Goal: Task Accomplishment & Management: Manage account settings

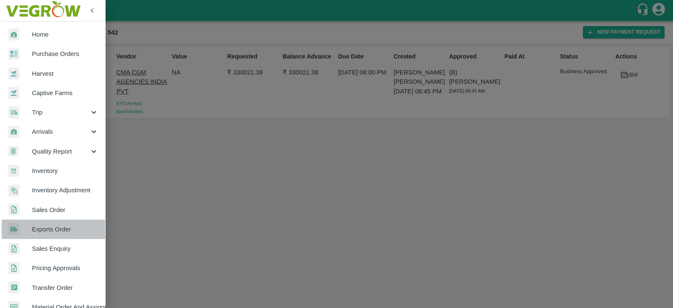
click at [61, 227] on span "Exports Order" at bounding box center [65, 229] width 66 height 9
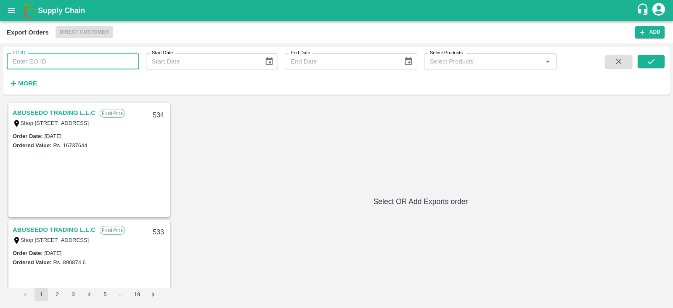
click at [63, 67] on input "EO ID" at bounding box center [73, 61] width 132 height 16
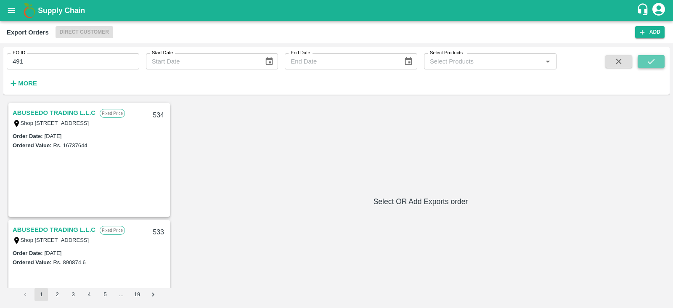
click at [655, 60] on icon "submit" at bounding box center [650, 61] width 9 height 9
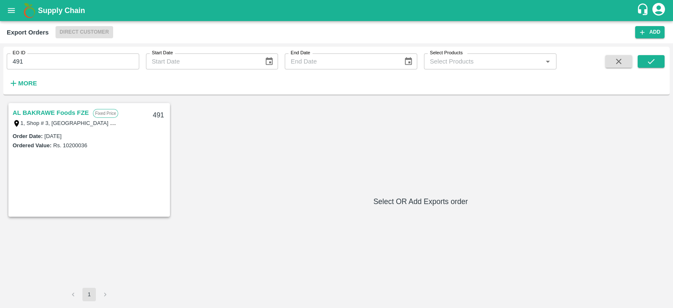
click at [71, 112] on link "AL BAKRAWE Foods FZE" at bounding box center [51, 112] width 76 height 11
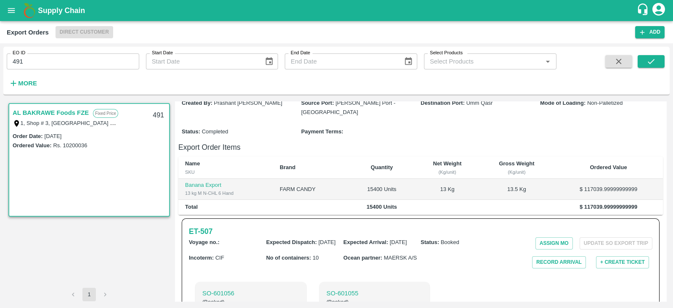
scroll to position [102, 0]
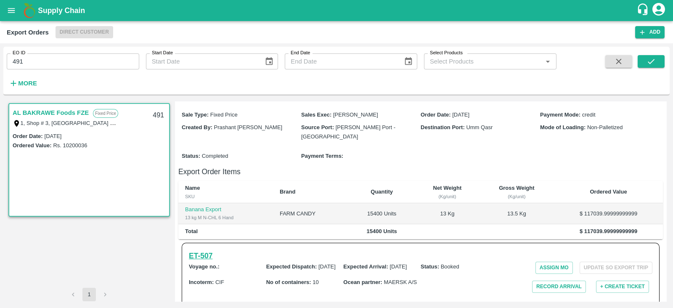
click at [212, 250] on h6 "ET- 507" at bounding box center [201, 256] width 24 height 12
click at [89, 62] on input "491" at bounding box center [73, 61] width 132 height 16
click at [650, 66] on icon "submit" at bounding box center [650, 61] width 9 height 9
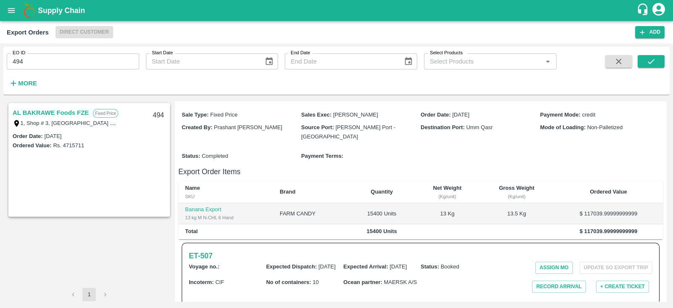
click at [63, 114] on link "AL BAKRAWE Foods FZE" at bounding box center [51, 112] width 76 height 11
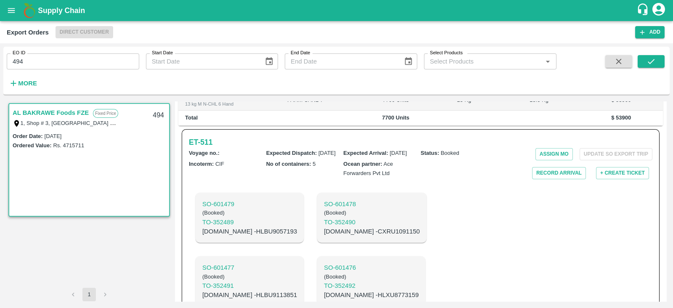
scroll to position [237, 0]
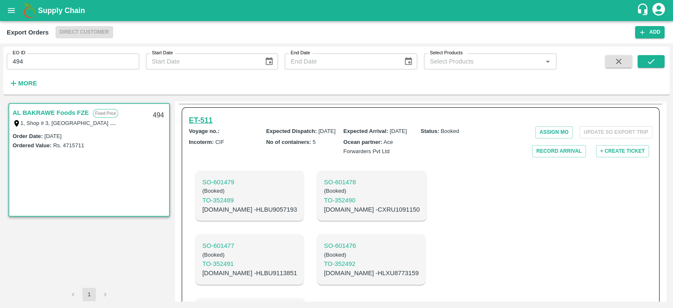
click at [193, 114] on h6 "ET- 511" at bounding box center [201, 120] width 24 height 12
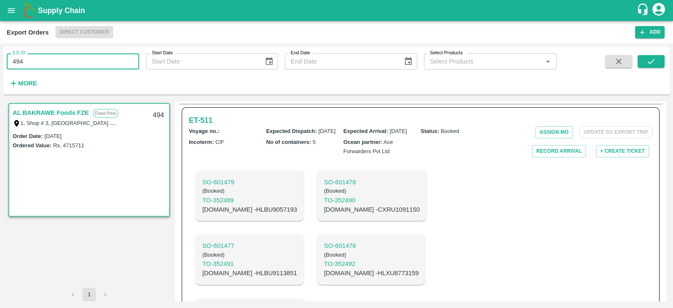
click at [95, 63] on input "494" at bounding box center [73, 61] width 132 height 16
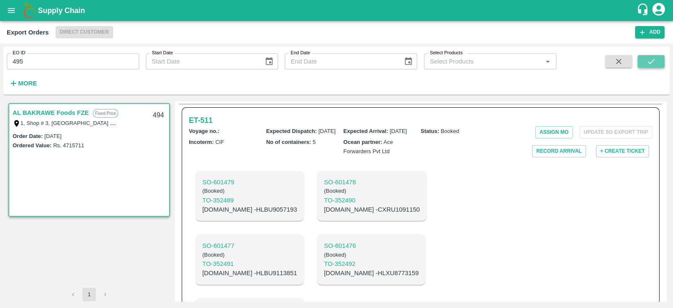
click at [646, 64] on icon "submit" at bounding box center [650, 61] width 9 height 9
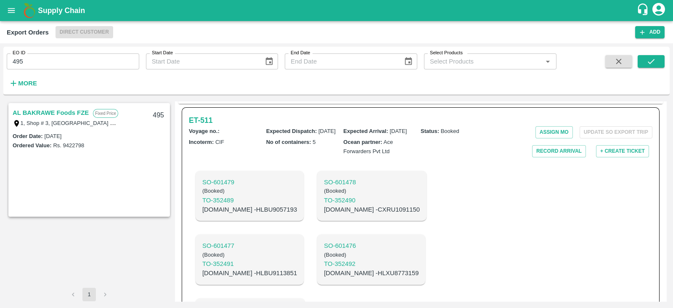
click at [78, 111] on link "AL BAKRAWE Foods FZE" at bounding box center [51, 112] width 76 height 11
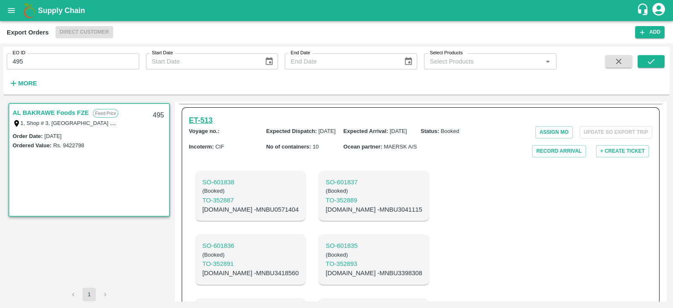
click at [212, 114] on h6 "ET- 513" at bounding box center [201, 120] width 24 height 12
click at [206, 114] on h6 "ET- 513" at bounding box center [201, 120] width 24 height 12
click at [210, 114] on h6 "ET- 513" at bounding box center [201, 120] width 24 height 12
click at [201, 114] on h6 "ET- 513" at bounding box center [201, 120] width 24 height 12
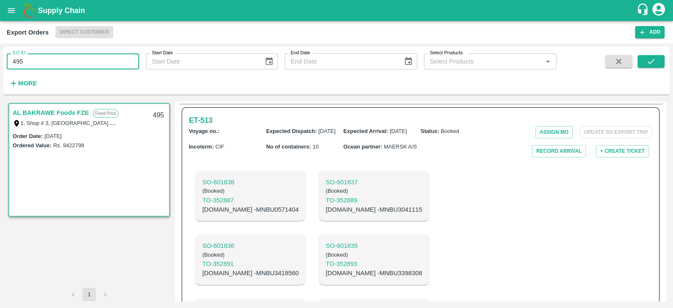
click at [90, 58] on input "495" at bounding box center [73, 61] width 132 height 16
type input "4"
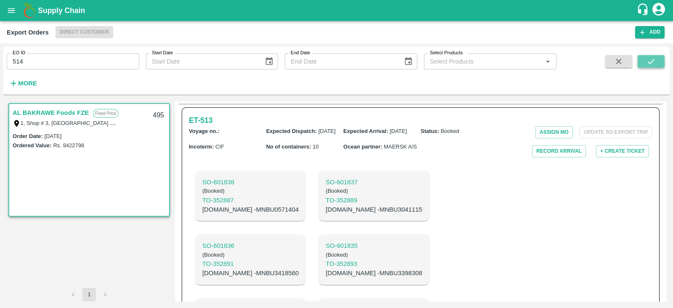
click at [641, 60] on button "submit" at bounding box center [651, 61] width 27 height 13
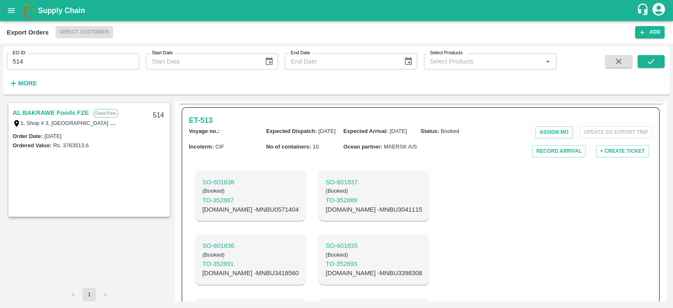
click at [73, 114] on link "AL BAKRAWE Foods FZE" at bounding box center [51, 112] width 76 height 11
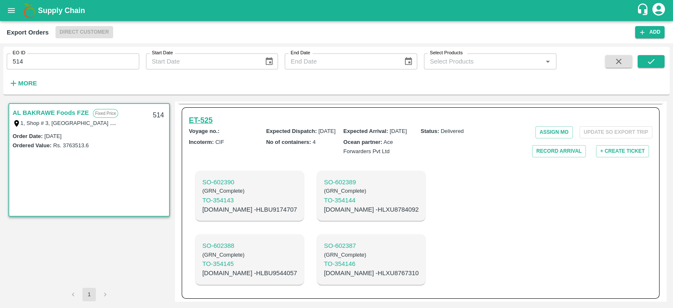
click at [206, 114] on h6 "ET- 525" at bounding box center [201, 120] width 24 height 12
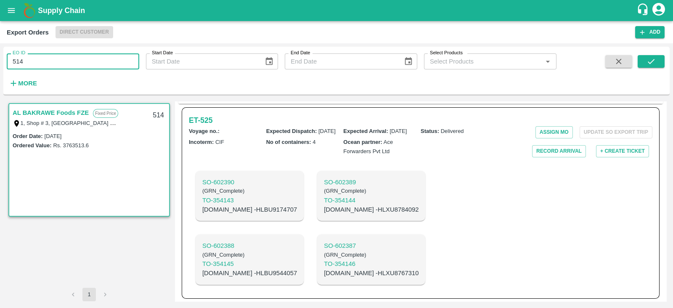
click at [100, 61] on input "514" at bounding box center [73, 61] width 132 height 16
type input "526"
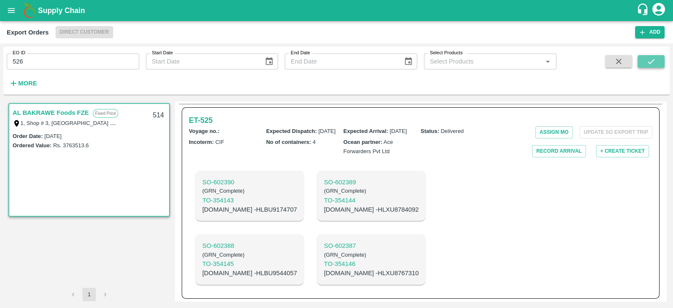
click at [649, 64] on icon "submit" at bounding box center [651, 61] width 7 height 5
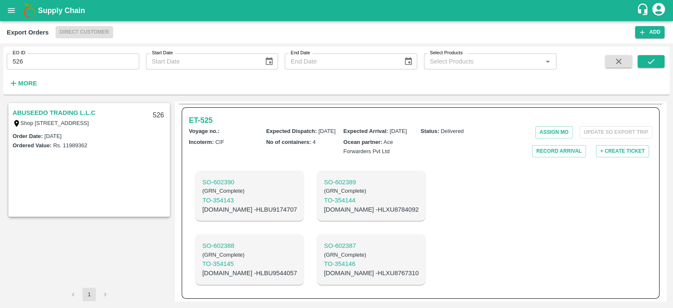
click at [71, 113] on link "ABUSEEDO TRADING L.L.C" at bounding box center [54, 112] width 83 height 11
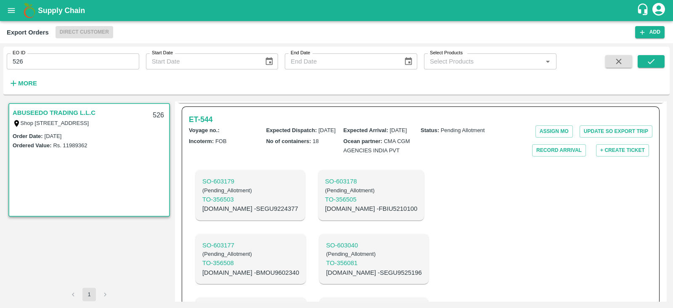
scroll to position [270, 0]
click at [210, 125] on h6 "ET- 544" at bounding box center [201, 119] width 24 height 12
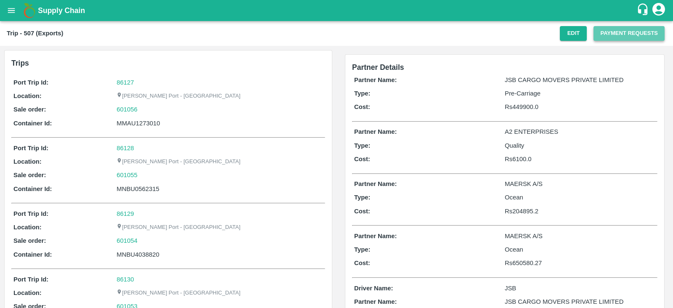
click at [624, 34] on button "Payment Requests" at bounding box center [628, 33] width 71 height 15
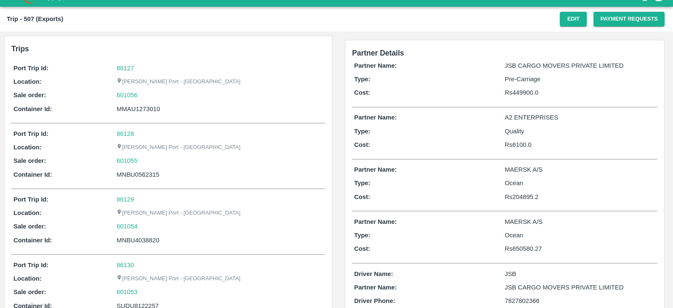
scroll to position [13, 0]
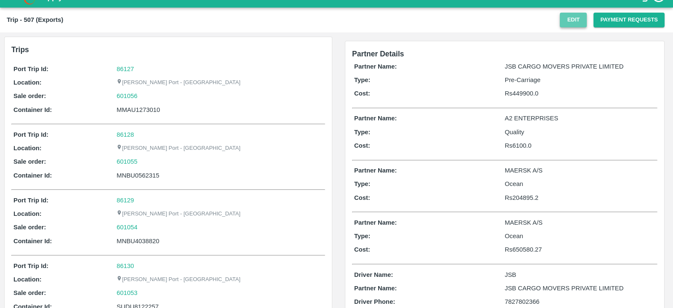
click at [561, 18] on button "Edit" at bounding box center [573, 20] width 27 height 15
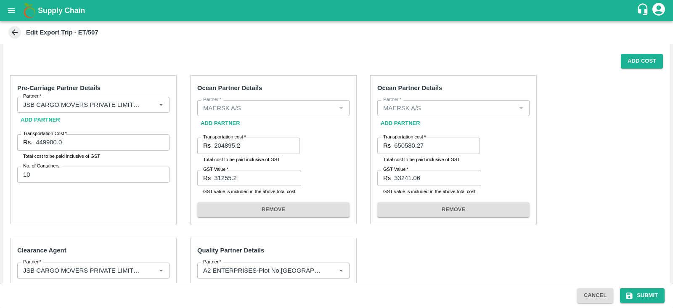
scroll to position [194, 0]
click at [654, 63] on button "Add Cost" at bounding box center [642, 62] width 42 height 15
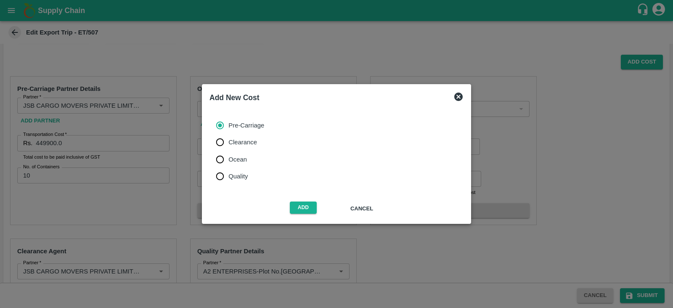
click at [241, 159] on span "Ocean" at bounding box center [237, 159] width 19 height 9
click at [228, 159] on input "Ocean" at bounding box center [220, 159] width 17 height 17
radio input "true"
click at [304, 210] on button "Add" at bounding box center [303, 207] width 27 height 12
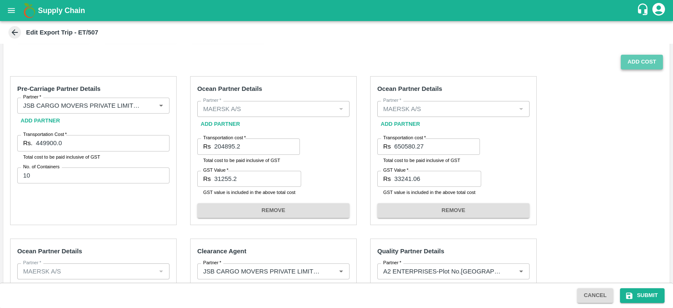
click at [635, 60] on button "Add Cost" at bounding box center [642, 62] width 42 height 15
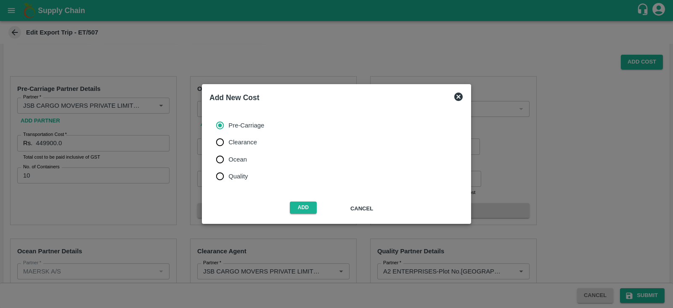
click at [246, 159] on span "Ocean" at bounding box center [237, 159] width 19 height 9
click at [228, 159] on input "Ocean" at bounding box center [220, 159] width 17 height 17
radio input "true"
click at [299, 206] on button "Add" at bounding box center [303, 207] width 27 height 12
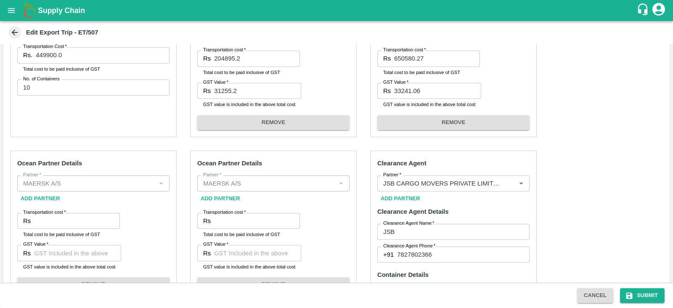
scroll to position [280, 0]
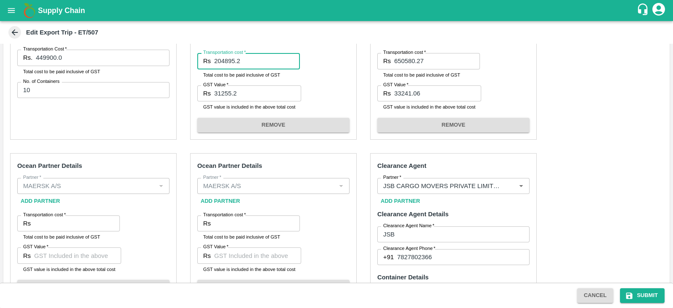
click at [231, 60] on input "204895.2" at bounding box center [257, 61] width 86 height 16
click at [40, 224] on input "Transportation cost   *" at bounding box center [77, 223] width 86 height 16
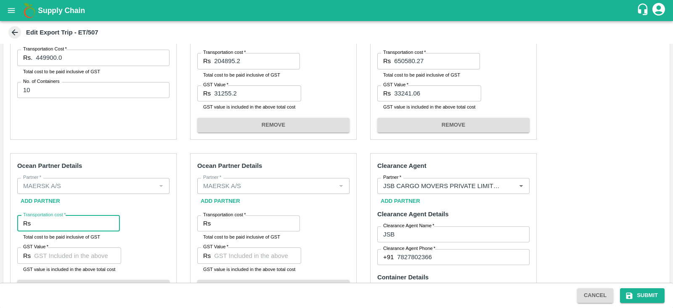
paste input "204895.2"
type input "204895.2"
click at [229, 95] on input "31255.2" at bounding box center [257, 93] width 87 height 16
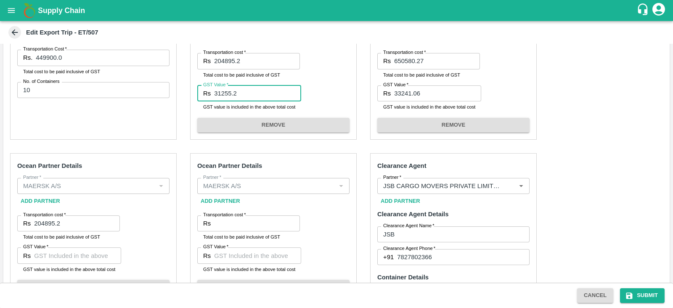
click at [229, 95] on input "31255.2" at bounding box center [257, 93] width 87 height 16
paste input "20489"
type input "31255.2"
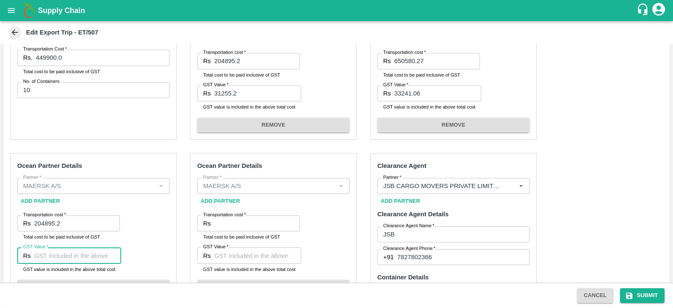
click at [83, 257] on input "GST Value   *" at bounding box center [77, 255] width 87 height 16
paste input "31255.2"
type input "31255.2"
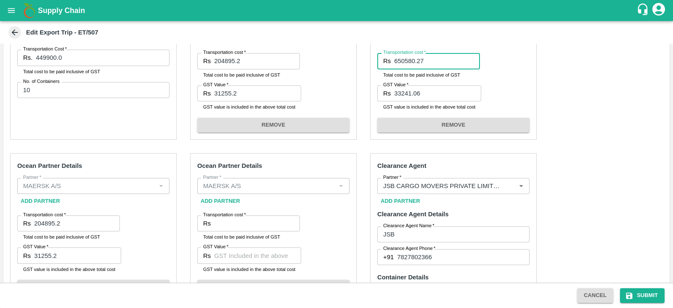
click at [409, 57] on input "650580.27" at bounding box center [437, 61] width 86 height 16
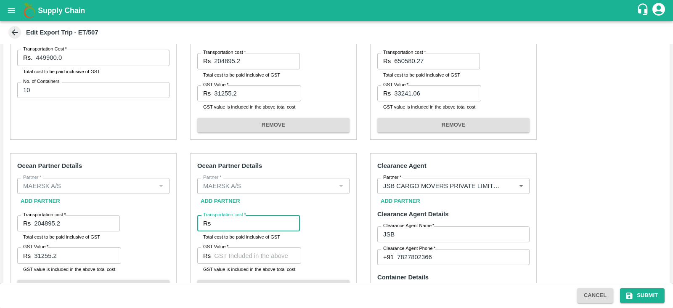
click at [259, 226] on input "Transportation cost   *" at bounding box center [257, 223] width 86 height 16
paste input "650580.27"
type input "650580.27"
click at [409, 90] on input "33241.06" at bounding box center [437, 93] width 87 height 16
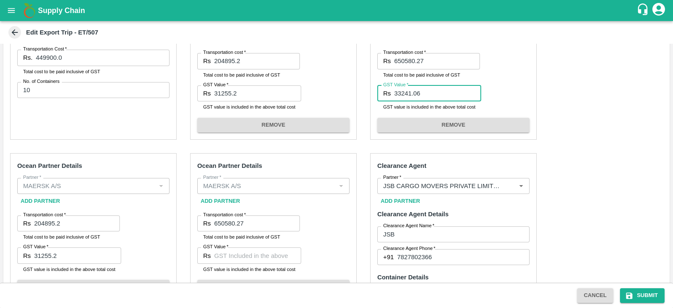
click at [409, 90] on input "33241.06" at bounding box center [437, 93] width 87 height 16
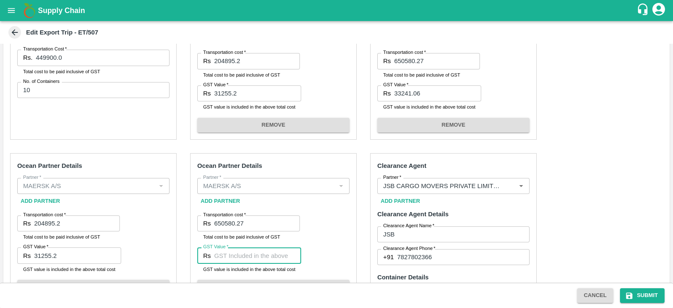
click at [247, 250] on input "GST Value   *" at bounding box center [257, 255] width 87 height 16
paste input "33241.06"
type input "33241.06"
click at [646, 289] on button "Submit" at bounding box center [642, 295] width 45 height 15
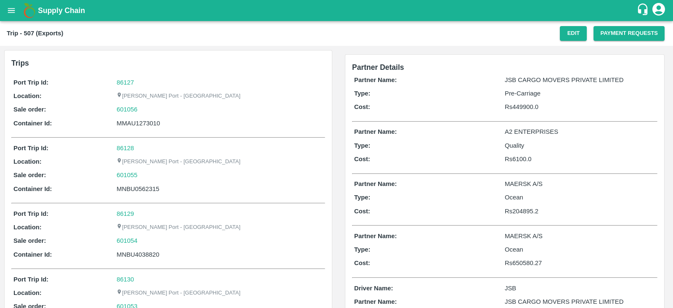
click at [154, 122] on div "MMAU1273010" at bounding box center [219, 123] width 207 height 9
copy div "MMAU1273010"
click at [428, 112] on div "Partner Name: JSB CARGO MOVERS PRIVATE LIMITED Type: Pre-Carriage Cost: Rs 4499…" at bounding box center [504, 95] width 305 height 45
click at [633, 30] on button "Payment Requests" at bounding box center [628, 33] width 71 height 15
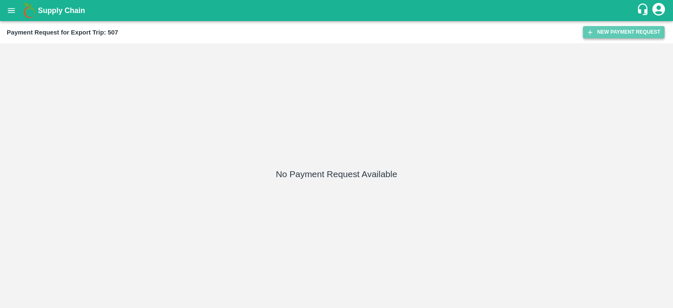
click at [591, 29] on icon "button" at bounding box center [590, 33] width 8 height 8
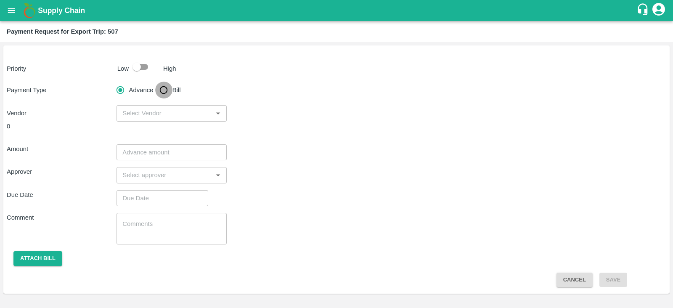
click at [164, 91] on input "Bill" at bounding box center [163, 90] width 17 height 17
radio input "true"
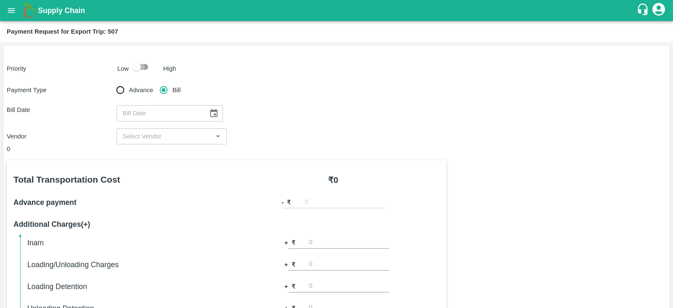
click at [137, 64] on input "checkbox" at bounding box center [137, 67] width 48 height 16
checkbox input "true"
click at [212, 118] on icon "Choose date" at bounding box center [213, 113] width 9 height 9
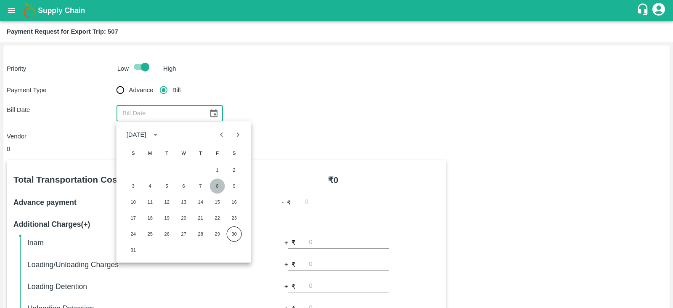
click at [216, 186] on button "8" at bounding box center [217, 185] width 15 height 15
type input "08/08/2025"
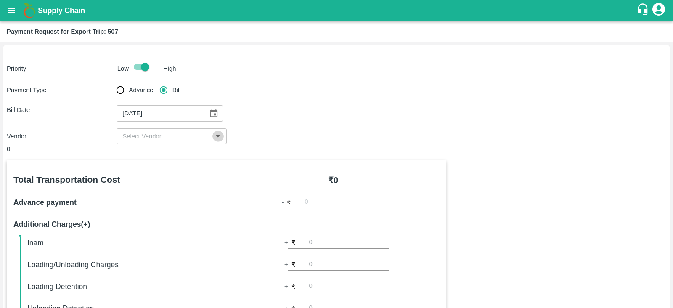
click at [219, 138] on icon "Open" at bounding box center [217, 136] width 9 height 9
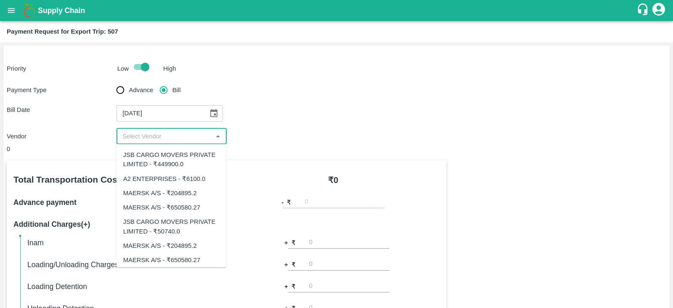
click at [201, 188] on div "MAERSK A/S - ₹204895.2" at bounding box center [171, 192] width 110 height 14
type input "MAERSK A/S - ₹204895.2"
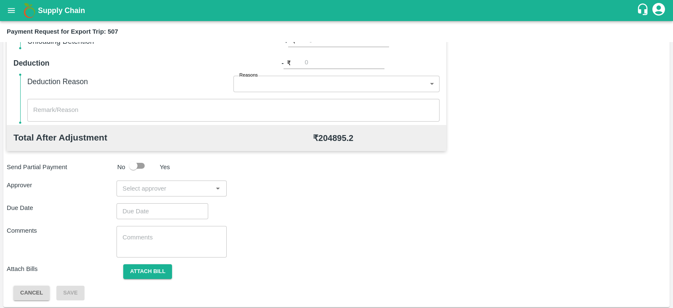
scroll to position [269, 0]
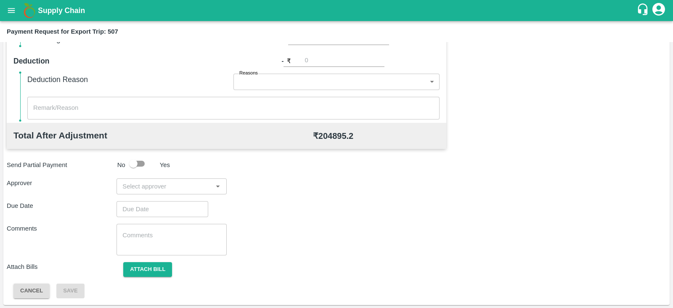
click at [188, 186] on input "input" at bounding box center [164, 186] width 91 height 11
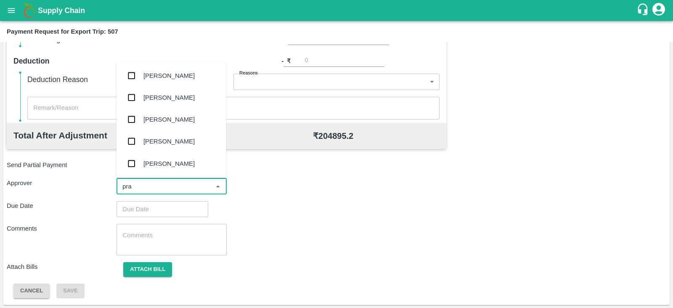
type input "pras"
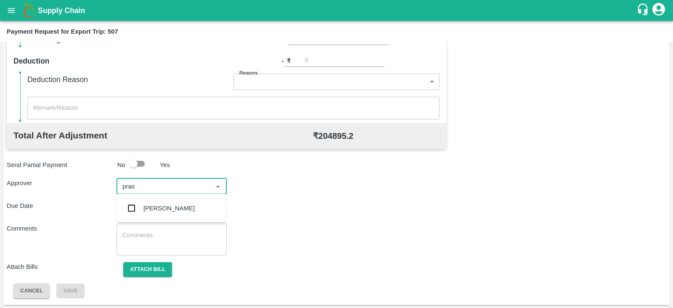
click at [172, 211] on div "Prasad Waghade" at bounding box center [168, 208] width 51 height 9
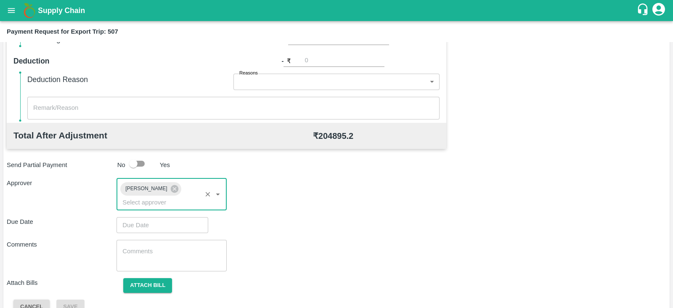
type input "DD/MM/YYYY hh:mm aa"
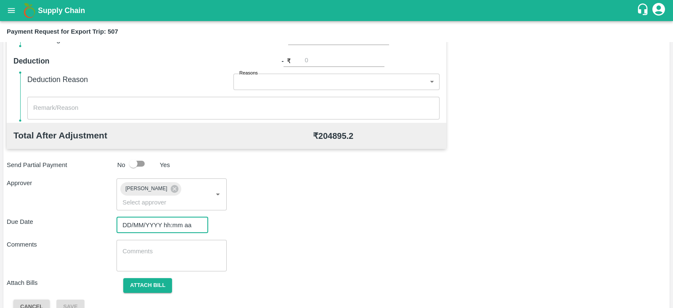
click at [162, 217] on input "DD/MM/YYYY hh:mm aa" at bounding box center [159, 225] width 86 height 16
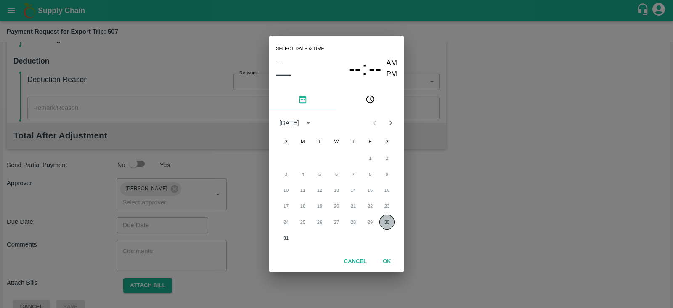
click at [386, 226] on button "30" at bounding box center [386, 221] width 15 height 15
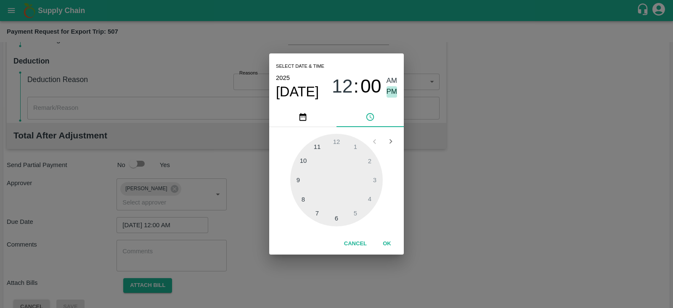
click at [393, 91] on span "PM" at bounding box center [392, 91] width 11 height 11
click at [376, 179] on div at bounding box center [336, 180] width 93 height 93
type input "30/08/2025 03:00 PM"
click at [389, 248] on button "OK" at bounding box center [386, 243] width 27 height 15
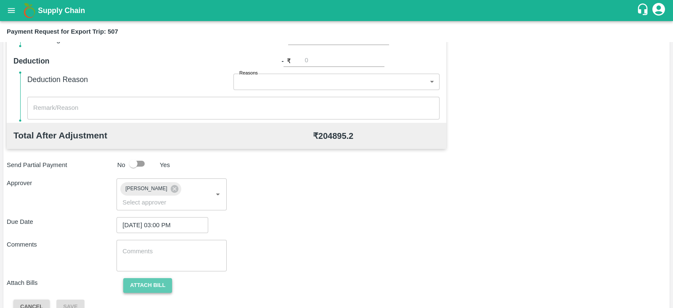
click at [159, 278] on button "Attach bill" at bounding box center [147, 285] width 49 height 15
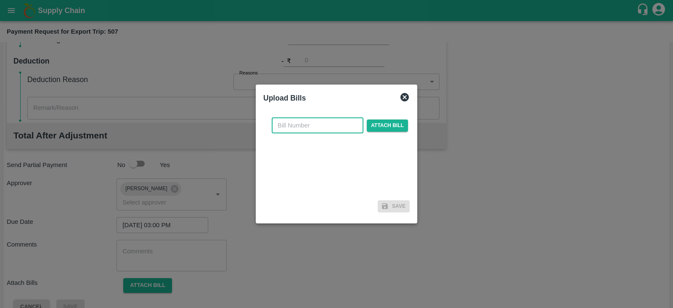
click at [291, 126] on input "text" at bounding box center [318, 125] width 92 height 16
paste input "MH26IN1000191907"
type input "MH26IN1000191907"
click at [397, 125] on span "Attach bill" at bounding box center [387, 125] width 41 height 12
click at [0, 0] on input "Attach bill" at bounding box center [0, 0] width 0 height 0
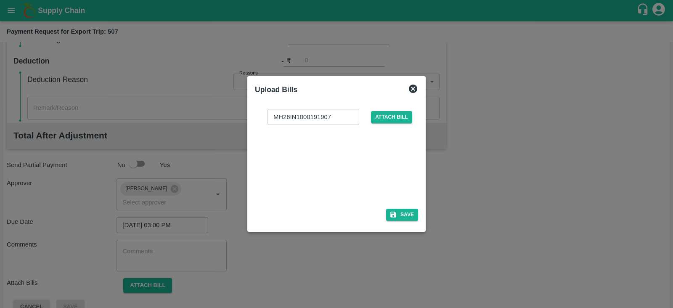
click at [310, 154] on div at bounding box center [335, 164] width 126 height 45
click at [410, 212] on button "Save" at bounding box center [402, 215] width 32 height 12
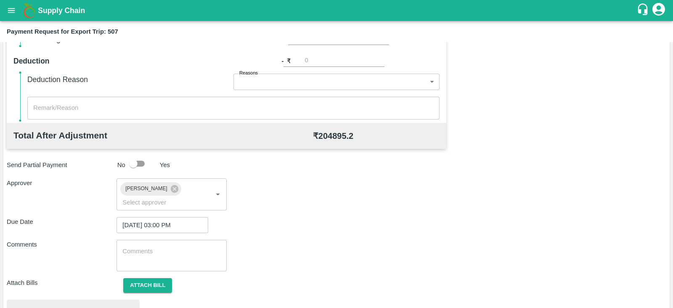
scroll to position [319, 0]
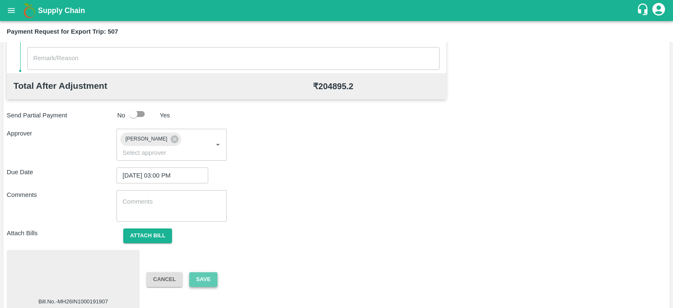
click at [206, 272] on button "Save" at bounding box center [203, 279] width 28 height 15
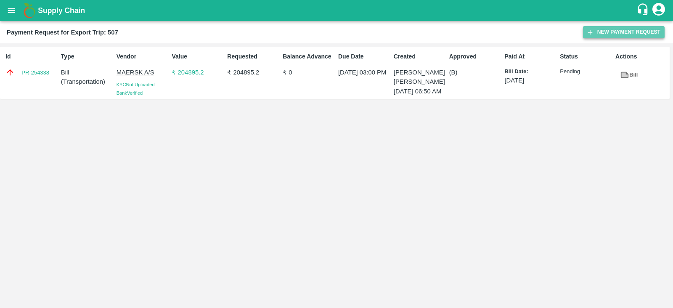
click at [601, 33] on button "New Payment Request" at bounding box center [624, 32] width 82 height 12
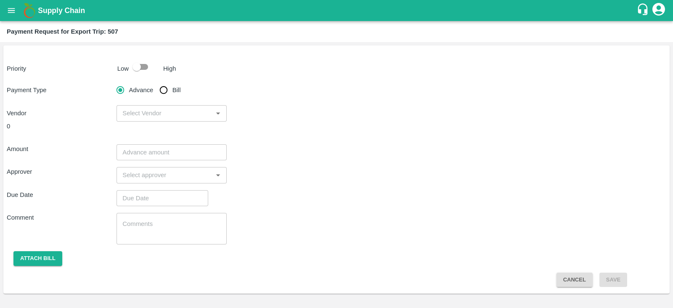
click at [142, 68] on input "checkbox" at bounding box center [137, 67] width 48 height 16
checkbox input "true"
click at [166, 89] on input "Bill" at bounding box center [163, 90] width 17 height 17
radio input "true"
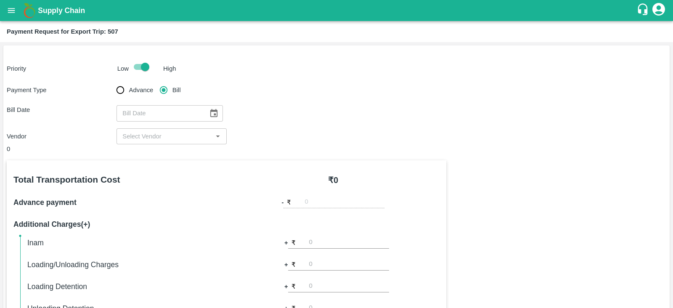
click at [212, 113] on icon "Choose date" at bounding box center [213, 113] width 9 height 9
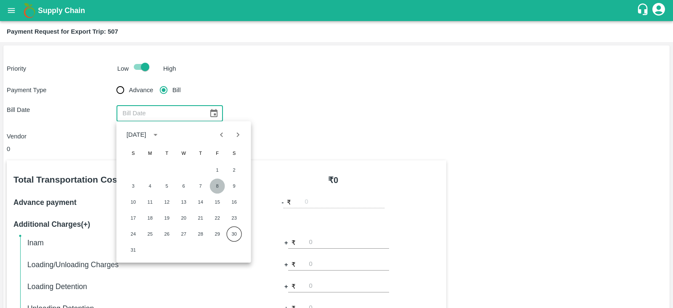
click at [219, 185] on button "8" at bounding box center [217, 185] width 15 height 15
type input "08/08/2025"
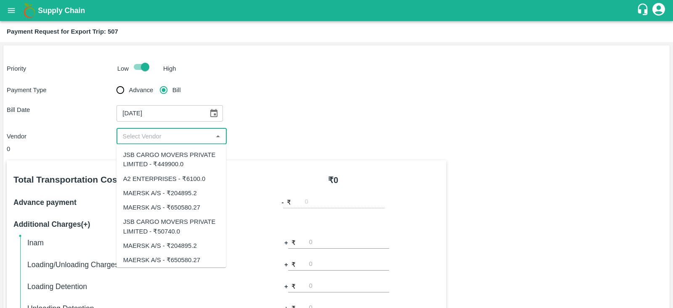
click at [208, 137] on input "input" at bounding box center [164, 136] width 91 height 11
click at [193, 208] on div "MAERSK A/S - ₹650580.27" at bounding box center [161, 207] width 77 height 9
type input "MAERSK A/S - ₹650580.27"
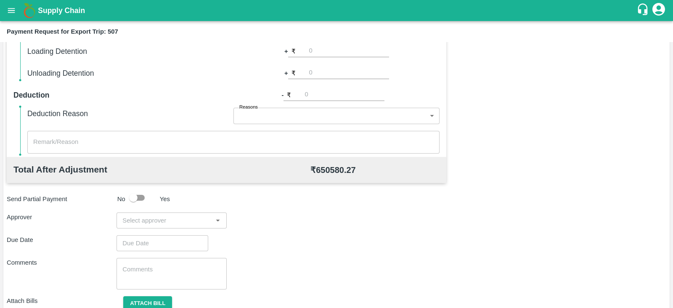
scroll to position [269, 0]
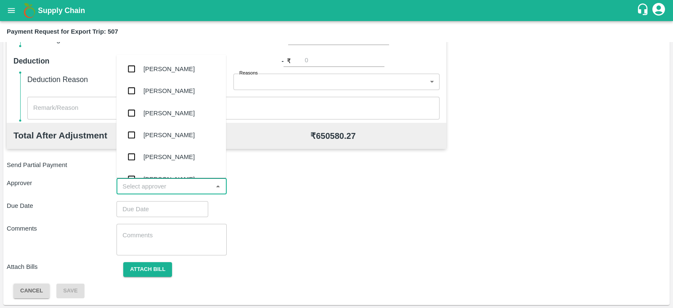
click at [188, 187] on input "input" at bounding box center [164, 186] width 91 height 11
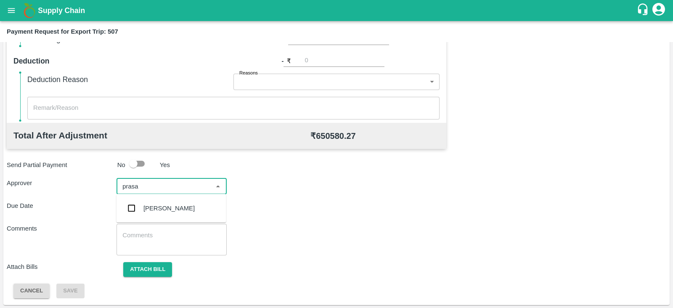
type input "prasad"
click at [177, 203] on div "[PERSON_NAME]" at bounding box center [171, 208] width 110 height 22
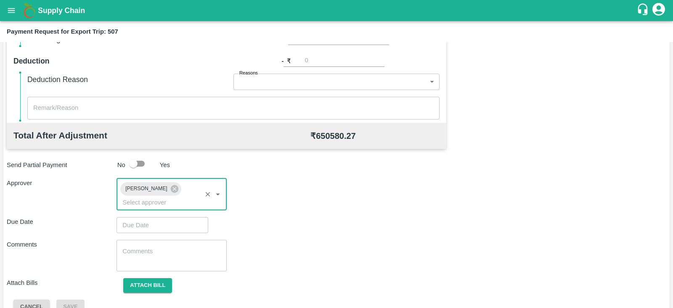
type input "DD/MM/YYYY hh:mm aa"
click at [161, 217] on input "DD/MM/YYYY hh:mm aa" at bounding box center [159, 225] width 86 height 16
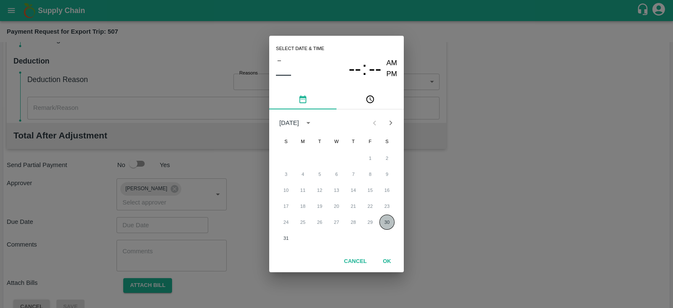
click at [390, 225] on button "30" at bounding box center [386, 221] width 15 height 15
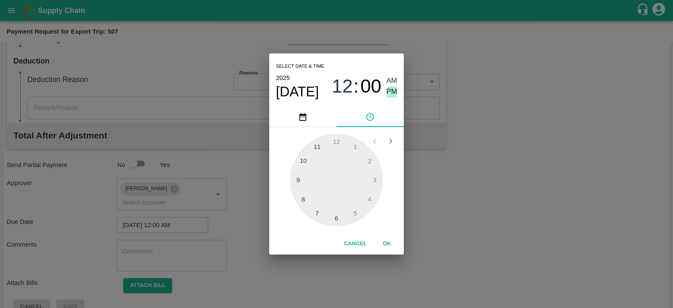
click at [392, 90] on span "PM" at bounding box center [392, 91] width 11 height 11
click at [376, 177] on div at bounding box center [336, 180] width 93 height 93
type input "30/08/2025 03:00 PM"
click at [393, 242] on button "OK" at bounding box center [386, 243] width 27 height 15
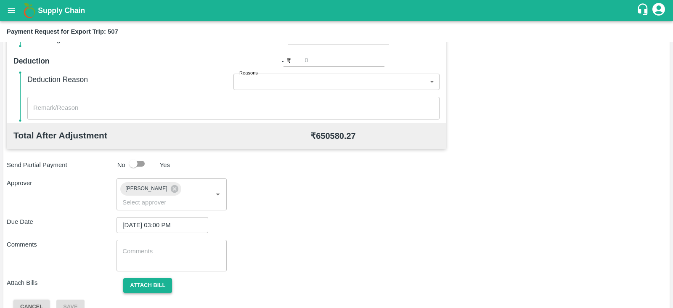
drag, startPoint x: 162, startPoint y: 275, endPoint x: 154, endPoint y: 277, distance: 7.9
click at [154, 278] on button "Attach bill" at bounding box center [147, 285] width 49 height 15
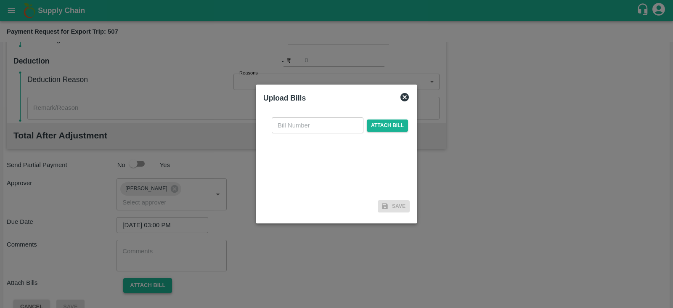
click at [154, 277] on div at bounding box center [336, 154] width 673 height 308
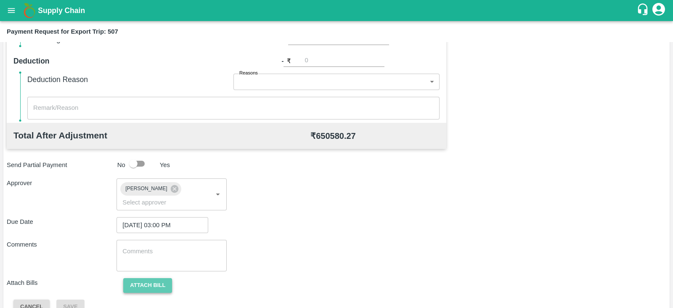
click at [154, 278] on button "Attach bill" at bounding box center [147, 285] width 49 height 15
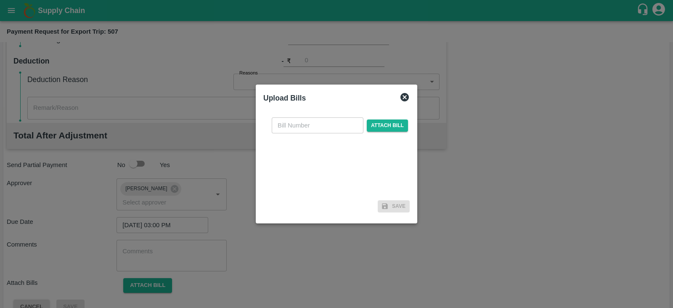
click at [328, 124] on input "text" at bounding box center [318, 125] width 92 height 16
paste input "MH26IN1000191911"
type input "MH26IN1000191911"
click at [376, 123] on span "Attach bill" at bounding box center [387, 125] width 41 height 12
click at [0, 0] on input "Attach bill" at bounding box center [0, 0] width 0 height 0
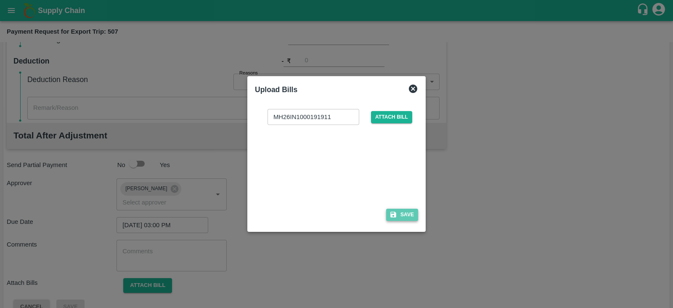
click at [404, 213] on button "Save" at bounding box center [402, 215] width 32 height 12
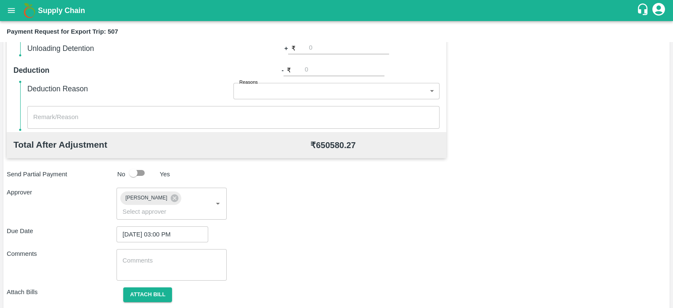
scroll to position [319, 0]
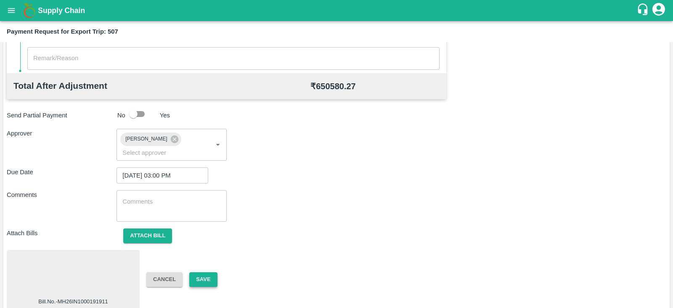
click at [210, 272] on button "Save" at bounding box center [203, 279] width 28 height 15
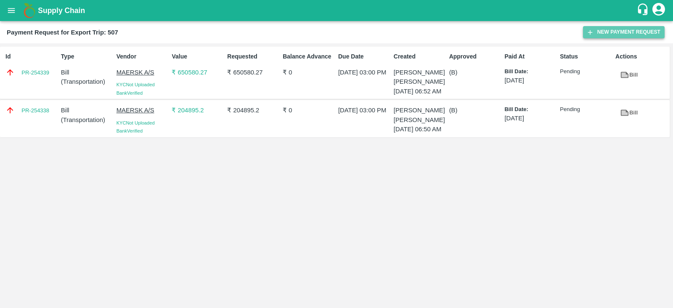
click at [588, 30] on icon "button" at bounding box center [590, 33] width 8 height 8
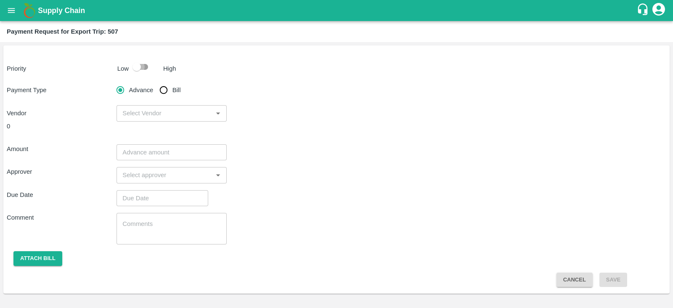
click at [135, 63] on input "checkbox" at bounding box center [137, 67] width 48 height 16
checkbox input "true"
click at [164, 90] on input "Bill" at bounding box center [163, 90] width 17 height 17
radio input "true"
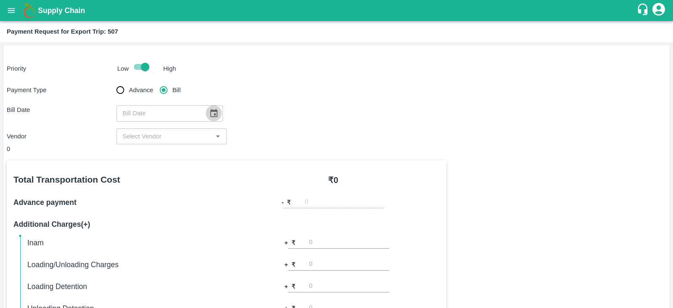
click at [211, 109] on icon "Choose date" at bounding box center [213, 113] width 9 height 9
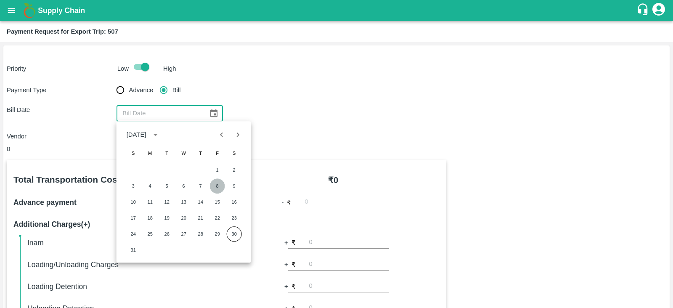
click at [214, 183] on button "8" at bounding box center [217, 185] width 15 height 15
type input "08/08/2025"
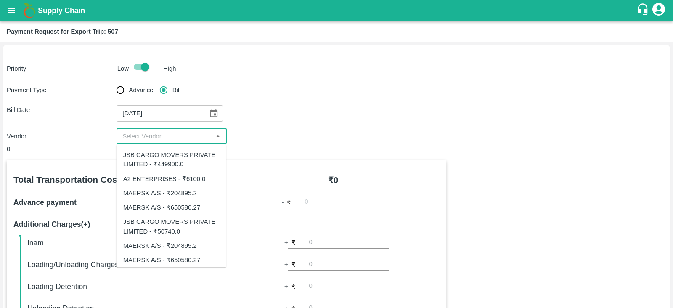
click at [198, 138] on input "input" at bounding box center [164, 136] width 91 height 11
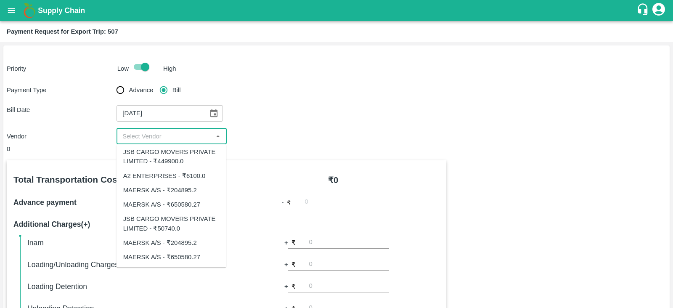
click at [180, 241] on div "MAERSK A/S - ₹204895.2" at bounding box center [160, 242] width 74 height 9
type input "MAERSK A/S - ₹204895.2"
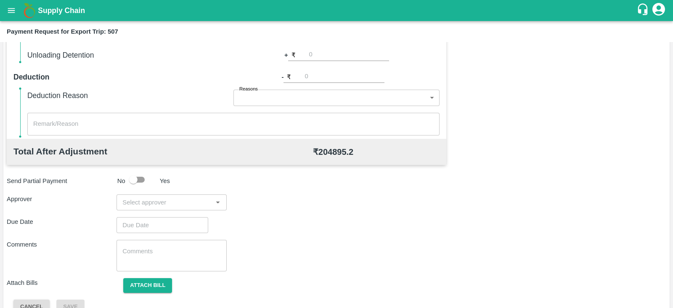
scroll to position [269, 0]
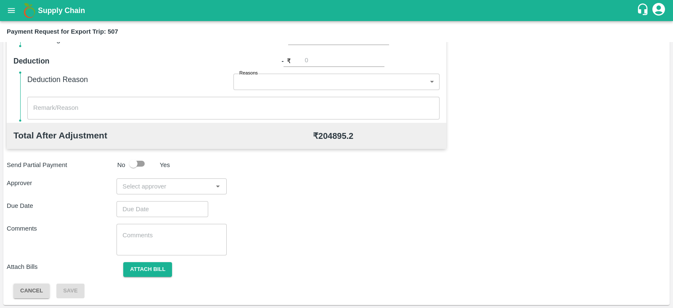
click at [177, 186] on input "input" at bounding box center [164, 186] width 91 height 11
type input "prasa"
click at [167, 206] on div "[PERSON_NAME]" at bounding box center [168, 208] width 51 height 9
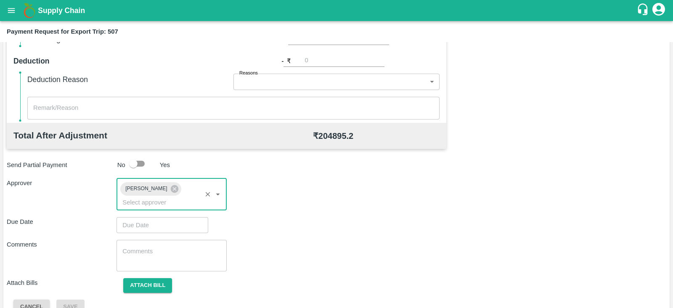
type input "DD/MM/YYYY hh:mm aa"
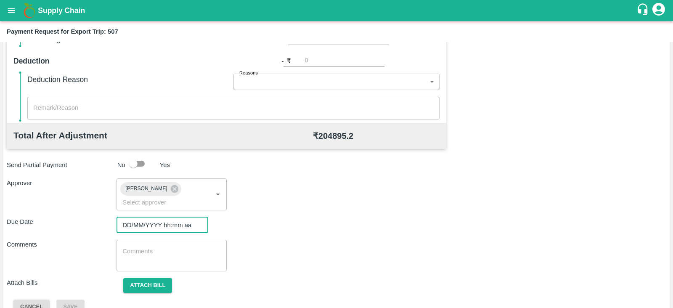
click at [158, 217] on input "DD/MM/YYYY hh:mm aa" at bounding box center [159, 225] width 86 height 16
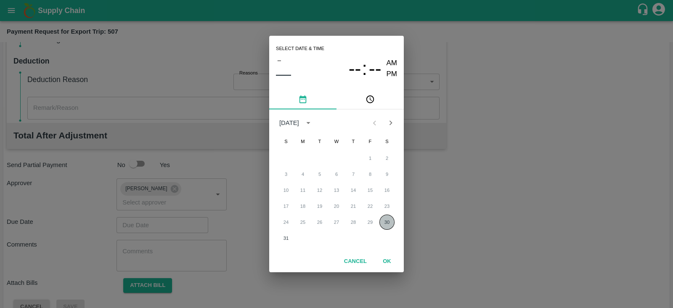
click at [385, 224] on button "30" at bounding box center [386, 221] width 15 height 15
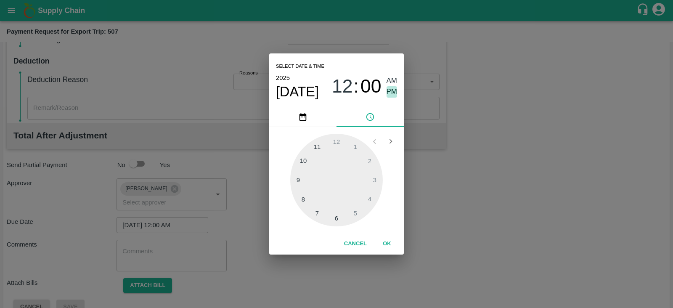
click at [393, 91] on span "PM" at bounding box center [392, 91] width 11 height 11
click at [353, 142] on div at bounding box center [336, 180] width 93 height 93
type input "30/08/2025 01:00 PM"
click at [389, 239] on button "OK" at bounding box center [386, 243] width 27 height 15
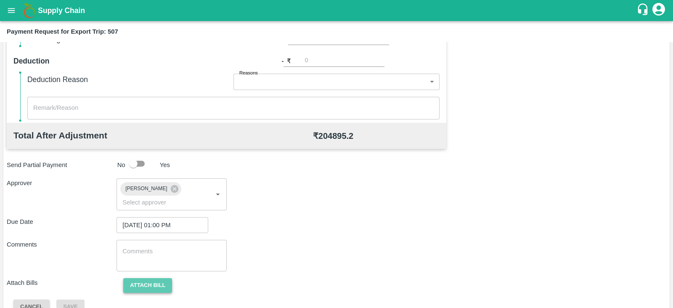
click at [156, 278] on button "Attach bill" at bounding box center [147, 285] width 49 height 15
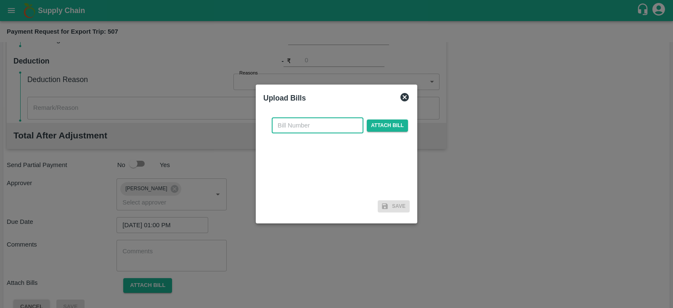
click at [318, 123] on input "text" at bounding box center [318, 125] width 92 height 16
paste input "MH26IN1000191910"
type input "MH26IN1000191910"
click at [375, 123] on span "Attach bill" at bounding box center [387, 125] width 41 height 12
click at [0, 0] on input "Attach bill" at bounding box center [0, 0] width 0 height 0
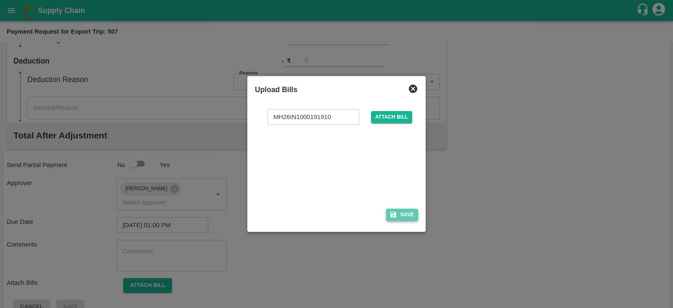
click at [395, 212] on icon "button" at bounding box center [393, 215] width 6 height 6
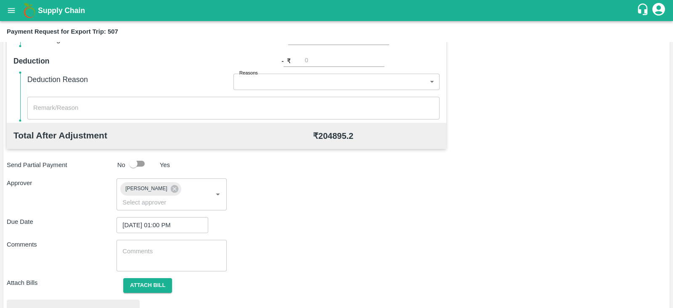
scroll to position [319, 0]
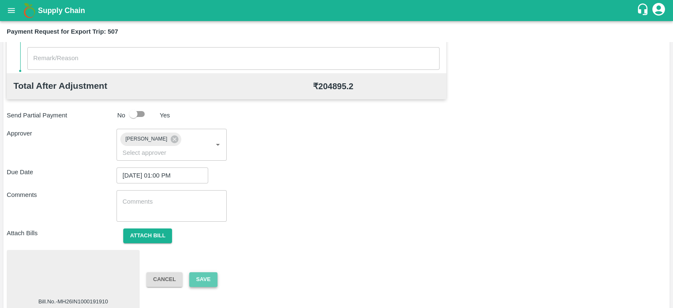
click at [208, 272] on button "Save" at bounding box center [203, 279] width 28 height 15
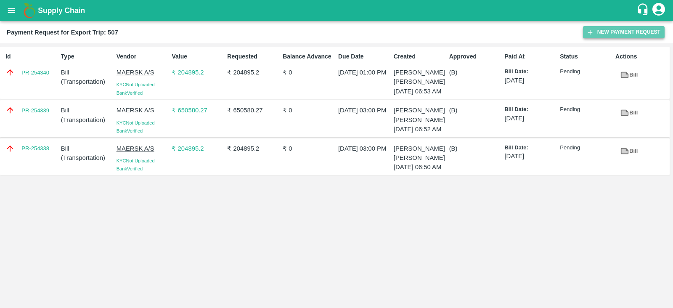
click at [601, 36] on button "New Payment Request" at bounding box center [624, 32] width 82 height 12
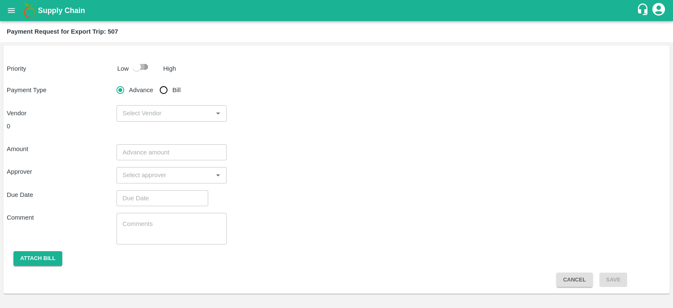
click at [137, 66] on input "checkbox" at bounding box center [137, 67] width 48 height 16
checkbox input "true"
click at [162, 90] on input "Bill" at bounding box center [163, 90] width 17 height 17
radio input "true"
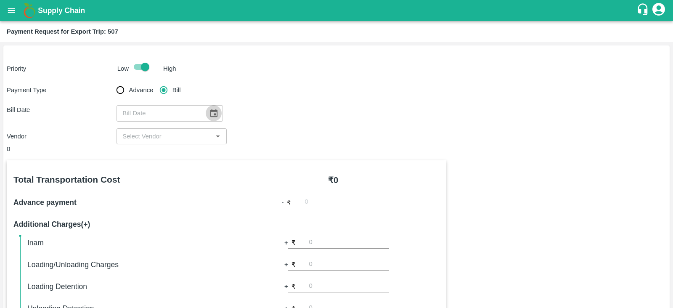
click at [209, 112] on icon "Choose date" at bounding box center [213, 113] width 9 height 9
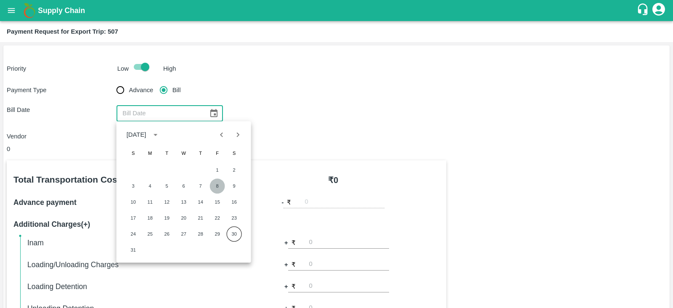
click at [217, 184] on button "8" at bounding box center [217, 185] width 15 height 15
type input "08/08/2025"
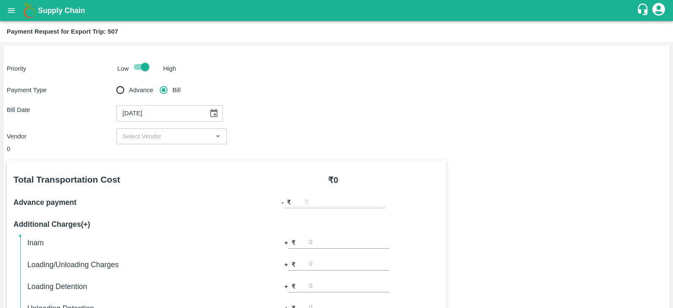
click at [201, 130] on div "​" at bounding box center [171, 136] width 110 height 16
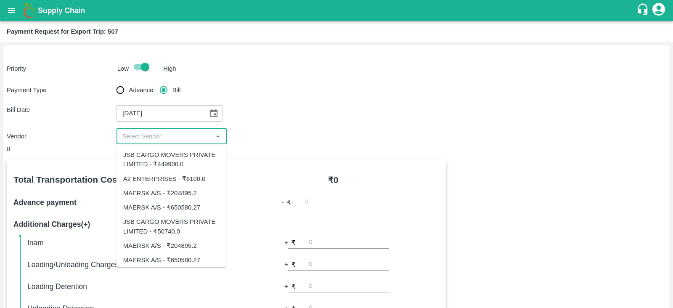
scroll to position [3, 0]
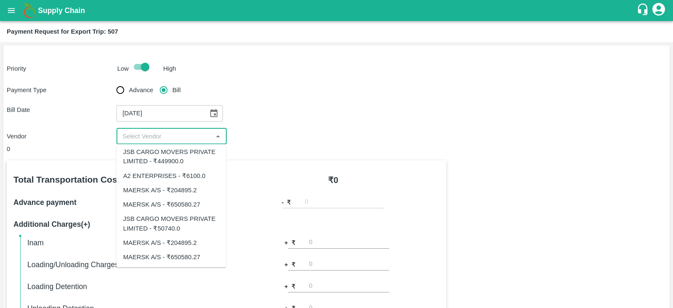
click at [174, 255] on div "MAERSK A/S - ₹650580.27" at bounding box center [161, 256] width 77 height 9
type input "MAERSK A/S - ₹650580.27"
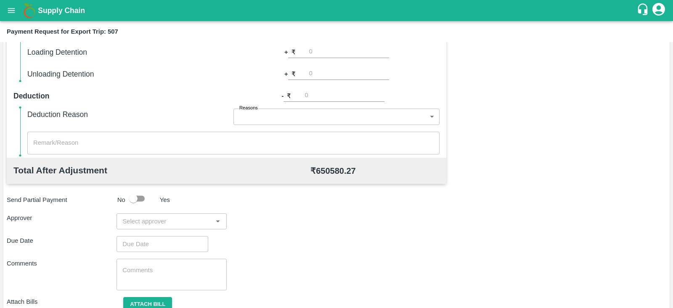
scroll to position [269, 0]
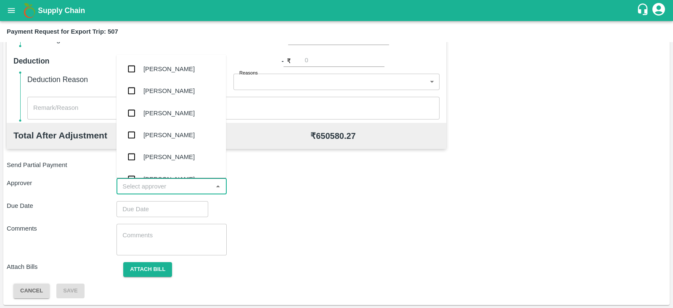
click at [147, 185] on input "input" at bounding box center [164, 186] width 91 height 11
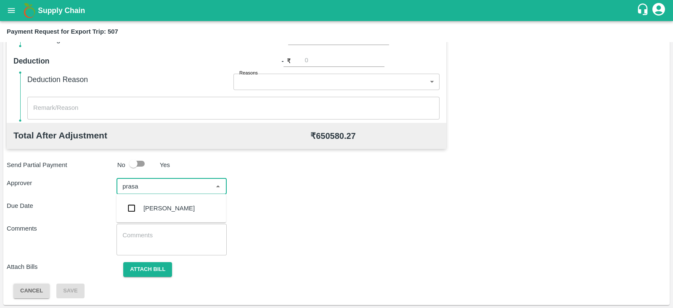
type input "prasa"
drag, startPoint x: 131, startPoint y: 208, endPoint x: 321, endPoint y: 260, distance: 197.0
click at [321, 260] on div "Total Transportation Cost ₹ 650580.27 Advance payment - ₹ Additional Charges(+)…" at bounding box center [336, 94] width 659 height 407
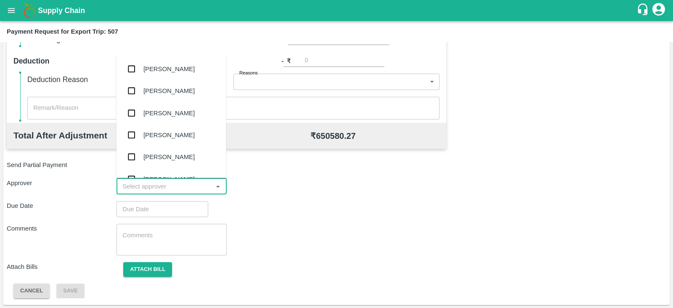
click at [196, 186] on input "input" at bounding box center [164, 186] width 91 height 11
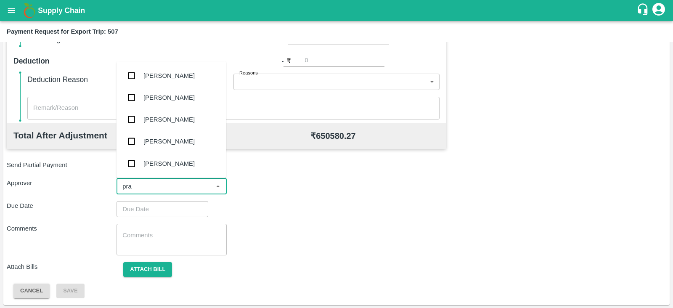
type input "pras"
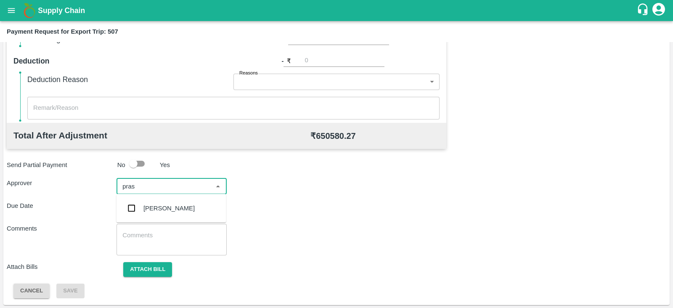
click at [177, 205] on div "[PERSON_NAME]" at bounding box center [168, 208] width 51 height 9
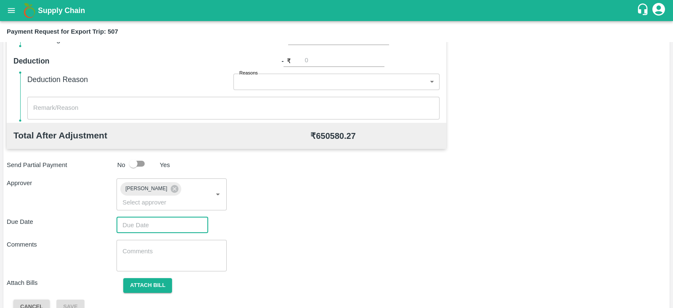
type input "DD/MM/YYYY hh:mm aa"
click at [165, 217] on input "DD/MM/YYYY hh:mm aa" at bounding box center [159, 225] width 86 height 16
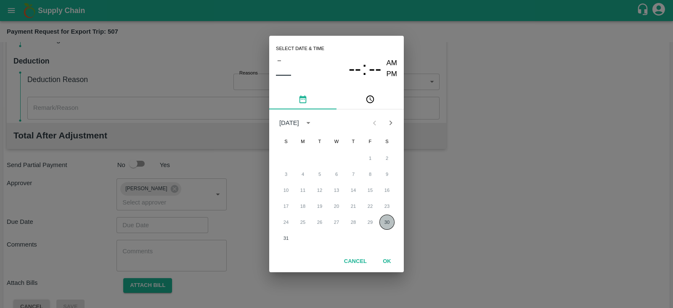
click at [387, 222] on button "30" at bounding box center [386, 221] width 15 height 15
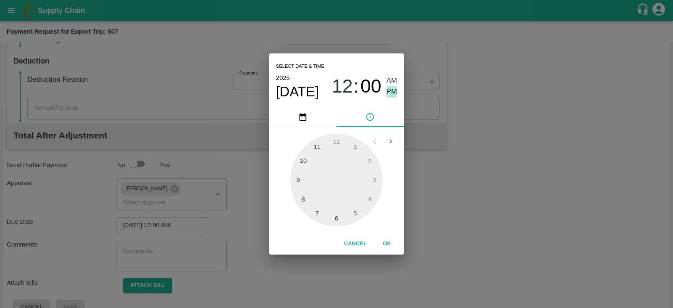
click at [392, 90] on span "PM" at bounding box center [392, 91] width 11 height 11
click at [370, 177] on div at bounding box center [336, 180] width 93 height 93
type input "[DATE] 03:00 PM"
click at [389, 243] on button "OK" at bounding box center [386, 243] width 27 height 15
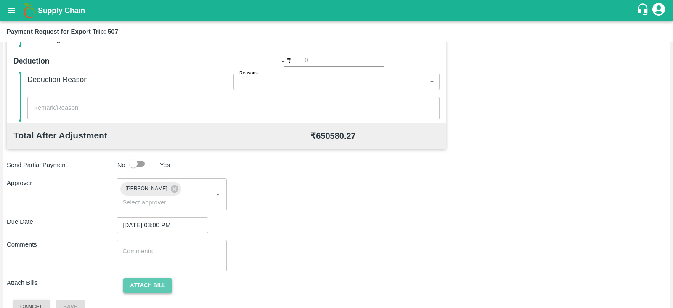
click at [155, 278] on button "Attach bill" at bounding box center [147, 285] width 49 height 15
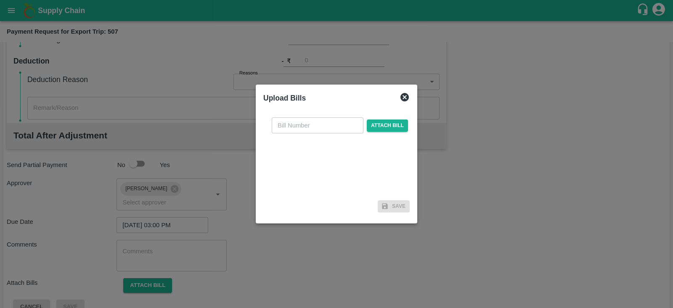
click at [299, 129] on input "text" at bounding box center [318, 125] width 92 height 16
paste input "MH26IN1000191913"
type input "MH26IN1000191913"
click at [372, 122] on span "Attach bill" at bounding box center [387, 125] width 41 height 12
click at [0, 0] on input "Attach bill" at bounding box center [0, 0] width 0 height 0
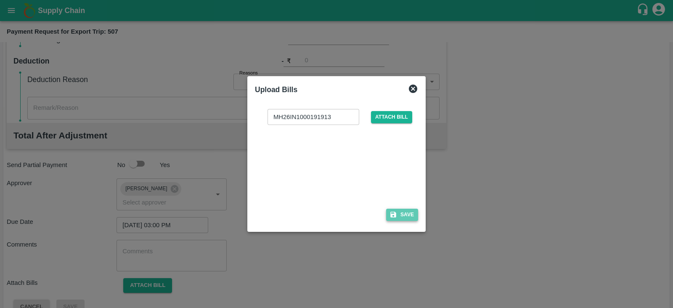
click at [406, 217] on button "Save" at bounding box center [402, 215] width 32 height 12
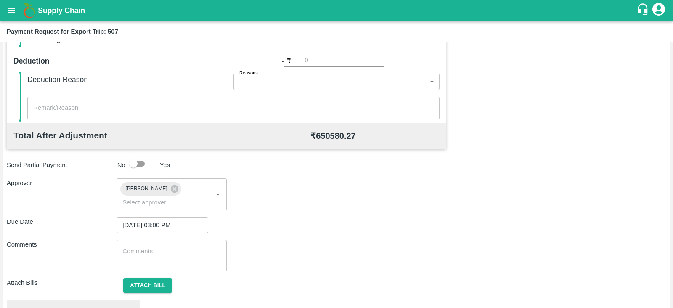
scroll to position [319, 0]
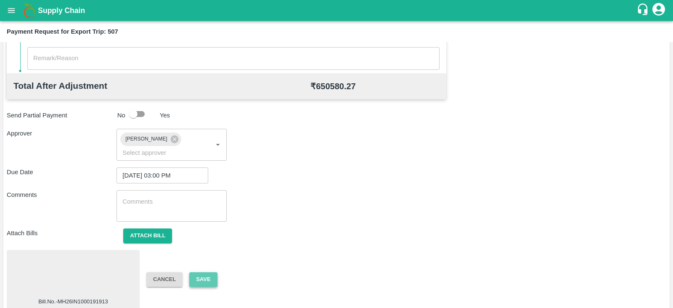
click at [211, 272] on button "Save" at bounding box center [203, 279] width 28 height 15
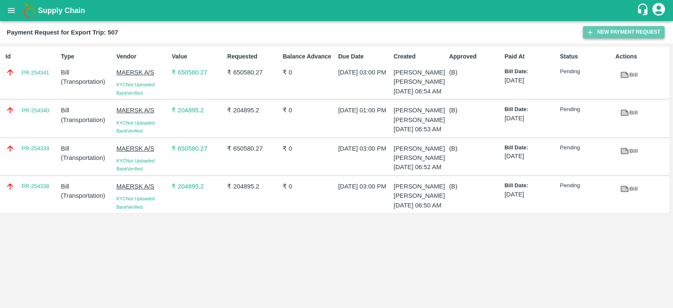
click at [593, 33] on icon "button" at bounding box center [590, 33] width 8 height 8
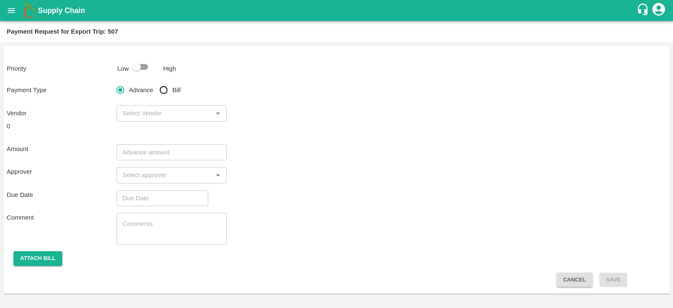
click at [142, 64] on input "checkbox" at bounding box center [137, 67] width 48 height 16
checkbox input "true"
click at [163, 90] on input "Bill" at bounding box center [163, 90] width 17 height 17
radio input "true"
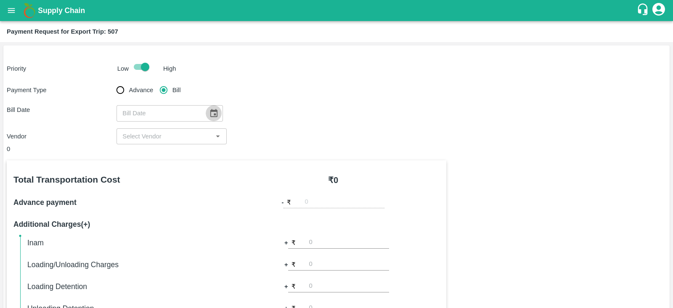
click at [214, 109] on icon "Choose date" at bounding box center [213, 113] width 9 height 9
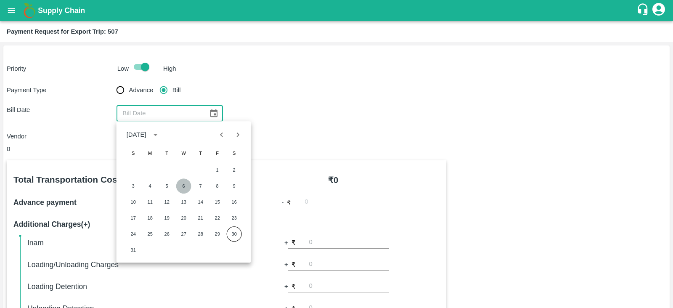
click at [186, 188] on button "6" at bounding box center [183, 185] width 15 height 15
type input "06/08/2025"
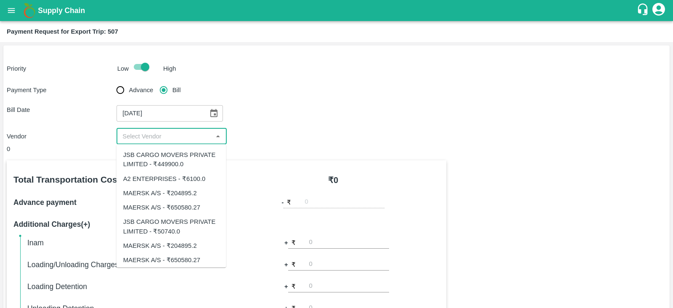
click at [199, 135] on input "input" at bounding box center [164, 136] width 91 height 11
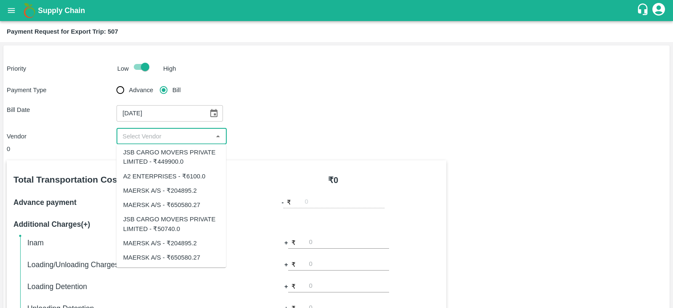
scroll to position [3, 0]
click at [199, 160] on div "JSB CARGO MOVERS PRIVATE LIMITED - ₹449900.0" at bounding box center [171, 156] width 96 height 19
type input "JSB CARGO MOVERS PRIVATE LIMITED - ₹449900.0"
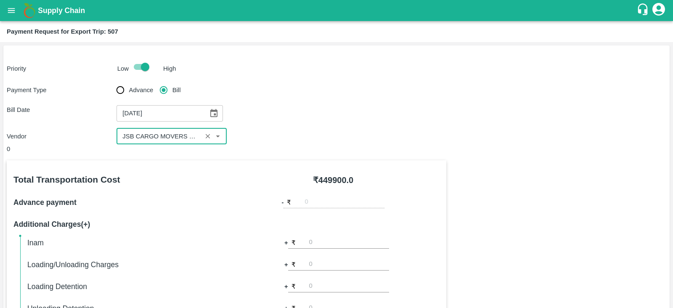
scroll to position [269, 0]
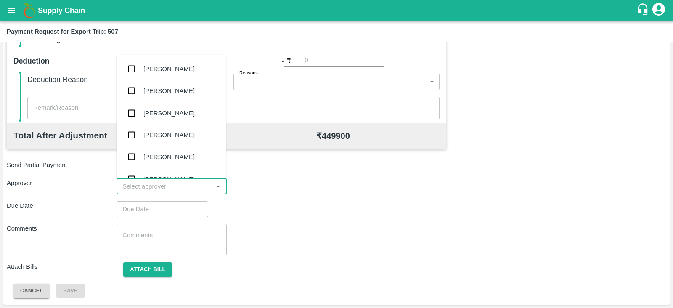
click at [183, 185] on input "input" at bounding box center [164, 186] width 91 height 11
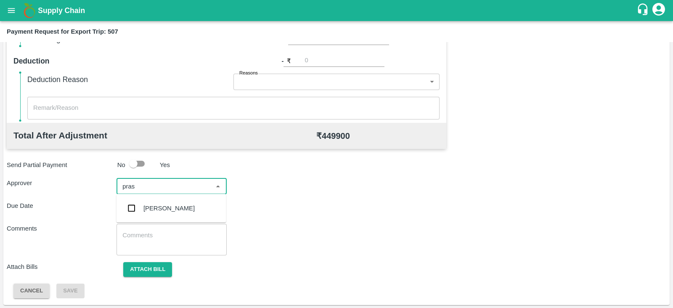
type input "prasa"
drag, startPoint x: 152, startPoint y: 208, endPoint x: 128, endPoint y: 209, distance: 24.0
click at [128, 209] on input "checkbox" at bounding box center [131, 208] width 17 height 17
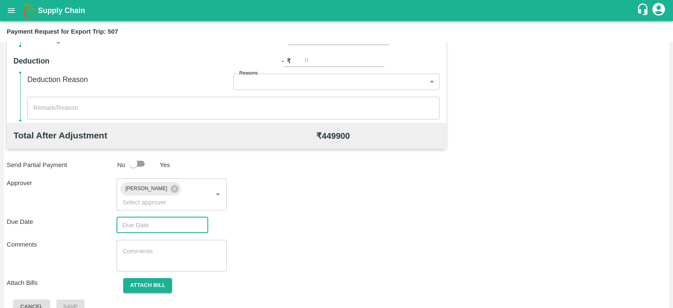
type input "DD/MM/YYYY hh:mm aa"
click at [128, 217] on input "DD/MM/YYYY hh:mm aa" at bounding box center [159, 225] width 86 height 16
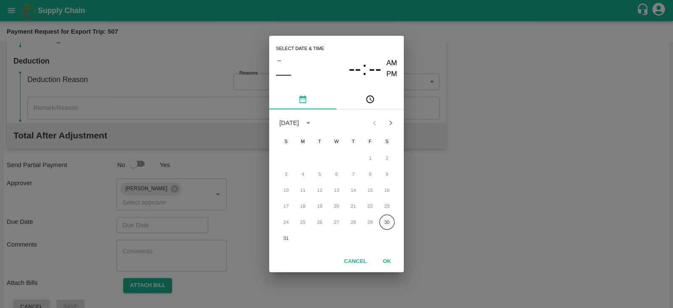
click at [128, 209] on div "Select date & time – –– -- : -- AM PM August 2025 S M T W T F S 1 2 3 4 5 6 7 8…" at bounding box center [336, 154] width 673 height 308
type input "DD/MM/YYYY hh:mm aa"
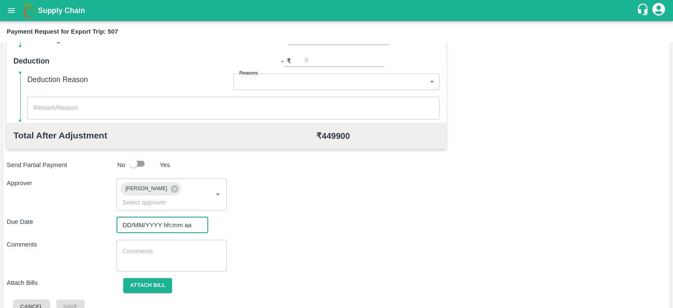
click at [179, 217] on input "DD/MM/YYYY hh:mm aa" at bounding box center [159, 225] width 86 height 16
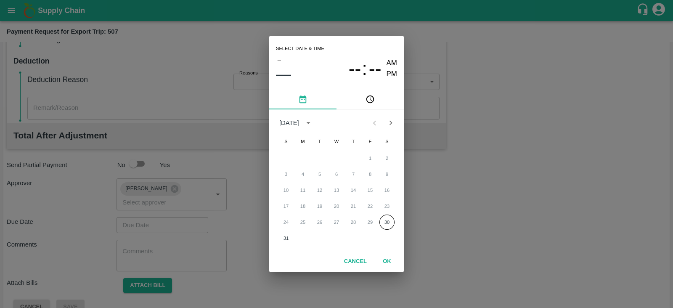
click at [179, 215] on div "Select date & time – –– -- : -- AM PM August 2025 S M T W T F S 1 2 3 4 5 6 7 8…" at bounding box center [336, 154] width 673 height 308
type input "DD/MM/YYYY hh:mm aa"
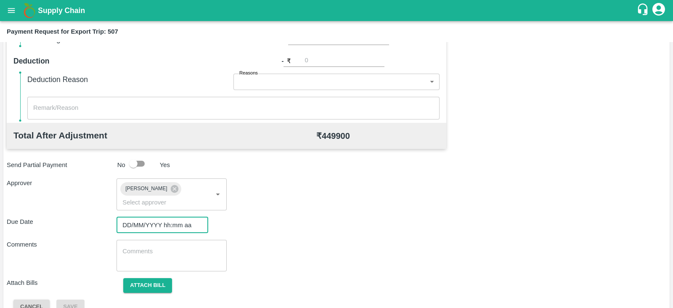
click at [186, 217] on input "DD/MM/YYYY hh:mm aa" at bounding box center [159, 225] width 86 height 16
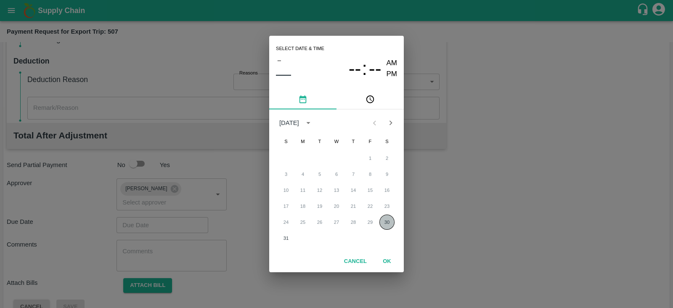
click at [392, 220] on button "30" at bounding box center [386, 221] width 15 height 15
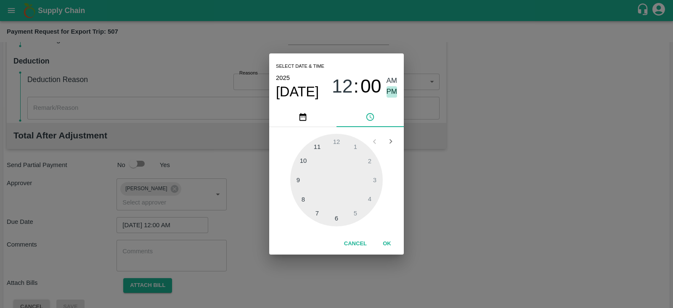
click at [392, 92] on span "PM" at bounding box center [392, 91] width 11 height 11
click at [372, 182] on div at bounding box center [336, 180] width 93 height 93
type input "[DATE] 03:00 PM"
click at [390, 239] on button "OK" at bounding box center [386, 243] width 27 height 15
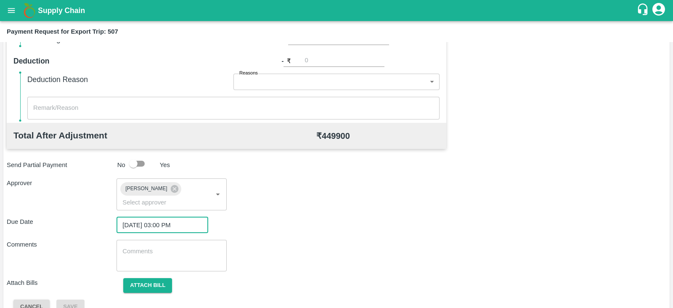
scroll to position [274, 0]
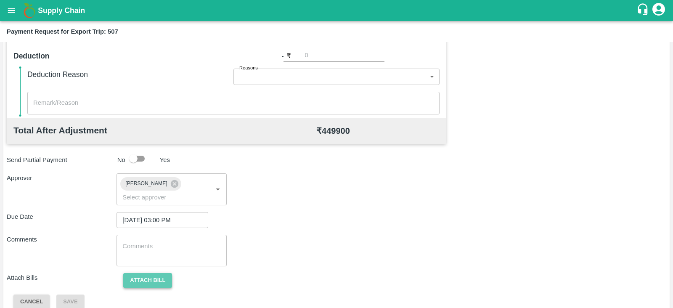
click at [165, 273] on button "Attach bill" at bounding box center [147, 280] width 49 height 15
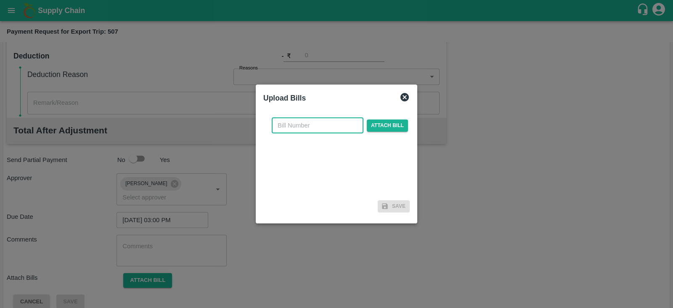
click at [290, 127] on input "text" at bounding box center [318, 125] width 92 height 16
paste input "JCAR/25-26/04497"
type input "JCAR/25-26/04497"
click at [376, 124] on span "Attach bill" at bounding box center [387, 125] width 41 height 12
click at [0, 0] on input "Attach bill" at bounding box center [0, 0] width 0 height 0
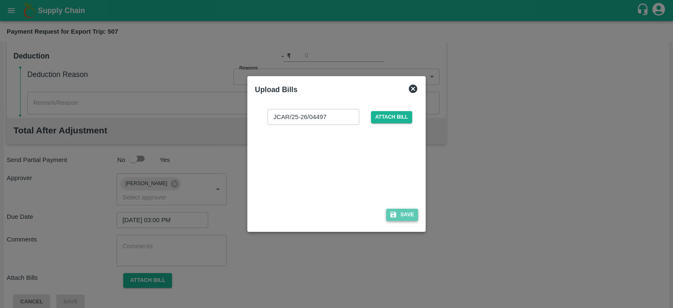
click at [410, 213] on button "Save" at bounding box center [402, 215] width 32 height 12
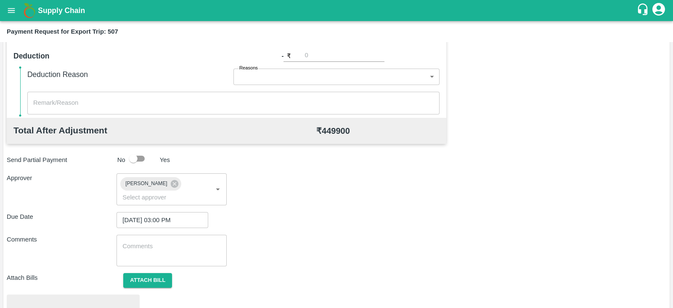
scroll to position [319, 0]
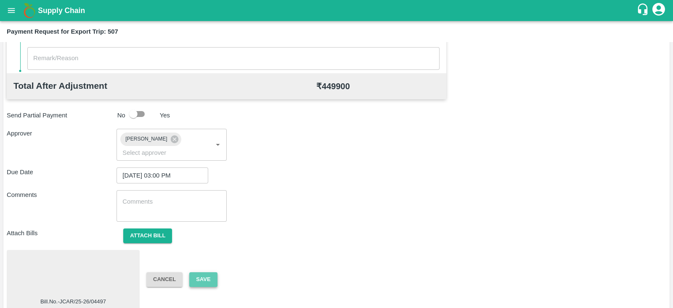
click at [204, 272] on button "Save" at bounding box center [203, 279] width 28 height 15
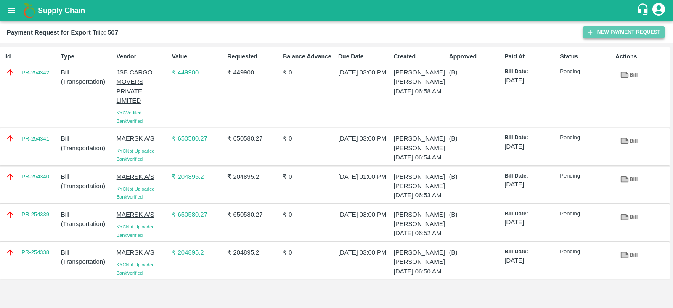
click at [601, 32] on button "New Payment Request" at bounding box center [624, 32] width 82 height 12
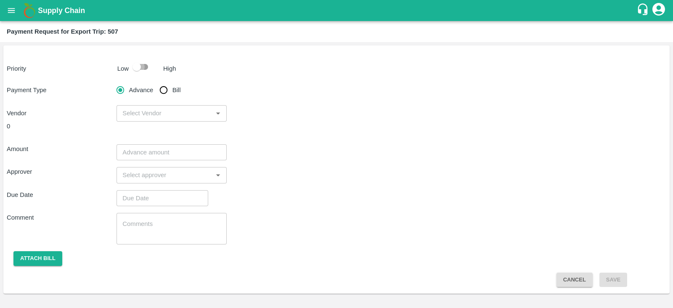
click at [142, 64] on input "checkbox" at bounding box center [137, 67] width 48 height 16
checkbox input "true"
click at [164, 90] on input "Bill" at bounding box center [163, 90] width 17 height 17
radio input "true"
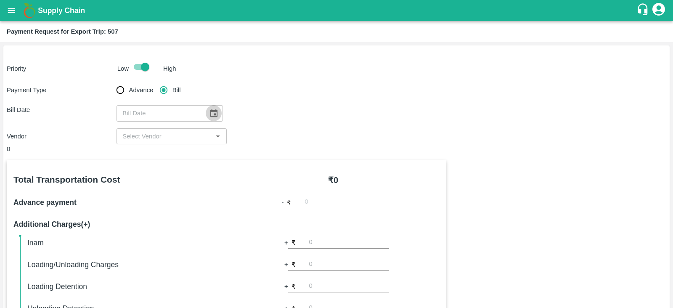
click at [210, 111] on icon "Choose date" at bounding box center [213, 113] width 7 height 8
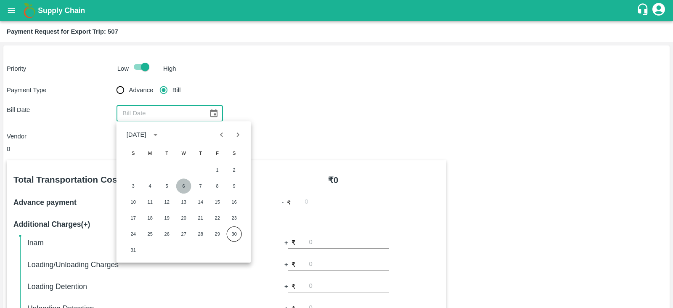
click at [182, 184] on button "6" at bounding box center [183, 185] width 15 height 15
type input "06/08/2025"
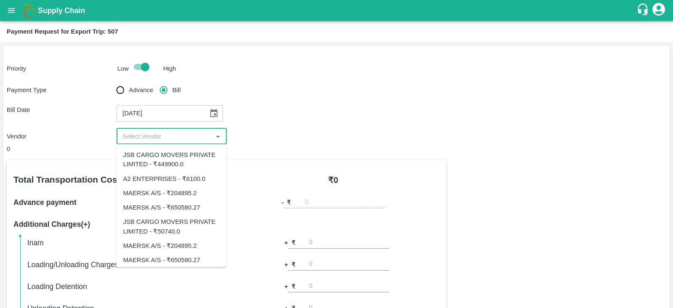
click at [186, 139] on input "input" at bounding box center [164, 136] width 91 height 11
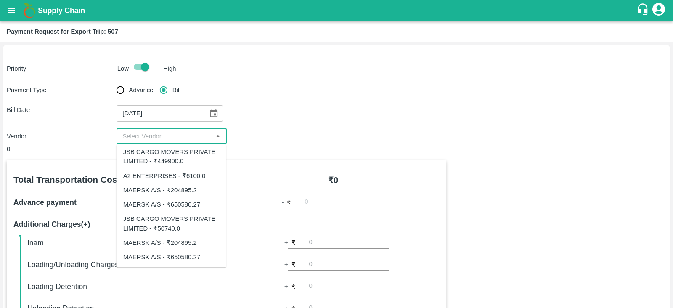
click at [187, 217] on div "JSB CARGO MOVERS PRIVATE LIMITED - ₹50740.0" at bounding box center [171, 223] width 96 height 19
type input "JSB CARGO MOVERS PRIVATE LIMITED - ₹50740.0"
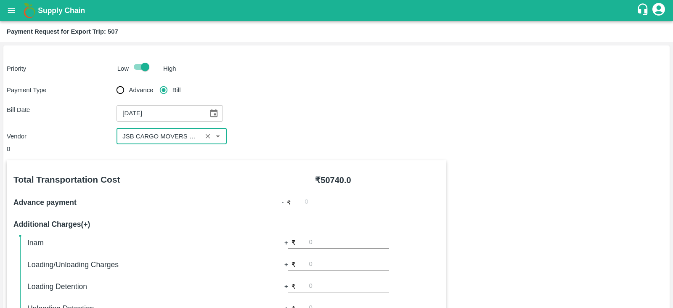
scroll to position [269, 0]
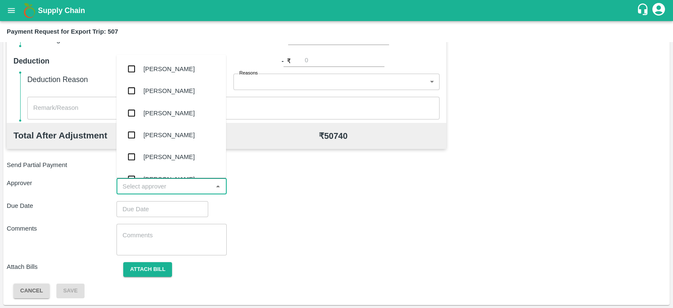
click at [168, 188] on input "input" at bounding box center [164, 186] width 91 height 11
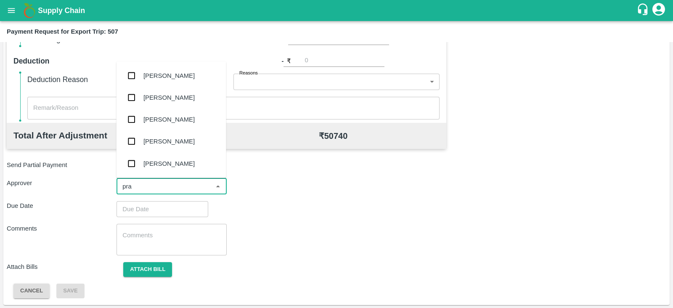
type input "pras"
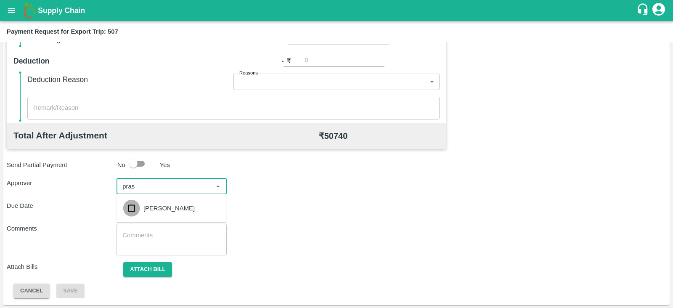
click at [128, 207] on input "checkbox" at bounding box center [131, 208] width 17 height 17
type input "DD/MM/YYYY hh:mm aa"
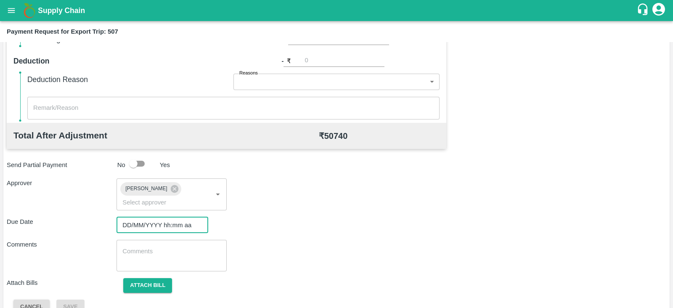
click at [128, 217] on input "DD/MM/YYYY hh:mm aa" at bounding box center [159, 225] width 86 height 16
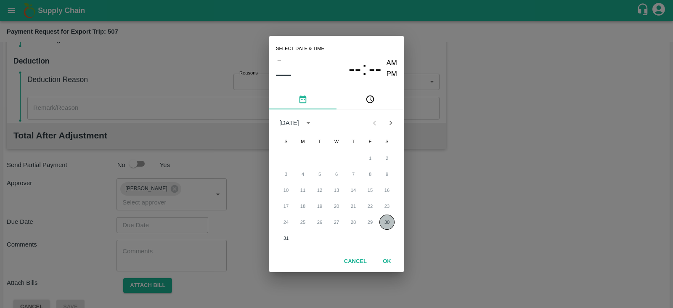
click at [381, 220] on button "30" at bounding box center [386, 221] width 15 height 15
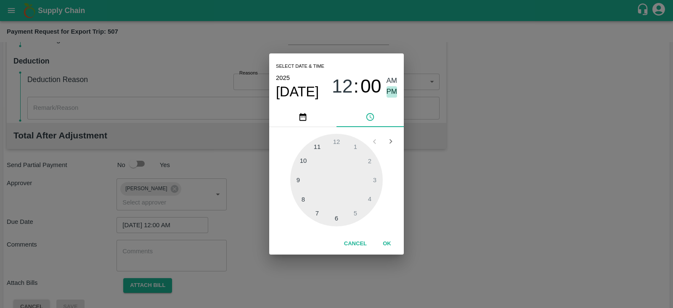
click at [389, 92] on span "PM" at bounding box center [392, 91] width 11 height 11
click at [369, 174] on div at bounding box center [336, 180] width 93 height 93
type input "[DATE] 03:00 PM"
click at [390, 246] on button "OK" at bounding box center [386, 243] width 27 height 15
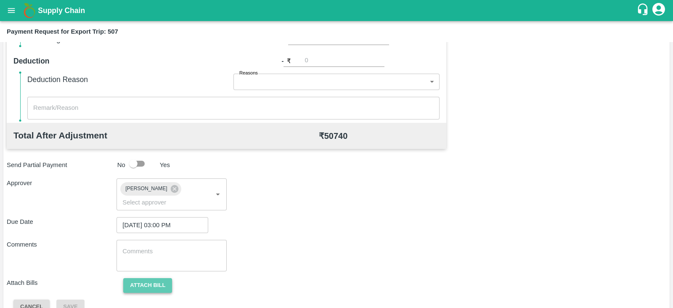
click at [160, 278] on button "Attach bill" at bounding box center [147, 285] width 49 height 15
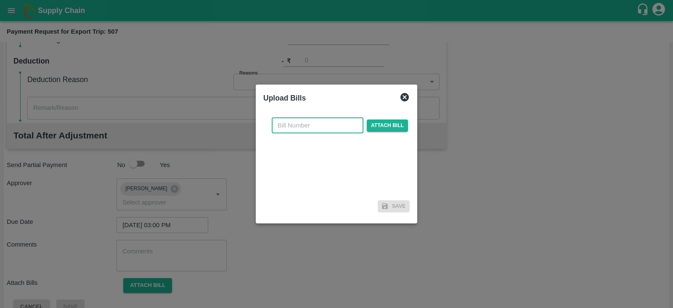
click at [326, 128] on input "text" at bounding box center [318, 125] width 92 height 16
paste input "JCAR/25-26/04498"
type input "JCAR/25-26/04498"
click at [377, 124] on span "Attach bill" at bounding box center [387, 125] width 41 height 12
click at [0, 0] on input "Attach bill" at bounding box center [0, 0] width 0 height 0
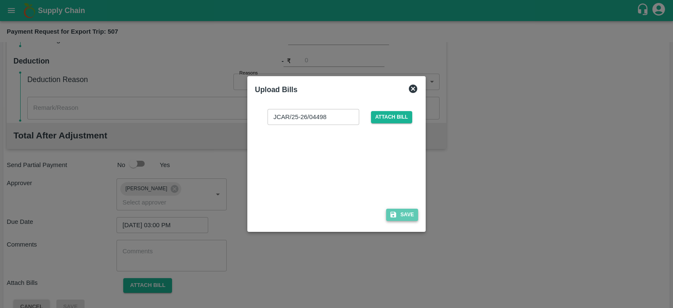
click at [402, 212] on button "Save" at bounding box center [402, 215] width 32 height 12
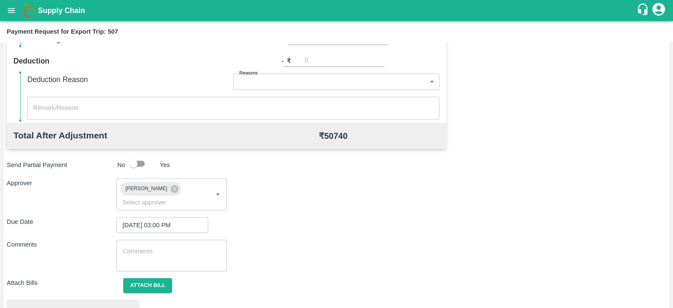
scroll to position [319, 0]
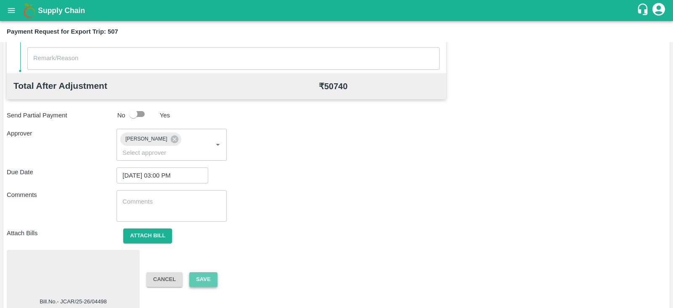
click at [193, 273] on button "Save" at bounding box center [203, 279] width 28 height 15
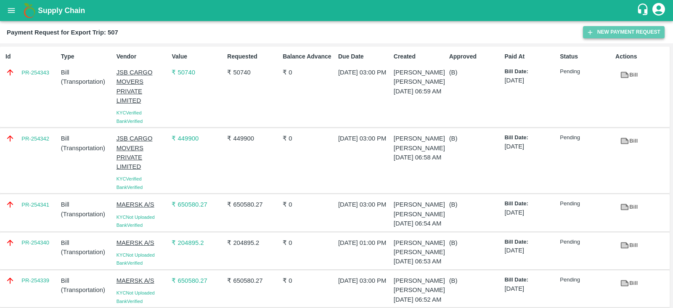
click at [610, 32] on button "New Payment Request" at bounding box center [624, 32] width 82 height 12
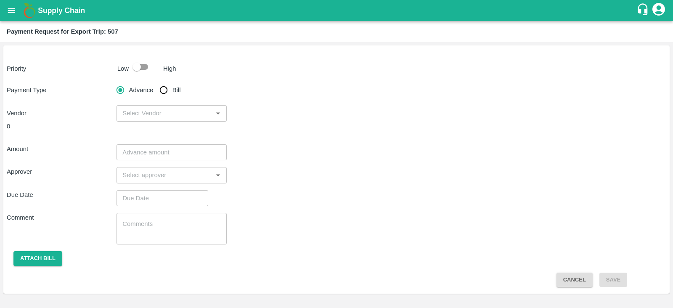
click at [149, 66] on input "checkbox" at bounding box center [137, 67] width 48 height 16
checkbox input "true"
click at [162, 88] on input "Bill" at bounding box center [163, 90] width 17 height 17
radio input "true"
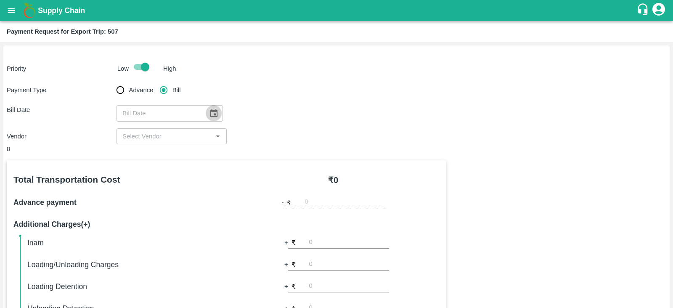
click at [209, 109] on icon "Choose date" at bounding box center [213, 113] width 9 height 9
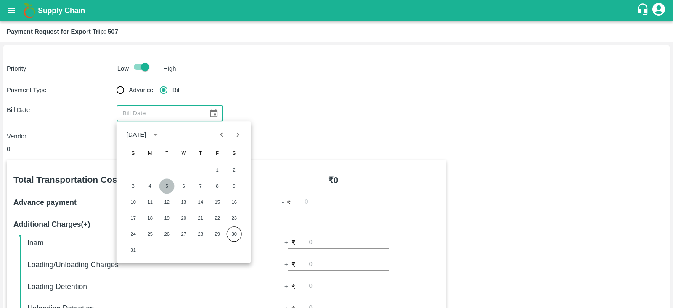
click at [169, 182] on button "5" at bounding box center [166, 185] width 15 height 15
type input "05/08/2025"
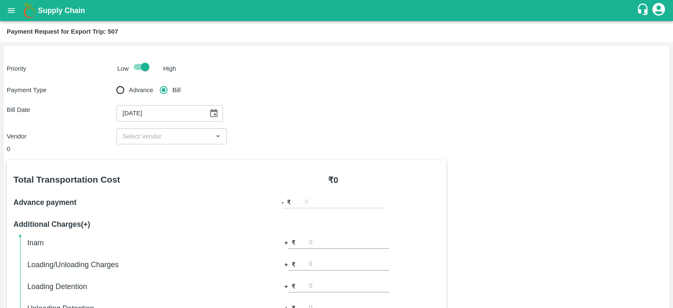
click at [184, 131] on input "input" at bounding box center [164, 136] width 91 height 11
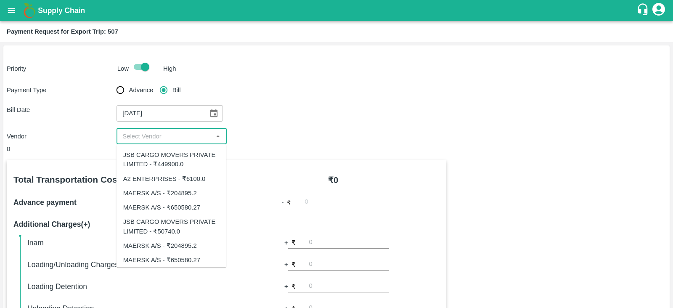
click at [169, 183] on div "A2 ENTERPRISES - ₹6100.0" at bounding box center [164, 178] width 82 height 9
type input "A2 ENTERPRISES - ₹6100.0"
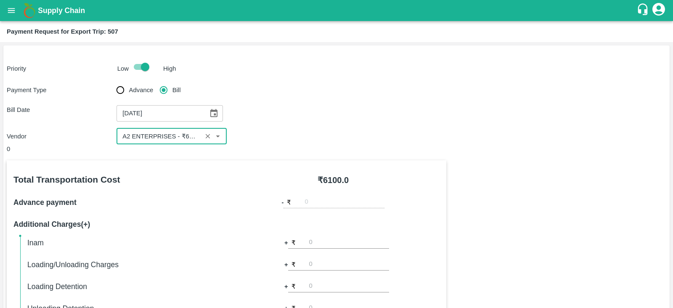
scroll to position [269, 0]
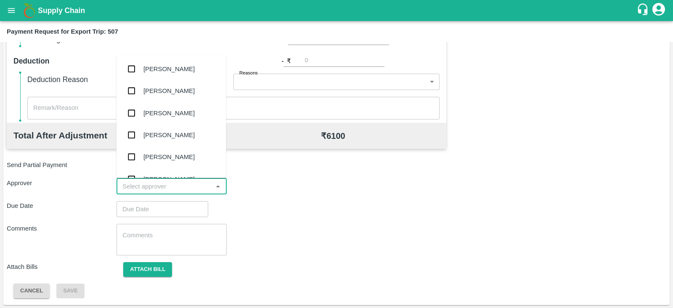
click at [162, 185] on input "input" at bounding box center [164, 186] width 91 height 11
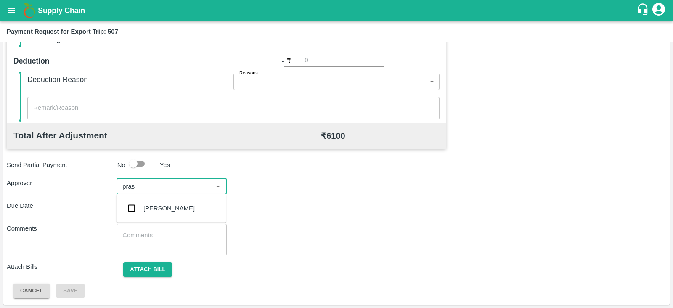
type input "prasa"
click at [156, 204] on div "[PERSON_NAME]" at bounding box center [168, 208] width 51 height 9
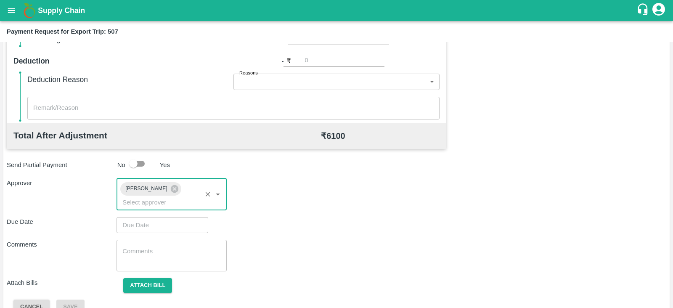
type input "DD/MM/YYYY hh:mm aa"
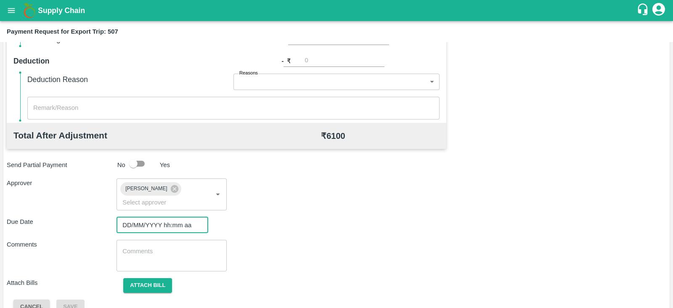
click at [149, 217] on input "DD/MM/YYYY hh:mm aa" at bounding box center [159, 225] width 86 height 16
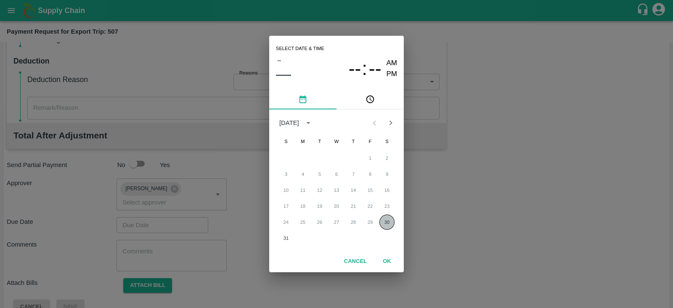
click at [385, 218] on button "30" at bounding box center [386, 221] width 15 height 15
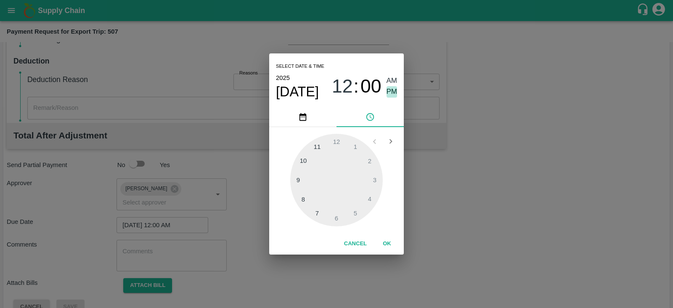
click at [391, 90] on span "PM" at bounding box center [392, 91] width 11 height 11
type input "[DATE] 12:00 PM"
click at [392, 242] on button "OK" at bounding box center [386, 243] width 27 height 15
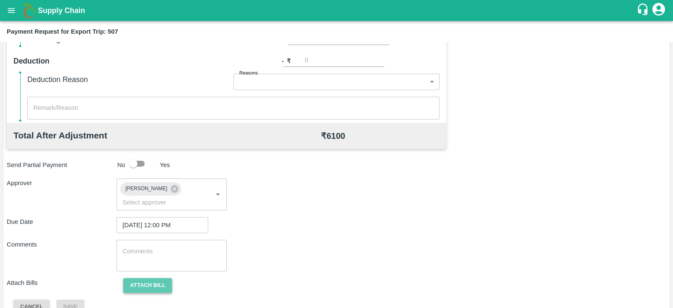
click at [146, 278] on button "Attach bill" at bounding box center [147, 285] width 49 height 15
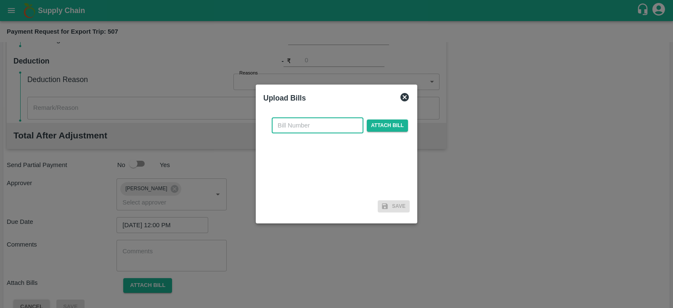
click at [286, 124] on input "text" at bounding box center [318, 125] width 92 height 16
paste input "A2-081/2025-26"
click at [286, 124] on input "A2-081/2025-26" at bounding box center [318, 125] width 92 height 16
type input "A2-081/2025-26"
click at [381, 124] on span "Attach bill" at bounding box center [387, 125] width 41 height 12
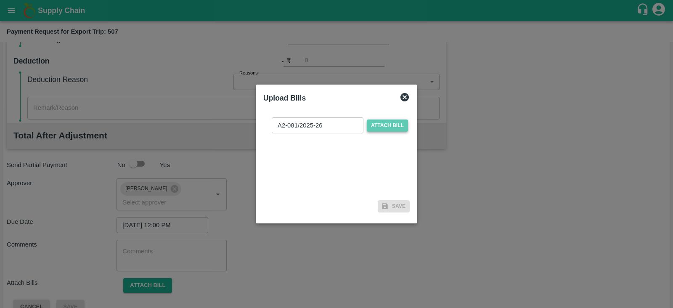
click at [0, 0] on input "Attach bill" at bounding box center [0, 0] width 0 height 0
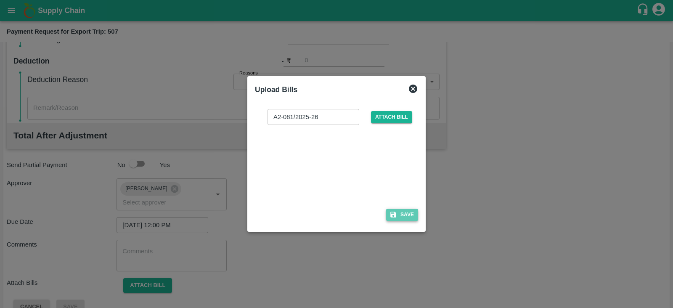
click at [404, 212] on button "Save" at bounding box center [402, 215] width 32 height 12
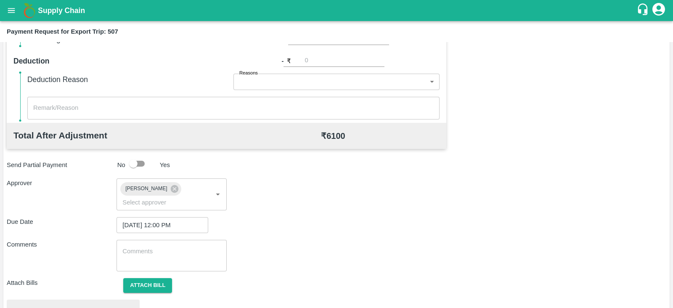
scroll to position [319, 0]
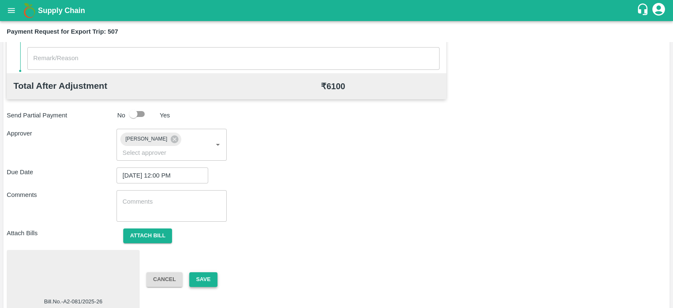
click at [216, 272] on button "Save" at bounding box center [203, 279] width 28 height 15
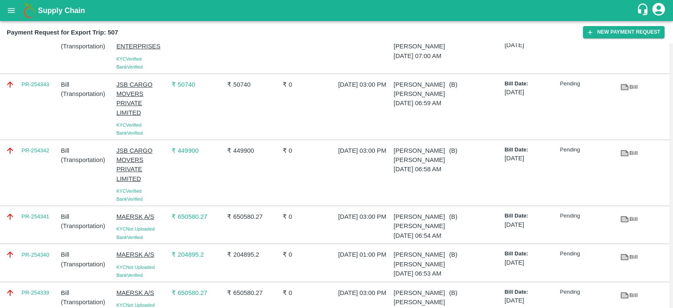
scroll to position [40, 0]
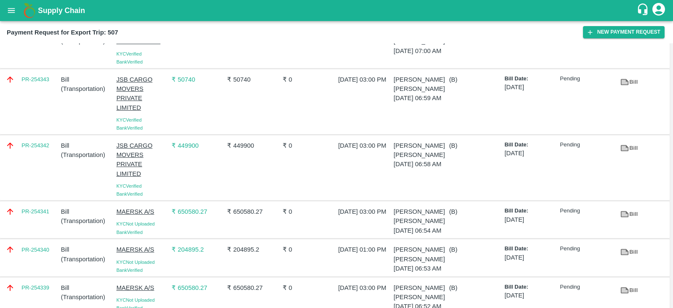
click at [34, 161] on div "PR-254342" at bounding box center [30, 168] width 56 height 61
copy link "PR-254342"
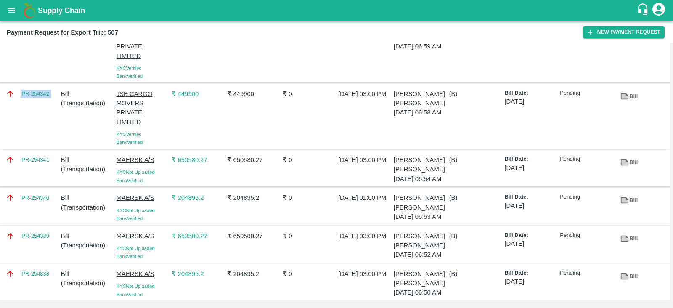
scroll to position [126, 0]
click at [49, 229] on div "PR-254339" at bounding box center [30, 244] width 56 height 32
copy link "PR-254339"
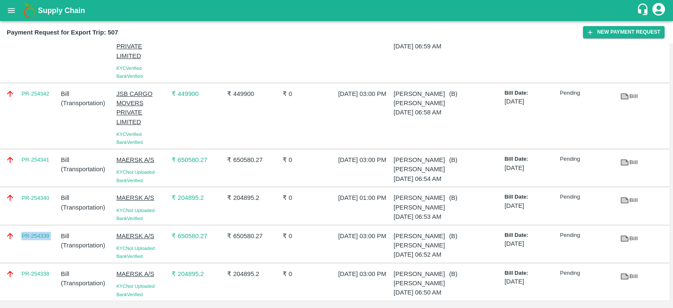
copy link "PR-254339"
click at [39, 278] on div "PR-254338" at bounding box center [30, 282] width 56 height 32
copy link "PR-254338"
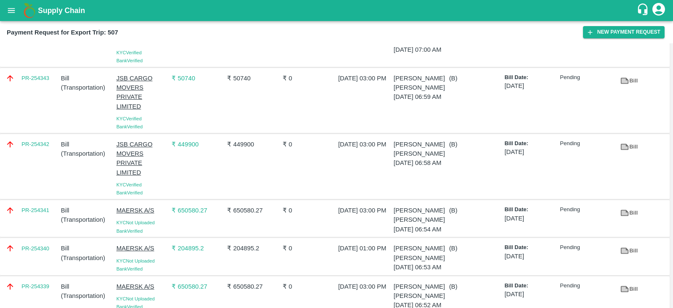
scroll to position [41, 0]
click at [40, 88] on div "PR-254343" at bounding box center [30, 101] width 56 height 61
copy link "PR-254343"
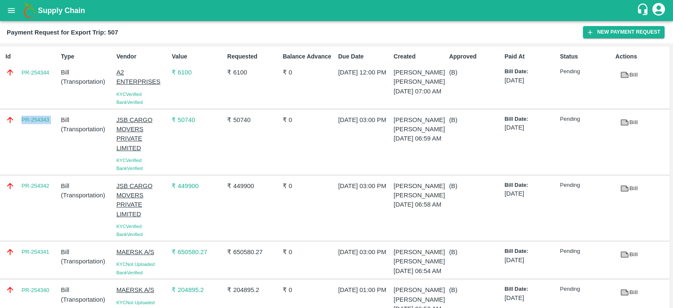
scroll to position [0, 0]
click at [50, 81] on div "Id PR-254344" at bounding box center [30, 78] width 56 height 58
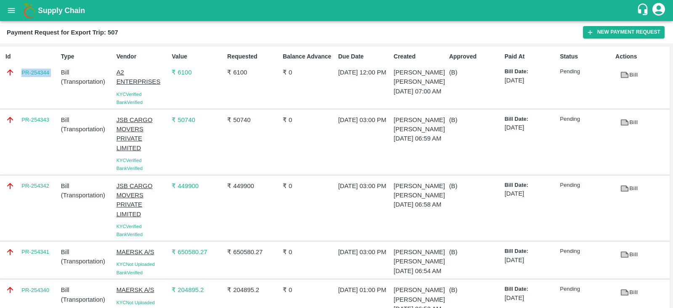
copy link "PR-254344"
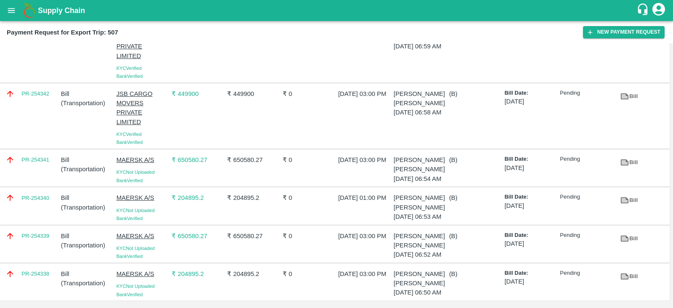
click at [36, 196] on div "PR-254340" at bounding box center [30, 206] width 56 height 32
copy link "PR-254340"
click at [40, 152] on div "PR-254341" at bounding box center [30, 168] width 56 height 32
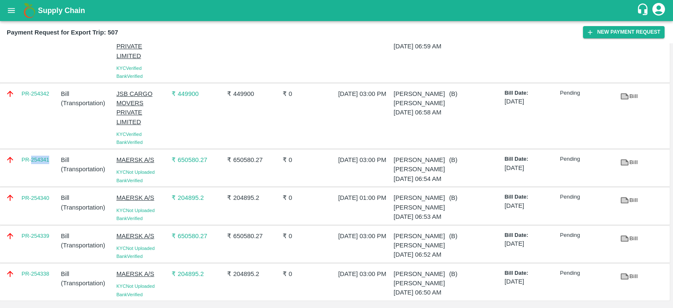
click at [40, 152] on div "PR-254341" at bounding box center [30, 168] width 56 height 32
copy link "PR-254341"
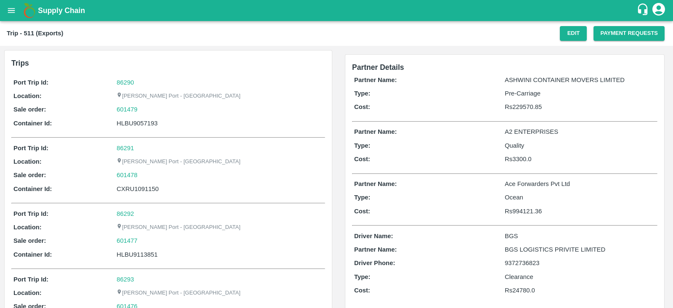
click at [148, 125] on div "HLBU9057193" at bounding box center [219, 123] width 207 height 9
copy div "HLBU9057193"
click at [625, 32] on button "Payment Requests" at bounding box center [628, 33] width 71 height 15
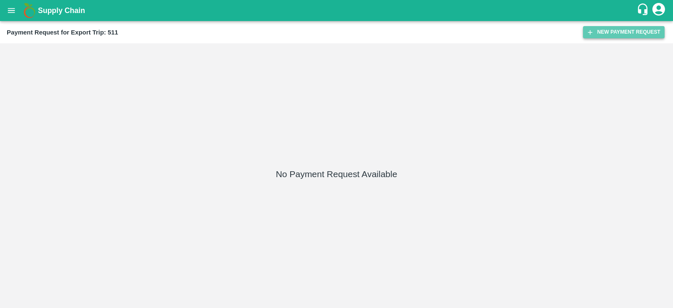
click at [615, 33] on button "New Payment Request" at bounding box center [624, 32] width 82 height 12
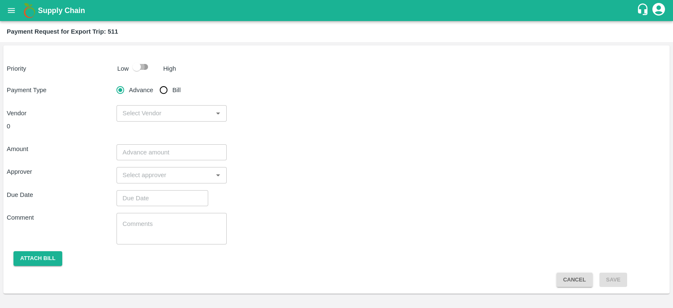
click at [137, 68] on input "checkbox" at bounding box center [137, 67] width 48 height 16
checkbox input "true"
click at [166, 89] on input "Bill" at bounding box center [163, 90] width 17 height 17
radio input "true"
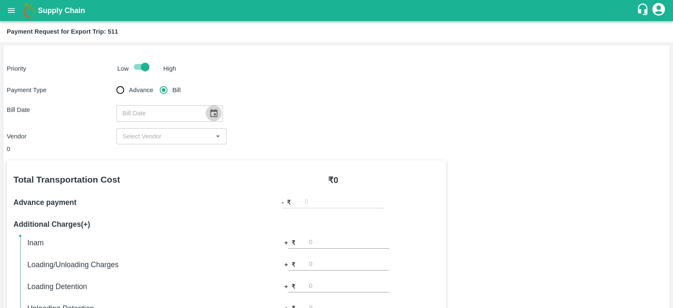
click at [209, 111] on icon "Choose date" at bounding box center [213, 113] width 9 height 9
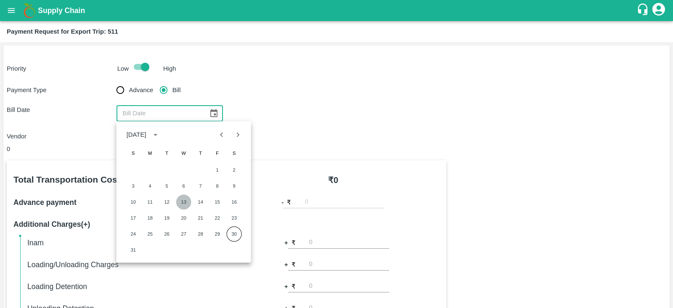
click at [183, 202] on button "13" at bounding box center [183, 201] width 15 height 15
type input "[DATE]"
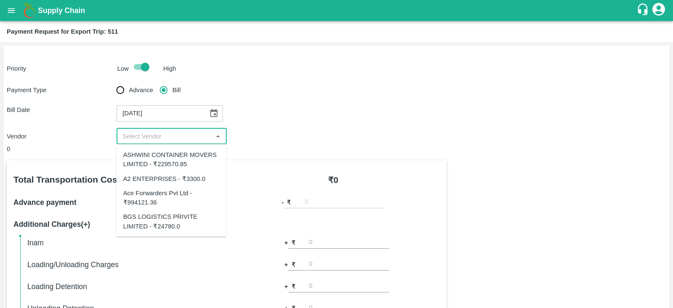
click at [191, 136] on input "input" at bounding box center [164, 136] width 91 height 11
click at [183, 186] on div "Ace Forwarders Pvt Ltd - ₹994121.36" at bounding box center [171, 197] width 110 height 24
type input "Ace Forwarders Pvt Ltd - ₹994121.36"
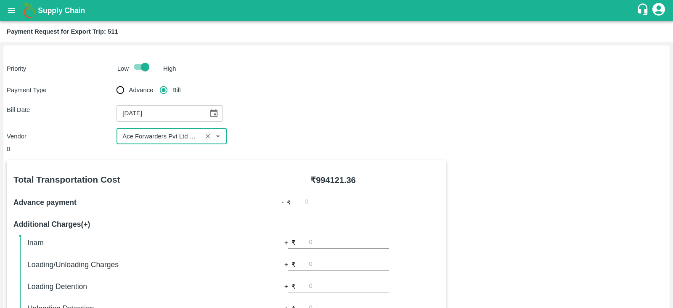
scroll to position [269, 0]
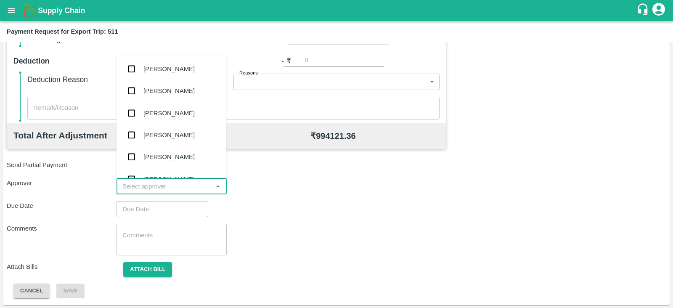
click at [199, 185] on input "input" at bounding box center [164, 186] width 91 height 11
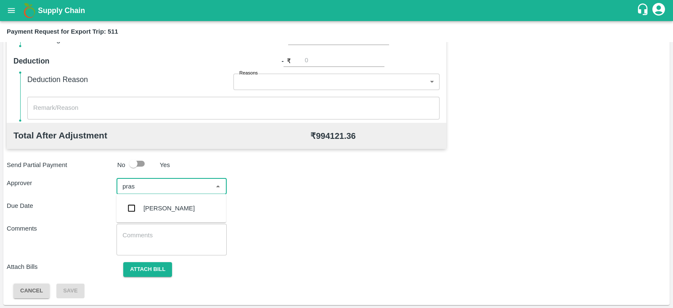
type input "prasa"
click at [185, 204] on div "[PERSON_NAME]" at bounding box center [168, 208] width 51 height 9
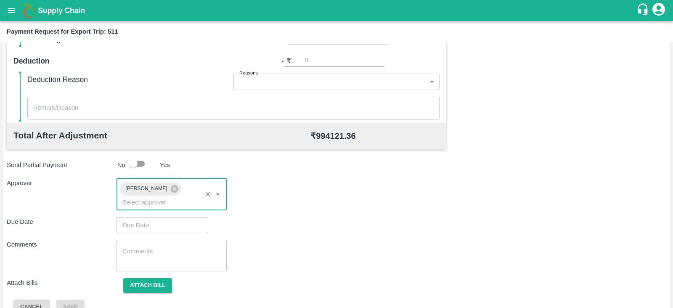
type input "DD/MM/YYYY hh:mm aa"
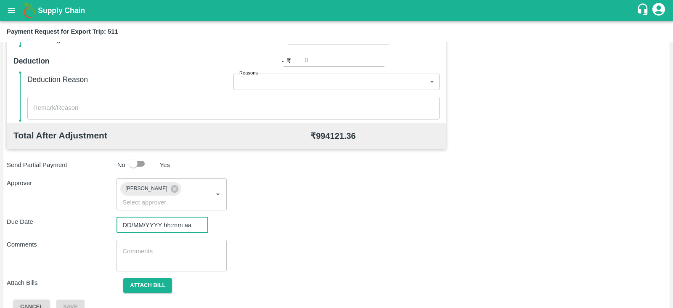
click at [167, 217] on input "DD/MM/YYYY hh:mm aa" at bounding box center [159, 225] width 86 height 16
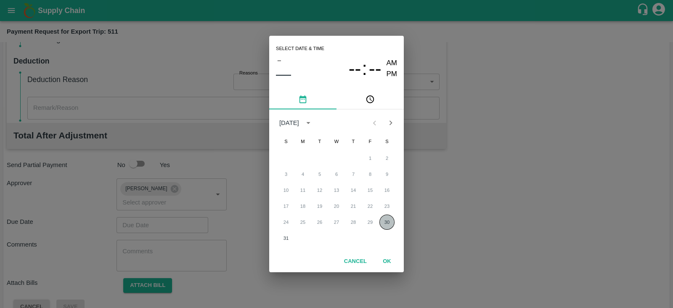
click at [383, 224] on button "30" at bounding box center [386, 221] width 15 height 15
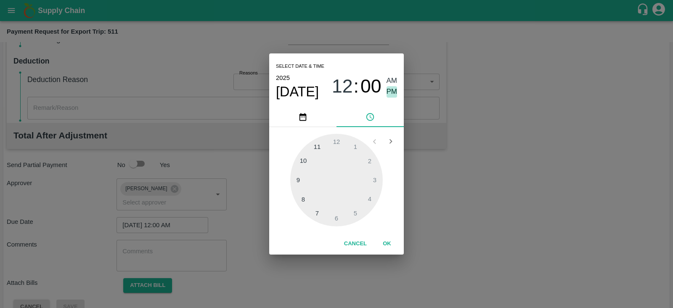
click at [394, 92] on span "PM" at bounding box center [392, 91] width 11 height 11
click at [378, 179] on div at bounding box center [336, 180] width 93 height 93
type input "[DATE] 03:00 PM"
click at [386, 248] on button "OK" at bounding box center [386, 243] width 27 height 15
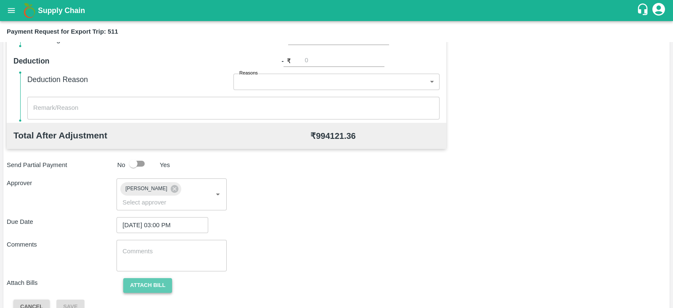
click at [164, 278] on button "Attach bill" at bounding box center [147, 285] width 49 height 15
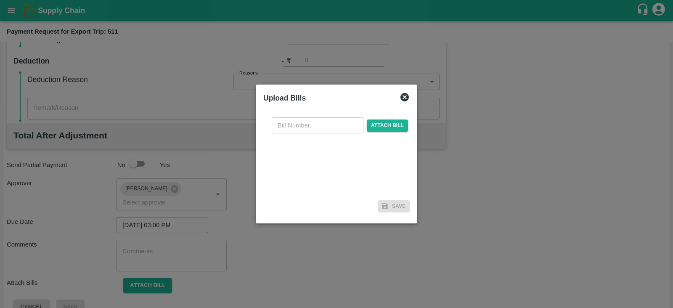
click at [307, 123] on input "text" at bounding box center [318, 125] width 92 height 16
paste input "3423/25-26"
type input "3423/25-26"
click at [377, 123] on span "Attach bill" at bounding box center [387, 125] width 41 height 12
click at [0, 0] on input "Attach bill" at bounding box center [0, 0] width 0 height 0
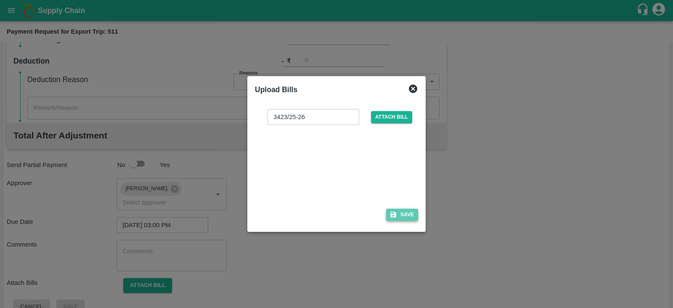
click at [406, 212] on button "Save" at bounding box center [402, 215] width 32 height 12
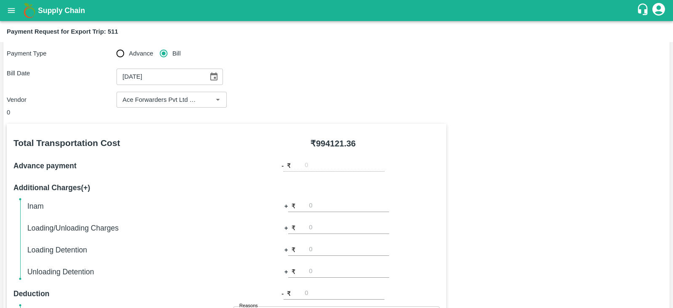
scroll to position [319, 0]
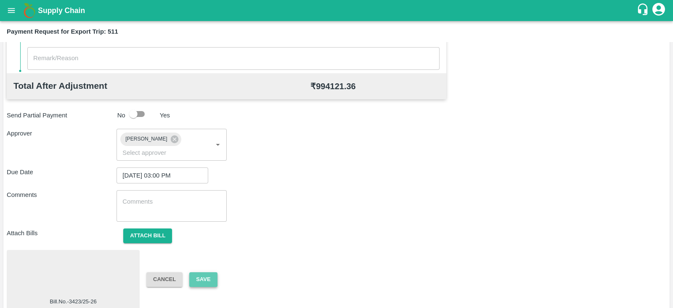
click at [202, 272] on button "Save" at bounding box center [203, 279] width 28 height 15
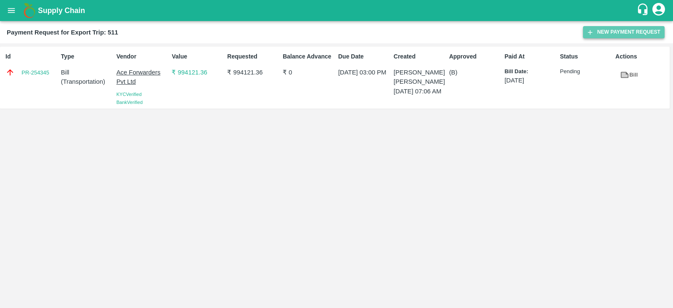
click at [621, 33] on button "New Payment Request" at bounding box center [624, 32] width 82 height 12
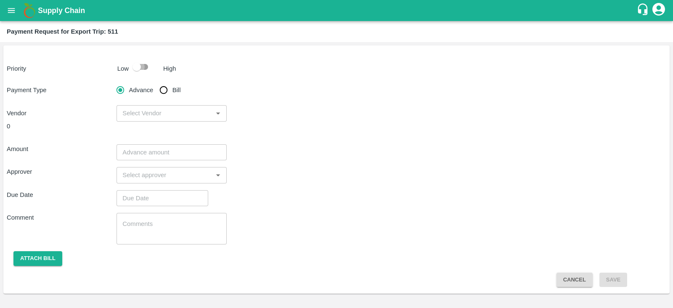
click at [142, 71] on input "checkbox" at bounding box center [137, 67] width 48 height 16
checkbox input "true"
click at [163, 88] on input "Bill" at bounding box center [163, 90] width 17 height 17
radio input "true"
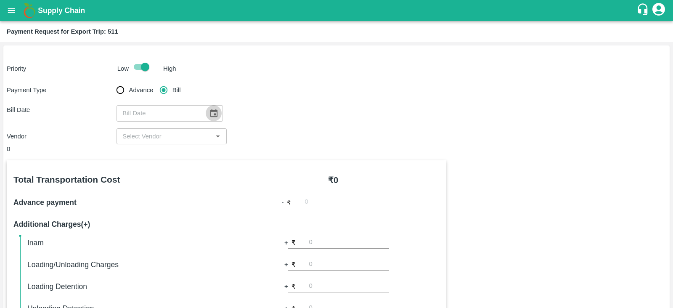
click at [210, 111] on icon "Choose date" at bounding box center [213, 113] width 7 height 8
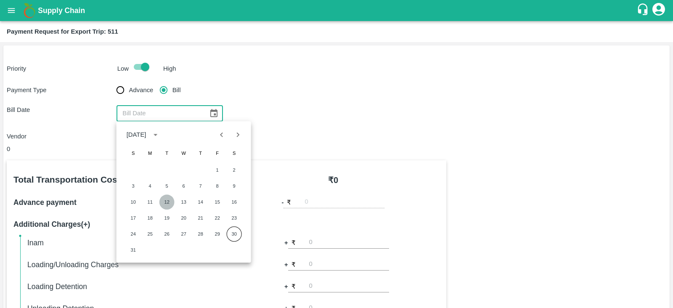
click at [164, 199] on button "12" at bounding box center [166, 201] width 15 height 15
type input "12/08/2025"
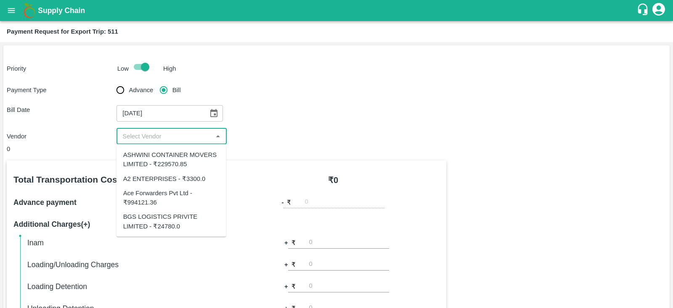
click at [200, 138] on input "input" at bounding box center [164, 136] width 91 height 11
click at [181, 226] on div "BGS LOGISTICS PRIVITE LIMITED - ₹24780.0" at bounding box center [171, 221] width 96 height 19
type input "BGS LOGISTICS PRIVITE LIMITED - ₹24780.0"
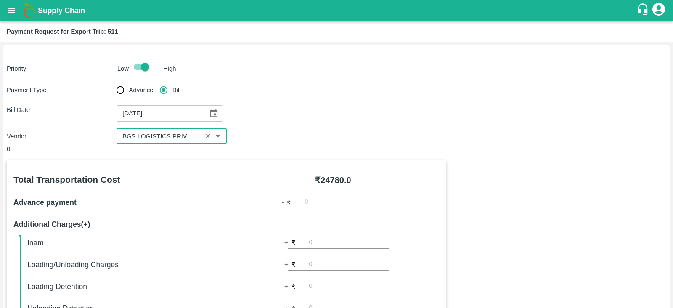
scroll to position [269, 0]
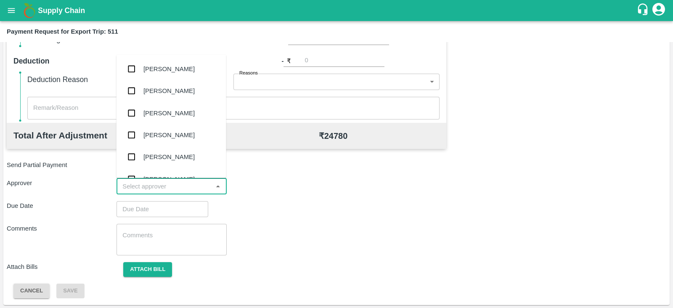
click at [200, 184] on input "input" at bounding box center [164, 186] width 91 height 11
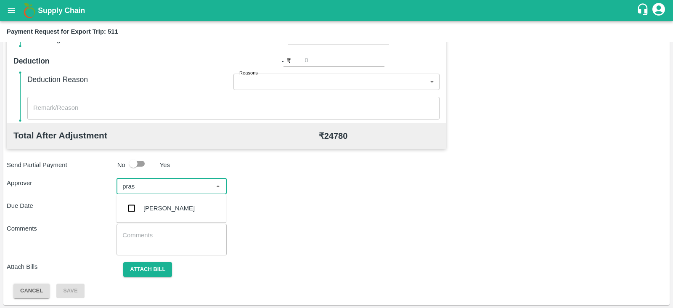
type input "prasa"
click at [186, 207] on div "[PERSON_NAME]" at bounding box center [168, 208] width 51 height 9
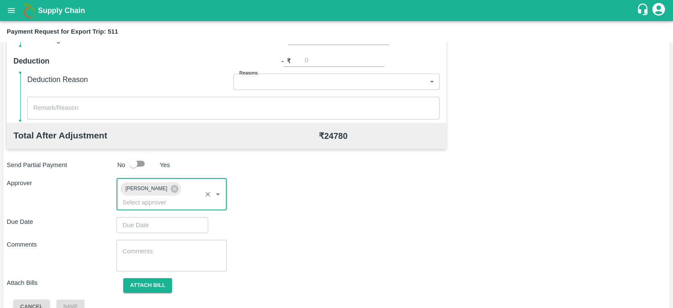
type input "DD/MM/YYYY hh:mm aa"
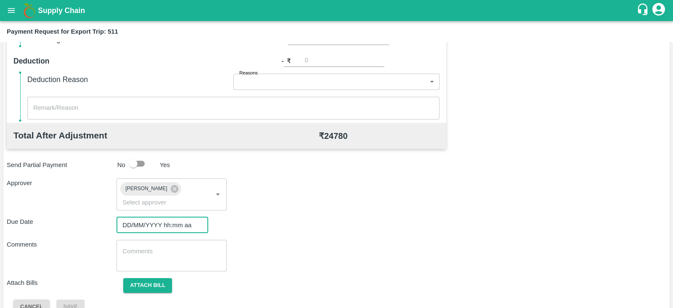
click at [168, 217] on input "DD/MM/YYYY hh:mm aa" at bounding box center [159, 225] width 86 height 16
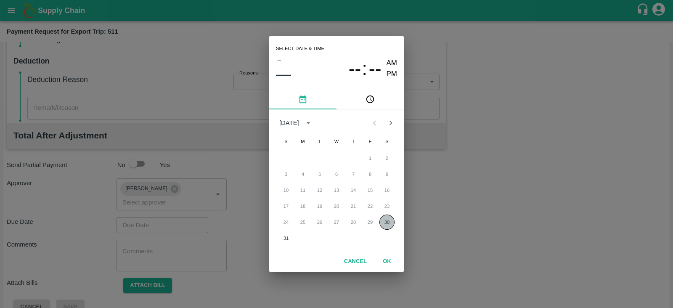
click at [382, 221] on button "30" at bounding box center [386, 221] width 15 height 15
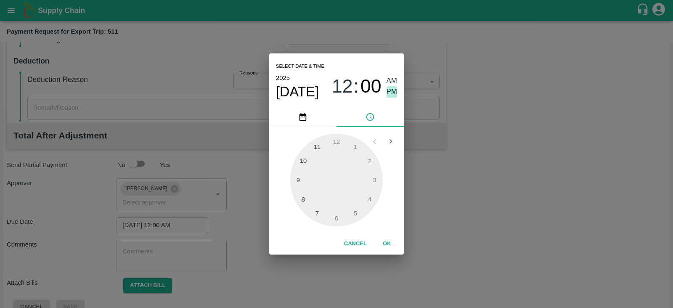
click at [389, 93] on span "PM" at bounding box center [392, 91] width 11 height 11
click at [373, 180] on div at bounding box center [336, 180] width 93 height 93
type input "30/08/2025 03:00 PM"
click at [391, 241] on button "OK" at bounding box center [386, 243] width 27 height 15
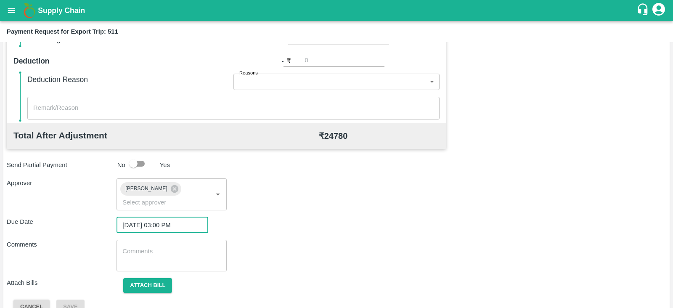
scroll to position [274, 0]
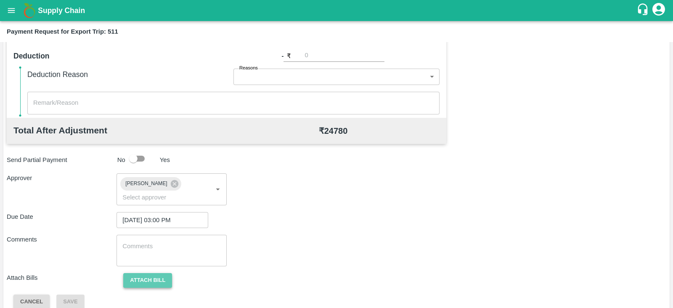
click at [151, 273] on button "Attach bill" at bounding box center [147, 280] width 49 height 15
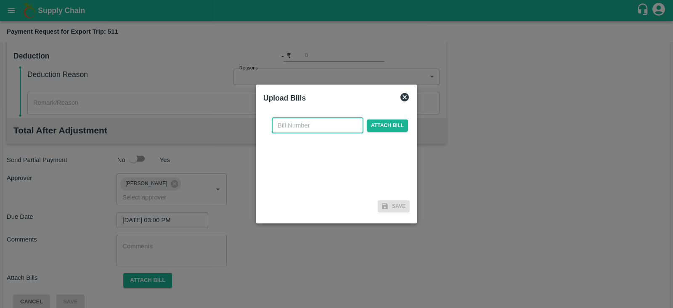
click at [320, 129] on input "text" at bounding box center [318, 125] width 92 height 16
paste input "BGS0843/25-26"
type input "BGS0843/25-26"
click at [385, 125] on span "Attach bill" at bounding box center [387, 125] width 41 height 12
click at [0, 0] on input "Attach bill" at bounding box center [0, 0] width 0 height 0
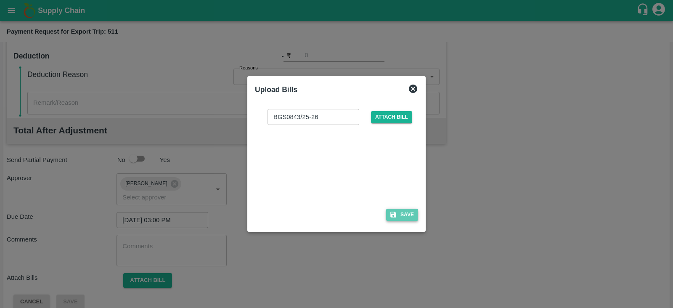
click at [397, 213] on button "Save" at bounding box center [402, 215] width 32 height 12
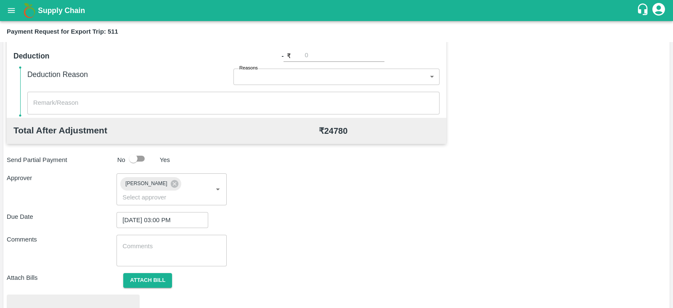
scroll to position [319, 0]
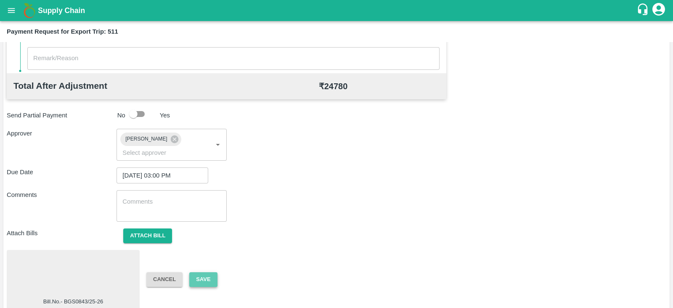
click at [208, 272] on button "Save" at bounding box center [203, 279] width 28 height 15
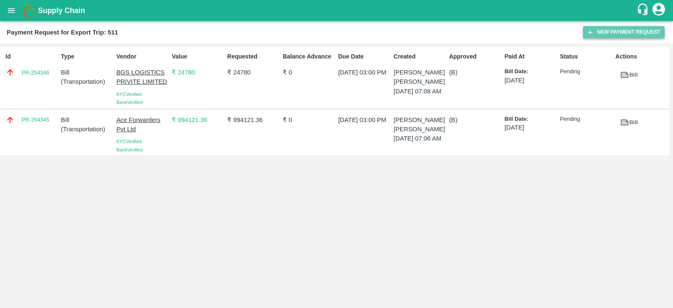
click at [619, 30] on button "New Payment Request" at bounding box center [624, 32] width 82 height 12
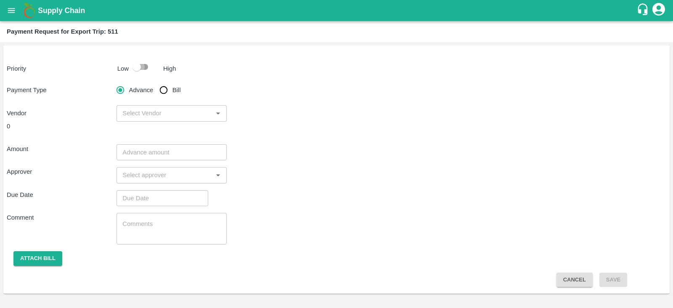
click at [145, 71] on input "checkbox" at bounding box center [137, 67] width 48 height 16
checkbox input "true"
click at [167, 89] on input "Bill" at bounding box center [163, 90] width 17 height 17
radio input "true"
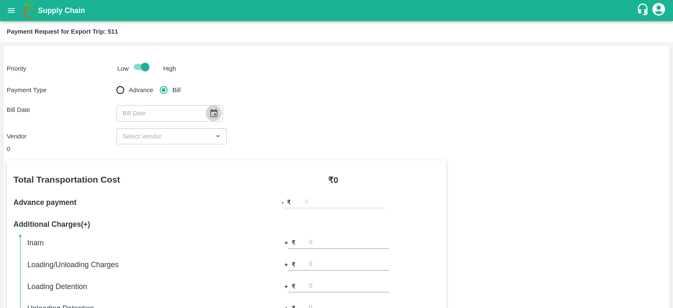
click at [209, 113] on icon "Choose date" at bounding box center [213, 113] width 9 height 9
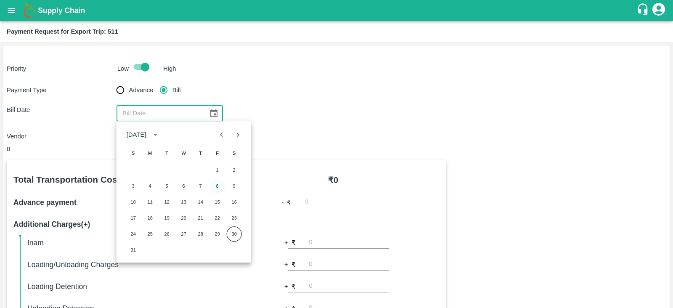
click at [219, 183] on button "8" at bounding box center [217, 185] width 15 height 15
type input "08/08/2025"
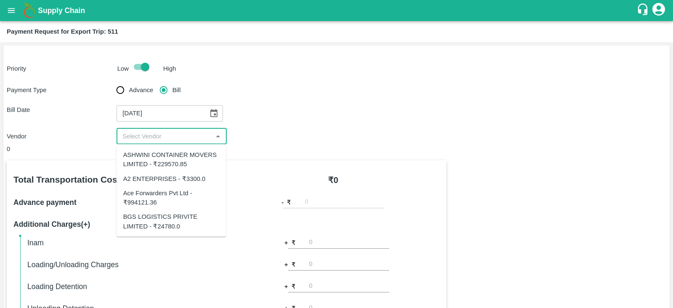
click at [179, 135] on input "input" at bounding box center [164, 136] width 91 height 11
click at [188, 156] on div "ASHWINI CONTAINER MOVERS LIMITED - ₹229570.85" at bounding box center [171, 159] width 96 height 19
type input "ASHWINI CONTAINER MOVERS LIMITED - ₹229570.85"
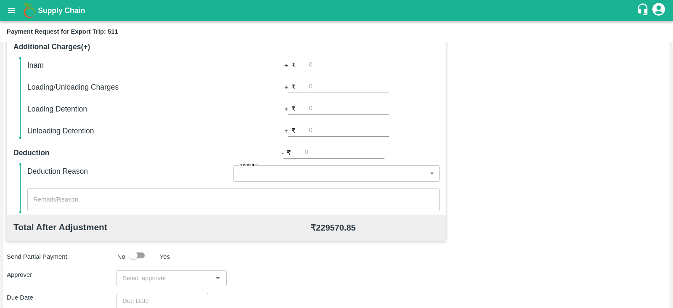
scroll to position [269, 0]
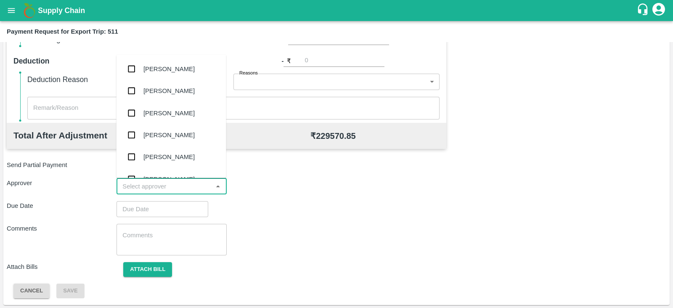
click at [175, 185] on input "input" at bounding box center [164, 186] width 91 height 11
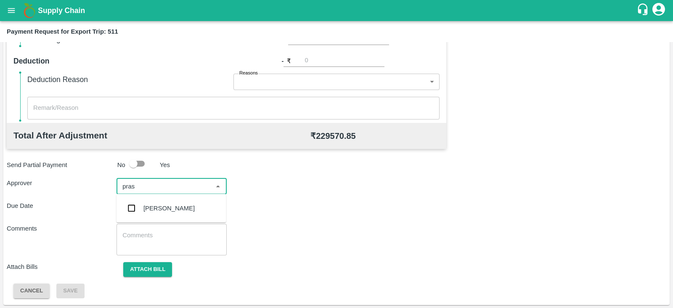
type input "prasa"
click at [168, 207] on div "[PERSON_NAME]" at bounding box center [168, 208] width 51 height 9
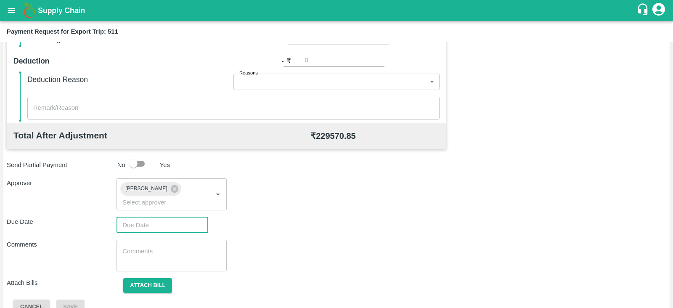
type input "DD/MM/YYYY hh:mm aa"
click at [155, 218] on input "DD/MM/YYYY hh:mm aa" at bounding box center [159, 225] width 86 height 16
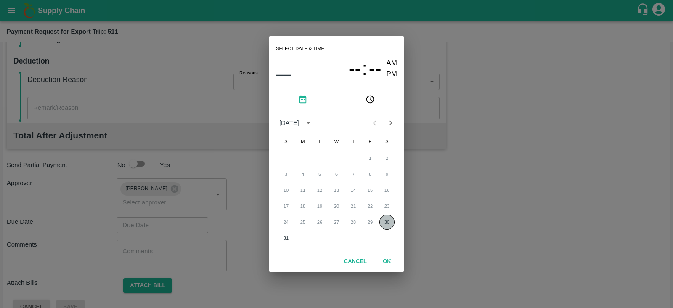
click at [389, 223] on button "30" at bounding box center [386, 221] width 15 height 15
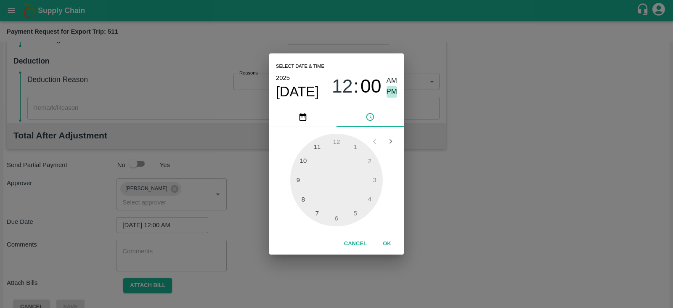
click at [387, 95] on span "PM" at bounding box center [392, 91] width 11 height 11
click at [374, 179] on div at bounding box center [336, 180] width 93 height 93
type input "30/08/2025 03:00 PM"
click at [391, 244] on button "OK" at bounding box center [386, 243] width 27 height 15
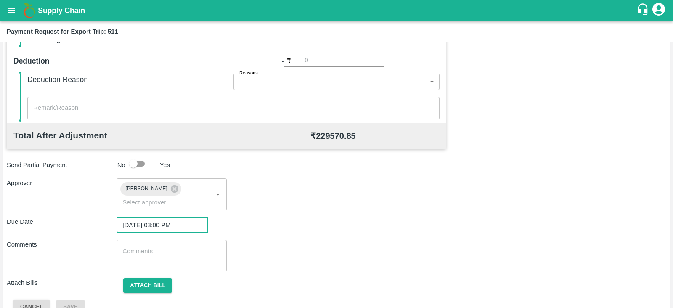
scroll to position [274, 0]
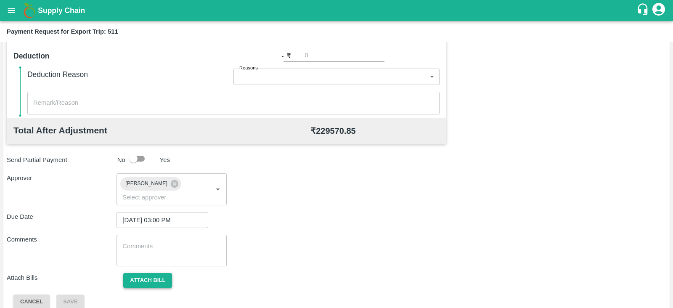
drag, startPoint x: 153, startPoint y: 268, endPoint x: 162, endPoint y: 270, distance: 9.1
click at [162, 273] on button "Attach bill" at bounding box center [147, 280] width 49 height 15
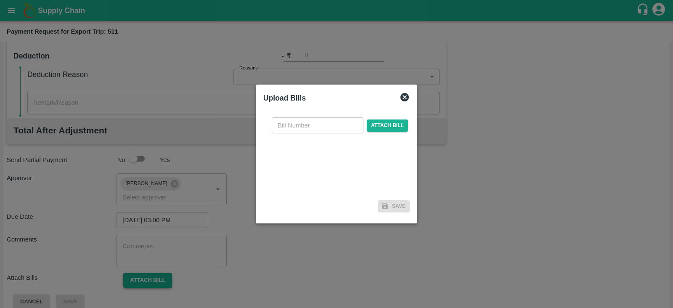
click at [162, 270] on div at bounding box center [336, 154] width 673 height 308
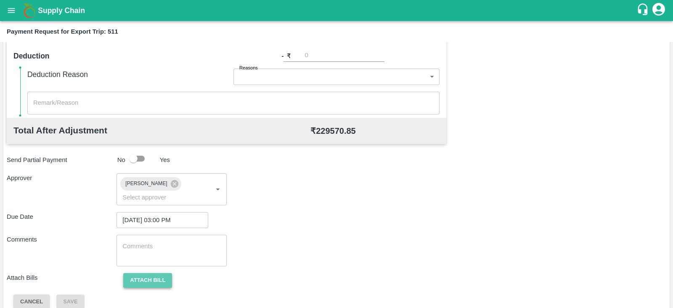
click at [162, 273] on button "Attach bill" at bounding box center [147, 280] width 49 height 15
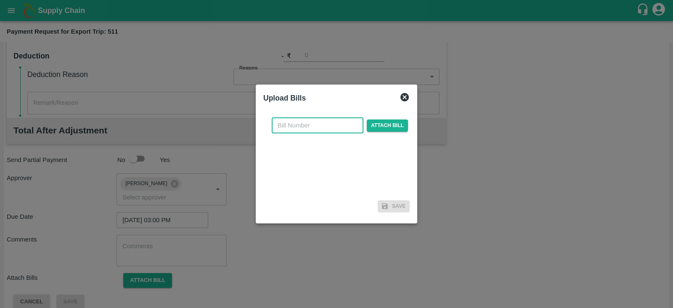
click at [327, 128] on input "text" at bounding box center [318, 125] width 92 height 16
paste input "ACML25-26/03964"
type input "ACML25-26/03964"
click at [371, 127] on span "Attach bill" at bounding box center [387, 125] width 41 height 12
click at [0, 0] on input "Attach bill" at bounding box center [0, 0] width 0 height 0
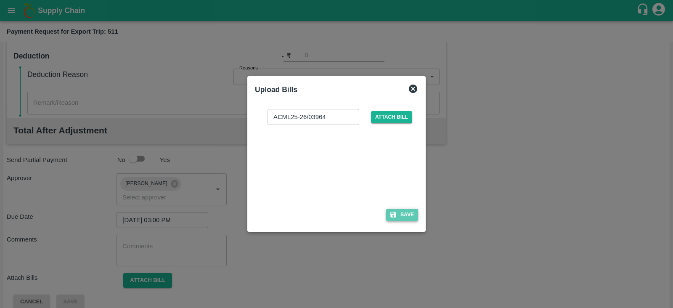
click at [405, 217] on button "Save" at bounding box center [402, 215] width 32 height 12
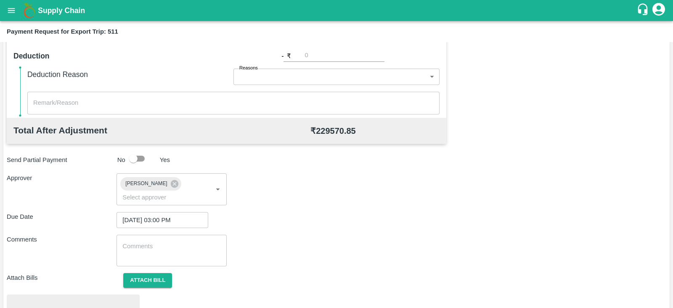
scroll to position [319, 0]
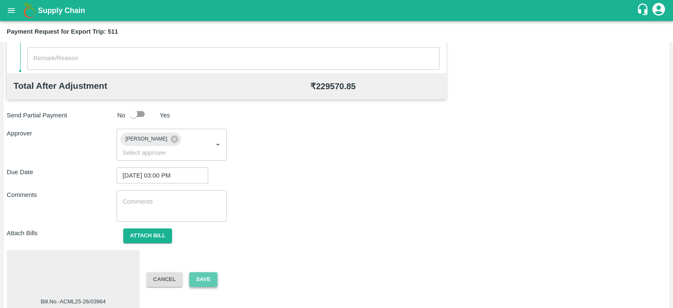
click at [202, 272] on button "Save" at bounding box center [203, 279] width 28 height 15
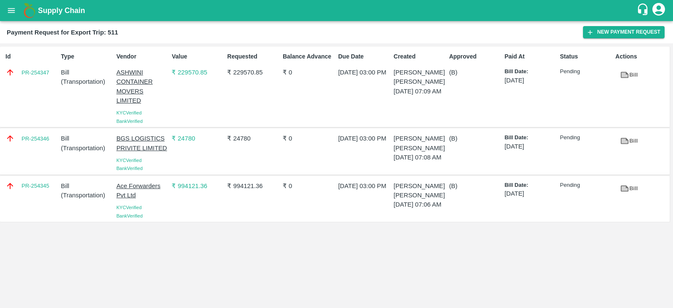
click at [43, 81] on div "Id PR-254347" at bounding box center [30, 87] width 56 height 76
copy link "PR-254347"
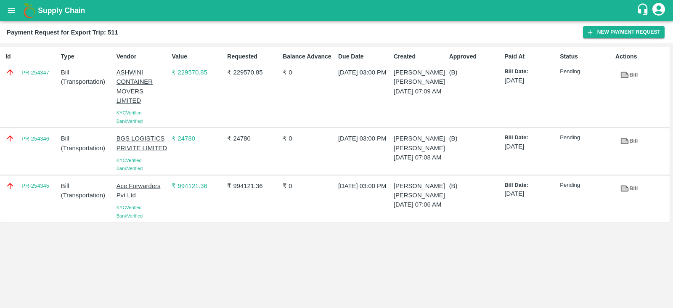
click at [46, 148] on div "PR-254346" at bounding box center [30, 151] width 56 height 42
copy link "PR-254346"
click at [33, 197] on div "PR-254345" at bounding box center [30, 199] width 56 height 42
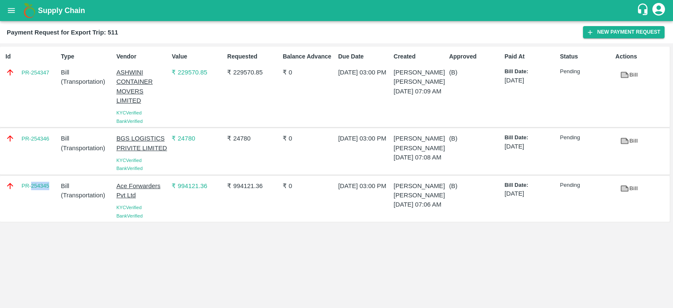
click at [33, 197] on div "PR-254345" at bounding box center [30, 199] width 56 height 42
copy link "PR-254345"
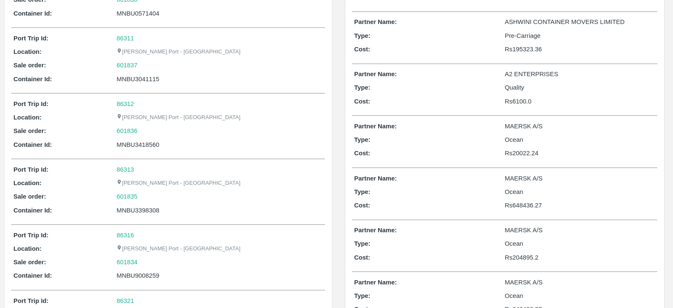
scroll to position [25, 0]
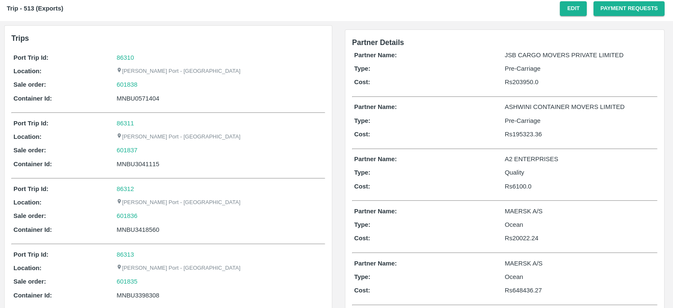
click at [150, 97] on div "MNBU0571404" at bounding box center [219, 98] width 207 height 9
copy div "MNBU0571404"
click at [604, 14] on button "Payment Requests" at bounding box center [628, 8] width 71 height 15
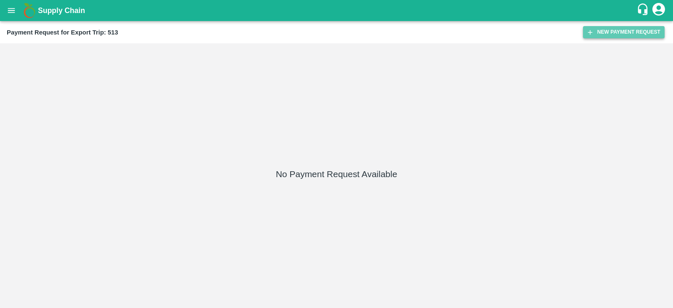
click at [596, 28] on button "New Payment Request" at bounding box center [624, 32] width 82 height 12
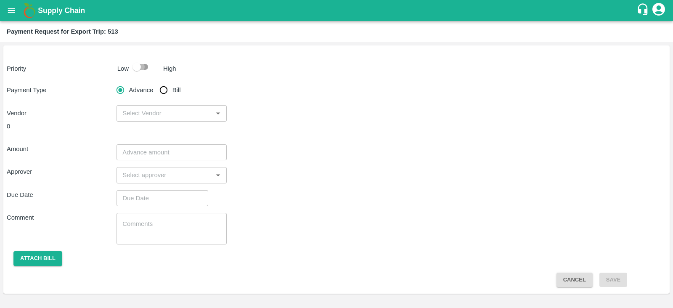
click at [138, 64] on input "checkbox" at bounding box center [137, 67] width 48 height 16
checkbox input "true"
click at [162, 89] on input "Bill" at bounding box center [163, 90] width 17 height 17
radio input "true"
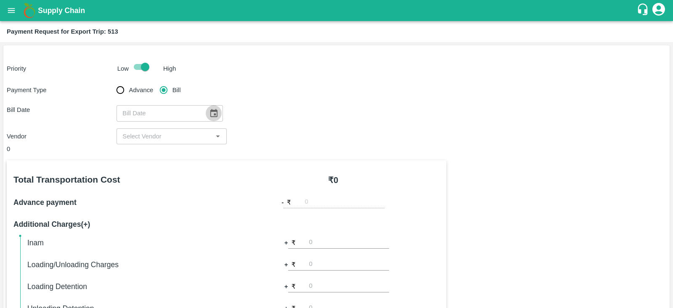
click at [214, 111] on icon "Choose date" at bounding box center [213, 113] width 9 height 9
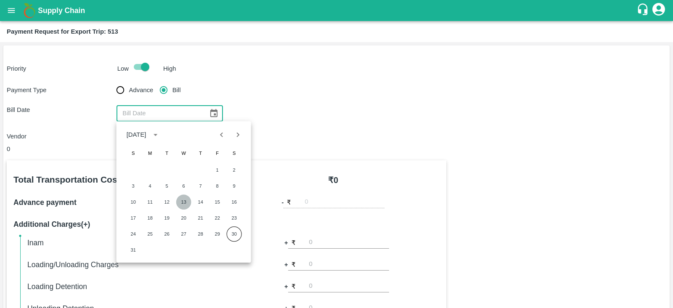
click at [179, 199] on button "13" at bounding box center [183, 201] width 15 height 15
type input "[DATE]"
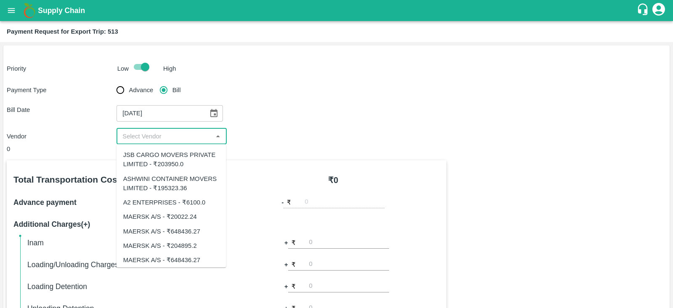
click at [187, 135] on input "input" at bounding box center [164, 136] width 91 height 11
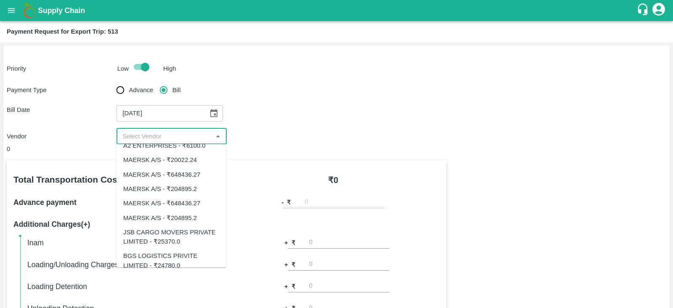
scroll to position [41, 0]
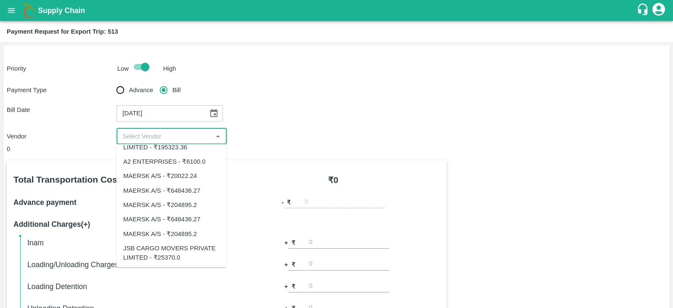
click at [198, 193] on div "MAERSK A/S - ₹648436.27" at bounding box center [161, 189] width 77 height 9
type input "MAERSK A/S - ₹648436.27"
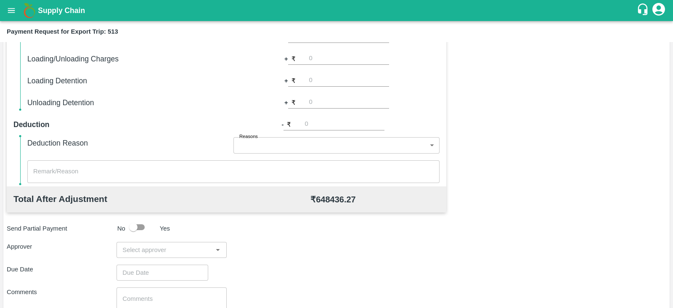
scroll to position [269, 0]
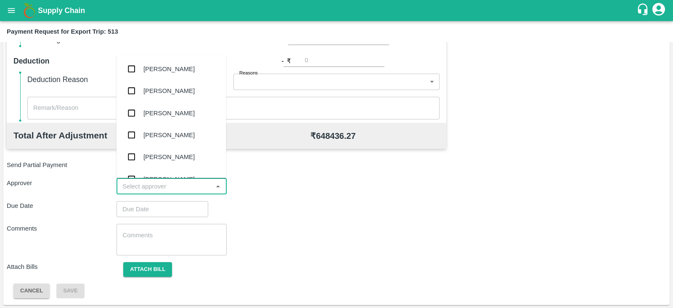
click at [169, 191] on input "input" at bounding box center [164, 186] width 91 height 11
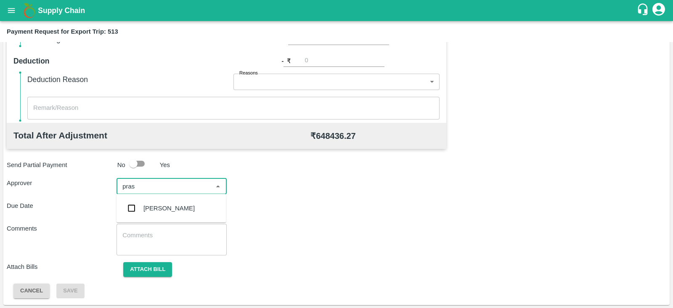
type input "prasa"
click at [156, 215] on div "[PERSON_NAME]" at bounding box center [171, 208] width 110 height 22
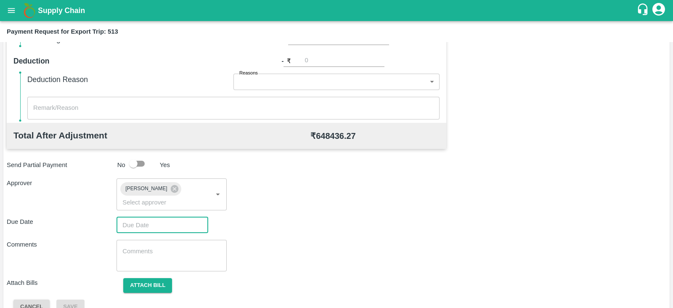
type input "DD/MM/YYYY hh:mm aa"
click at [145, 217] on input "DD/MM/YYYY hh:mm aa" at bounding box center [159, 225] width 86 height 16
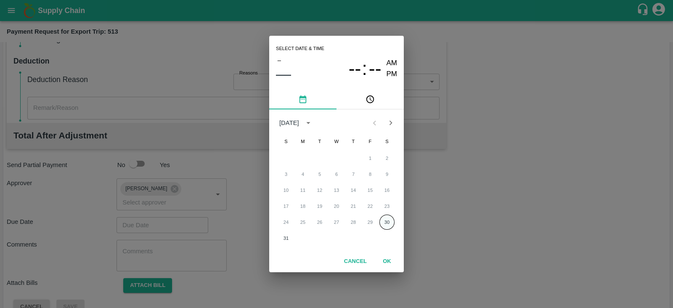
click at [381, 223] on button "30" at bounding box center [386, 221] width 15 height 15
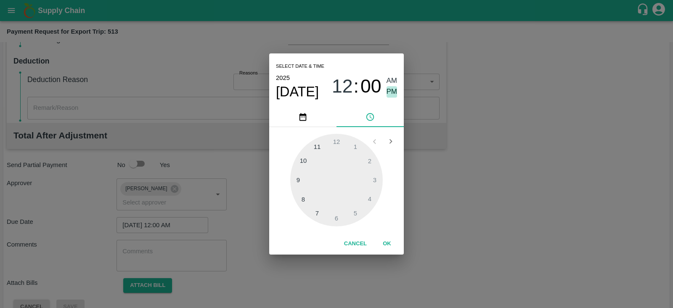
click at [394, 90] on span "PM" at bounding box center [392, 91] width 11 height 11
click at [376, 177] on div at bounding box center [336, 180] width 93 height 93
type input "[DATE] 03:00 PM"
click at [389, 242] on button "OK" at bounding box center [386, 243] width 27 height 15
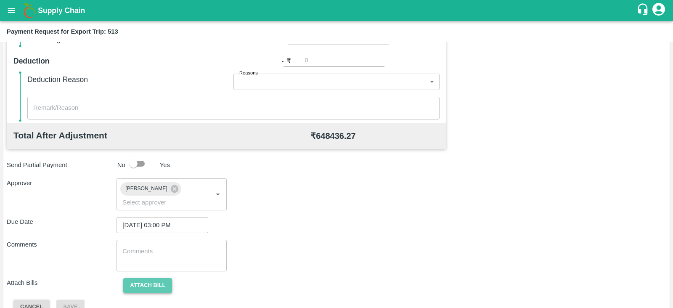
click at [162, 278] on button "Attach bill" at bounding box center [147, 285] width 49 height 15
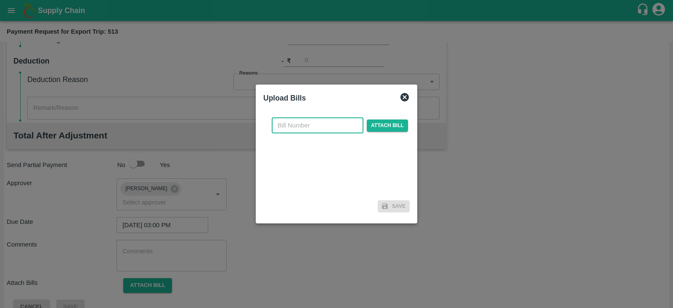
click at [315, 124] on input "text" at bounding box center [318, 125] width 92 height 16
paste input "MH26IN1000198871"
type input "MH26IN1000198871"
click at [376, 121] on span "Attach bill" at bounding box center [387, 125] width 41 height 12
click at [0, 0] on input "Attach bill" at bounding box center [0, 0] width 0 height 0
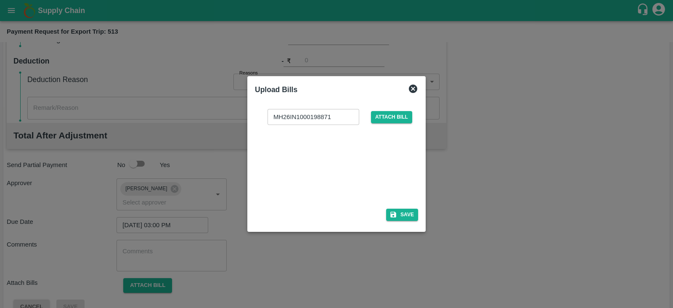
click at [335, 157] on div at bounding box center [335, 164] width 126 height 45
click at [406, 210] on button "Save" at bounding box center [402, 215] width 32 height 12
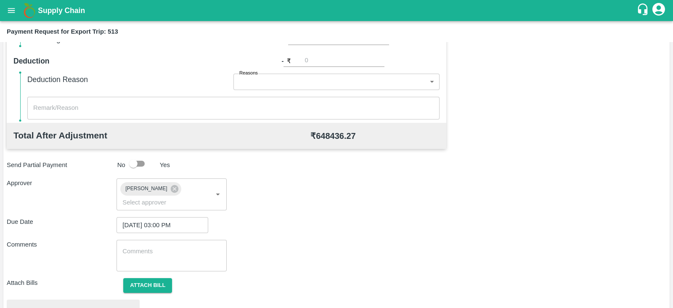
scroll to position [319, 0]
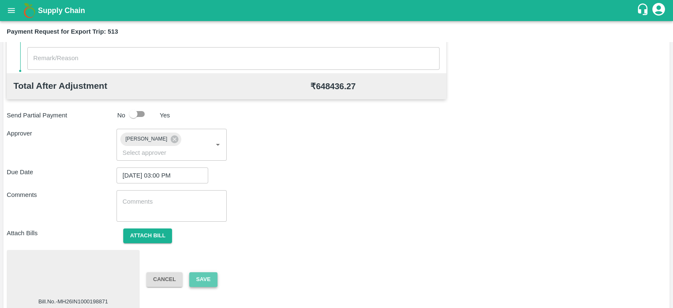
click at [203, 272] on button "Save" at bounding box center [203, 279] width 28 height 15
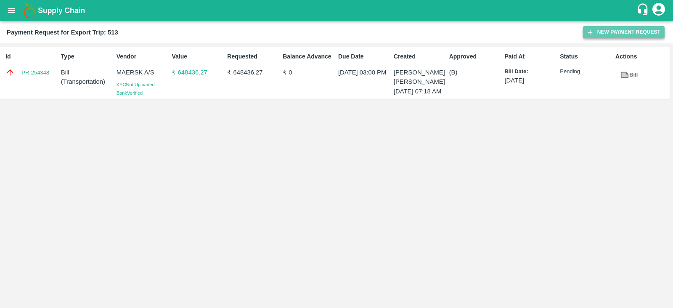
click at [601, 32] on button "New Payment Request" at bounding box center [624, 32] width 82 height 12
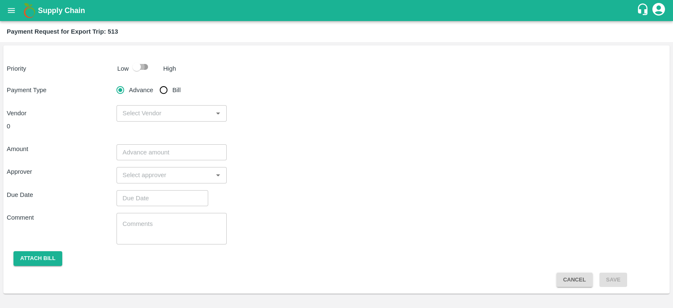
click at [139, 64] on input "checkbox" at bounding box center [137, 67] width 48 height 16
checkbox input "true"
click at [168, 92] on input "Bill" at bounding box center [163, 90] width 17 height 17
radio input "true"
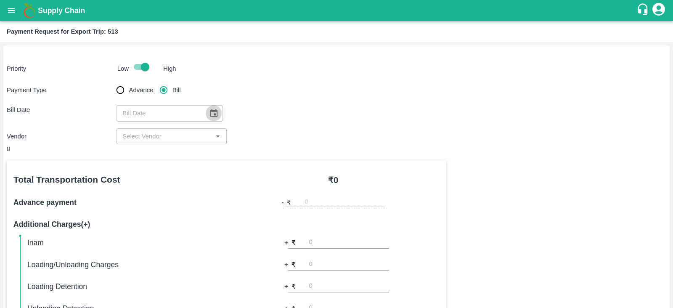
click at [212, 108] on button "Choose date" at bounding box center [214, 113] width 16 height 16
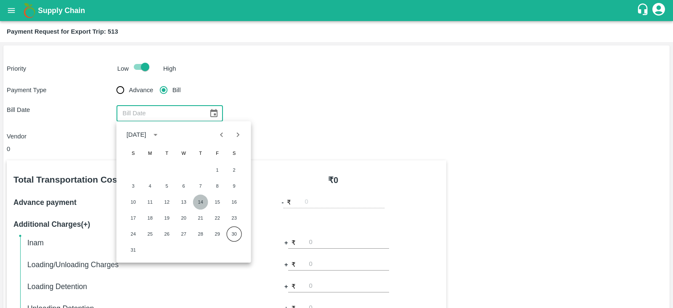
click at [200, 200] on button "14" at bounding box center [200, 201] width 15 height 15
type input "14/08/2025"
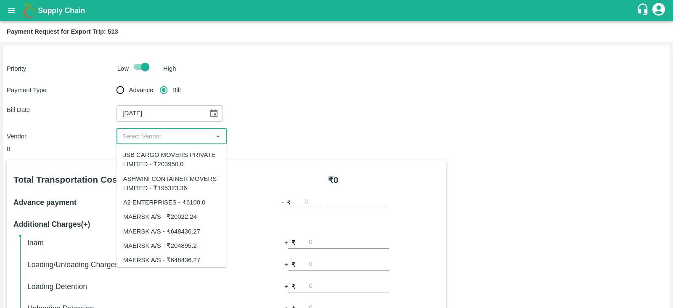
click at [189, 139] on input "input" at bounding box center [164, 136] width 91 height 11
click at [193, 137] on input "input" at bounding box center [164, 136] width 91 height 11
click at [181, 212] on div "MAERSK A/S - ₹20022.24" at bounding box center [160, 216] width 74 height 9
type input "MAERSK A/S - ₹20022.24"
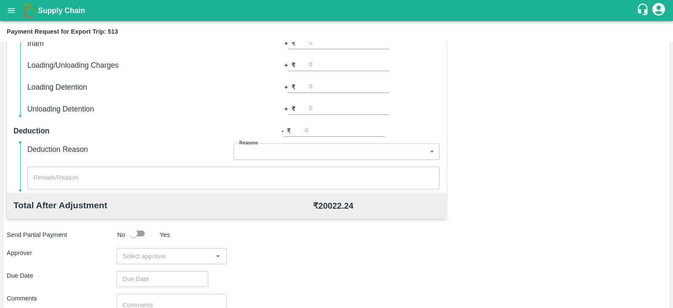
scroll to position [269, 0]
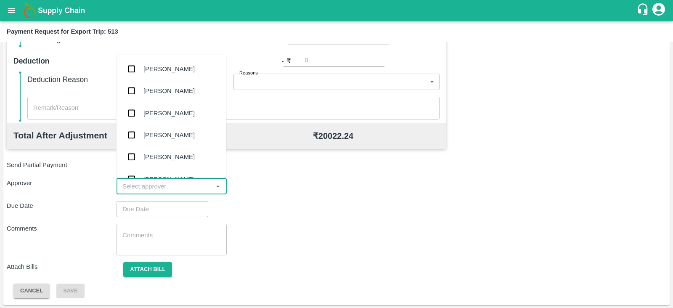
click at [191, 186] on input "input" at bounding box center [164, 186] width 91 height 11
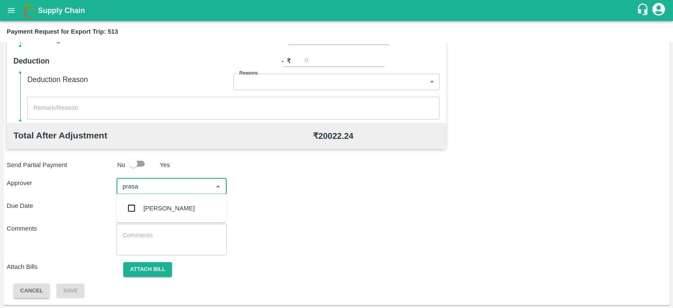
type input "prasad"
click at [179, 204] on div "[PERSON_NAME]" at bounding box center [168, 208] width 51 height 9
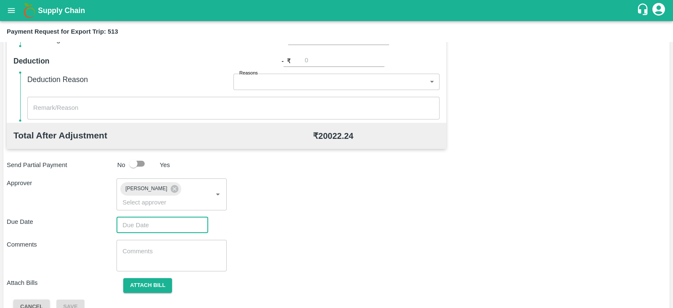
type input "DD/MM/YYYY hh:mm aa"
click at [164, 217] on input "DD/MM/YYYY hh:mm aa" at bounding box center [159, 225] width 86 height 16
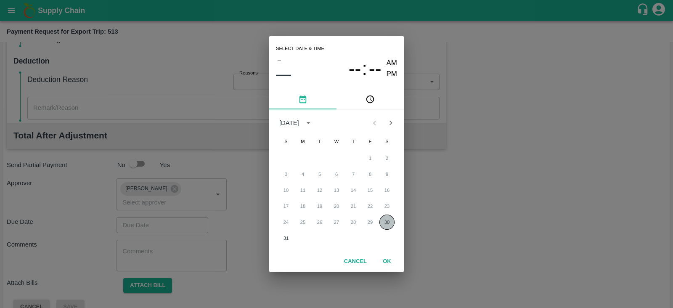
click at [393, 225] on button "30" at bounding box center [386, 221] width 15 height 15
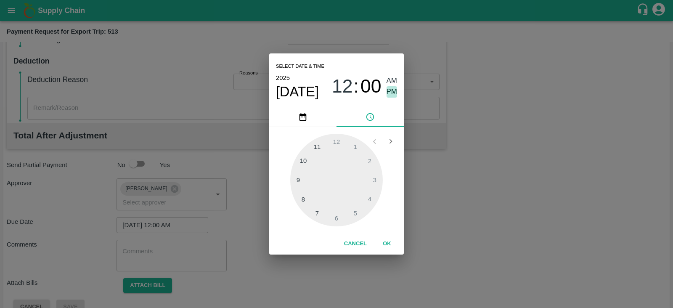
click at [394, 90] on span "PM" at bounding box center [392, 91] width 11 height 11
type input "[DATE] 12:00 PM"
click at [388, 242] on button "OK" at bounding box center [386, 243] width 27 height 15
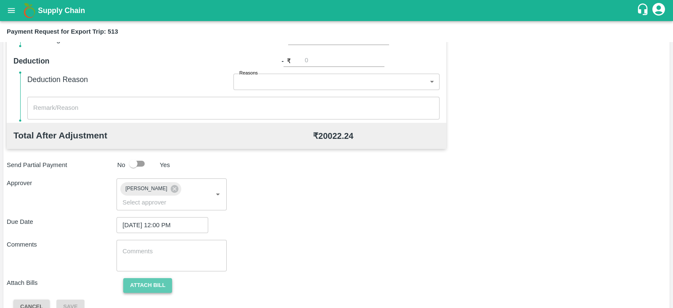
click at [147, 278] on button "Attach bill" at bounding box center [147, 285] width 49 height 15
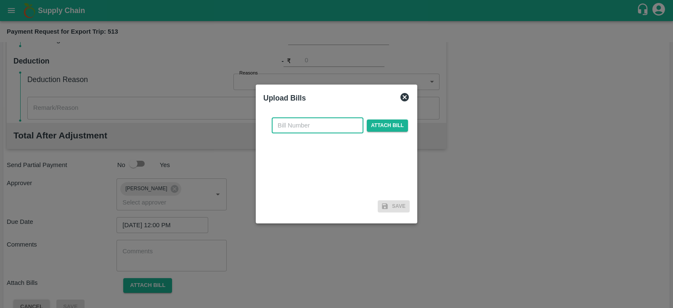
click at [324, 129] on input "text" at bounding box center [318, 125] width 92 height 16
paste input "MH26IN1000198869"
type input "MH26IN1000198869"
click at [384, 125] on span "Attach bill" at bounding box center [387, 125] width 41 height 12
click at [0, 0] on input "Attach bill" at bounding box center [0, 0] width 0 height 0
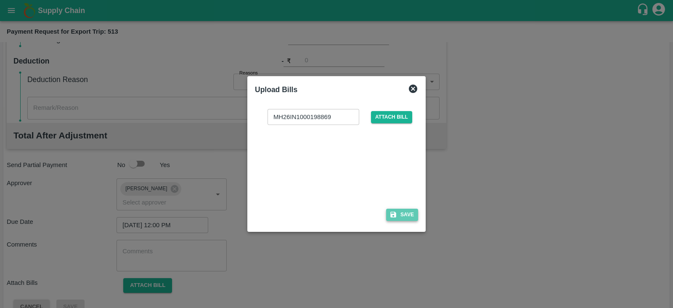
click at [399, 210] on button "Save" at bounding box center [402, 215] width 32 height 12
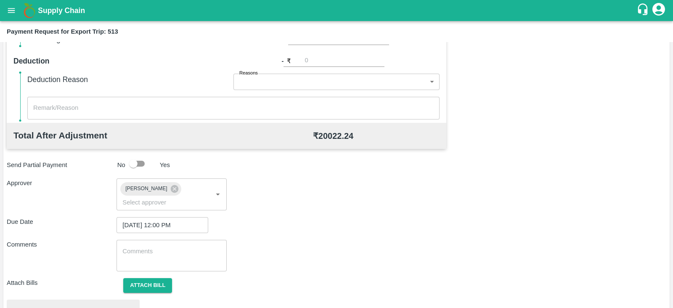
scroll to position [319, 0]
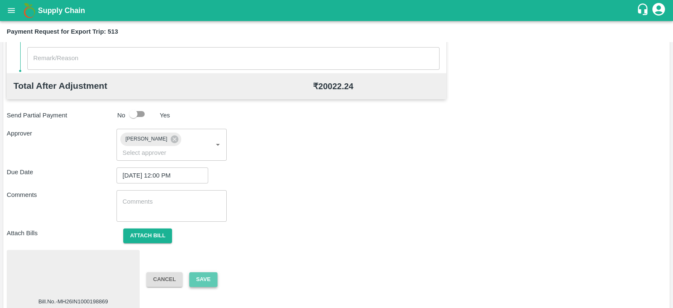
click at [209, 272] on button "Save" at bounding box center [203, 279] width 28 height 15
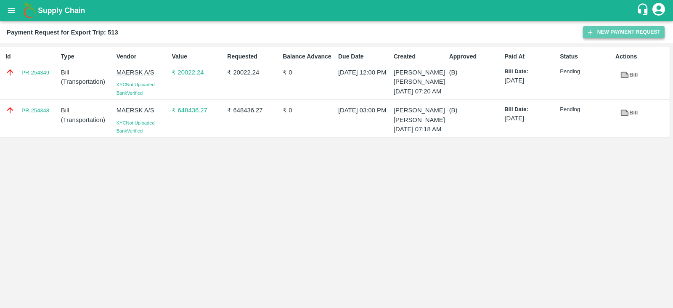
click at [595, 29] on button "New Payment Request" at bounding box center [624, 32] width 82 height 12
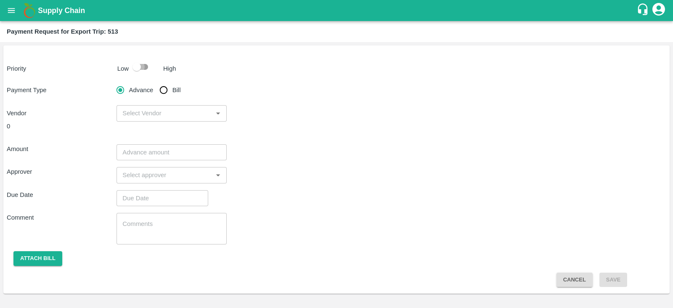
click at [144, 68] on input "checkbox" at bounding box center [137, 67] width 48 height 16
checkbox input "true"
click at [169, 88] on input "Bill" at bounding box center [163, 90] width 17 height 17
radio input "true"
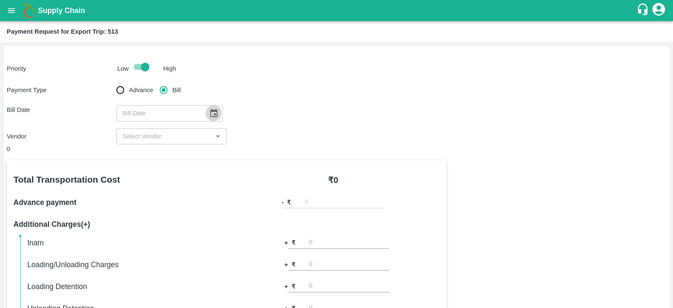
click at [209, 109] on icon "Choose date" at bounding box center [213, 113] width 9 height 9
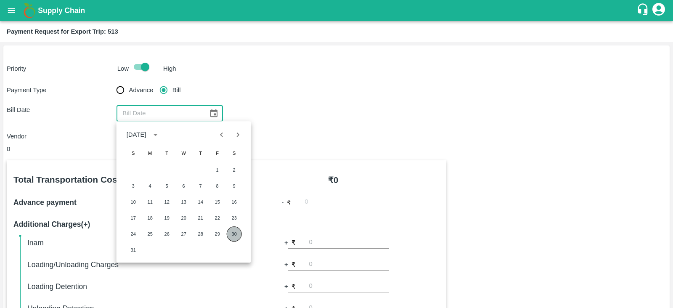
click at [235, 233] on button "30" at bounding box center [234, 233] width 15 height 15
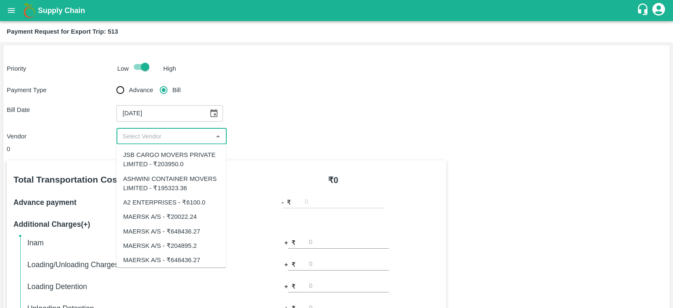
click at [177, 136] on input "input" at bounding box center [164, 136] width 91 height 11
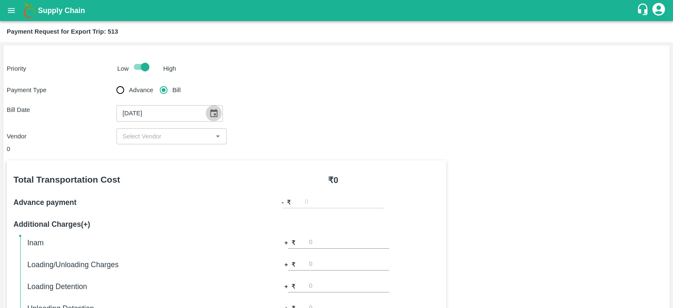
click at [212, 113] on icon "Choose date, selected date is Aug 30, 2025" at bounding box center [213, 113] width 9 height 9
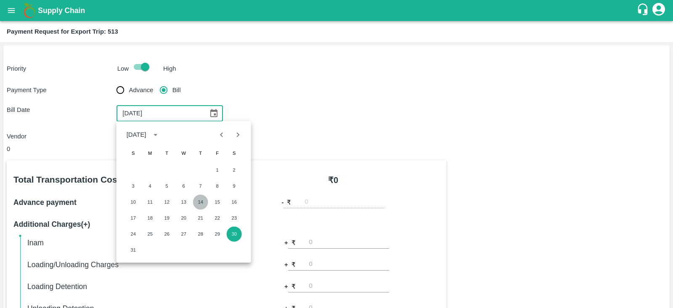
click at [199, 199] on button "14" at bounding box center [200, 201] width 15 height 15
type input "14/08/2025"
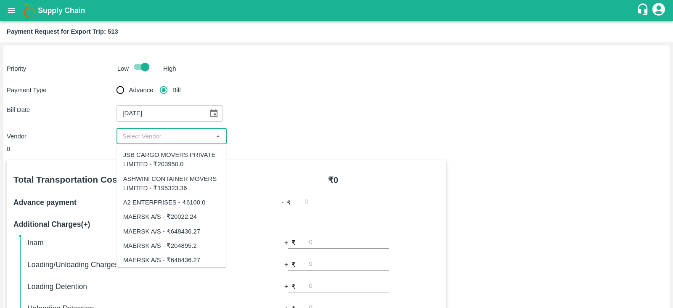
click at [194, 138] on input "input" at bounding box center [164, 136] width 91 height 11
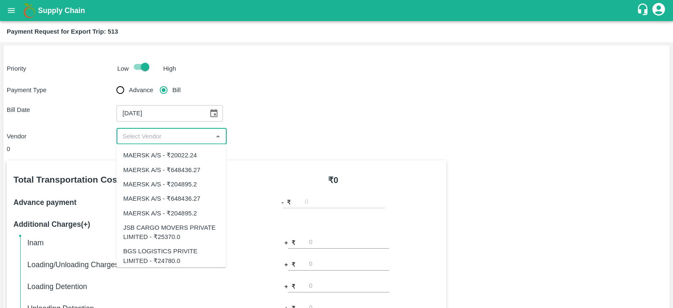
scroll to position [62, 0]
click at [186, 182] on div "MAERSK A/S - ₹204895.2" at bounding box center [160, 183] width 74 height 9
type input "MAERSK A/S - ₹204895.2"
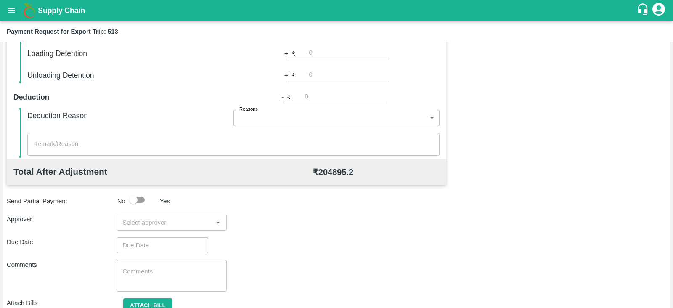
scroll to position [269, 0]
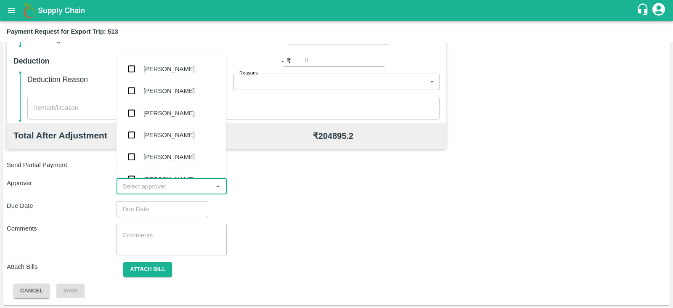
click at [180, 189] on input "input" at bounding box center [164, 186] width 91 height 11
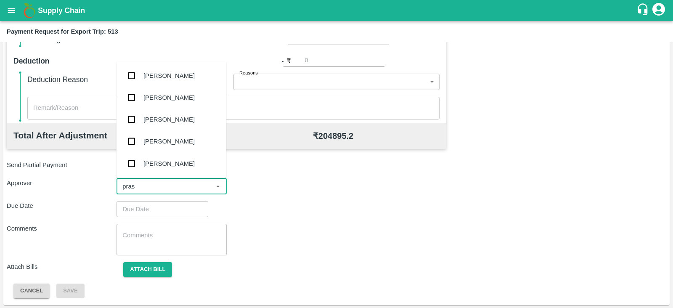
type input "prasa"
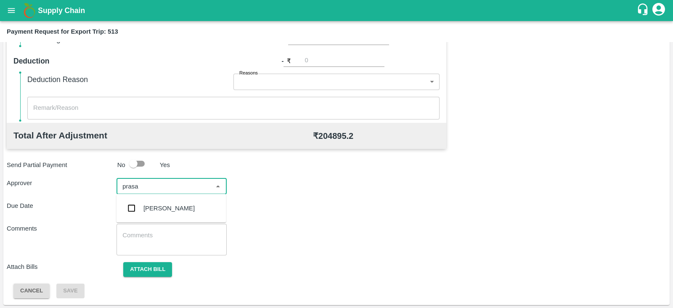
click at [170, 209] on div "[PERSON_NAME]" at bounding box center [168, 208] width 51 height 9
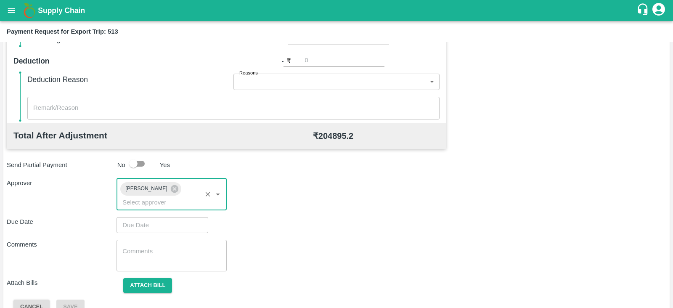
type input "DD/MM/YYYY hh:mm aa"
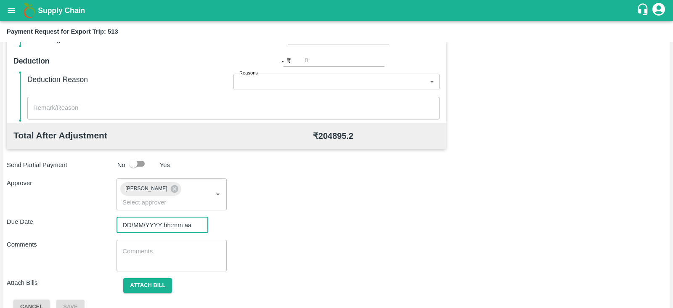
click at [162, 217] on input "DD/MM/YYYY hh:mm aa" at bounding box center [159, 225] width 86 height 16
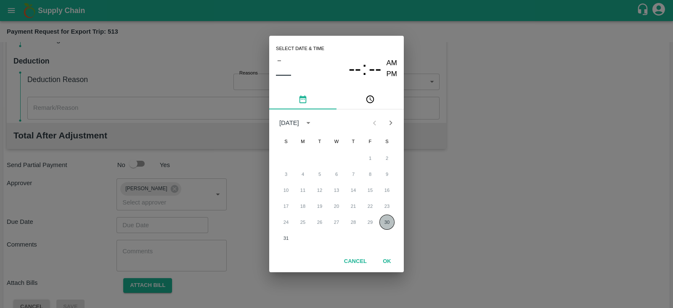
click at [392, 218] on button "30" at bounding box center [386, 221] width 15 height 15
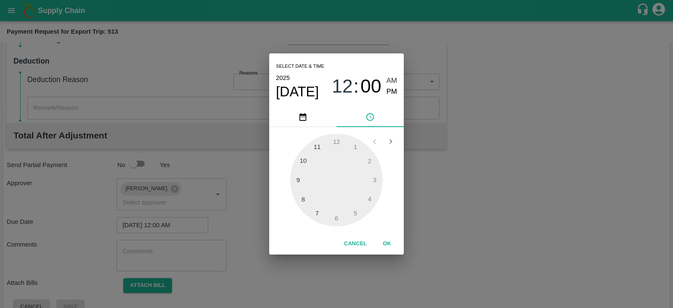
click at [388, 91] on span "PM" at bounding box center [392, 91] width 11 height 11
type input "[DATE] 12:00 PM"
click at [164, 270] on div "Select date & time [DATE] 12 : 00 AM PM 1 2 3 4 5 6 7 8 9 10 11 12 Cancel OK" at bounding box center [336, 154] width 673 height 308
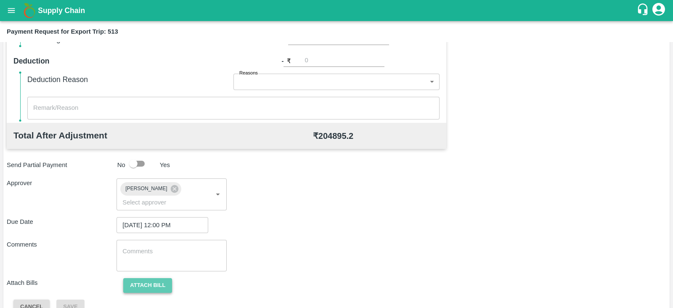
click at [161, 278] on button "Attach bill" at bounding box center [147, 285] width 49 height 15
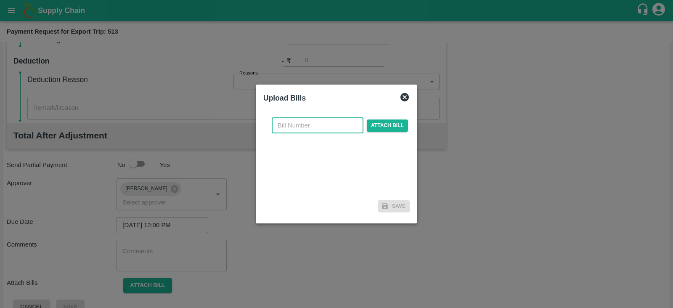
click at [309, 130] on input "text" at bounding box center [318, 125] width 92 height 16
paste input "MH26IN1000198711"
type input "MH26IN1000198711"
click at [370, 124] on span "Attach bill" at bounding box center [387, 125] width 41 height 12
click at [0, 0] on input "Attach bill" at bounding box center [0, 0] width 0 height 0
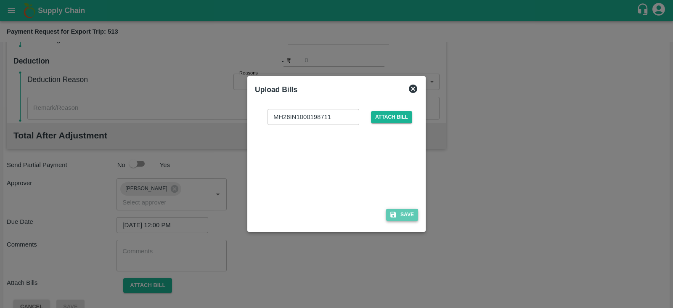
click at [401, 220] on button "Save" at bounding box center [402, 215] width 32 height 12
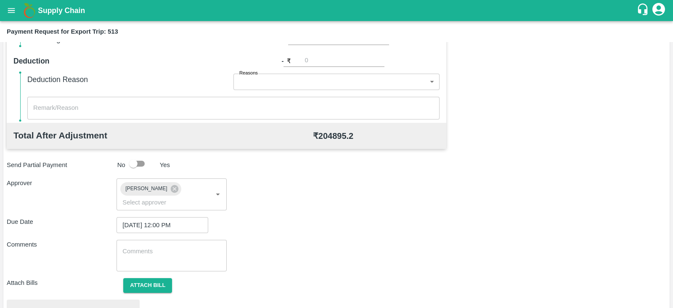
scroll to position [319, 0]
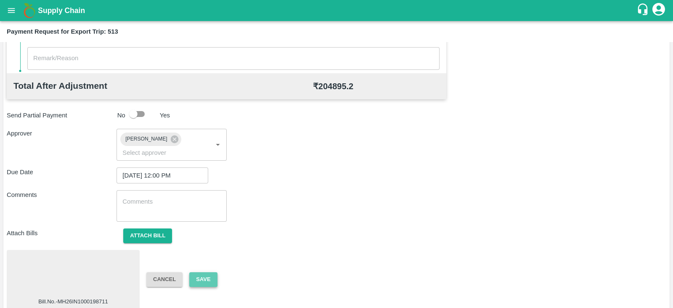
click at [212, 272] on button "Save" at bounding box center [203, 279] width 28 height 15
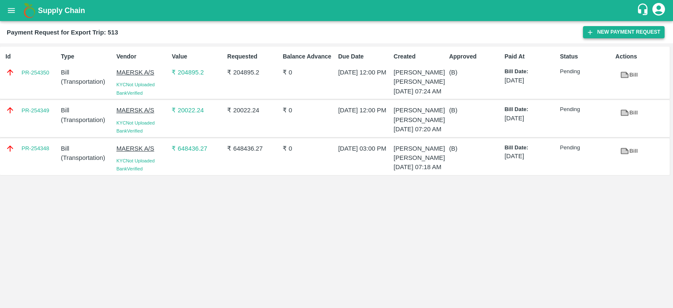
click at [604, 26] on button "New Payment Request" at bounding box center [624, 32] width 82 height 12
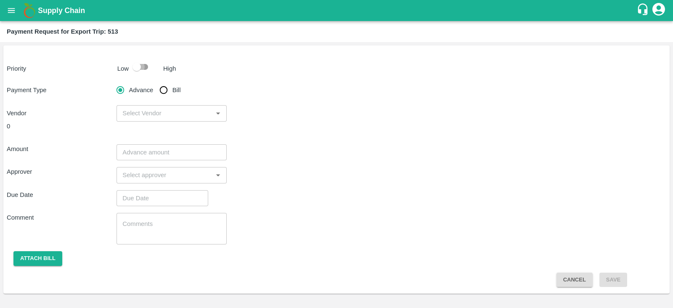
click at [140, 65] on input "checkbox" at bounding box center [137, 67] width 48 height 16
checkbox input "true"
click at [164, 86] on input "Bill" at bounding box center [163, 90] width 17 height 17
radio input "true"
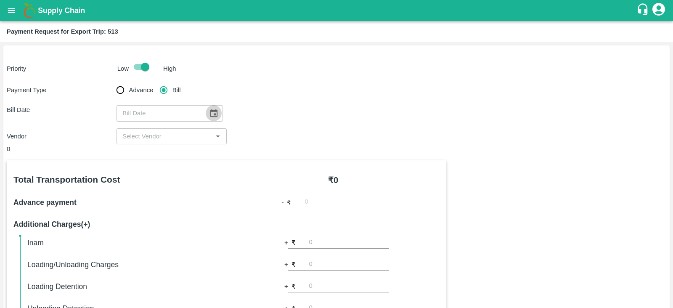
click at [210, 111] on icon "Choose date" at bounding box center [213, 113] width 7 height 8
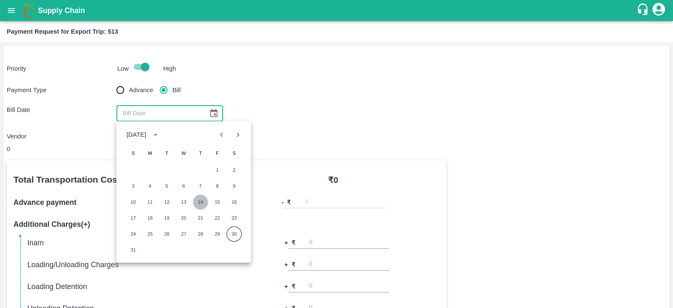
click at [200, 197] on button "14" at bounding box center [200, 201] width 15 height 15
type input "14/08/2025"
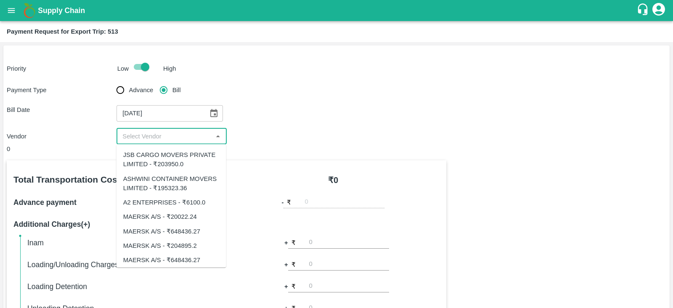
click at [175, 132] on input "input" at bounding box center [164, 136] width 91 height 11
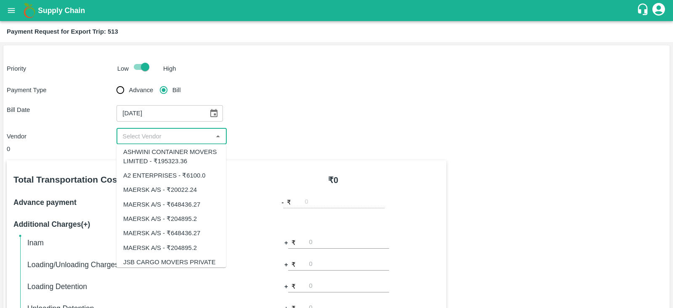
scroll to position [27, 0]
click at [187, 234] on div "MAERSK A/S - ₹648436.27" at bounding box center [161, 232] width 77 height 9
type input "MAERSK A/S - ₹648436.27"
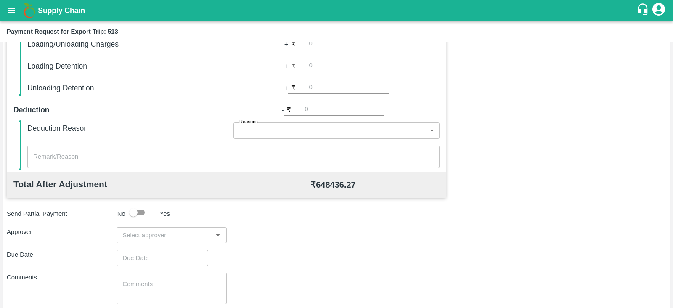
scroll to position [269, 0]
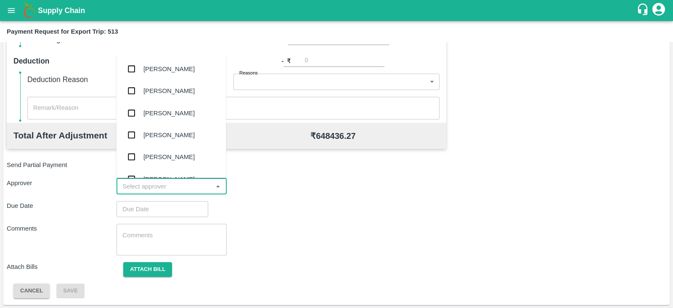
click at [201, 183] on input "input" at bounding box center [164, 186] width 91 height 11
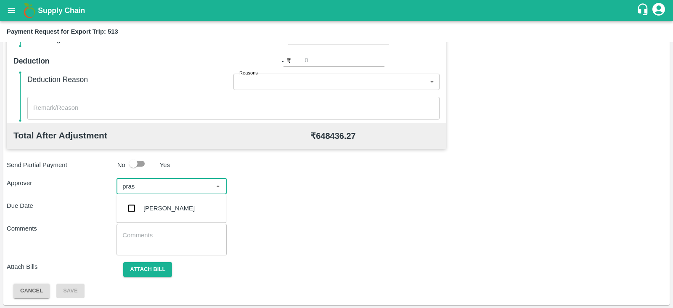
type input "prasa"
click at [186, 204] on div "[PERSON_NAME]" at bounding box center [168, 208] width 51 height 9
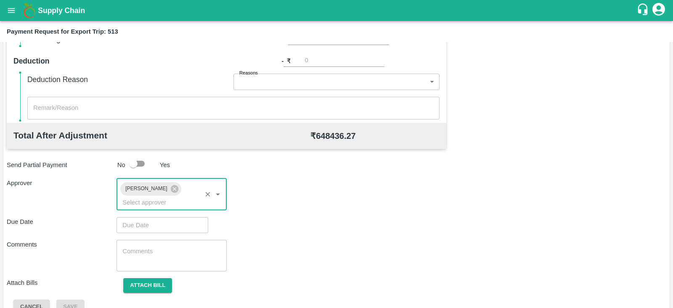
type input "DD/MM/YYYY hh:mm aa"
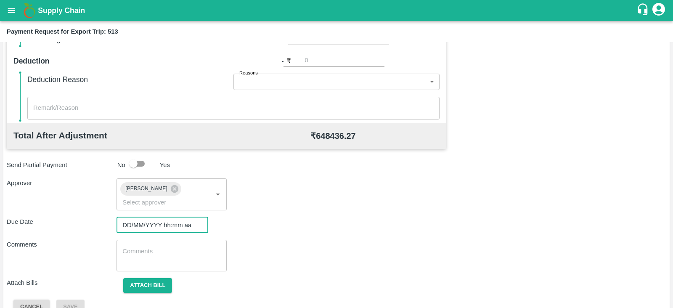
click at [185, 217] on input "DD/MM/YYYY hh:mm aa" at bounding box center [159, 225] width 86 height 16
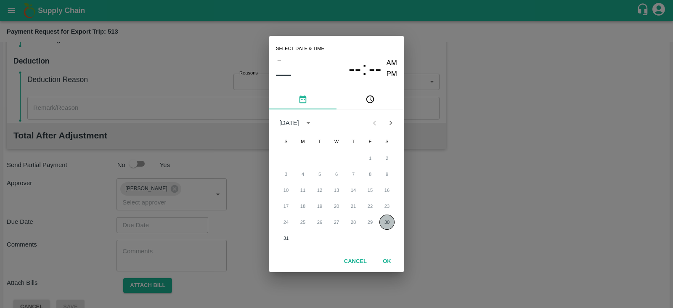
click at [384, 217] on button "30" at bounding box center [386, 221] width 15 height 15
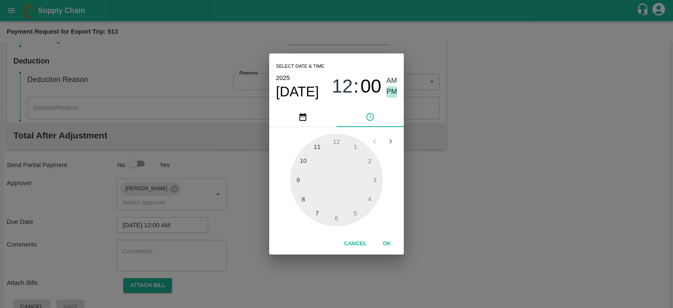
click at [392, 96] on span "PM" at bounding box center [392, 91] width 11 height 11
type input "[DATE] 12:00 PM"
click at [392, 242] on button "OK" at bounding box center [386, 243] width 27 height 15
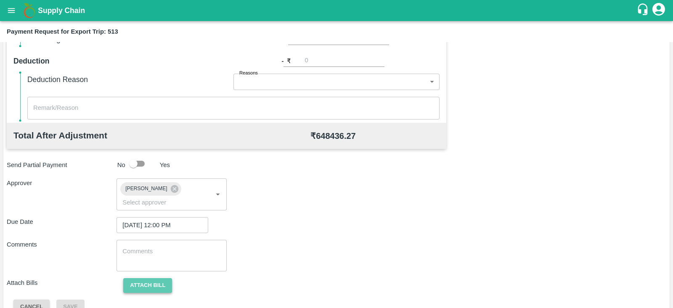
click at [158, 278] on button "Attach bill" at bounding box center [147, 285] width 49 height 15
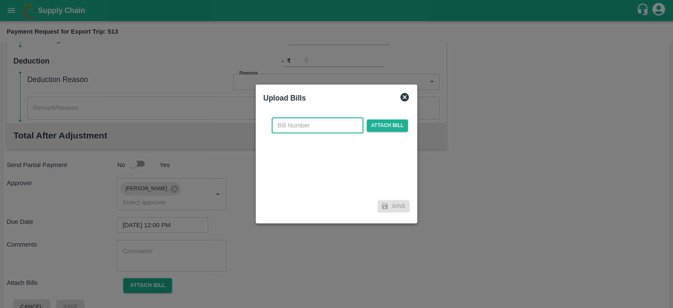
click at [309, 126] on input "text" at bounding box center [318, 125] width 92 height 16
paste input "MH26IN1000198715"
type input "MH26IN1000198715"
click at [375, 123] on span "Attach bill" at bounding box center [387, 125] width 41 height 12
click at [0, 0] on input "Attach bill" at bounding box center [0, 0] width 0 height 0
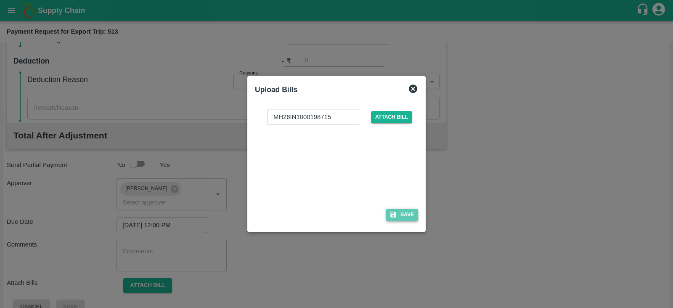
click at [402, 212] on button "Save" at bounding box center [402, 215] width 32 height 12
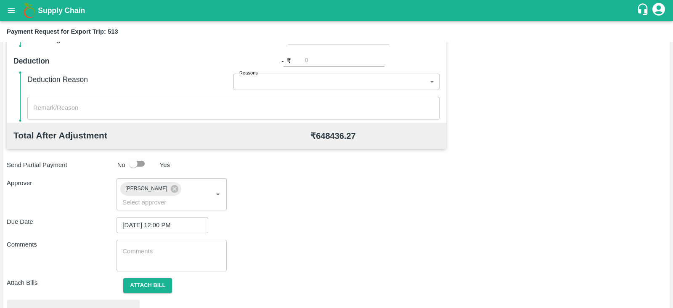
scroll to position [319, 0]
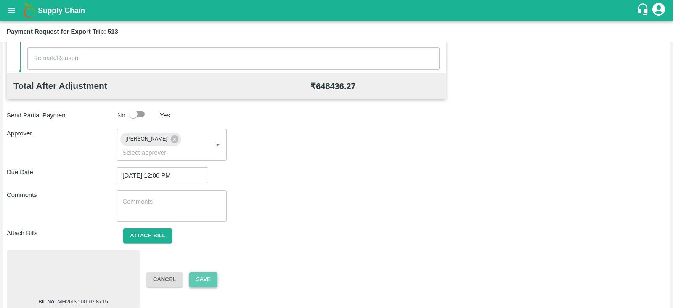
click at [206, 272] on button "Save" at bounding box center [203, 279] width 28 height 15
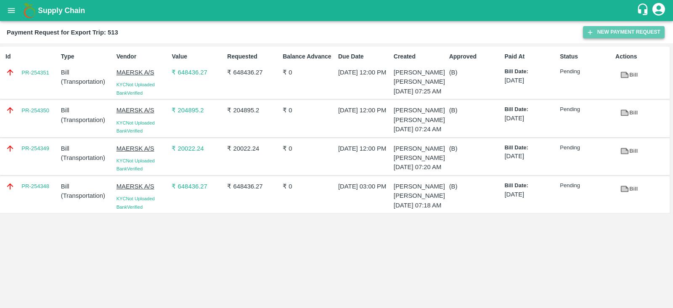
click at [605, 32] on button "New Payment Request" at bounding box center [624, 32] width 82 height 12
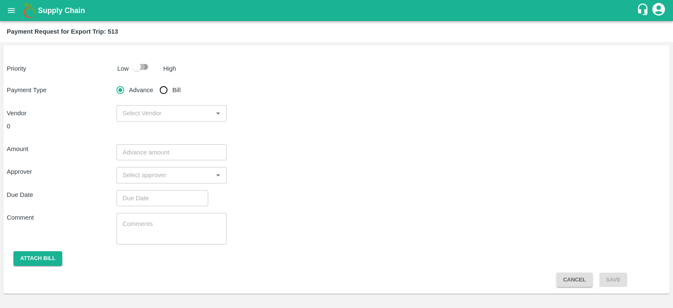
click at [146, 69] on input "checkbox" at bounding box center [137, 67] width 48 height 16
checkbox input "true"
click at [162, 89] on input "Bill" at bounding box center [163, 90] width 17 height 17
radio input "true"
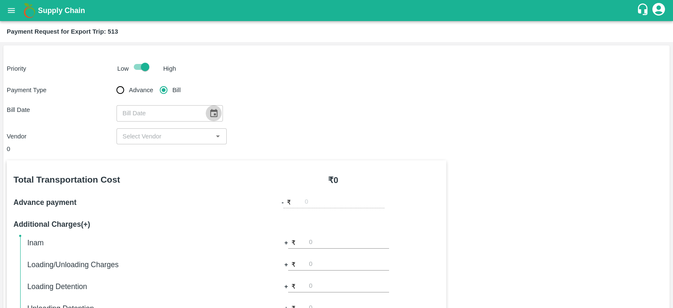
click at [212, 114] on icon "Choose date" at bounding box center [213, 113] width 9 height 9
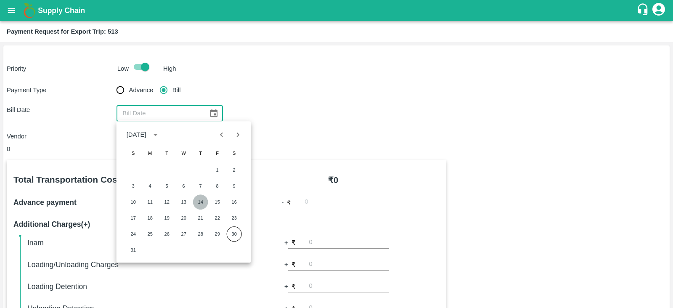
click at [200, 200] on button "14" at bounding box center [200, 201] width 15 height 15
type input "14/08/2025"
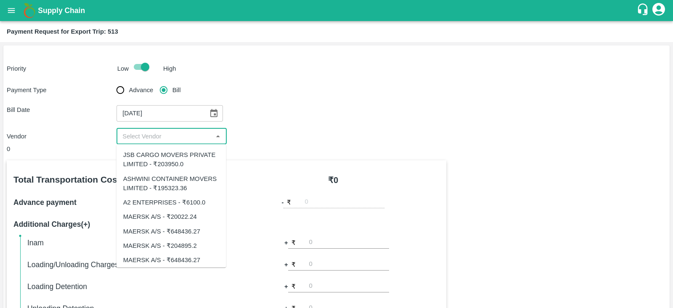
click at [188, 139] on input "input" at bounding box center [164, 136] width 91 height 11
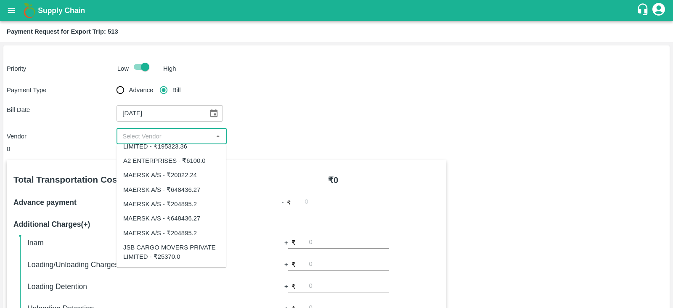
click at [194, 228] on div "MAERSK A/S - ₹204895.2" at bounding box center [160, 232] width 74 height 9
type input "MAERSK A/S - ₹204895.2"
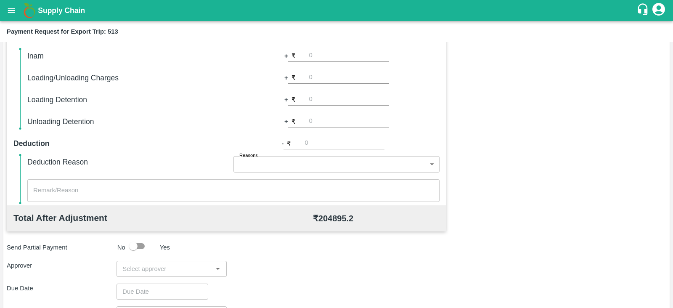
scroll to position [269, 0]
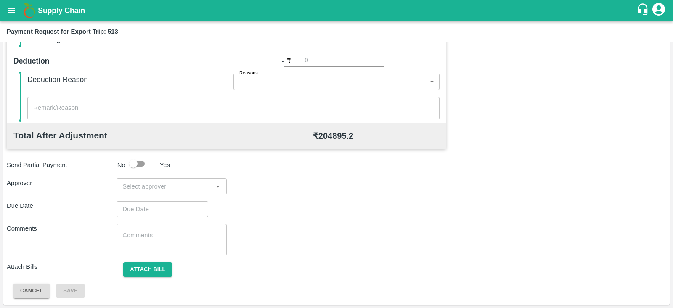
click at [172, 192] on div "​" at bounding box center [171, 186] width 110 height 16
type input "prasa"
click at [167, 205] on div "[PERSON_NAME]" at bounding box center [168, 208] width 51 height 9
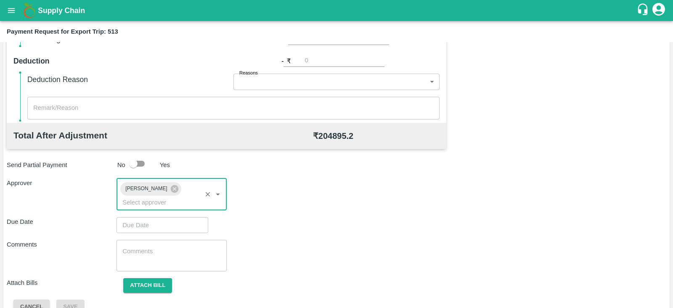
type input "DD/MM/YYYY hh:mm aa"
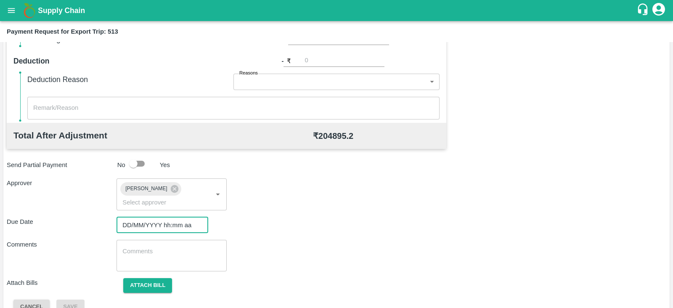
click at [160, 217] on input "DD/MM/YYYY hh:mm aa" at bounding box center [159, 225] width 86 height 16
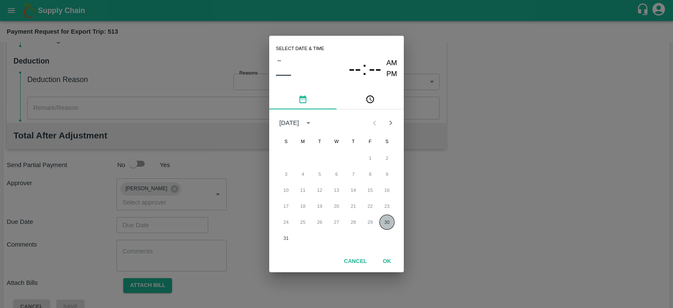
click at [383, 218] on button "30" at bounding box center [386, 221] width 15 height 15
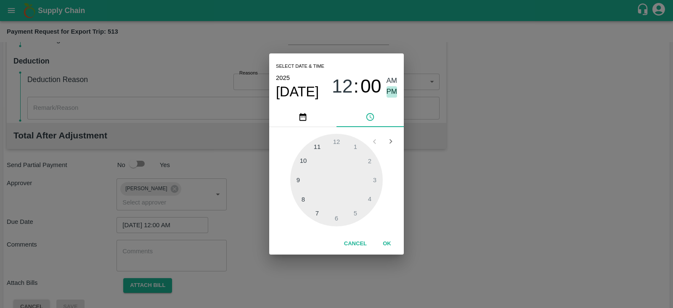
click at [389, 89] on span "PM" at bounding box center [392, 91] width 11 height 11
click at [376, 177] on div at bounding box center [336, 180] width 93 height 93
type input "[DATE] 03:00 PM"
click at [387, 243] on button "OK" at bounding box center [386, 243] width 27 height 15
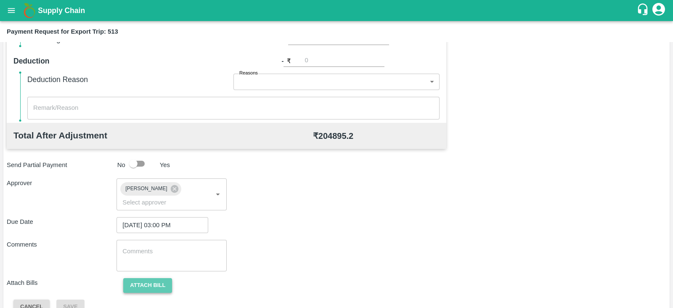
click at [162, 278] on button "Attach bill" at bounding box center [147, 285] width 49 height 15
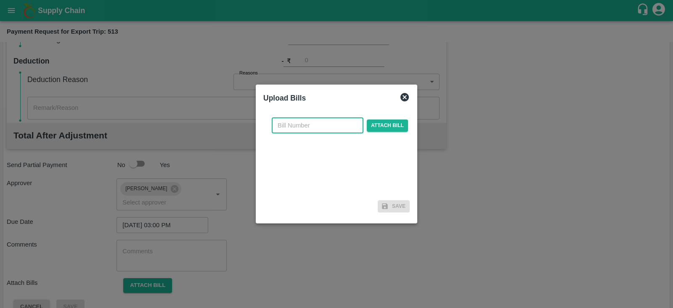
click at [324, 126] on input "text" at bounding box center [318, 125] width 92 height 16
paste input "MH26IN1000198869"
type input "MH26IN1000198869"
click at [374, 125] on span "Attach bill" at bounding box center [387, 125] width 41 height 12
click at [0, 0] on input "Attach bill" at bounding box center [0, 0] width 0 height 0
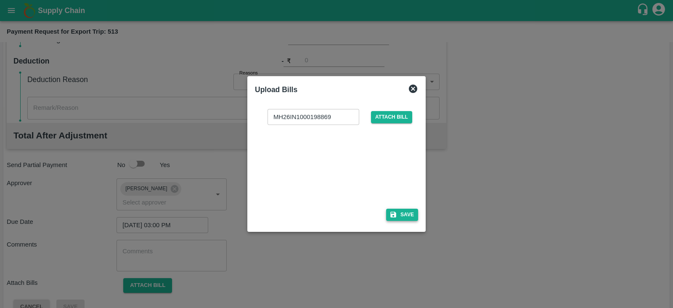
click at [398, 213] on button "Save" at bounding box center [402, 215] width 32 height 12
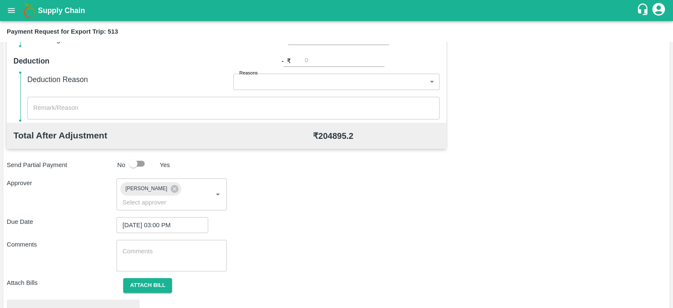
scroll to position [319, 0]
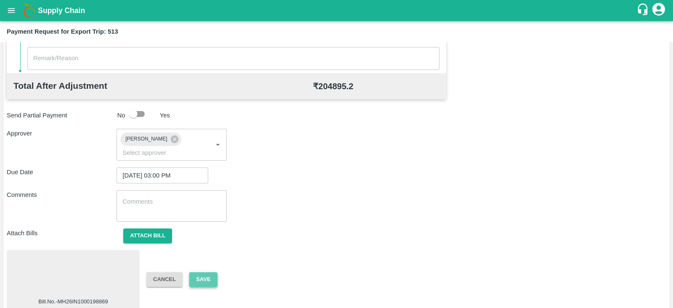
click at [213, 272] on button "Save" at bounding box center [203, 279] width 28 height 15
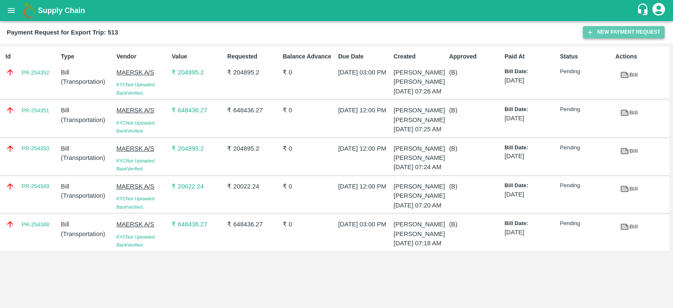
click at [604, 32] on button "New Payment Request" at bounding box center [624, 32] width 82 height 12
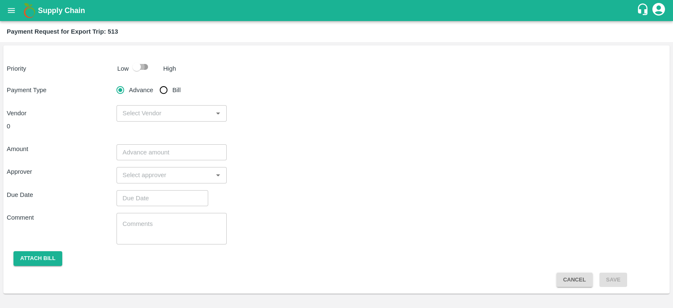
click at [134, 68] on input "checkbox" at bounding box center [137, 67] width 48 height 16
checkbox input "true"
click at [162, 90] on input "Bill" at bounding box center [163, 90] width 17 height 17
radio input "true"
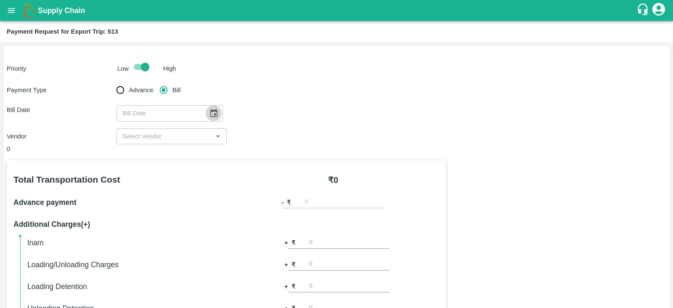
click at [209, 113] on icon "Choose date" at bounding box center [213, 113] width 9 height 9
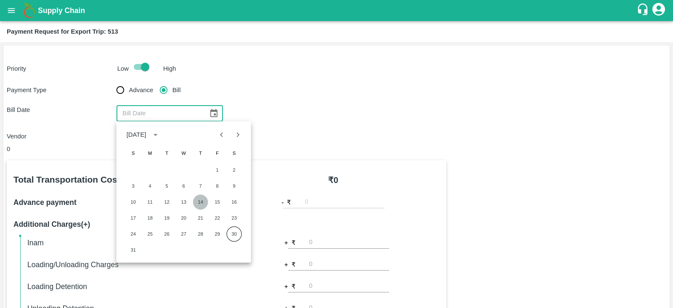
click at [201, 202] on button "14" at bounding box center [200, 201] width 15 height 15
type input "14/08/2025"
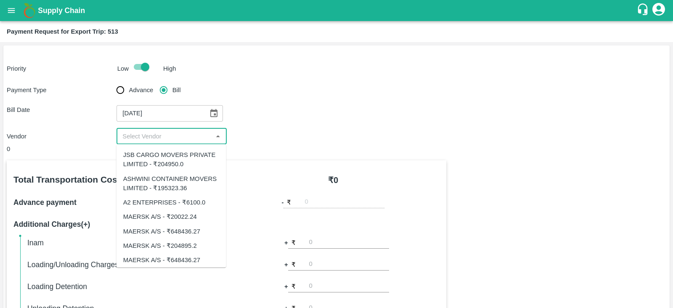
click at [183, 134] on input "input" at bounding box center [164, 136] width 91 height 11
click at [191, 157] on div "JSB CARGO MOVERS PRIVATE LIMITED - ₹204950.0" at bounding box center [171, 159] width 96 height 19
type input "JSB CARGO MOVERS PRIVATE LIMITED - ₹204950.0"
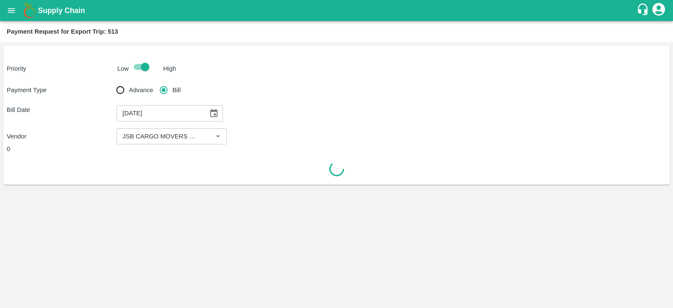
click at [191, 157] on div "0" at bounding box center [336, 161] width 659 height 34
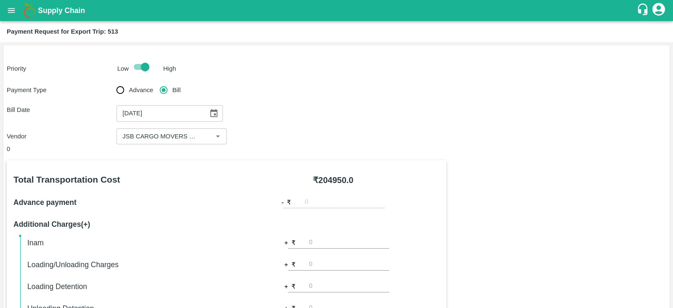
scroll to position [269, 0]
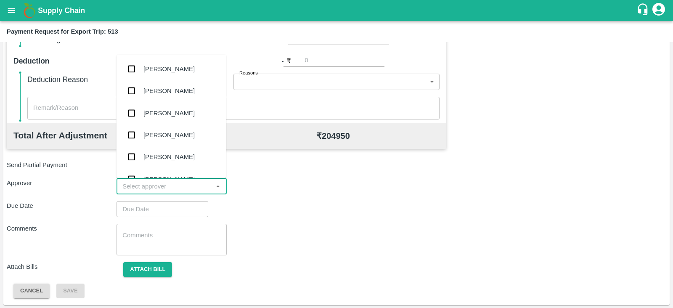
click at [196, 185] on input "input" at bounding box center [164, 186] width 91 height 11
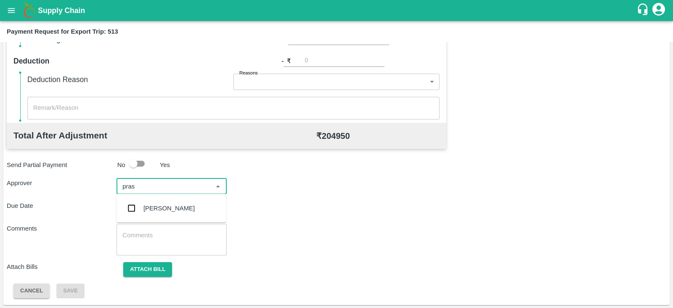
type input "prasa"
click at [181, 203] on div "[PERSON_NAME]" at bounding box center [171, 208] width 110 height 22
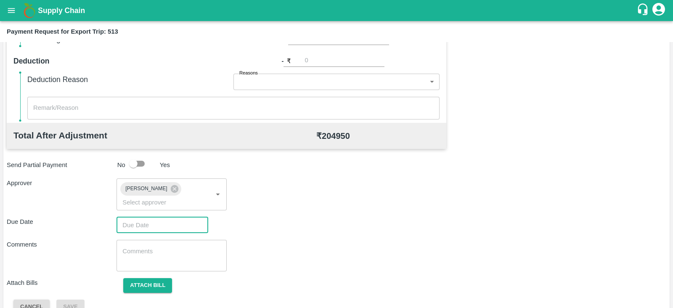
type input "DD/MM/YYYY hh:mm aa"
click at [150, 217] on input "DD/MM/YYYY hh:mm aa" at bounding box center [159, 225] width 86 height 16
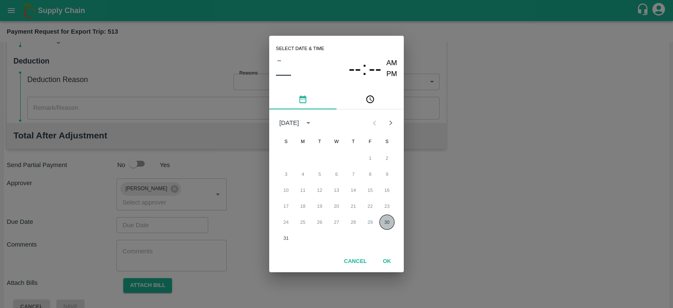
click at [383, 225] on button "30" at bounding box center [386, 221] width 15 height 15
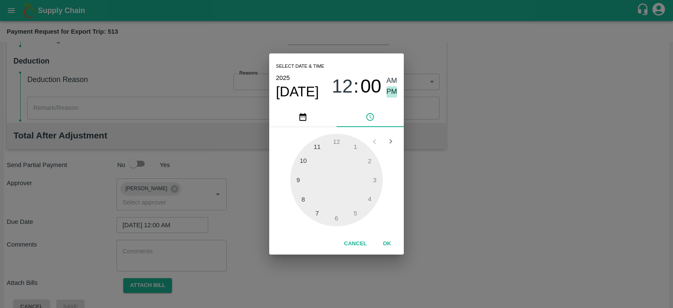
click at [391, 95] on span "PM" at bounding box center [392, 91] width 11 height 11
click at [369, 168] on div at bounding box center [336, 180] width 93 height 93
type input "30/08/2025 02:00 PM"
click at [392, 243] on button "OK" at bounding box center [386, 243] width 27 height 15
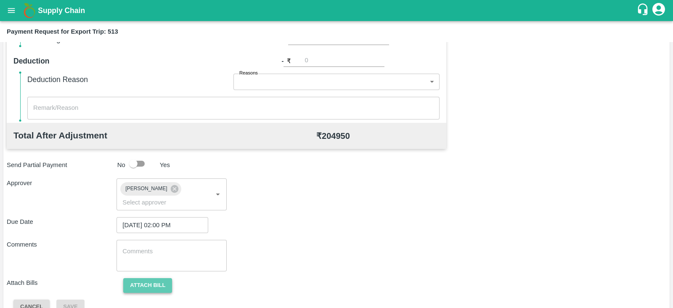
click at [162, 278] on button "Attach bill" at bounding box center [147, 285] width 49 height 15
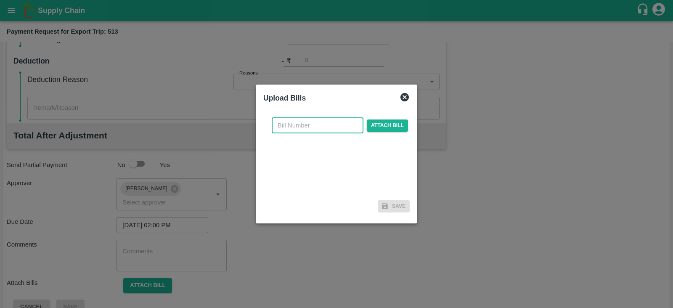
click at [327, 123] on input "text" at bounding box center [318, 125] width 92 height 16
paste input "JCAR/25-26/04859"
type input "JCAR/25-26/04859"
click at [379, 121] on span "Attach bill" at bounding box center [387, 125] width 41 height 12
click at [0, 0] on input "Attach bill" at bounding box center [0, 0] width 0 height 0
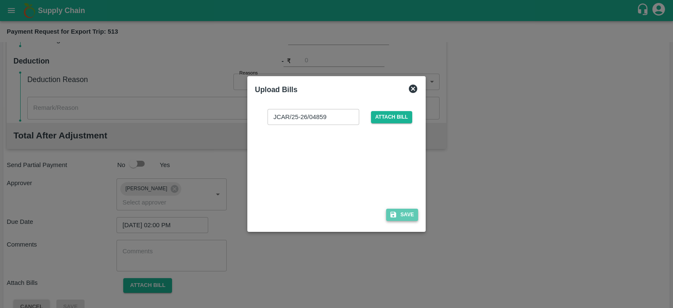
click at [402, 212] on button "Save" at bounding box center [402, 215] width 32 height 12
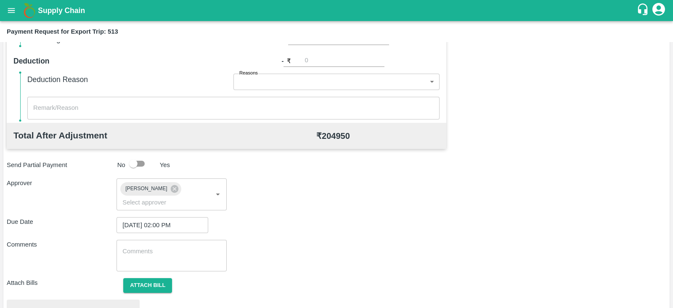
scroll to position [319, 0]
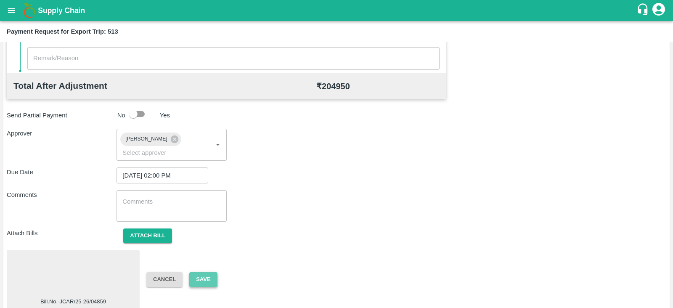
click at [206, 272] on button "Save" at bounding box center [203, 279] width 28 height 15
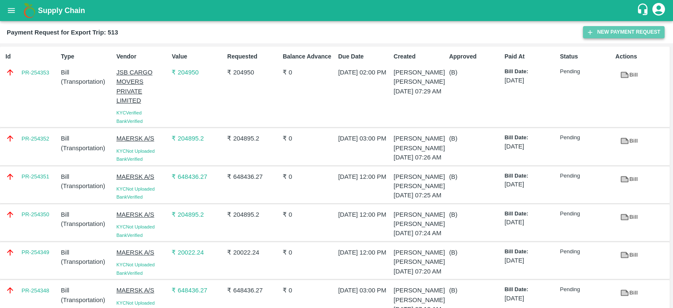
click at [587, 27] on button "New Payment Request" at bounding box center [624, 32] width 82 height 12
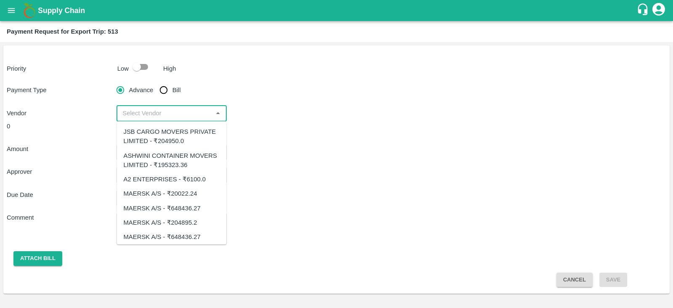
click at [198, 109] on input "input" at bounding box center [164, 113] width 91 height 11
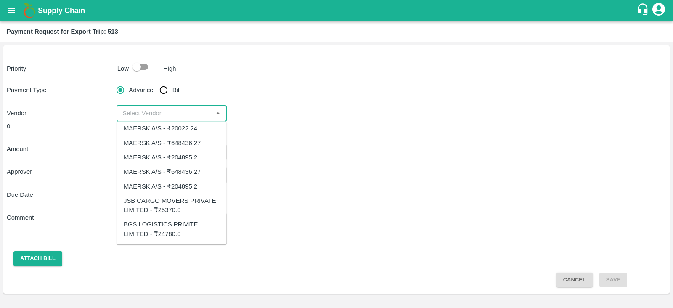
click at [171, 207] on div "JSB CARGO MOVERS PRIVATE LIMITED - ₹25370.0" at bounding box center [172, 205] width 96 height 19
type input "JSB CARGO MOVERS PRIVATE LIMITED - ₹25370.0"
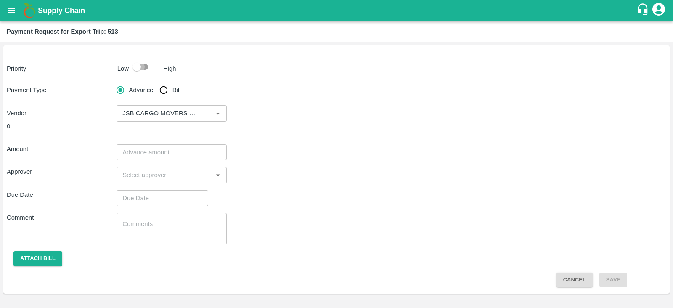
click at [143, 66] on input "checkbox" at bounding box center [137, 67] width 48 height 16
checkbox input "true"
click at [163, 89] on input "Bill" at bounding box center [163, 90] width 17 height 17
radio input "true"
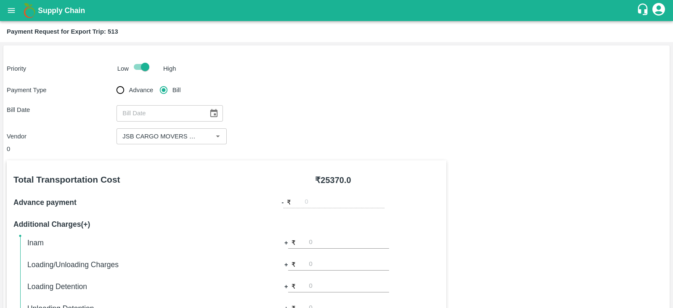
click at [211, 109] on icon "Choose date" at bounding box center [213, 113] width 9 height 9
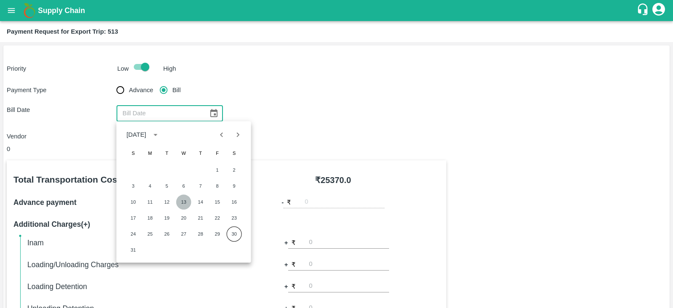
click at [183, 199] on button "13" at bounding box center [183, 201] width 15 height 15
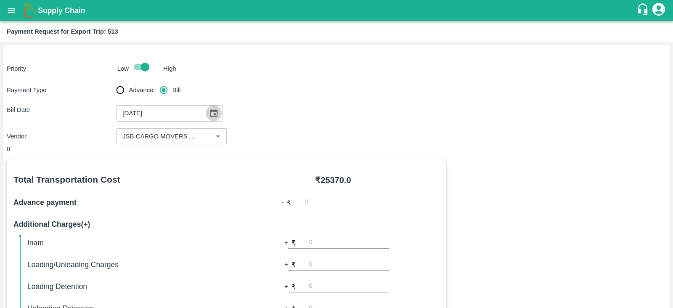
click at [214, 111] on icon "Choose date, selected date is Aug 13, 2025" at bounding box center [213, 113] width 9 height 9
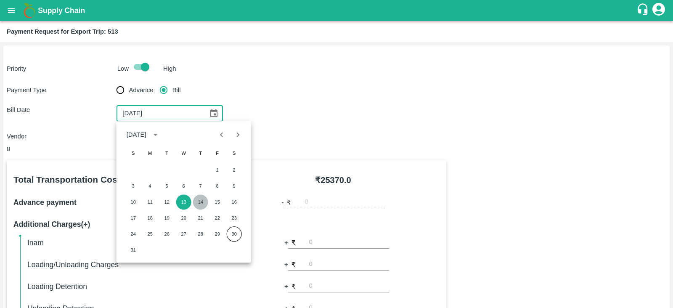
click at [202, 197] on button "14" at bounding box center [200, 201] width 15 height 15
type input "14/08/2025"
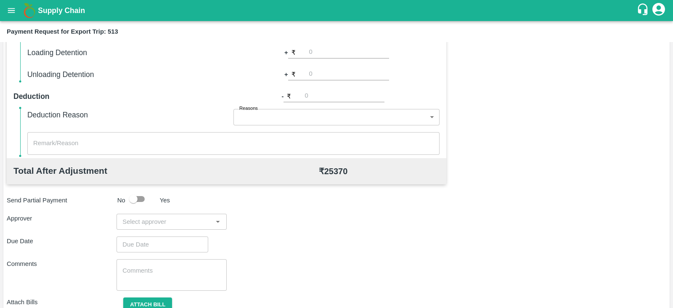
scroll to position [269, 0]
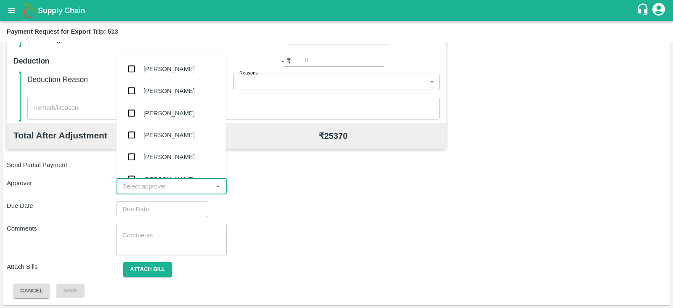
click at [173, 188] on input "input" at bounding box center [164, 186] width 91 height 11
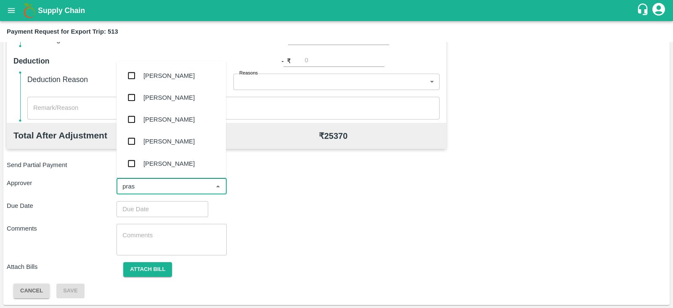
type input "prasa"
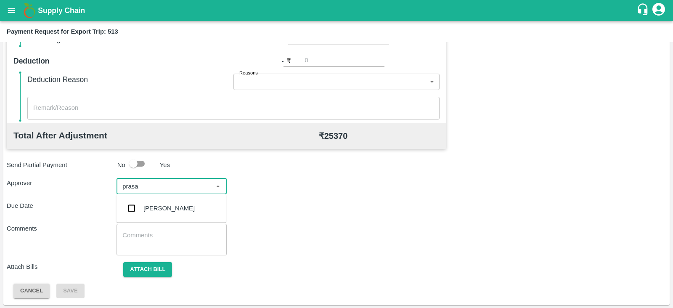
click at [168, 205] on div "[PERSON_NAME]" at bounding box center [168, 208] width 51 height 9
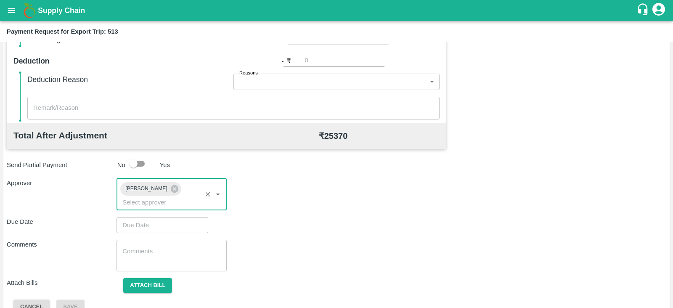
type input "DD/MM/YYYY hh:mm aa"
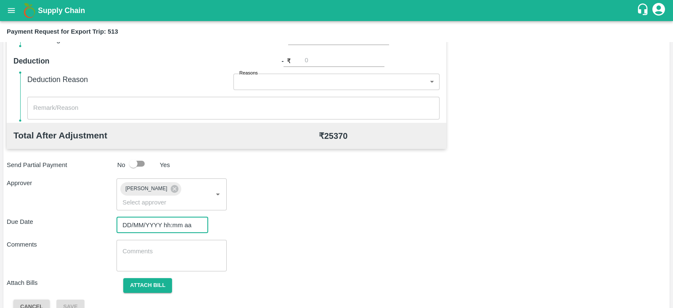
click at [154, 217] on input "DD/MM/YYYY hh:mm aa" at bounding box center [159, 225] width 86 height 16
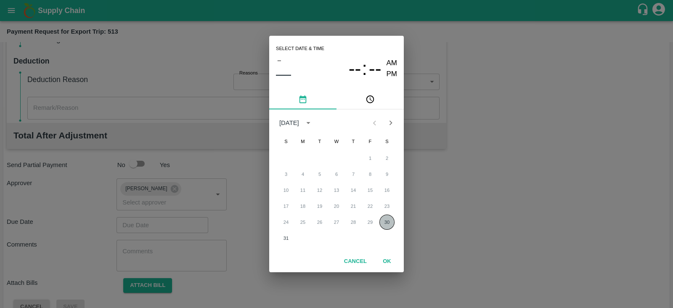
click at [391, 222] on button "30" at bounding box center [386, 221] width 15 height 15
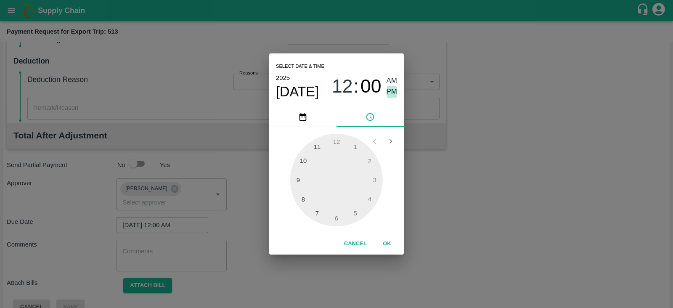
click at [392, 93] on span "PM" at bounding box center [392, 91] width 11 height 11
click at [368, 159] on div at bounding box center [336, 180] width 93 height 93
type input "30/08/2025 02:00 PM"
click at [254, 208] on div "Select date & time 2025 Aug 30 02 : 00 AM PM 05 10 15 20 25 30 35 40 45 50 55 0…" at bounding box center [336, 154] width 673 height 308
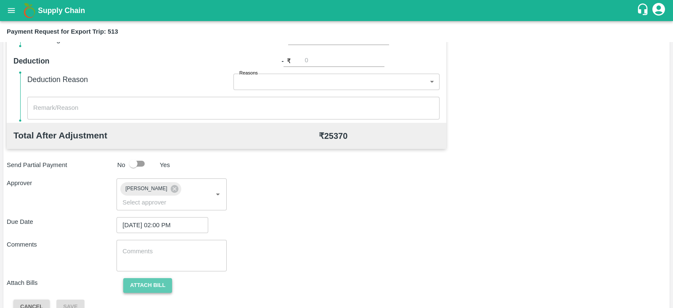
click at [156, 278] on button "Attach bill" at bounding box center [147, 285] width 49 height 15
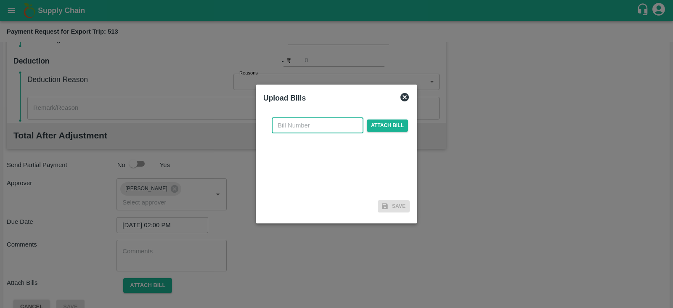
click at [317, 127] on input "text" at bounding box center [318, 125] width 92 height 16
paste input "JCAR/25-26/04860"
type input "JCAR/25-26/04860"
click at [385, 128] on span "Attach bill" at bounding box center [387, 125] width 41 height 12
click at [0, 0] on input "Attach bill" at bounding box center [0, 0] width 0 height 0
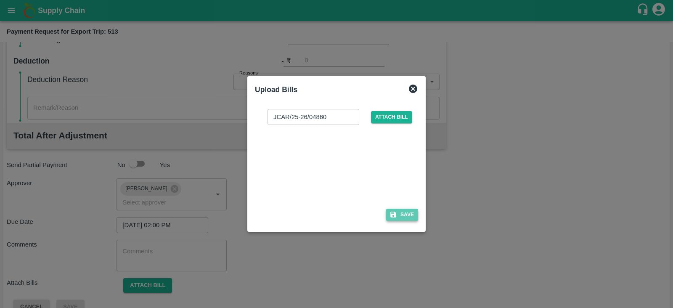
click at [410, 211] on button "Save" at bounding box center [402, 215] width 32 height 12
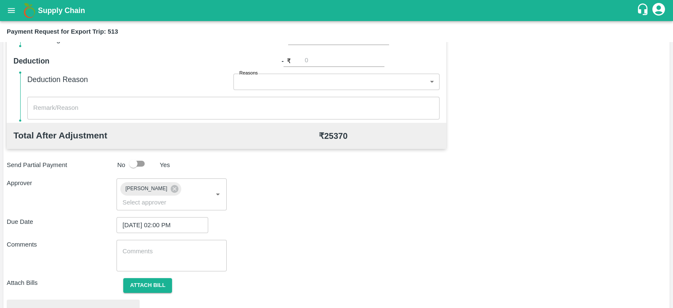
scroll to position [319, 0]
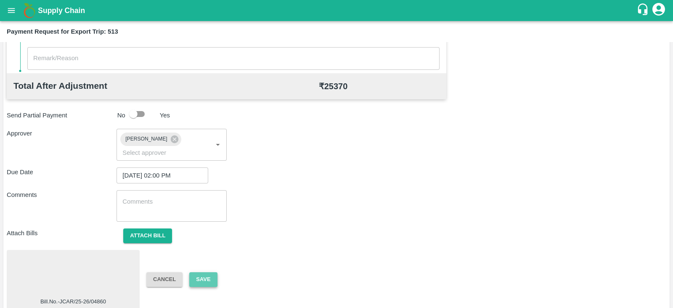
click at [209, 272] on button "Save" at bounding box center [203, 279] width 28 height 15
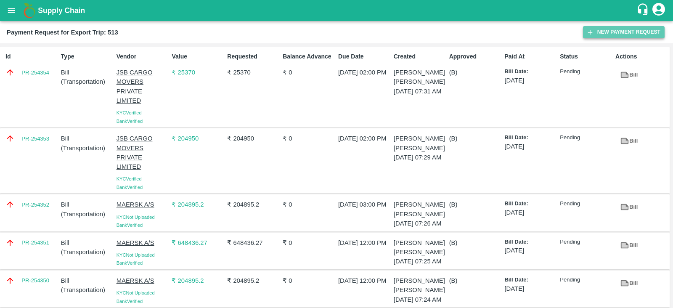
click at [625, 31] on button "New Payment Request" at bounding box center [624, 32] width 82 height 12
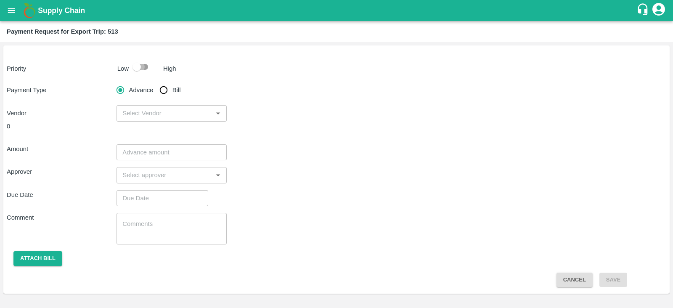
click at [132, 70] on input "checkbox" at bounding box center [137, 67] width 48 height 16
checkbox input "true"
click at [166, 89] on input "Bill" at bounding box center [163, 90] width 17 height 17
radio input "true"
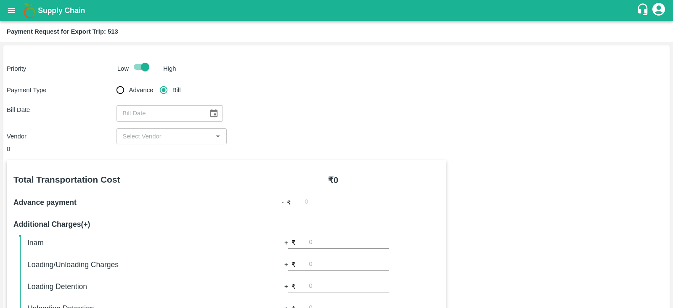
type input "DD/MM/YYYY"
click at [177, 114] on input "DD/MM/YYYY" at bounding box center [159, 113] width 86 height 16
click at [210, 110] on icon "Choose date" at bounding box center [213, 113] width 7 height 8
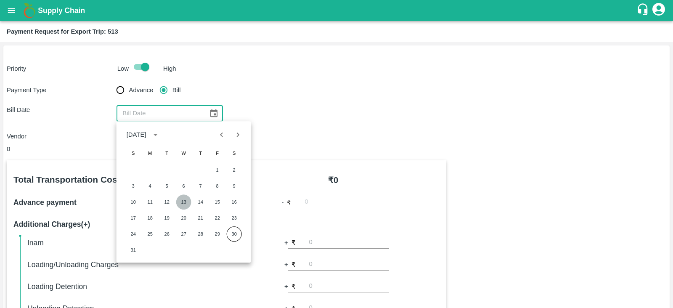
click at [183, 200] on button "13" at bounding box center [183, 201] width 15 height 15
type input "13/08/2025"
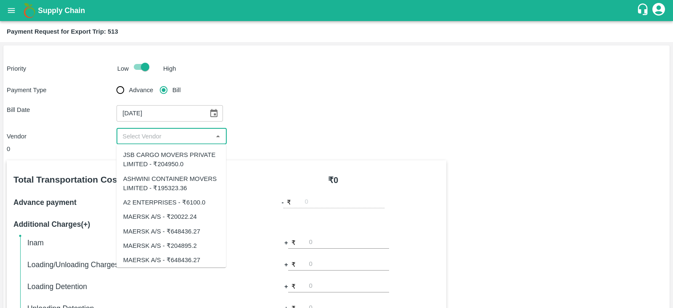
click at [188, 133] on input "input" at bounding box center [164, 136] width 91 height 11
click at [178, 176] on div "ASHWINI CONTAINER MOVERS LIMITED - ₹195323.36" at bounding box center [171, 183] width 96 height 19
type input "ASHWINI CONTAINER MOVERS LIMITED - ₹195323.36"
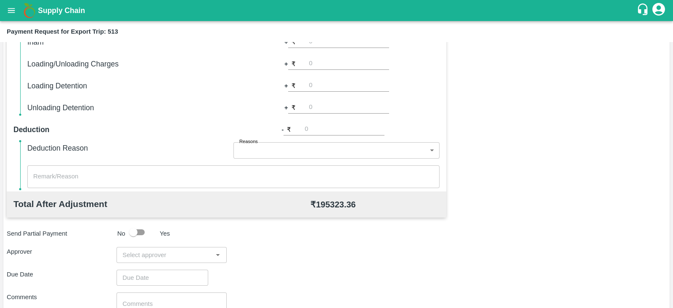
scroll to position [269, 0]
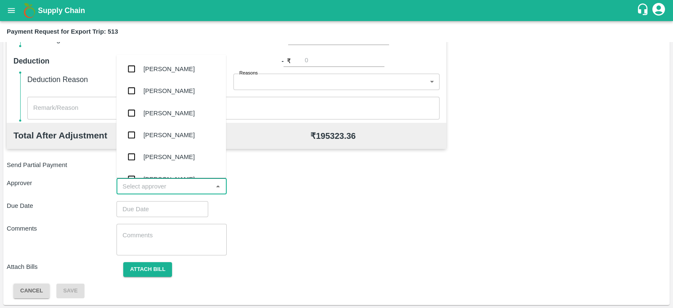
click at [169, 182] on input "input" at bounding box center [164, 186] width 91 height 11
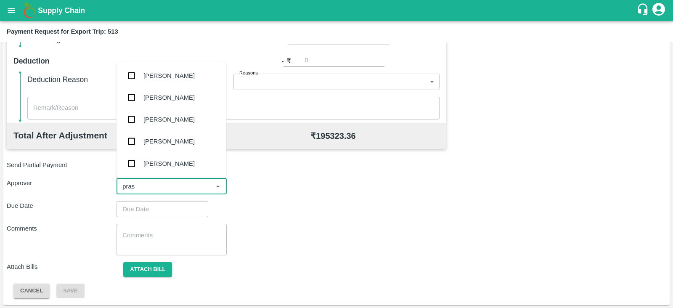
type input "prasa"
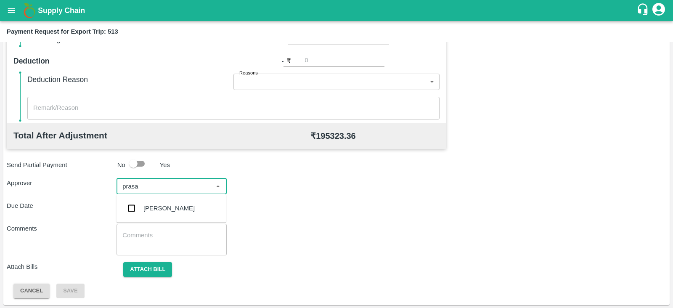
click at [162, 202] on div "[PERSON_NAME]" at bounding box center [171, 208] width 110 height 22
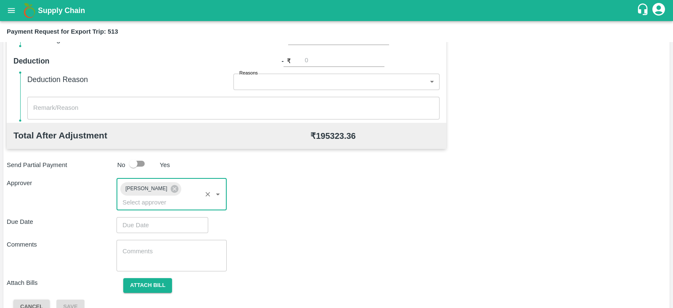
type input "DD/MM/YYYY hh:mm aa"
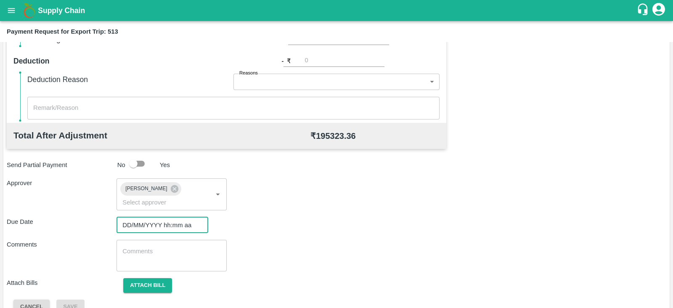
click at [172, 217] on input "DD/MM/YYYY hh:mm aa" at bounding box center [159, 225] width 86 height 16
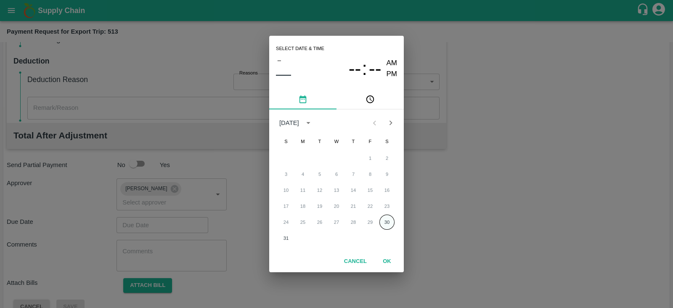
click at [385, 226] on button "30" at bounding box center [386, 221] width 15 height 15
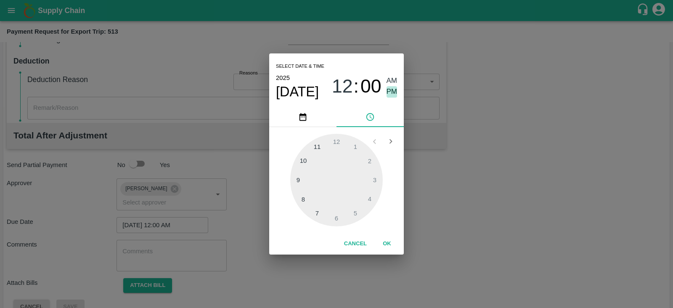
click at [395, 91] on span "PM" at bounding box center [392, 91] width 11 height 11
click at [374, 162] on div at bounding box center [336, 180] width 93 height 93
type input "30/08/2025 02:00 PM"
click at [391, 241] on button "OK" at bounding box center [386, 243] width 27 height 15
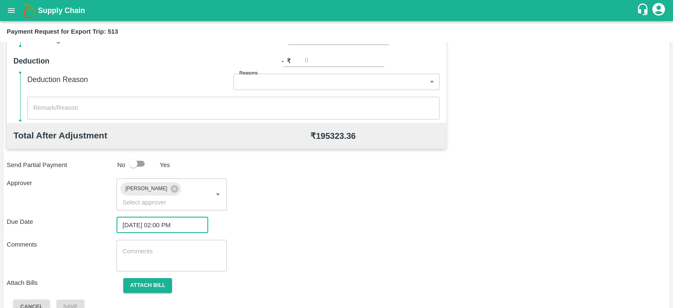
scroll to position [274, 0]
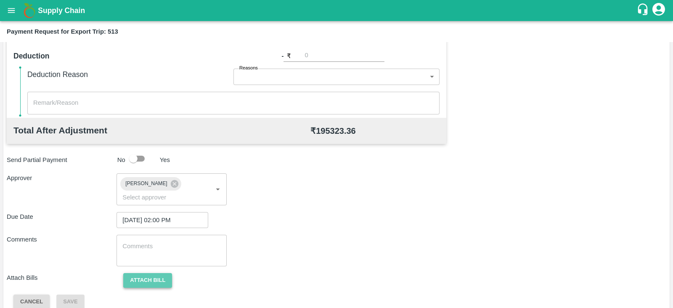
click at [156, 273] on button "Attach bill" at bounding box center [147, 280] width 49 height 15
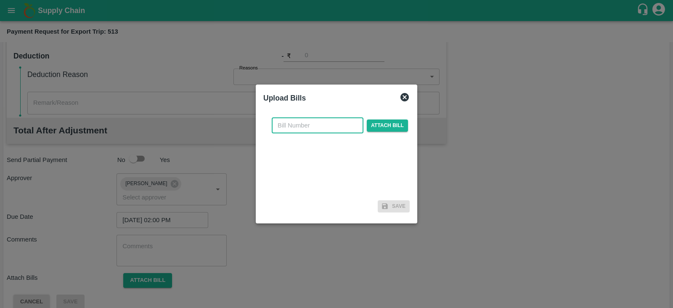
click at [327, 127] on input "text" at bounding box center [318, 125] width 92 height 16
paste input ": ACML25-26/04041"
type input ": ACML25-26/04041"
click at [372, 125] on span "Attach bill" at bounding box center [387, 125] width 41 height 12
click at [0, 0] on input "Attach bill" at bounding box center [0, 0] width 0 height 0
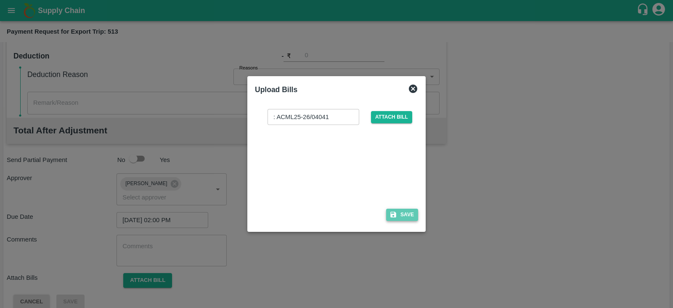
click at [391, 214] on icon "button" at bounding box center [393, 215] width 6 height 6
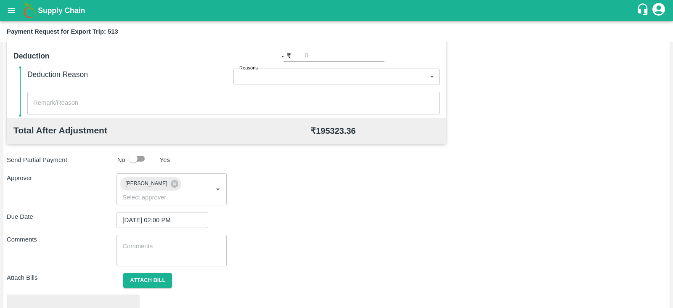
scroll to position [319, 0]
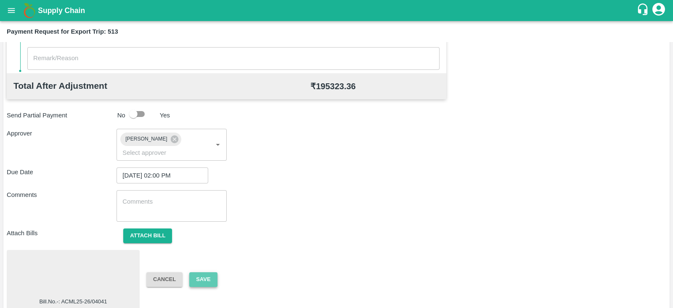
click at [206, 272] on button "Save" at bounding box center [203, 279] width 28 height 15
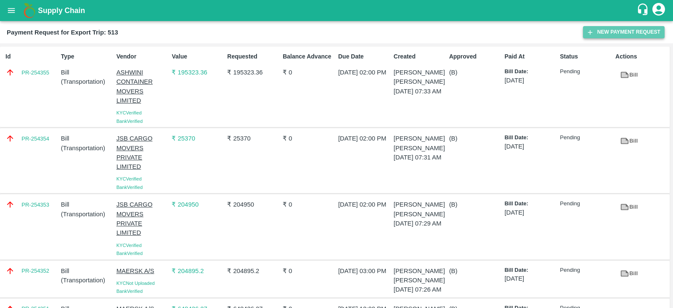
click at [599, 34] on button "New Payment Request" at bounding box center [624, 32] width 82 height 12
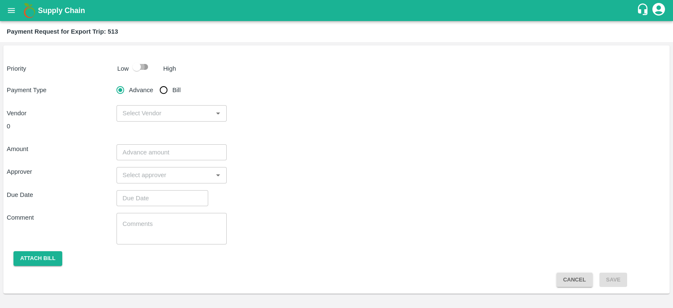
click at [140, 70] on input "checkbox" at bounding box center [137, 67] width 48 height 16
checkbox input "true"
click at [164, 90] on input "Bill" at bounding box center [163, 90] width 17 height 17
radio input "true"
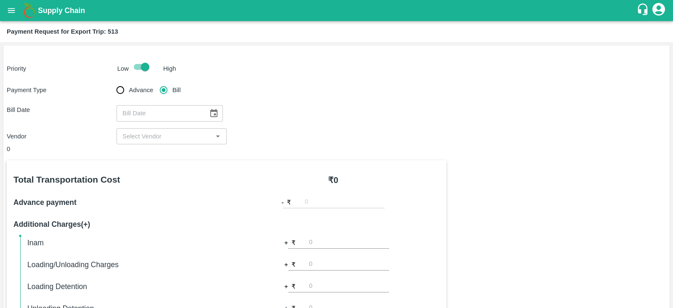
click at [212, 112] on icon "Choose date" at bounding box center [213, 113] width 9 height 9
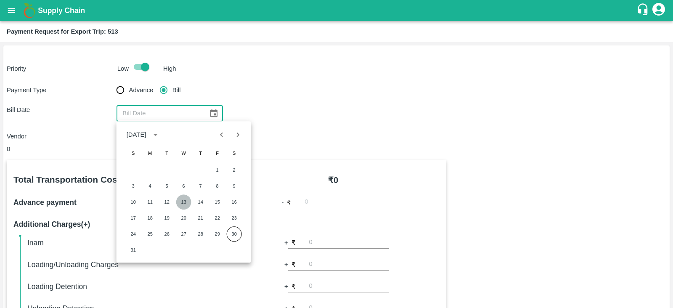
click at [184, 201] on button "13" at bounding box center [183, 201] width 15 height 15
type input "13/08/2025"
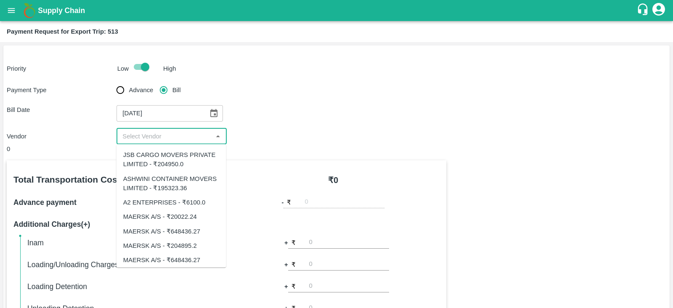
click at [170, 136] on input "input" at bounding box center [164, 136] width 91 height 11
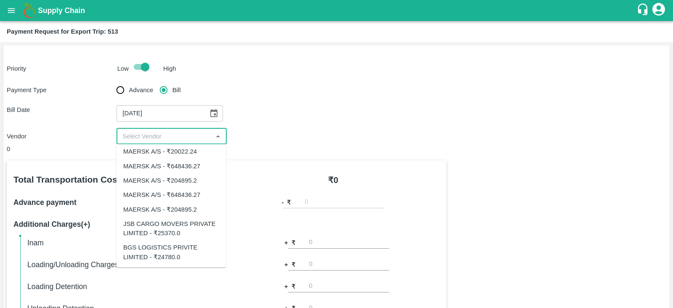
click at [168, 251] on div "BGS LOGISTICS PRIVITE LIMITED - ₹24780.0" at bounding box center [171, 252] width 96 height 19
type input "BGS LOGISTICS PRIVITE LIMITED - ₹24780.0"
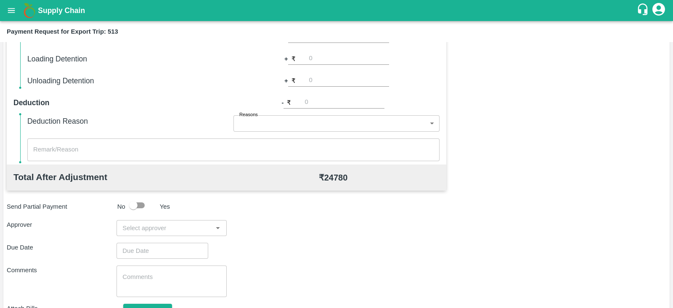
scroll to position [269, 0]
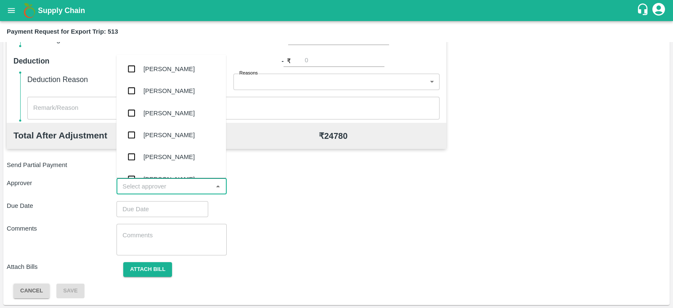
click at [156, 183] on input "input" at bounding box center [164, 186] width 91 height 11
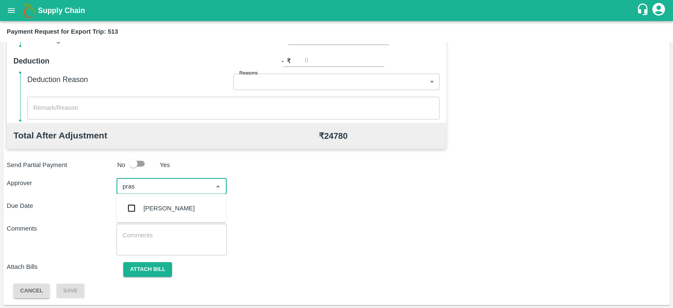
type input "prasa"
click at [156, 207] on div "[PERSON_NAME]" at bounding box center [168, 208] width 51 height 9
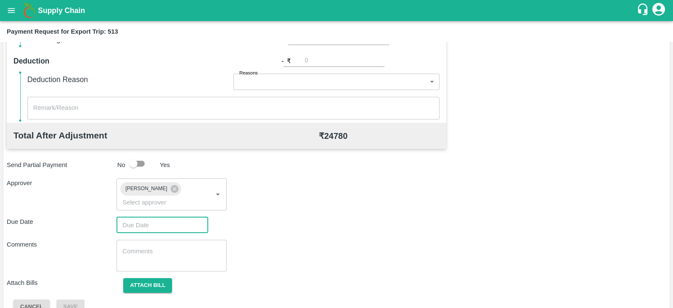
type input "DD/MM/YYYY hh:mm aa"
click at [164, 217] on input "DD/MM/YYYY hh:mm aa" at bounding box center [159, 225] width 86 height 16
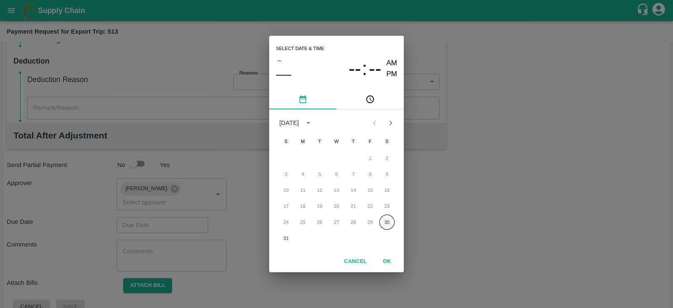
click at [389, 224] on button "30" at bounding box center [386, 221] width 15 height 15
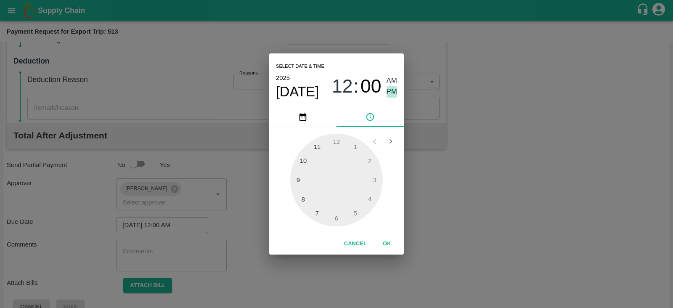
click at [393, 90] on span "PM" at bounding box center [392, 91] width 11 height 11
click at [368, 162] on div at bounding box center [336, 180] width 93 height 93
type input "30/08/2025 02:00 PM"
click at [391, 242] on button "OK" at bounding box center [386, 243] width 27 height 15
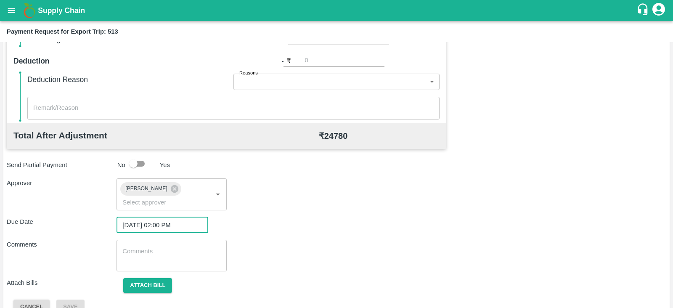
scroll to position [274, 0]
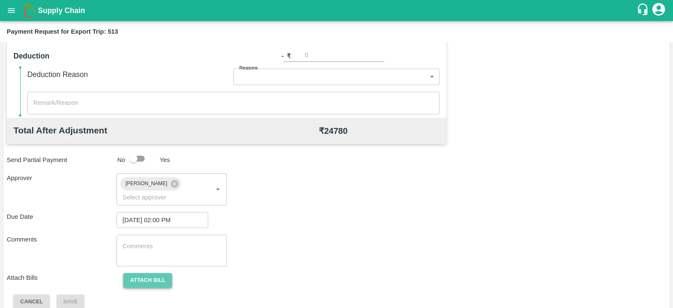
click at [165, 273] on button "Attach bill" at bounding box center [147, 280] width 49 height 15
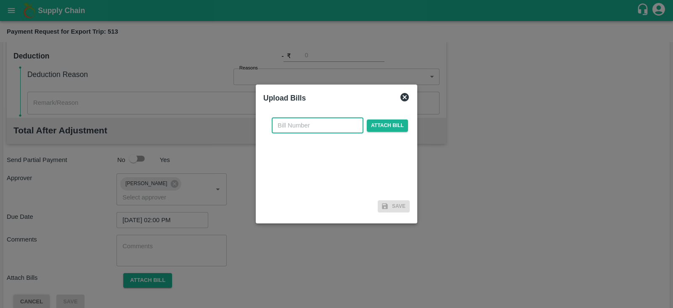
click at [315, 125] on input "text" at bounding box center [318, 125] width 92 height 16
paste input "BGS0845/25-26"
type input "BGS0845/25-26"
click at [370, 127] on span "Attach bill" at bounding box center [387, 125] width 41 height 12
click at [0, 0] on input "Attach bill" at bounding box center [0, 0] width 0 height 0
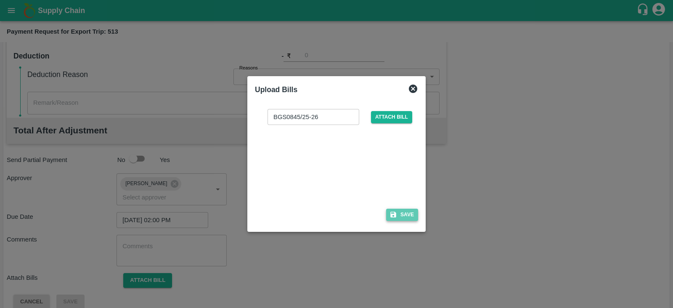
click at [397, 213] on icon "button" at bounding box center [393, 215] width 8 height 8
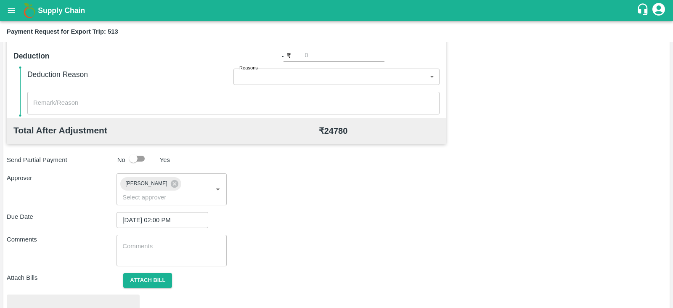
scroll to position [319, 0]
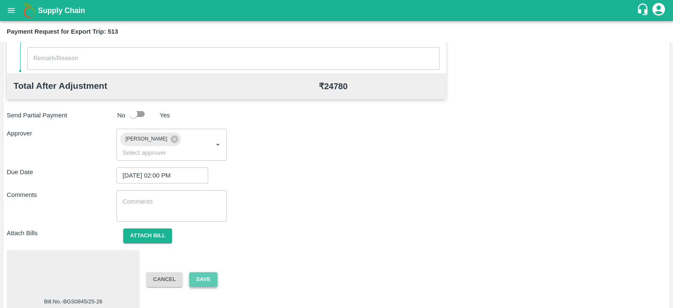
click at [210, 272] on button "Save" at bounding box center [203, 279] width 28 height 15
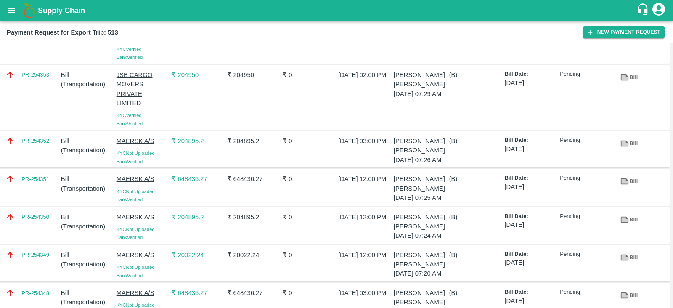
scroll to position [240, 0]
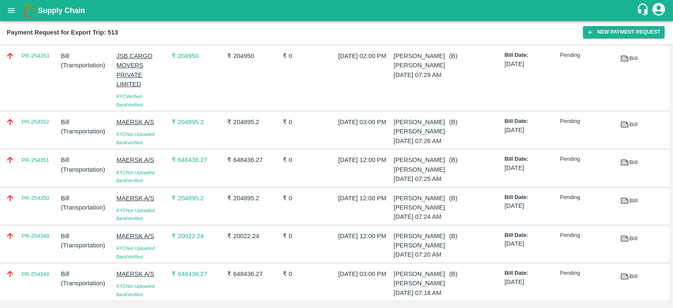
click at [44, 277] on div "PR-254348" at bounding box center [30, 282] width 56 height 32
copy link "PR-254348"
click at [39, 190] on div "PR-254350" at bounding box center [30, 206] width 56 height 32
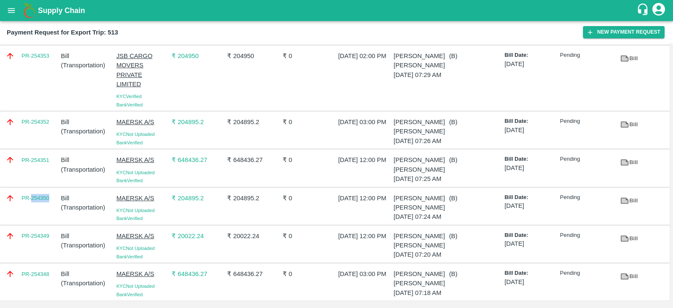
click at [39, 190] on div "PR-254350" at bounding box center [30, 206] width 56 height 32
copy link "PR-254350"
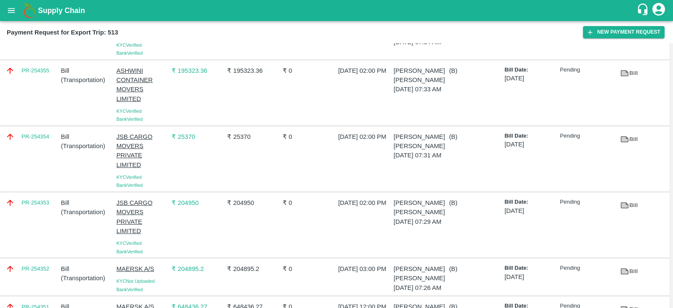
scroll to position [48, 0]
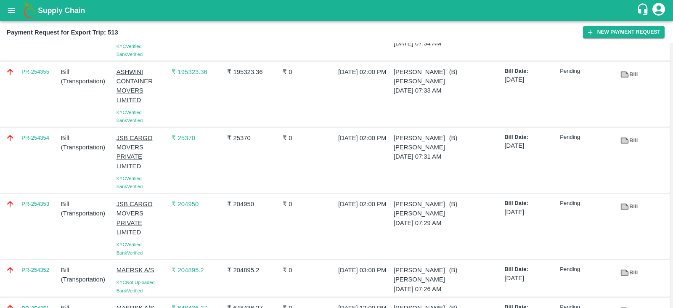
click at [38, 217] on div "PR-254353" at bounding box center [30, 226] width 56 height 61
copy link "PR-254353"
click at [48, 146] on div "PR-254354" at bounding box center [30, 160] width 56 height 61
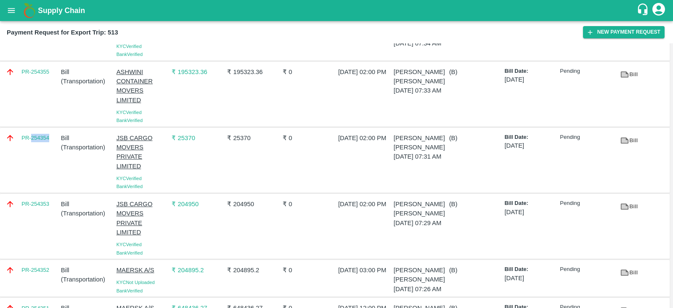
click at [48, 146] on div "PR-254354" at bounding box center [30, 160] width 56 height 61
copy link "PR-254354"
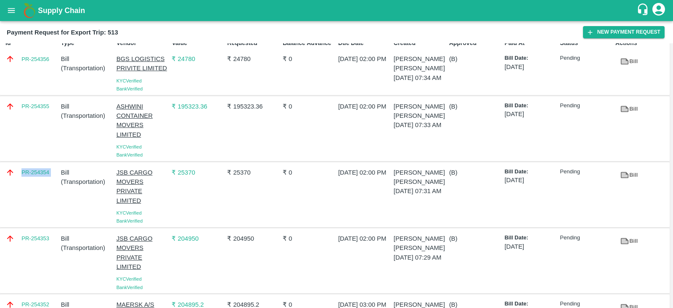
scroll to position [0, 0]
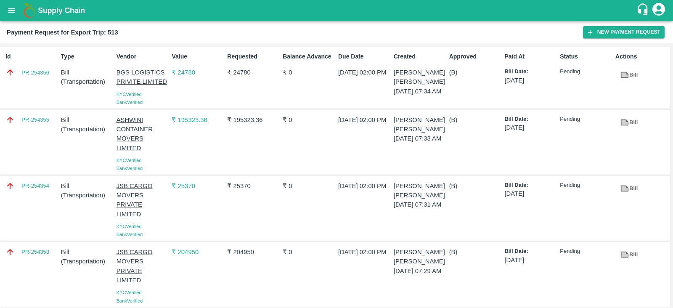
click at [51, 126] on div "PR-254355" at bounding box center [30, 142] width 56 height 61
copy link "PR-254355"
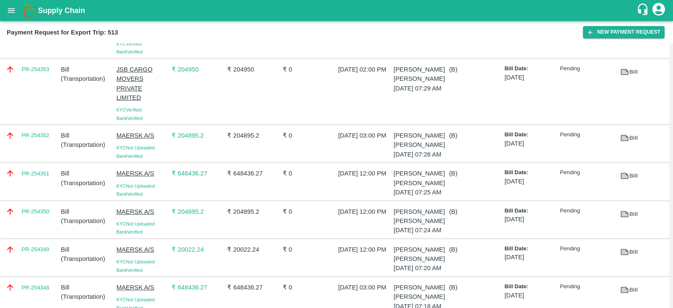
scroll to position [240, 0]
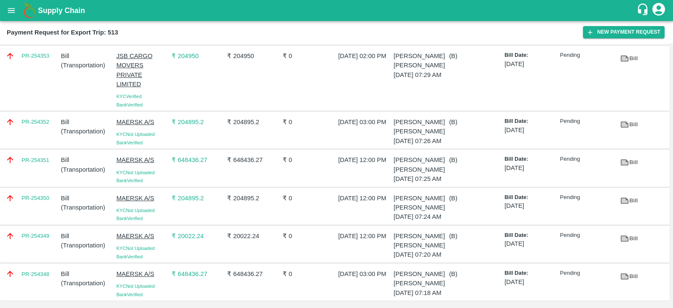
click at [25, 152] on div "PR-254351" at bounding box center [30, 168] width 56 height 32
copy link "PR-254351"
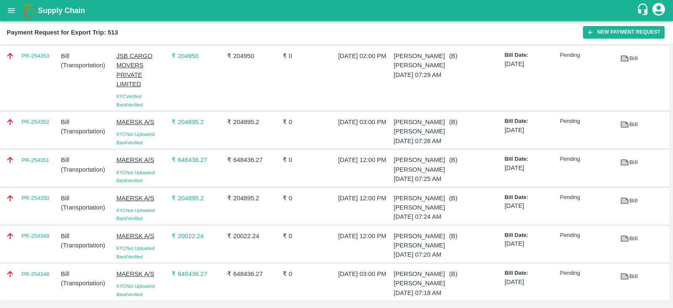
click at [34, 114] on div "PR-254352" at bounding box center [30, 130] width 56 height 32
copy link "PR-254352"
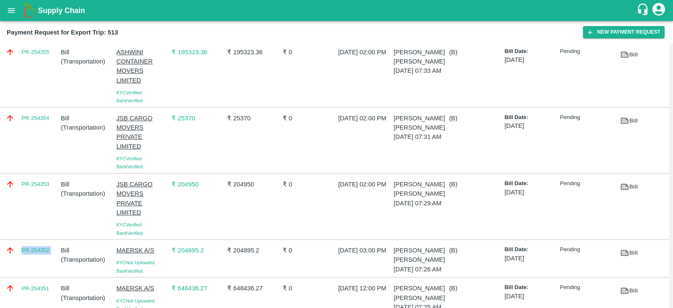
scroll to position [0, 0]
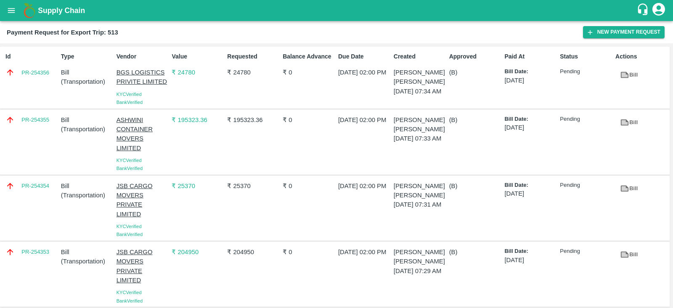
click at [41, 83] on div "Id PR-254356" at bounding box center [30, 78] width 56 height 58
copy link "PR-254356"
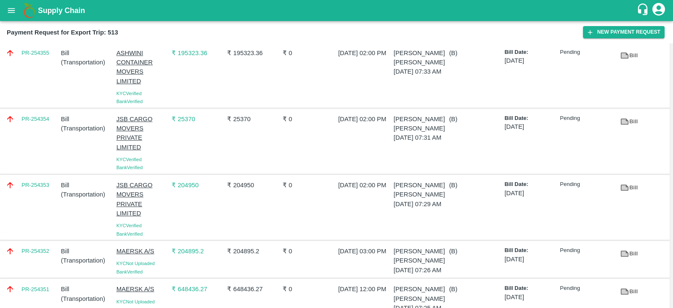
scroll to position [240, 0]
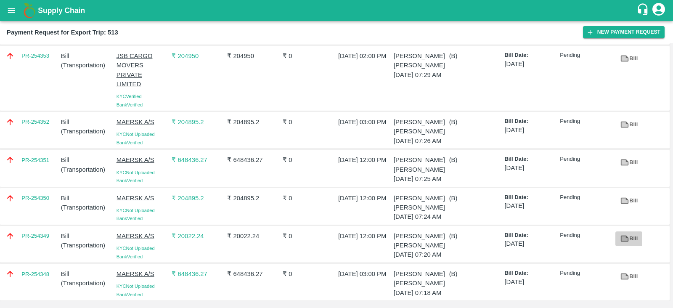
click at [627, 231] on link "Bill" at bounding box center [628, 238] width 27 height 15
click at [39, 228] on div "PR-254349" at bounding box center [30, 244] width 56 height 32
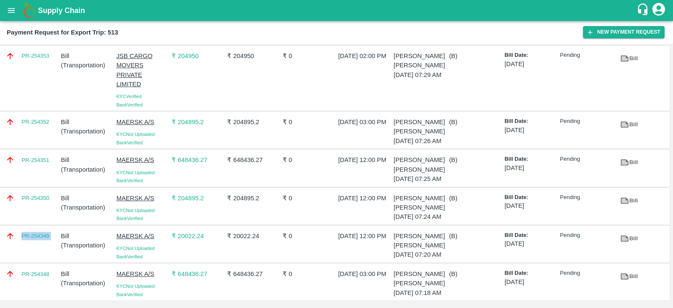
copy link "PR-254349"
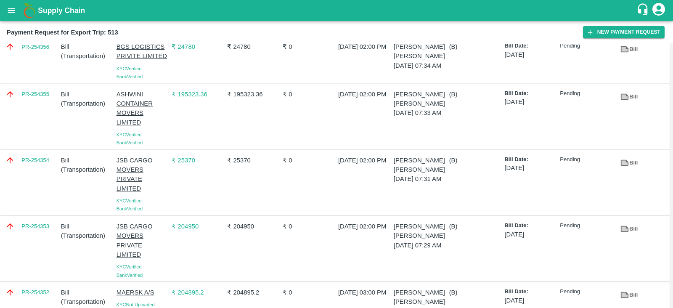
scroll to position [2, 0]
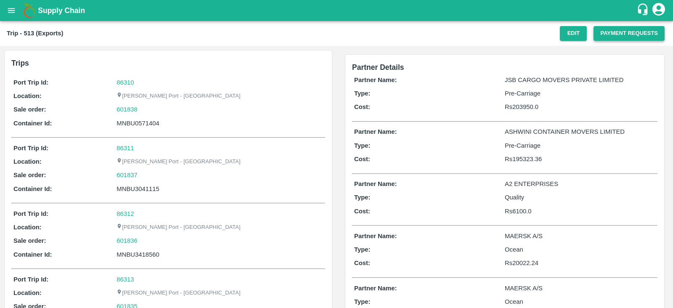
click at [620, 32] on button "Payment Requests" at bounding box center [628, 33] width 71 height 15
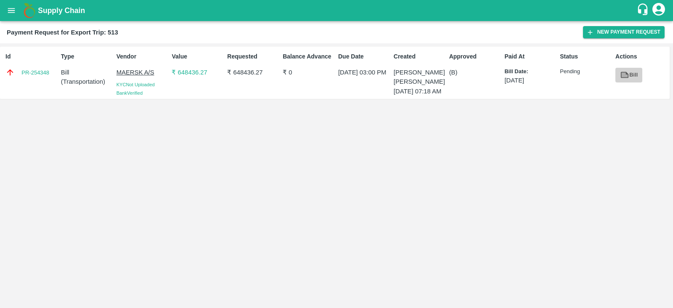
click at [622, 72] on icon at bounding box center [625, 75] width 8 height 6
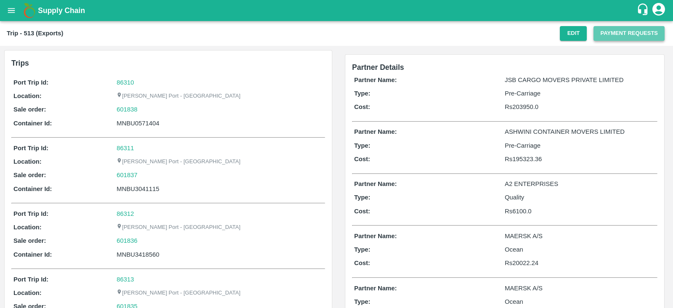
click at [636, 32] on button "Payment Requests" at bounding box center [628, 33] width 71 height 15
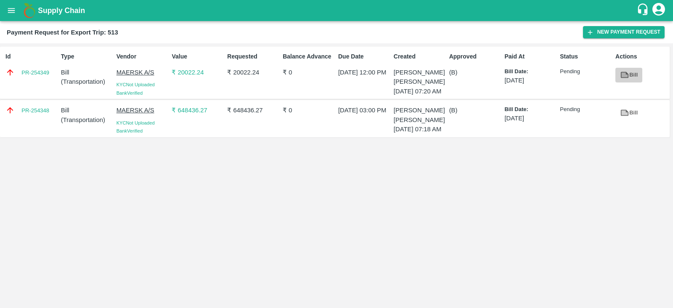
click at [627, 74] on icon at bounding box center [625, 75] width 8 height 6
click at [36, 71] on link "PR-254349" at bounding box center [35, 73] width 28 height 8
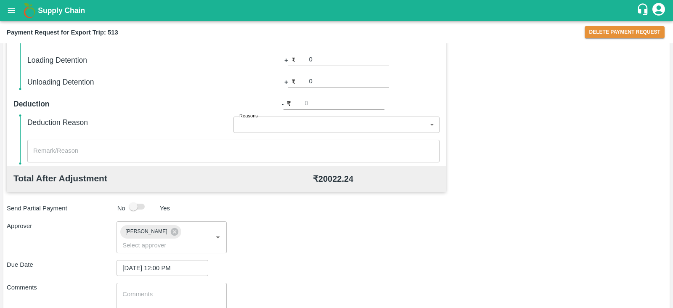
scroll to position [320, 0]
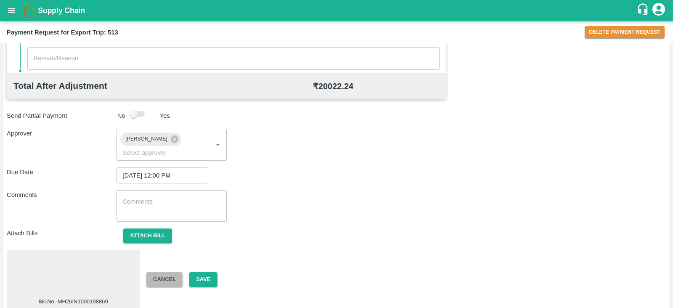
click at [165, 272] on button "Cancel" at bounding box center [164, 279] width 36 height 15
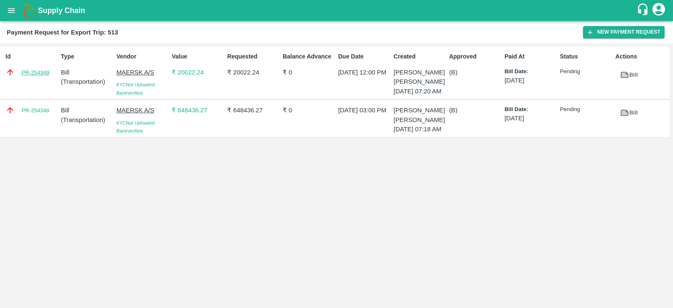
click at [41, 74] on link "PR-254349" at bounding box center [35, 73] width 28 height 8
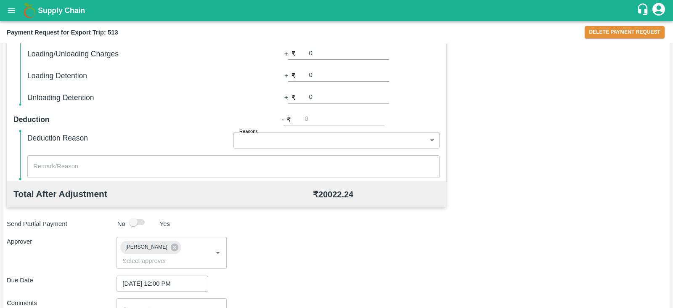
scroll to position [320, 0]
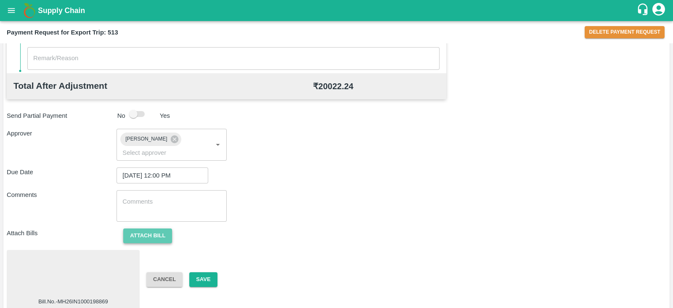
click at [149, 228] on button "Attach bill" at bounding box center [147, 235] width 49 height 15
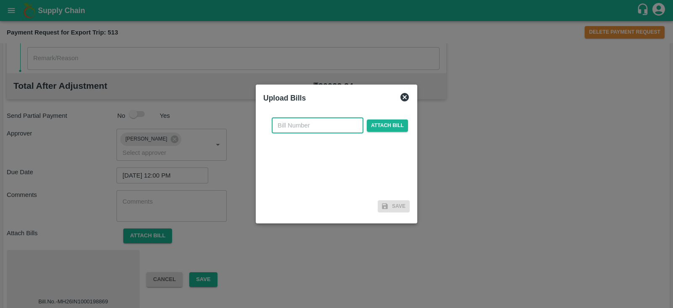
click at [307, 130] on input "text" at bounding box center [318, 125] width 92 height 16
paste input "MH26IN1000204417"
type input "MH26IN1000204417"
click at [382, 125] on span "Attach bill" at bounding box center [387, 125] width 41 height 12
click at [0, 0] on input "Attach bill" at bounding box center [0, 0] width 0 height 0
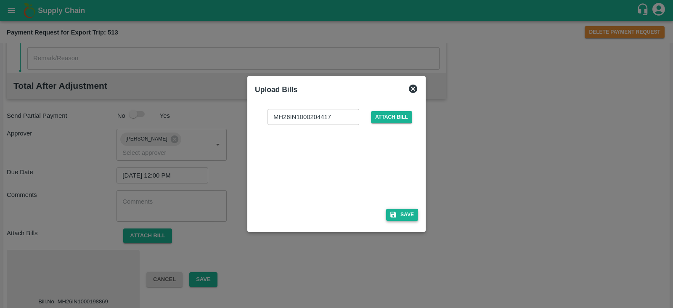
click at [395, 214] on icon "button" at bounding box center [393, 215] width 6 height 6
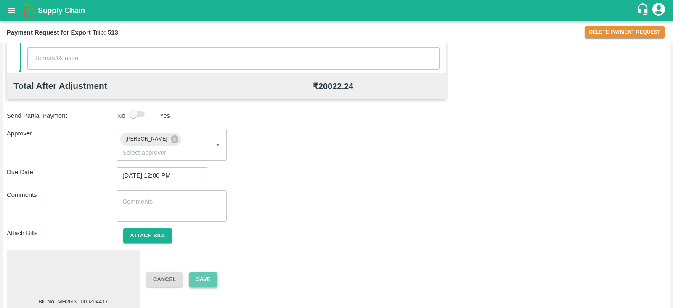
click at [205, 272] on button "Save" at bounding box center [203, 279] width 28 height 15
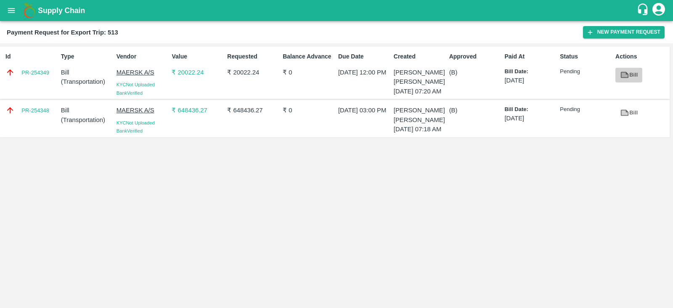
click at [633, 68] on link "Bill" at bounding box center [628, 75] width 27 height 15
click at [42, 71] on link "PR-254349" at bounding box center [35, 73] width 28 height 8
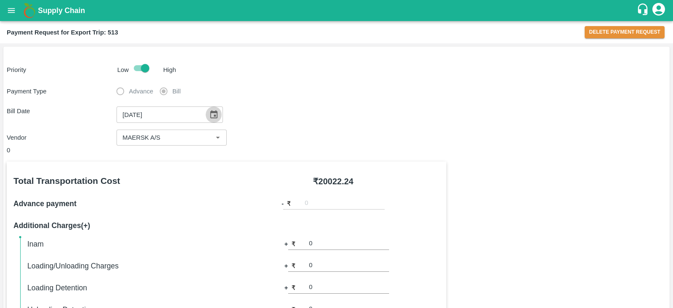
click at [209, 114] on icon "Choose date, selected date is Aug 13, 2025" at bounding box center [213, 114] width 9 height 9
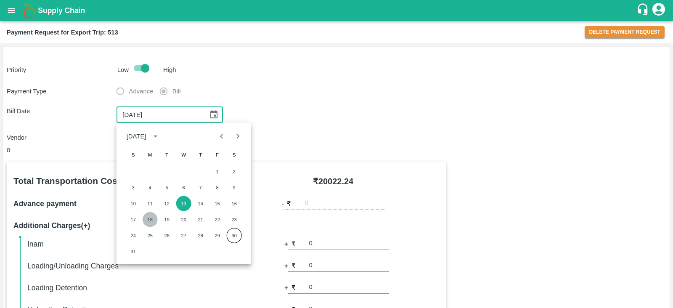
click at [149, 217] on button "18" at bounding box center [150, 219] width 15 height 15
type input "[DATE]"
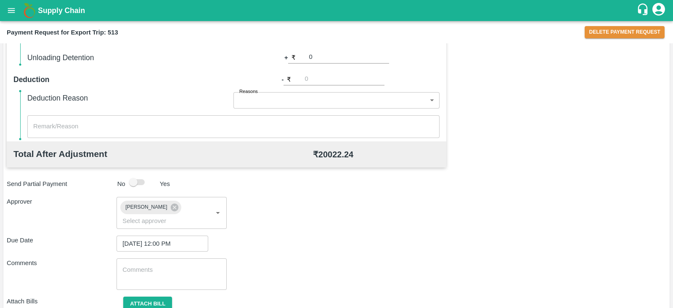
scroll to position [313, 0]
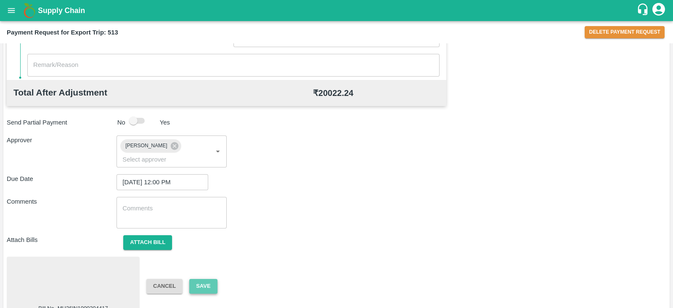
click at [209, 279] on button "Save" at bounding box center [203, 286] width 28 height 15
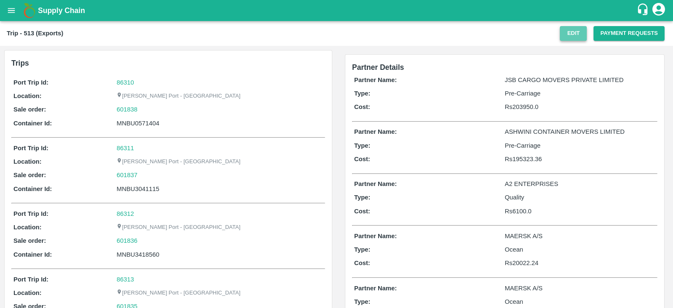
click at [580, 33] on button "Edit" at bounding box center [573, 33] width 27 height 15
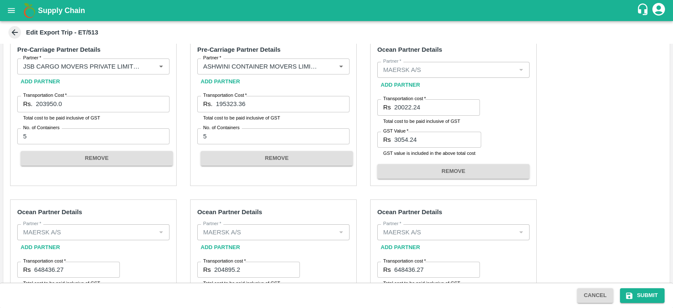
scroll to position [234, 0]
click at [109, 103] on input "203950.0" at bounding box center [103, 103] width 134 height 16
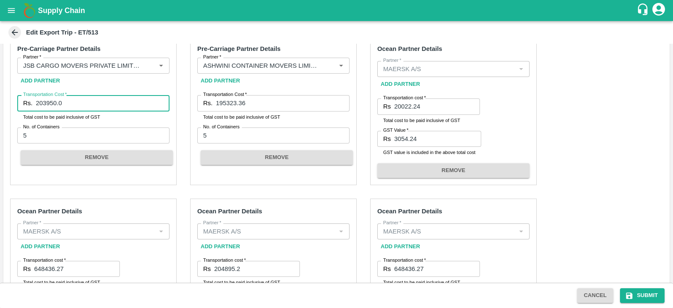
click at [109, 103] on input "203950.0" at bounding box center [103, 103] width 134 height 16
paste input "495"
type input "204950"
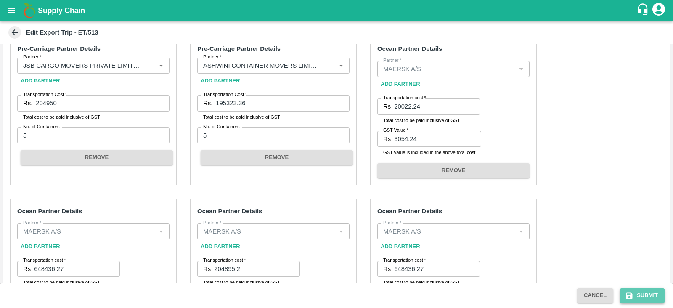
click at [645, 297] on button "Submit" at bounding box center [642, 295] width 45 height 15
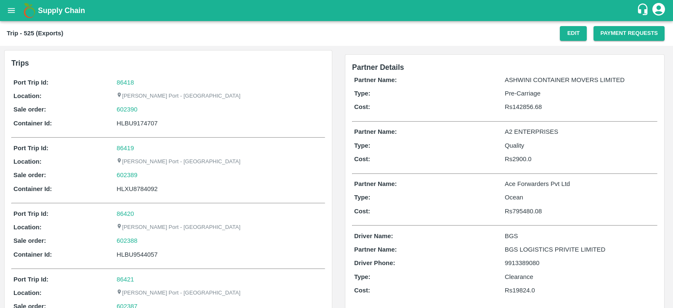
scroll to position [34, 0]
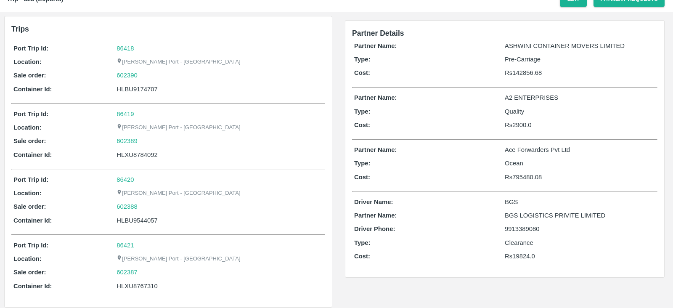
click at [153, 87] on div "HLBU9174707" at bounding box center [219, 89] width 207 height 9
copy div "HLBU9174707"
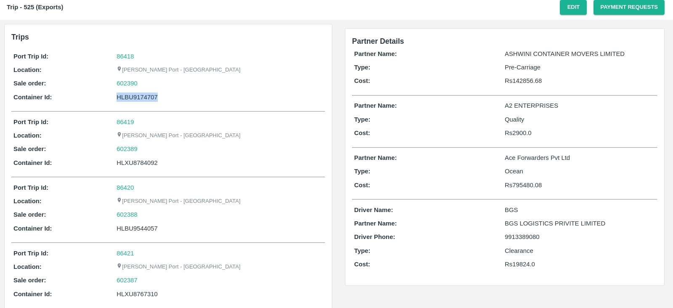
scroll to position [0, 0]
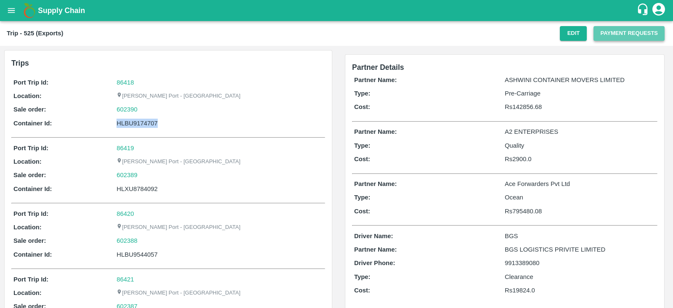
click at [620, 36] on button "Payment Requests" at bounding box center [628, 33] width 71 height 15
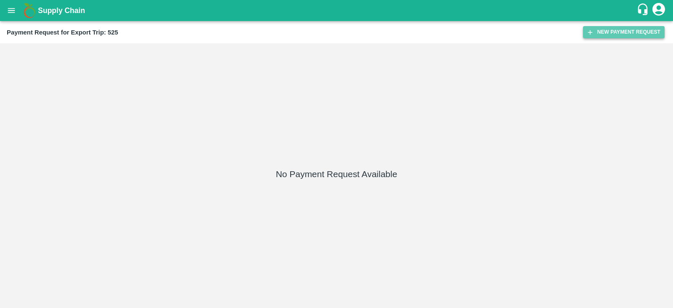
click at [608, 31] on button "New Payment Request" at bounding box center [624, 32] width 82 height 12
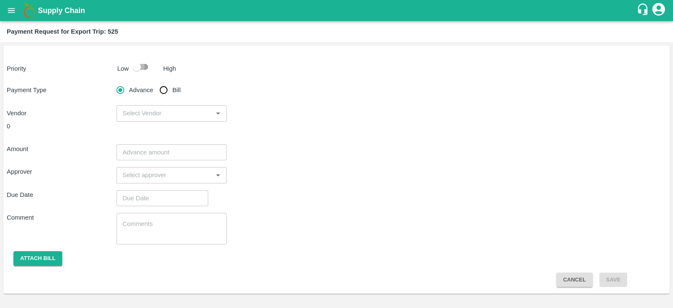
click at [138, 64] on input "checkbox" at bounding box center [137, 67] width 48 height 16
checkbox input "true"
click at [164, 86] on input "Bill" at bounding box center [163, 90] width 17 height 17
radio input "true"
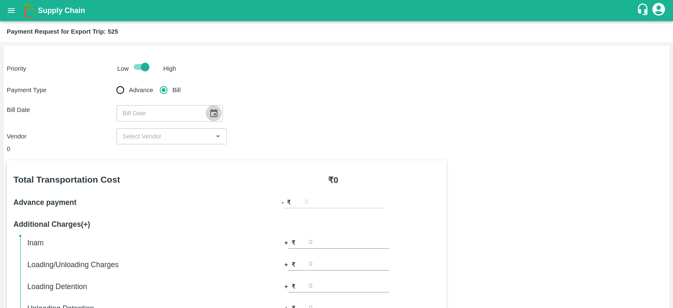
click at [209, 112] on icon "Choose date" at bounding box center [213, 113] width 9 height 9
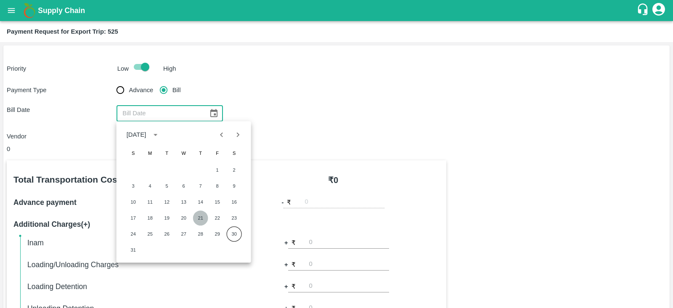
click at [199, 214] on button "21" at bounding box center [200, 217] width 15 height 15
type input "[DATE]"
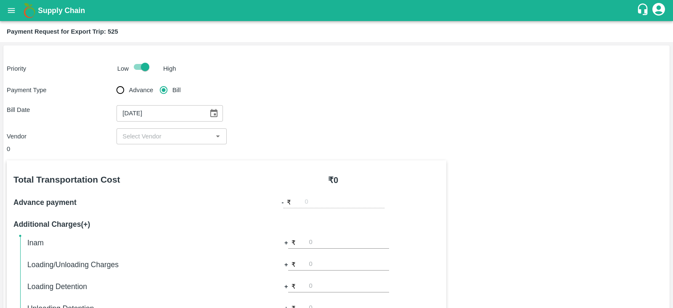
click at [166, 139] on input "input" at bounding box center [164, 136] width 91 height 11
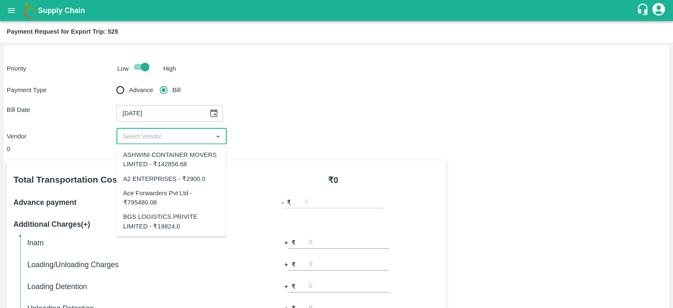
click at [173, 195] on div "Ace Forwarders Pvt Ltd - ₹795480.08" at bounding box center [171, 197] width 96 height 19
type input "Ace Forwarders Pvt Ltd - ₹795480.08"
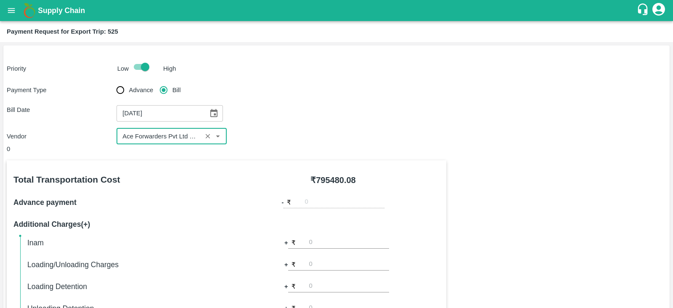
scroll to position [269, 0]
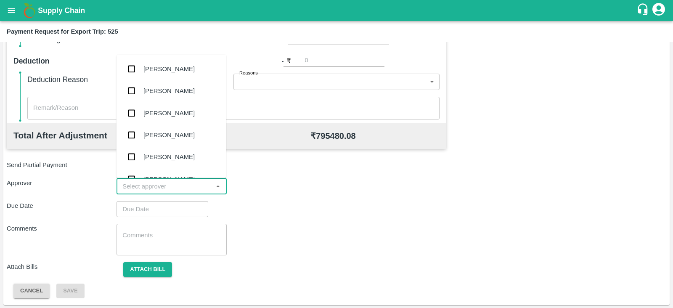
click at [153, 185] on input "input" at bounding box center [164, 186] width 91 height 11
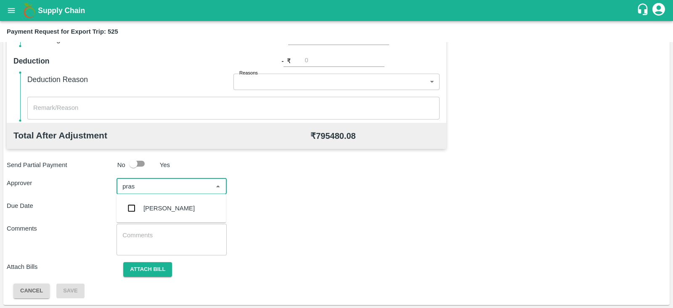
type input "prasa"
click at [169, 211] on div "[PERSON_NAME]" at bounding box center [168, 208] width 51 height 9
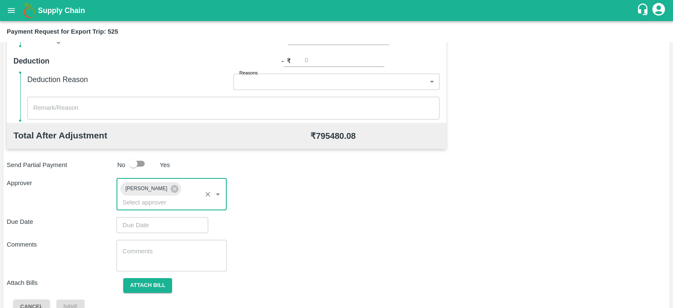
type input "DD/MM/YYYY hh:mm aa"
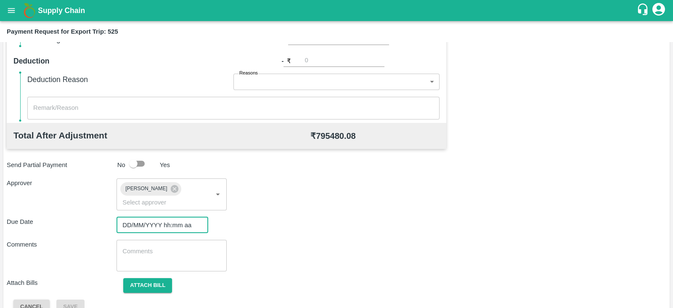
click at [161, 217] on input "DD/MM/YYYY hh:mm aa" at bounding box center [159, 225] width 86 height 16
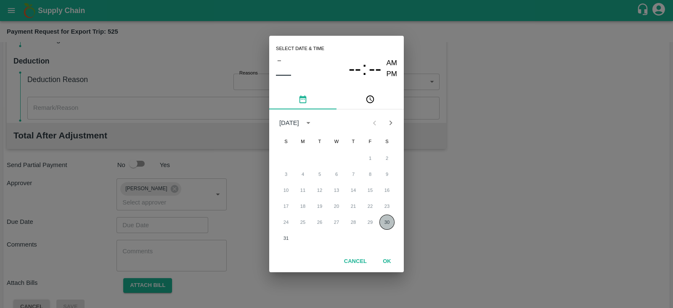
click at [384, 219] on button "30" at bounding box center [386, 221] width 15 height 15
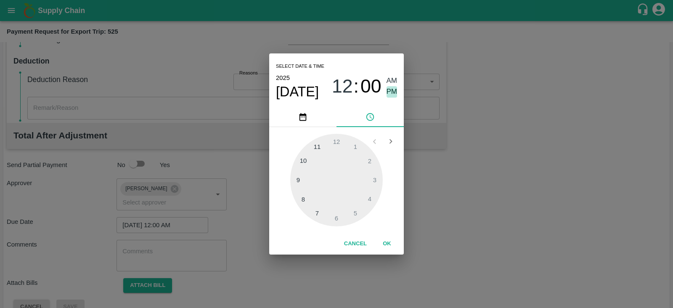
click at [391, 95] on span "PM" at bounding box center [392, 91] width 11 height 11
click at [368, 197] on div at bounding box center [336, 180] width 93 height 93
type input "30/08/2025 04:00 PM"
click at [393, 246] on button "OK" at bounding box center [386, 243] width 27 height 15
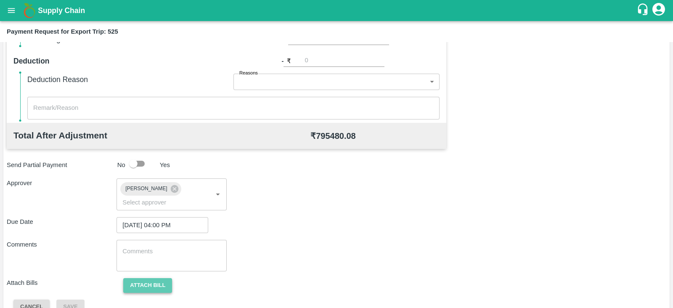
click at [151, 279] on button "Attach bill" at bounding box center [147, 285] width 49 height 15
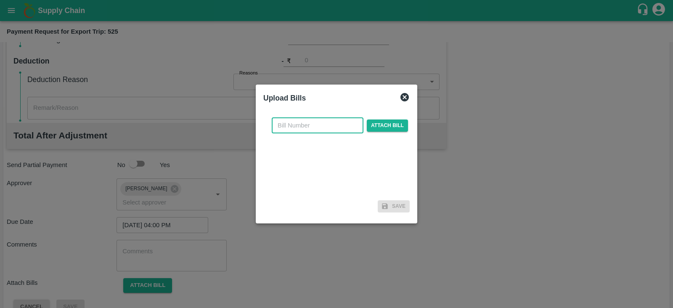
click at [313, 125] on input "text" at bounding box center [318, 125] width 92 height 16
paste input ": 3529/25-26"
type input ": 3529/25-26"
click at [376, 122] on span "Attach bill" at bounding box center [387, 125] width 41 height 12
click at [0, 0] on input "Attach bill" at bounding box center [0, 0] width 0 height 0
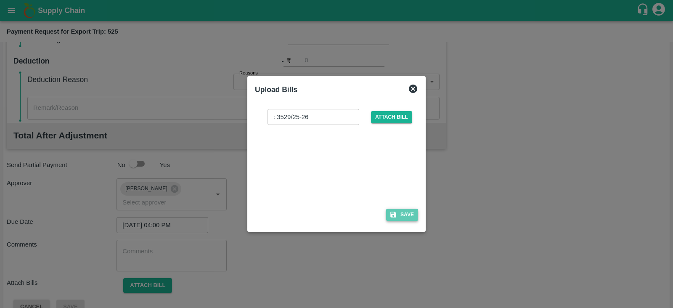
click at [403, 213] on button "Save" at bounding box center [402, 215] width 32 height 12
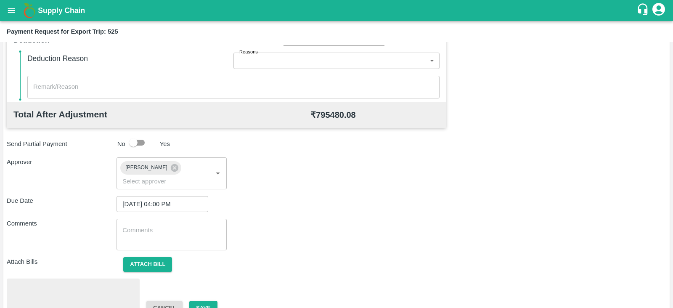
scroll to position [319, 0]
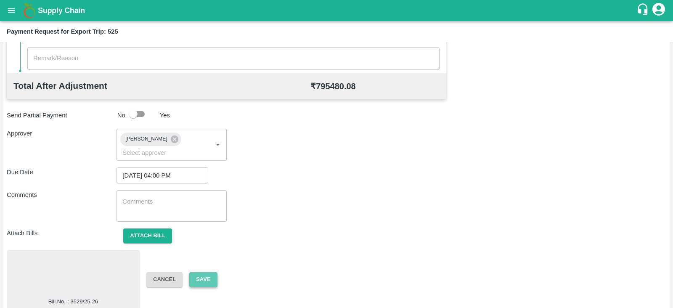
click at [204, 272] on button "Save" at bounding box center [203, 279] width 28 height 15
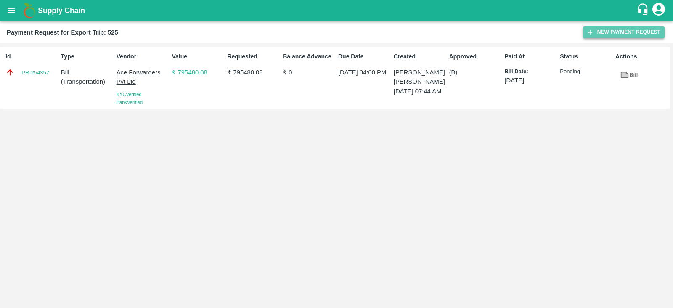
click at [596, 35] on button "New Payment Request" at bounding box center [624, 32] width 82 height 12
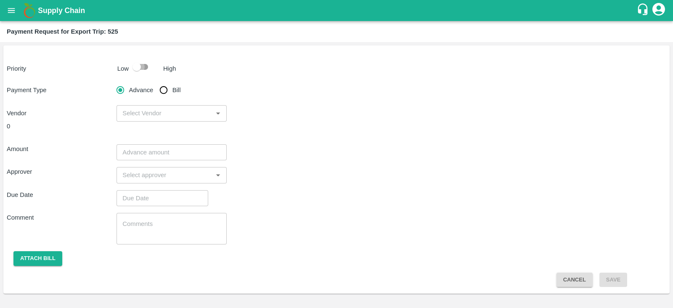
click at [139, 63] on input "checkbox" at bounding box center [137, 67] width 48 height 16
checkbox input "true"
click at [164, 93] on input "Bill" at bounding box center [163, 90] width 17 height 17
radio input "true"
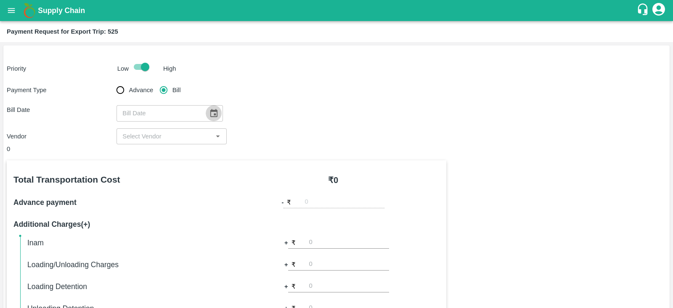
click at [209, 112] on icon "Choose date" at bounding box center [213, 113] width 9 height 9
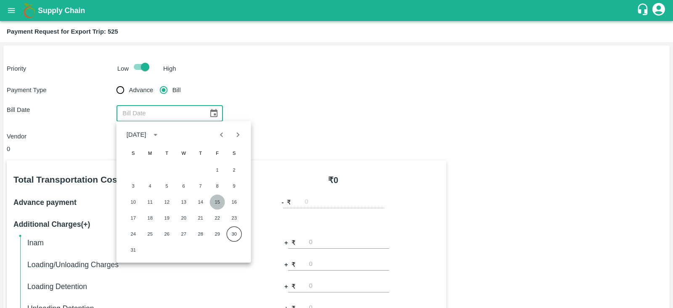
click at [218, 199] on button "15" at bounding box center [217, 201] width 15 height 15
type input "15/08/2025"
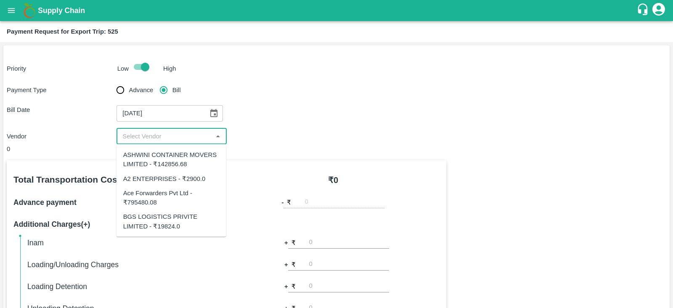
click at [181, 132] on input "input" at bounding box center [164, 136] width 91 height 11
click at [175, 222] on div "BGS LOGISTICS PRIVITE LIMITED - ₹19824.0" at bounding box center [171, 221] width 96 height 19
type input "BGS LOGISTICS PRIVITE LIMITED - ₹19824.0"
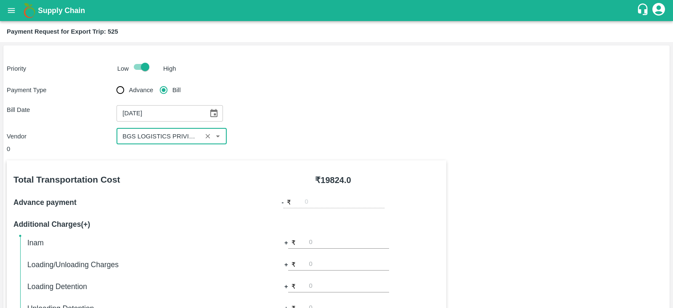
scroll to position [269, 0]
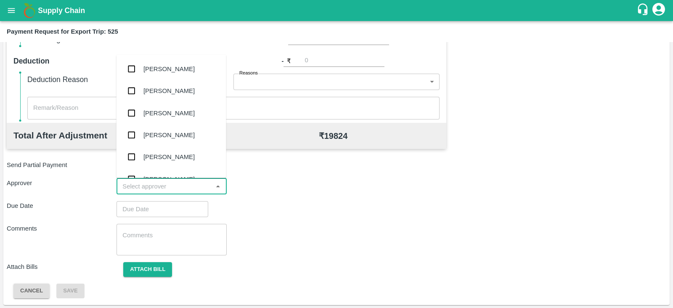
click at [164, 187] on input "input" at bounding box center [164, 186] width 91 height 11
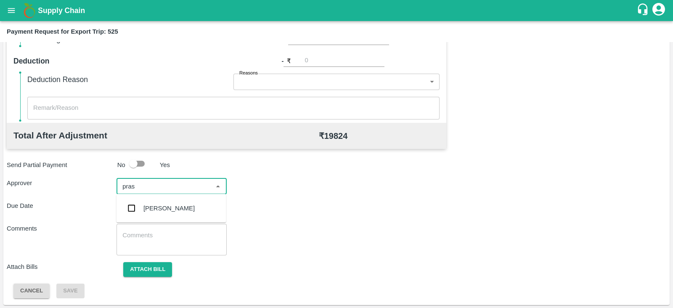
type input "prasa"
click at [162, 209] on div "[PERSON_NAME]" at bounding box center [168, 208] width 51 height 9
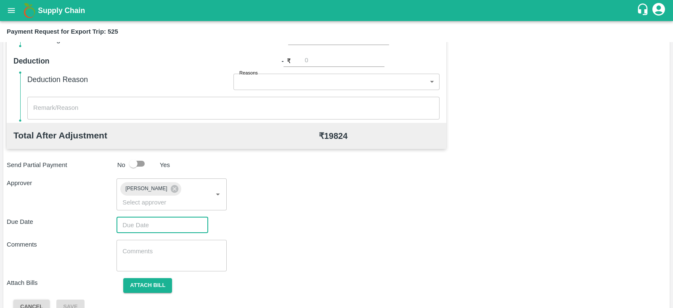
type input "DD/MM/YYYY hh:mm aa"
click at [148, 217] on input "DD/MM/YYYY hh:mm aa" at bounding box center [159, 225] width 86 height 16
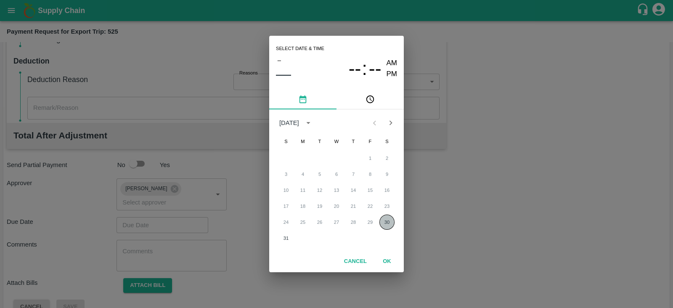
click at [384, 222] on button "30" at bounding box center [386, 221] width 15 height 15
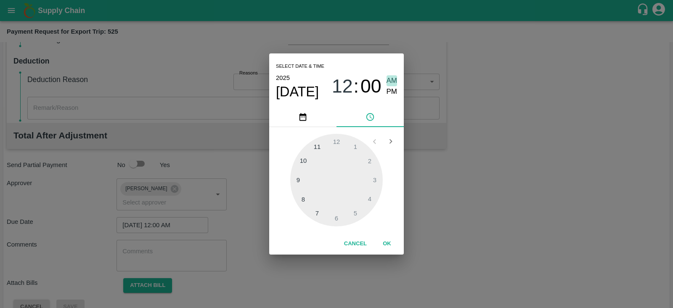
click at [393, 80] on span "AM" at bounding box center [392, 80] width 11 height 11
click at [393, 87] on span "PM" at bounding box center [392, 91] width 11 height 11
click at [370, 162] on div at bounding box center [336, 180] width 93 height 93
type input "30/08/2025 02:00 PM"
click at [387, 241] on button "OK" at bounding box center [386, 243] width 27 height 15
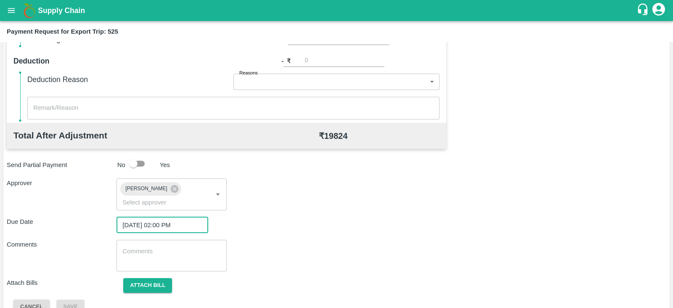
scroll to position [274, 0]
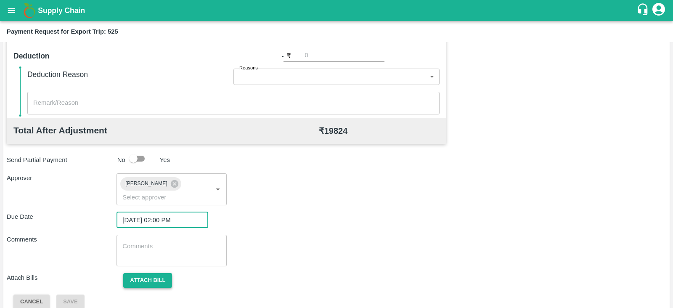
click at [161, 273] on button "Attach bill" at bounding box center [147, 280] width 49 height 15
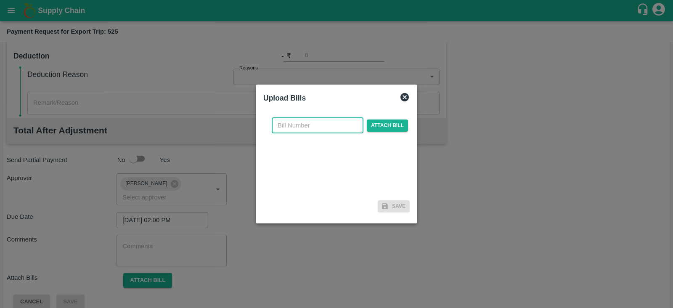
click at [327, 123] on input "text" at bounding box center [318, 125] width 92 height 16
paste input "BGS0846/25-26"
type input "BGS0846/25-26"
click at [387, 123] on span "Attach bill" at bounding box center [387, 125] width 41 height 12
click at [0, 0] on input "Attach bill" at bounding box center [0, 0] width 0 height 0
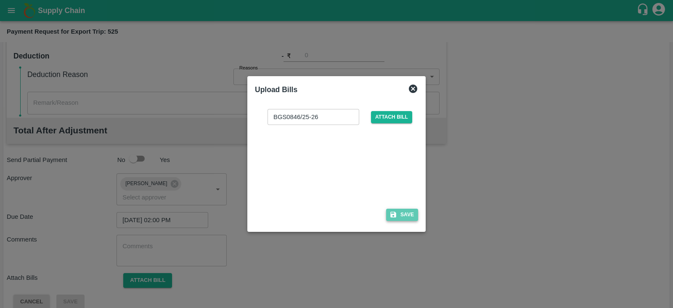
click at [393, 214] on icon "button" at bounding box center [393, 215] width 6 height 6
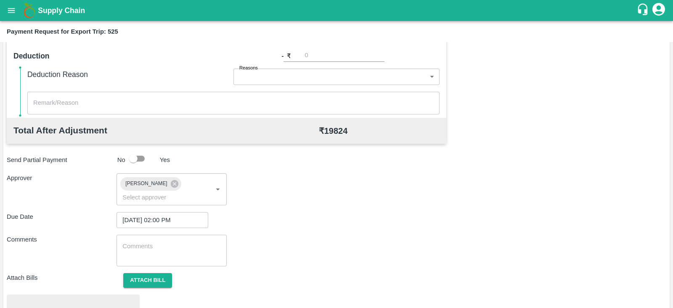
scroll to position [319, 0]
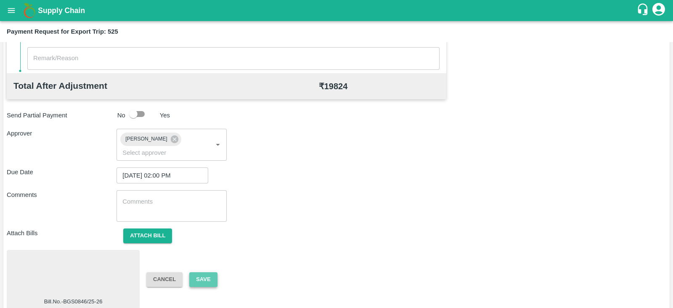
click at [208, 272] on button "Save" at bounding box center [203, 279] width 28 height 15
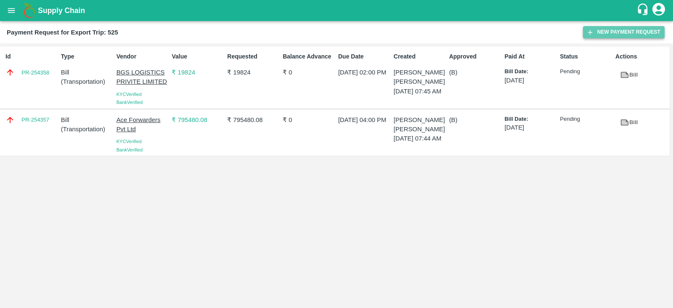
click at [593, 32] on icon "button" at bounding box center [590, 33] width 8 height 8
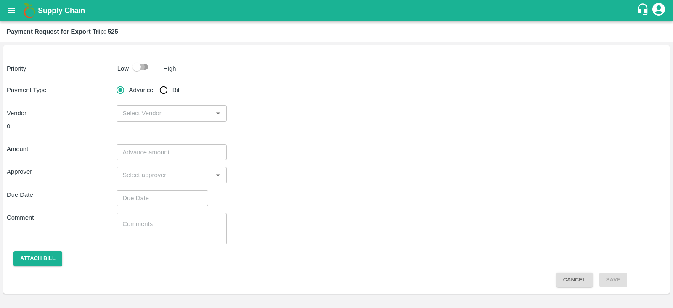
click at [147, 68] on input "checkbox" at bounding box center [137, 67] width 48 height 16
checkbox input "true"
click at [168, 87] on input "Bill" at bounding box center [163, 90] width 17 height 17
radio input "true"
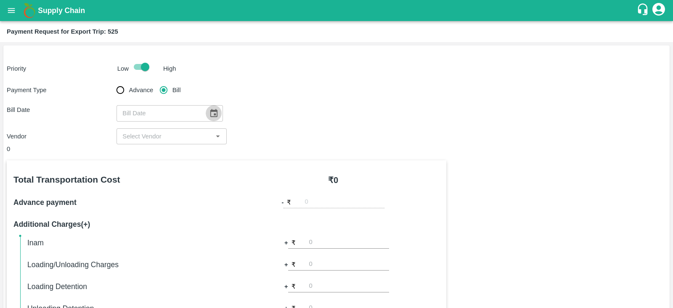
click at [210, 109] on icon "Choose date" at bounding box center [213, 113] width 9 height 9
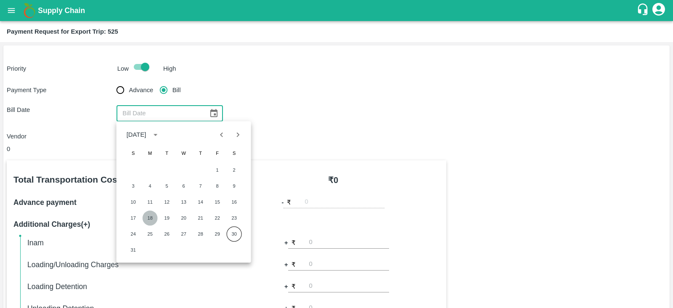
click at [152, 213] on button "18" at bounding box center [150, 217] width 15 height 15
type input "18/08/2025"
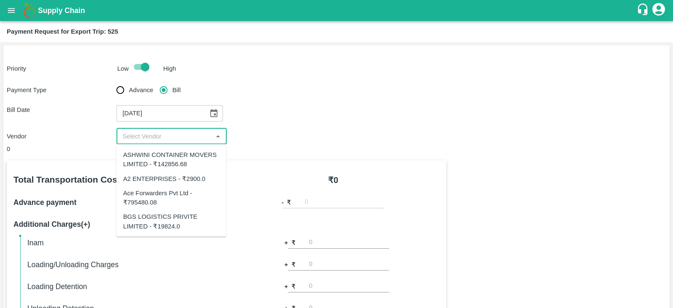
click at [169, 138] on input "input" at bounding box center [164, 136] width 91 height 11
click at [184, 159] on div "ASHWINI CONTAINER MOVERS LIMITED - ₹142856.68" at bounding box center [171, 159] width 96 height 19
type input "ASHWINI CONTAINER MOVERS LIMITED - ₹142856.68"
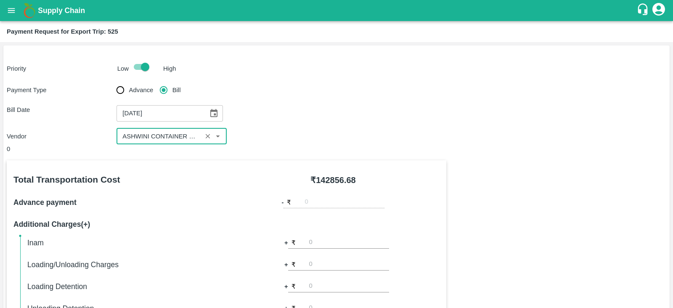
scroll to position [269, 0]
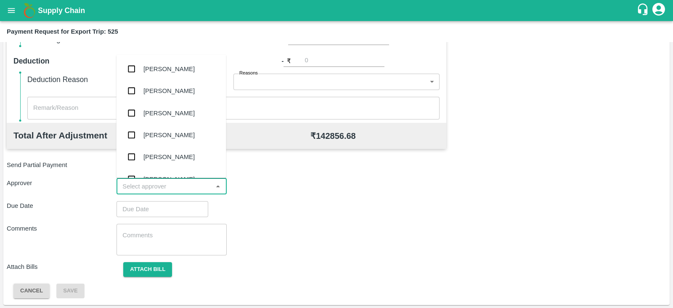
click at [176, 191] on input "input" at bounding box center [164, 186] width 91 height 11
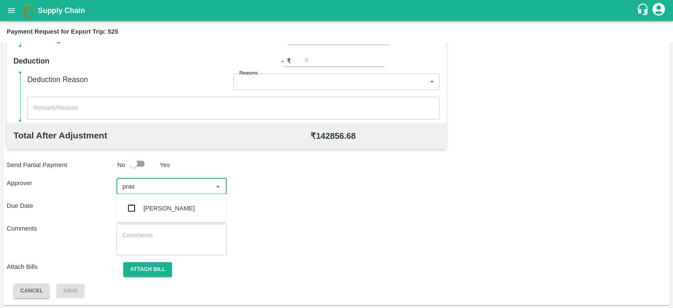
type input "prasa"
click at [168, 205] on div "[PERSON_NAME]" at bounding box center [168, 208] width 51 height 9
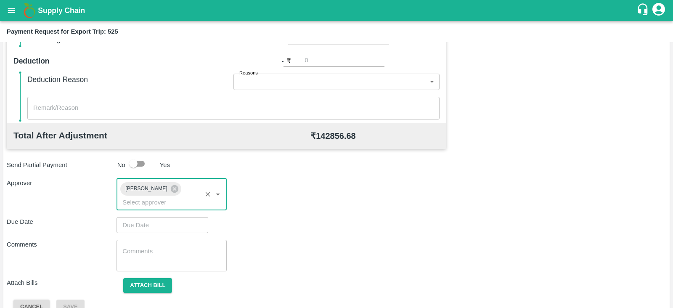
type input "DD/MM/YYYY hh:mm aa"
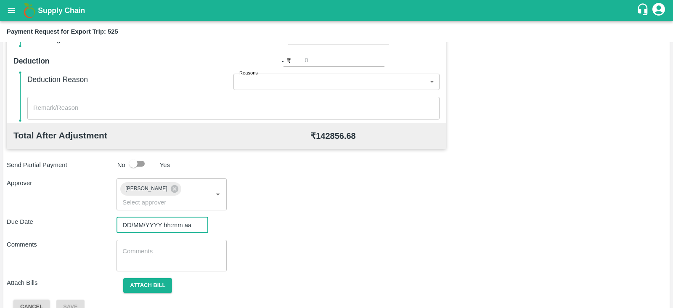
click at [158, 217] on input "DD/MM/YYYY hh:mm aa" at bounding box center [159, 225] width 86 height 16
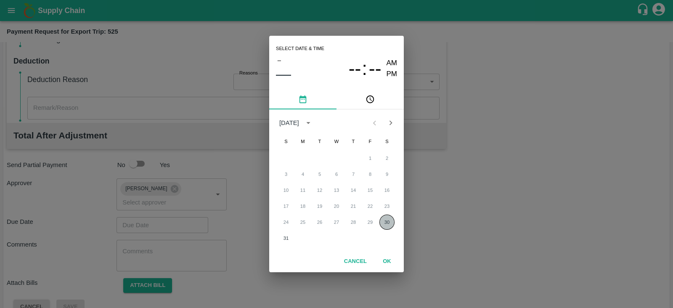
click at [387, 217] on button "30" at bounding box center [386, 221] width 15 height 15
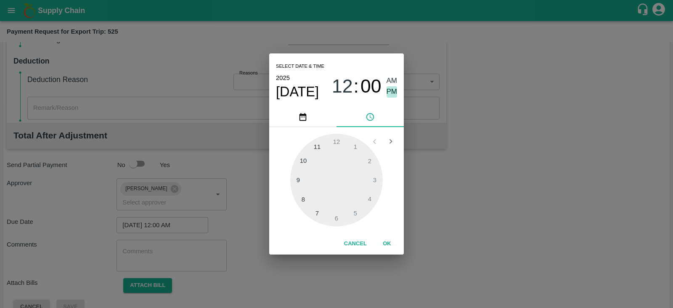
click at [389, 91] on span "PM" at bounding box center [392, 91] width 11 height 11
click at [374, 175] on div at bounding box center [336, 180] width 93 height 93
type input "[DATE] 03:00 PM"
click at [389, 245] on button "OK" at bounding box center [386, 243] width 27 height 15
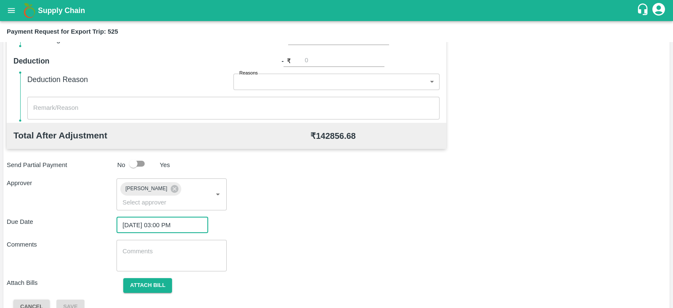
scroll to position [274, 0]
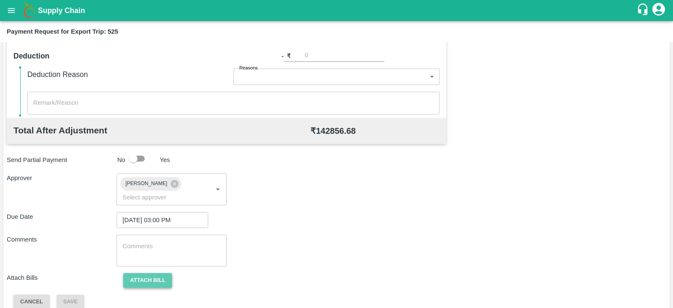
click at [144, 273] on button "Attach bill" at bounding box center [147, 280] width 49 height 15
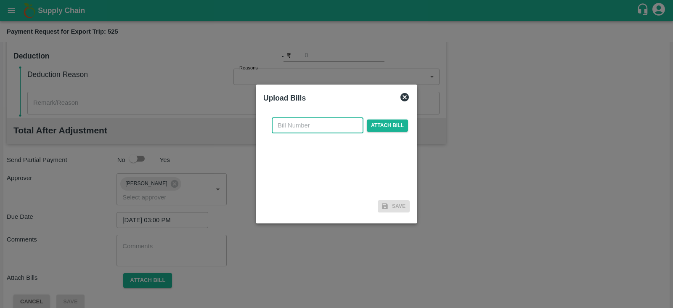
click at [323, 122] on input "text" at bounding box center [318, 125] width 92 height 16
paste input "ACML25-26/04133"
type input "ACML25-26/04133"
click at [393, 123] on span "Attach bill" at bounding box center [387, 125] width 41 height 12
click at [0, 0] on input "Attach bill" at bounding box center [0, 0] width 0 height 0
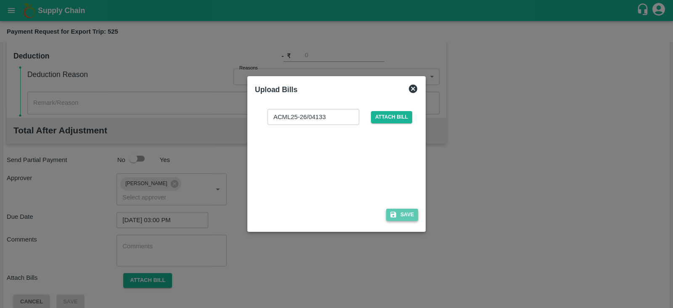
click at [396, 211] on icon "button" at bounding box center [393, 215] width 8 height 8
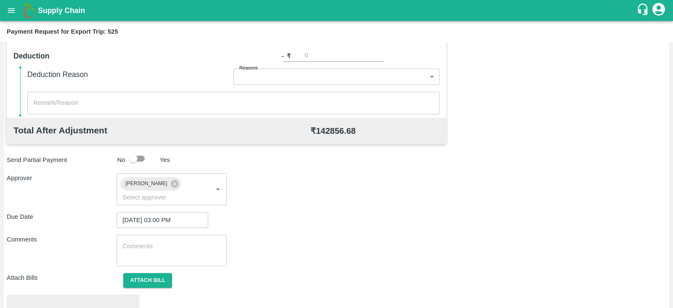
scroll to position [319, 0]
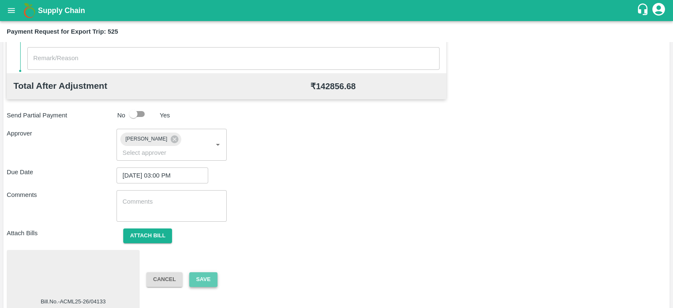
click at [206, 272] on button "Save" at bounding box center [203, 279] width 28 height 15
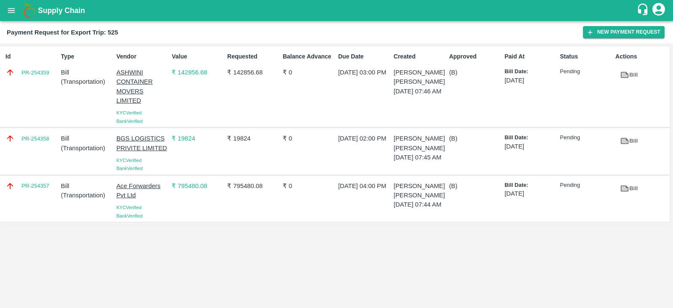
click at [48, 83] on div "Id PR-254359" at bounding box center [30, 87] width 56 height 76
copy link "PR-254359"
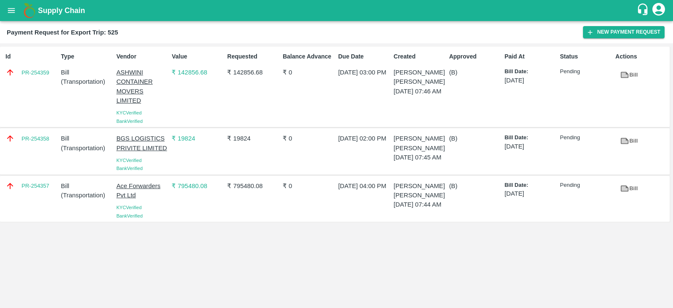
click at [45, 191] on div "PR-254357" at bounding box center [30, 199] width 56 height 42
copy link "PR-254357"
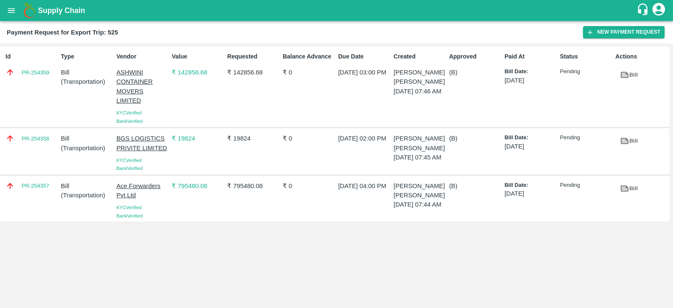
click at [38, 152] on div "PR-254358" at bounding box center [30, 151] width 56 height 42
copy link "PR-254358"
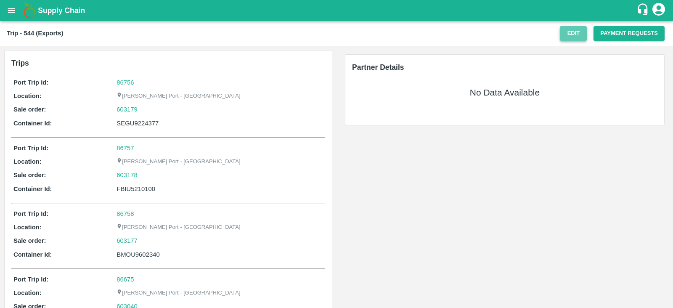
click at [576, 36] on button "Edit" at bounding box center [573, 33] width 27 height 15
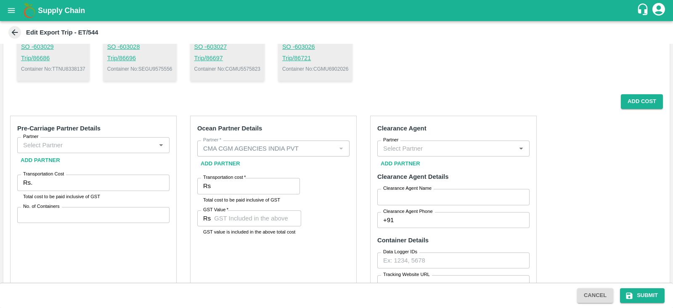
scroll to position [222, 0]
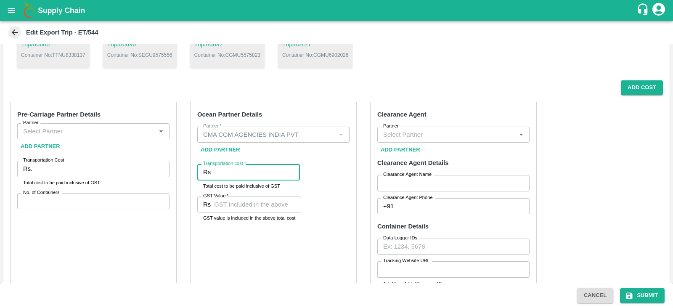
click at [255, 168] on input "Transportation cost   *" at bounding box center [257, 172] width 86 height 16
paste input "112139.75"
type input "112139.75"
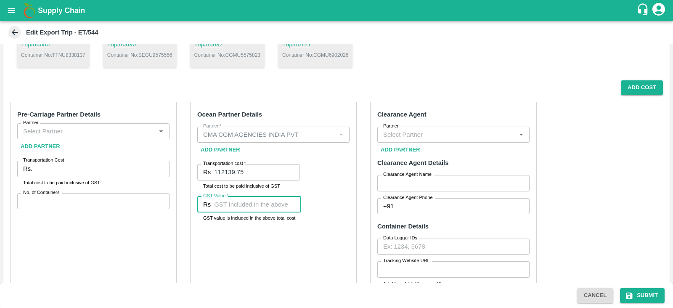
click at [252, 204] on input "GST Value   *" at bounding box center [257, 204] width 87 height 16
paste input "735138.29"
type input "735138.29"
click at [327, 52] on p "Container No: CGMU6902026" at bounding box center [315, 55] width 66 height 8
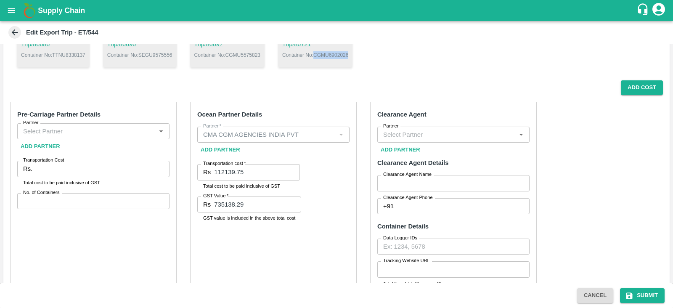
click at [327, 52] on p "Container No: CGMU6902026" at bounding box center [315, 55] width 66 height 8
copy p "CGMU6902026"
click at [354, 85] on div "Add Cost" at bounding box center [332, 87] width 659 height 15
click at [131, 127] on input "Partner" at bounding box center [86, 130] width 133 height 11
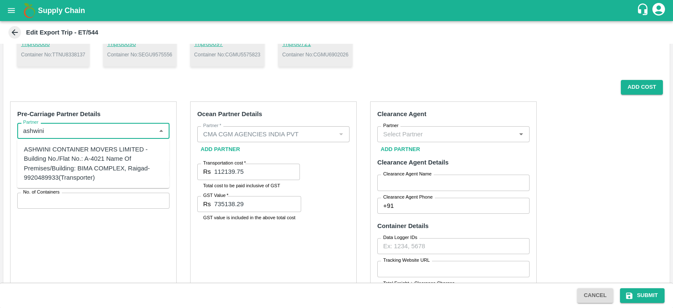
click at [97, 159] on div "ASHWINI CONTAINER MOVERS LIMITED -Building No./Flat No.: A-4021 Name Of Premise…" at bounding box center [93, 163] width 139 height 37
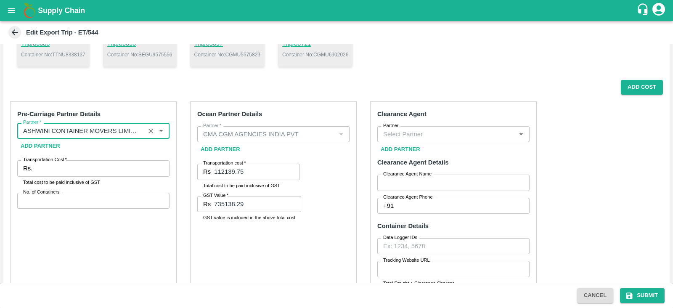
type input "ASHWINI CONTAINER MOVERS LIMITED -Building No./Flat No.: A-4021 Name Of Premise…"
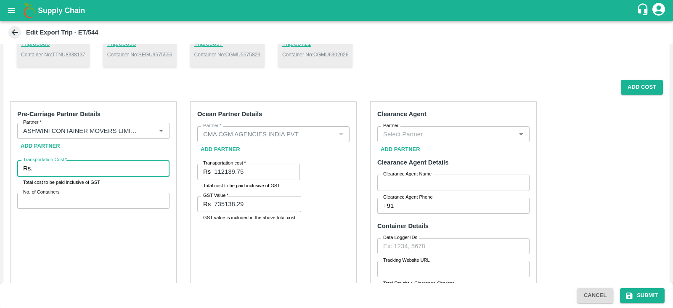
click at [83, 167] on input "Transportation Cost   *" at bounding box center [103, 168] width 134 height 16
type input "718000"
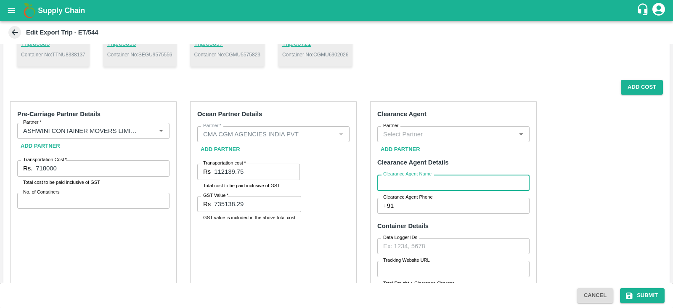
click at [405, 182] on input "Clearance Agent Name" at bounding box center [453, 183] width 152 height 16
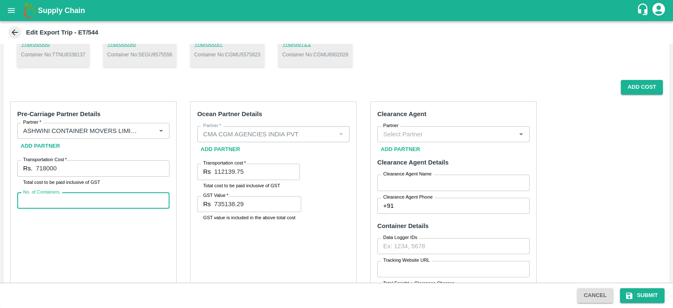
click at [78, 204] on input "No. of Containers" at bounding box center [93, 201] width 152 height 16
type input "18"
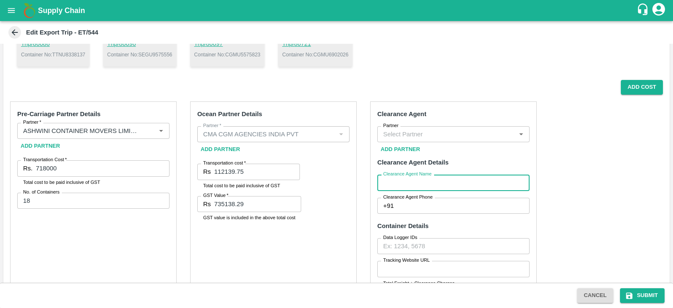
click at [400, 180] on input "Clearance Agent Name" at bounding box center [453, 183] width 152 height 16
type input "BGS"
click at [411, 141] on div "Partner" at bounding box center [453, 134] width 152 height 16
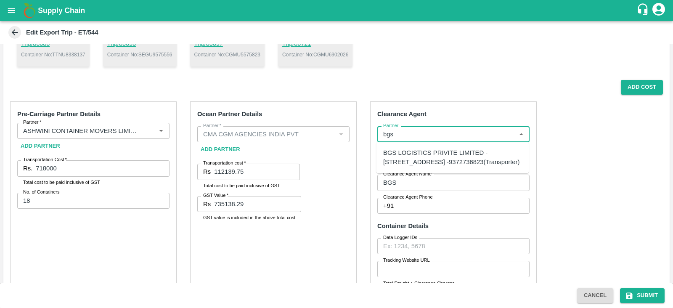
click at [427, 154] on div "BGS LOGISTICS PRIVITE LIMITED -[STREET_ADDRESS] -9372736823(Transporter)" at bounding box center [452, 157] width 139 height 19
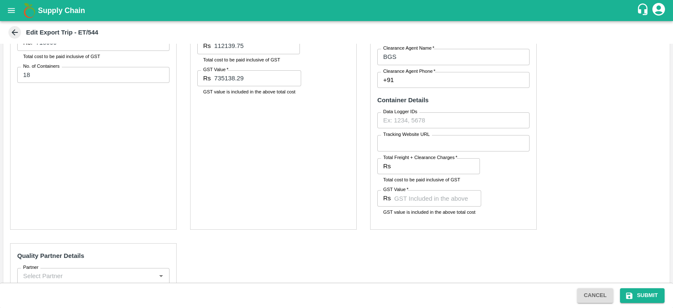
scroll to position [361, 0]
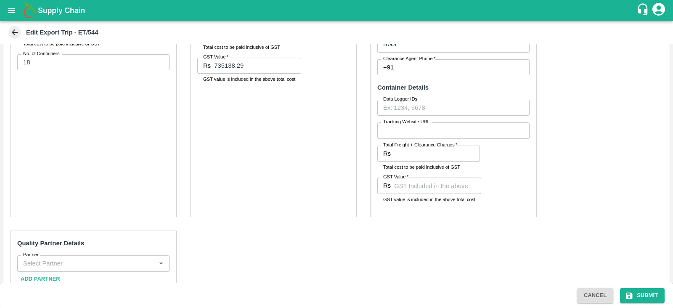
type input "BGS LOGISTICS PRIVITE LIMITED -[STREET_ADDRESS] -9372736823(Transporter)"
click at [402, 72] on input "Clearance Agent Phone   *" at bounding box center [463, 67] width 132 height 16
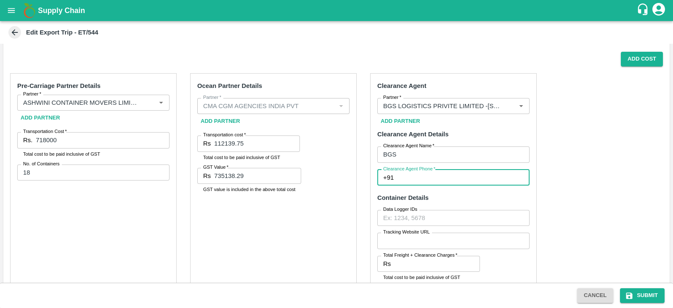
scroll to position [249, 0]
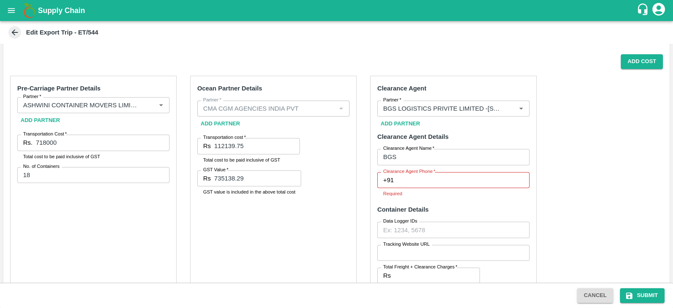
click at [538, 135] on div "Pre-Carriage Partner Details Partner   * Partner   * Add Partner Transportation…" at bounding box center [336, 281] width 666 height 424
click at [474, 106] on input "Partner   *" at bounding box center [441, 108] width 122 height 11
click at [579, 156] on div "Pre-Carriage Partner Details Partner   * Partner   * Add Partner Transportation…" at bounding box center [336, 281] width 666 height 424
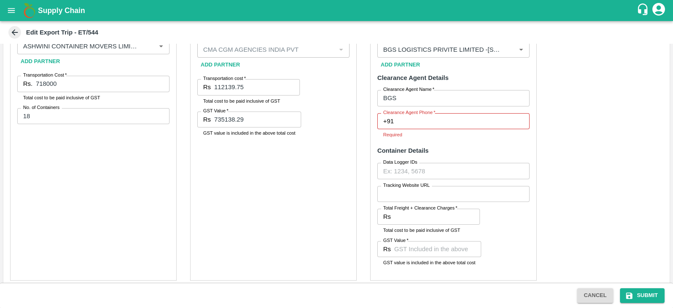
scroll to position [309, 0]
click at [444, 116] on input "Clearance Agent Phone   *" at bounding box center [463, 120] width 132 height 16
type input "9318355118"
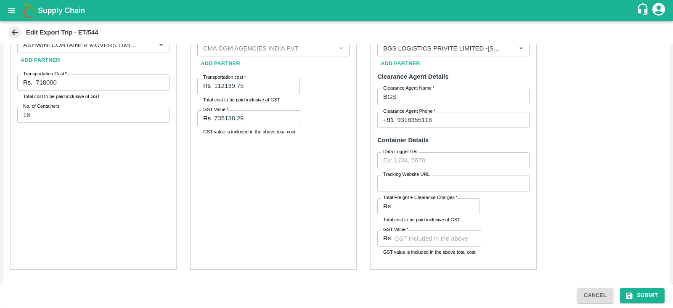
click at [598, 205] on div "Pre-Carriage Partner Details Partner   * Partner   * Add Partner Transportation…" at bounding box center [336, 216] width 666 height 415
click at [422, 206] on input "Total Freight + Clearance Charges   *" at bounding box center [437, 206] width 86 height 16
click at [416, 236] on input "GST Value   *" at bounding box center [437, 238] width 87 height 16
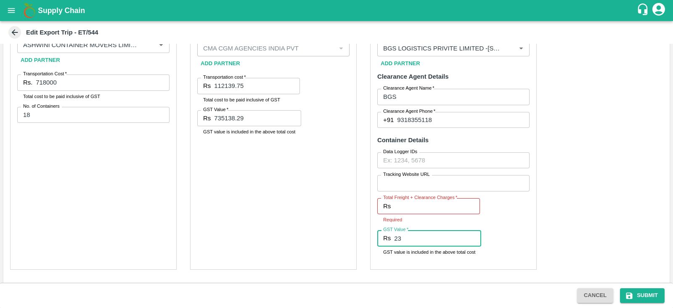
type input "2"
type input "13608"
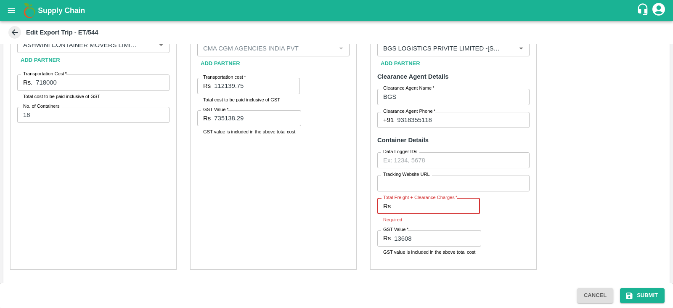
click at [415, 202] on input "Total Freight + Clearance Charges   *" at bounding box center [437, 206] width 86 height 16
type input "89208"
click at [614, 179] on div "Pre-Carriage Partner Details Partner   * Partner   * Add Partner Transportation…" at bounding box center [336, 216] width 666 height 415
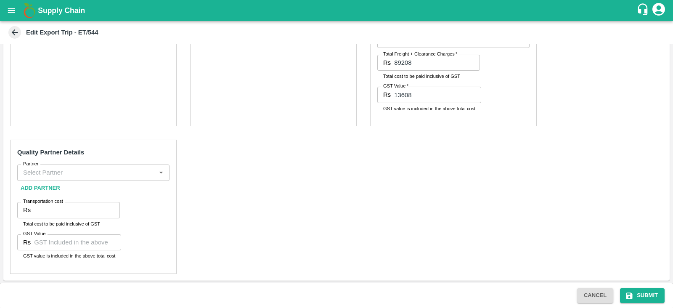
click at [99, 169] on input "Partner" at bounding box center [86, 172] width 133 height 11
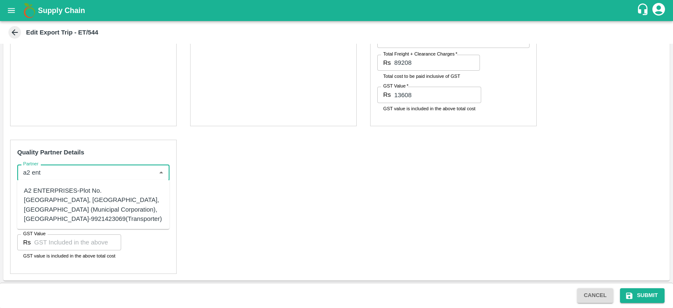
click at [76, 205] on div "A2 ENTERPRISES-Plot No.[GEOGRAPHIC_DATA], [GEOGRAPHIC_DATA], [GEOGRAPHIC_DATA] …" at bounding box center [93, 204] width 139 height 37
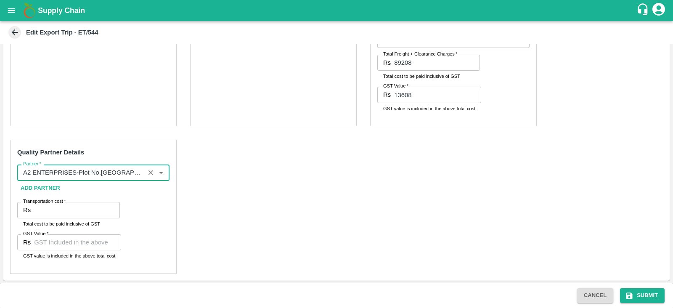
type input "A2 ENTERPRISES-Plot No.[GEOGRAPHIC_DATA], [GEOGRAPHIC_DATA], [GEOGRAPHIC_DATA] …"
click at [50, 209] on input "Transportation cost   *" at bounding box center [77, 210] width 86 height 16
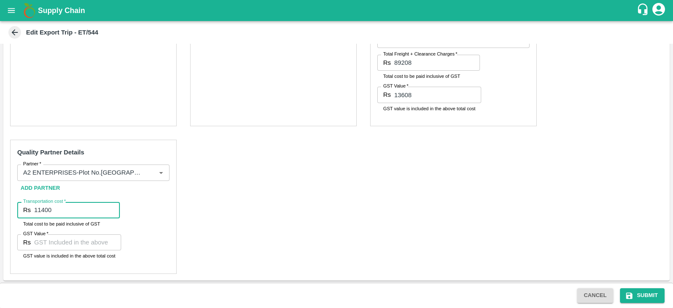
type input "11400"
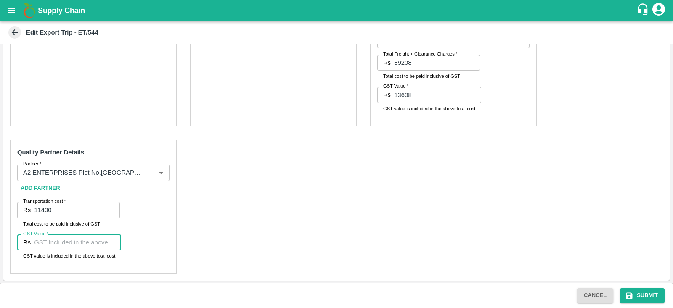
click at [52, 246] on input "GST Value   *" at bounding box center [77, 242] width 87 height 16
type input "00"
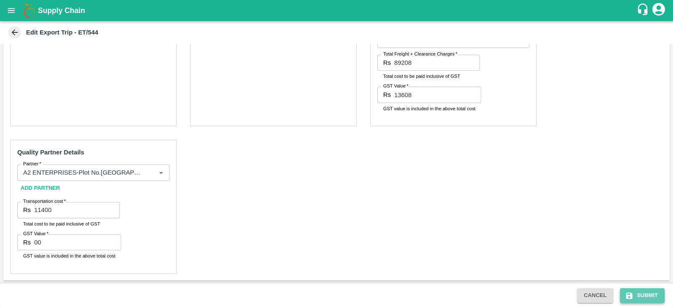
click at [636, 298] on button "Submit" at bounding box center [642, 295] width 45 height 15
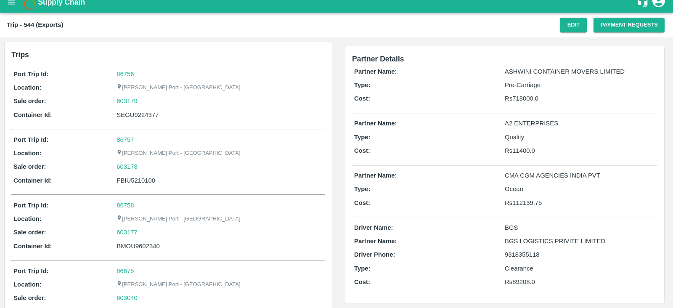
scroll to position [7, 0]
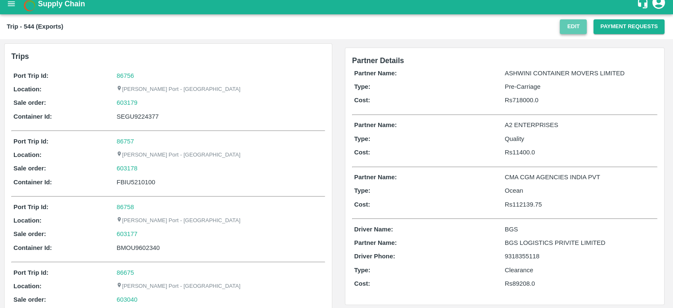
click at [568, 28] on button "Edit" at bounding box center [573, 26] width 27 height 15
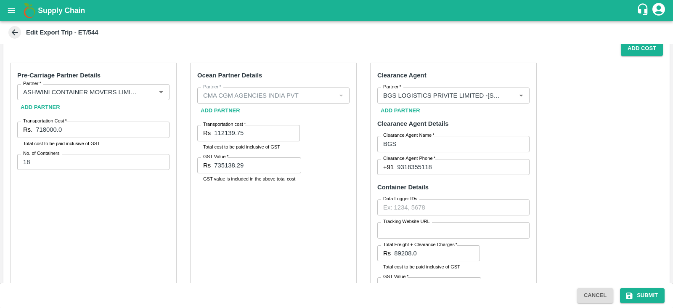
scroll to position [261, 0]
click at [239, 163] on input "735138.29" at bounding box center [257, 166] width 87 height 16
click at [266, 133] on input "112139.75" at bounding box center [257, 134] width 86 height 16
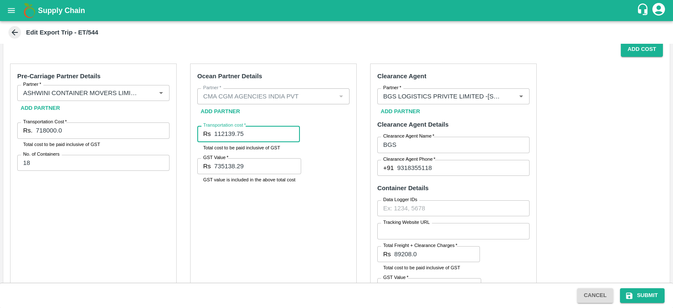
click at [266, 133] on input "112139.75" at bounding box center [257, 134] width 86 height 16
paste input "735138.29"
type input "735138.29"
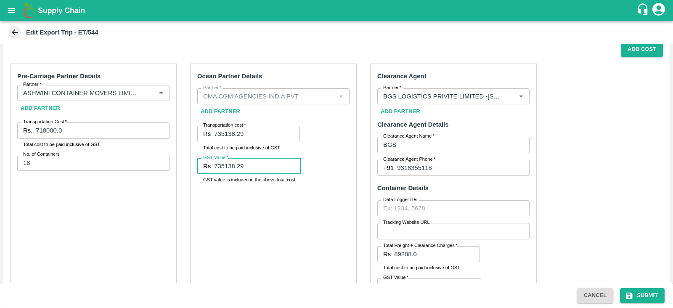
click at [249, 161] on input "735138.29" at bounding box center [257, 166] width 87 height 16
paste input "112139.75"
type input "112139.75"
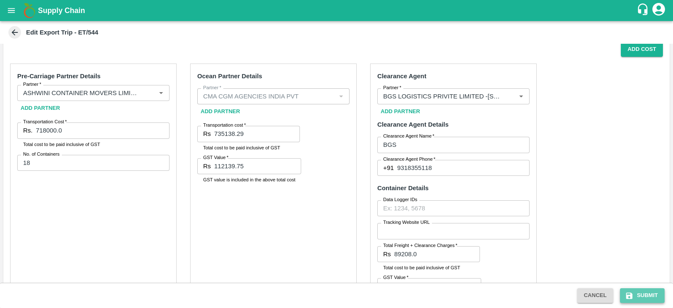
click at [635, 293] on button "Submit" at bounding box center [642, 295] width 45 height 15
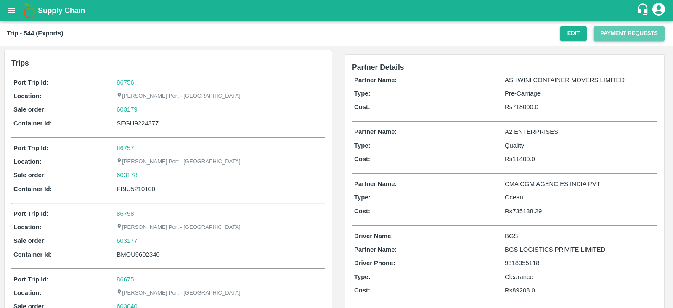
click at [628, 34] on button "Payment Requests" at bounding box center [628, 33] width 71 height 15
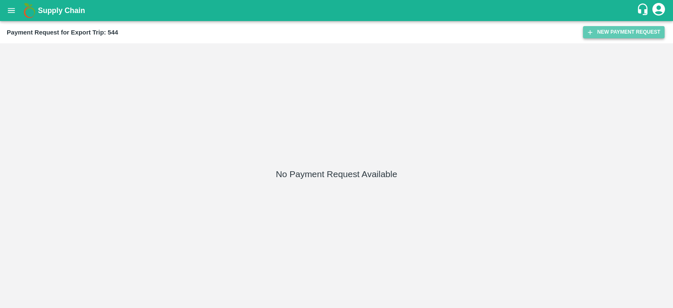
click at [604, 30] on button "New Payment Request" at bounding box center [624, 32] width 82 height 12
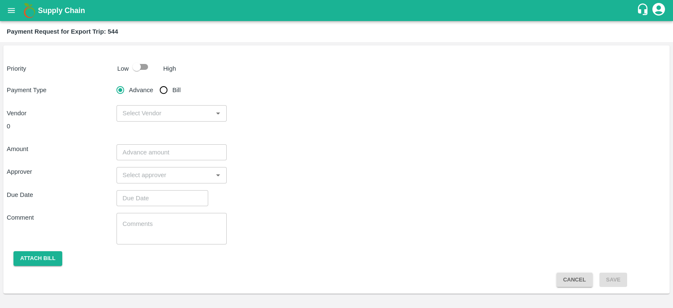
click at [147, 64] on input "checkbox" at bounding box center [137, 67] width 48 height 16
checkbox input "true"
click at [164, 89] on input "Bill" at bounding box center [163, 90] width 17 height 17
radio input "true"
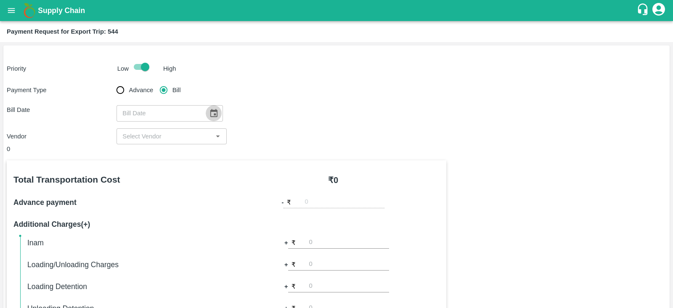
click at [209, 112] on icon "Choose date" at bounding box center [213, 113] width 9 height 9
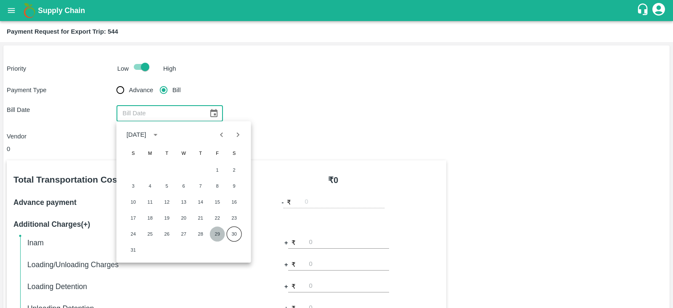
click at [215, 229] on button "29" at bounding box center [217, 233] width 15 height 15
type input "[DATE]"
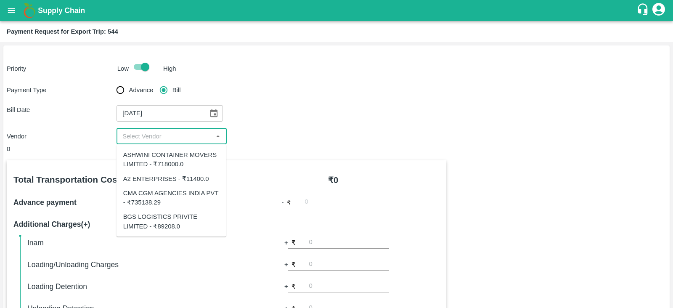
click at [175, 135] on input "input" at bounding box center [164, 136] width 91 height 11
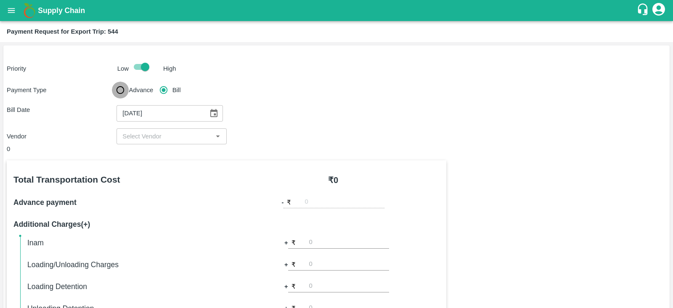
click at [126, 90] on input "Advance" at bounding box center [120, 90] width 17 height 17
radio input "true"
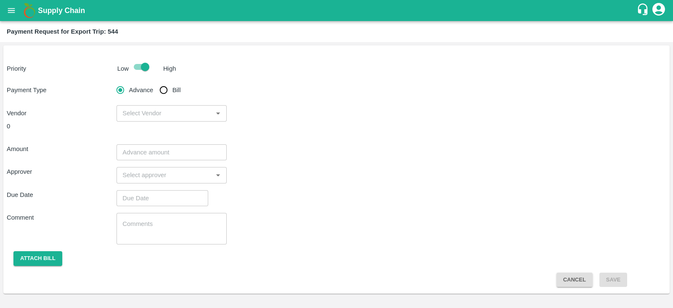
click at [154, 113] on input "input" at bounding box center [164, 113] width 91 height 11
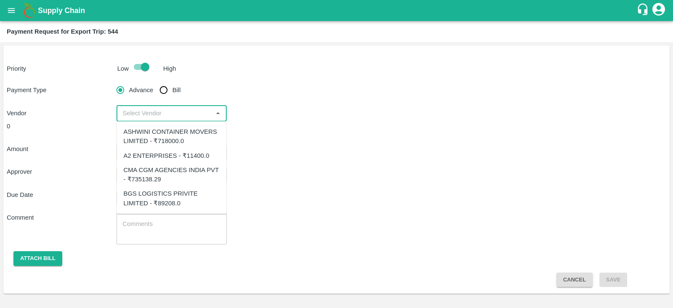
click at [156, 173] on div "CMA CGM AGENCIES INDIA PVT - ₹735138.29" at bounding box center [172, 174] width 96 height 19
type input "CMA CGM AGENCIES INDIA PVT - ₹735138.29"
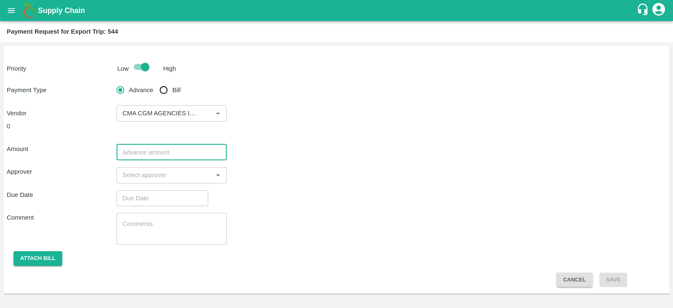
click at [153, 151] on input "number" at bounding box center [171, 152] width 110 height 16
paste input "735138.29"
type input "735138.29"
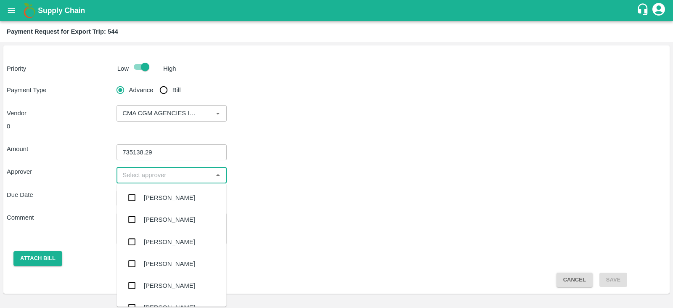
click at [145, 174] on input "input" at bounding box center [164, 174] width 91 height 11
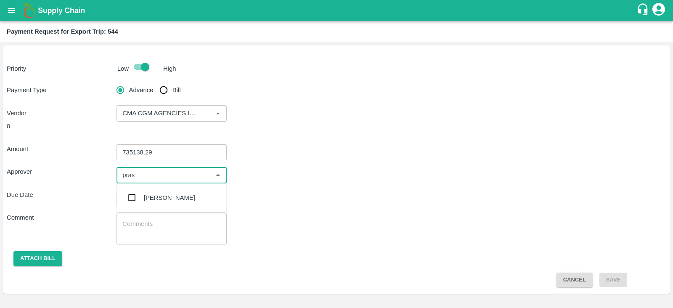
type input "prasa"
click at [144, 196] on div "[PERSON_NAME]" at bounding box center [169, 197] width 51 height 9
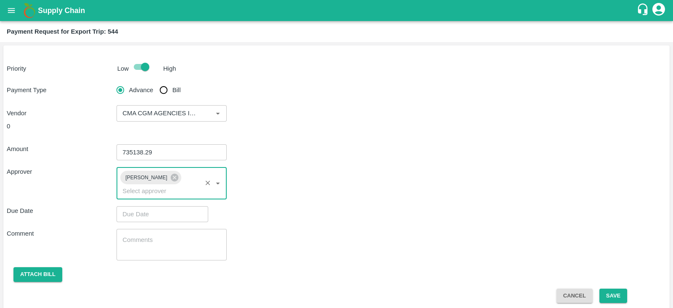
type input "DD/MM/YYYY hh:mm aa"
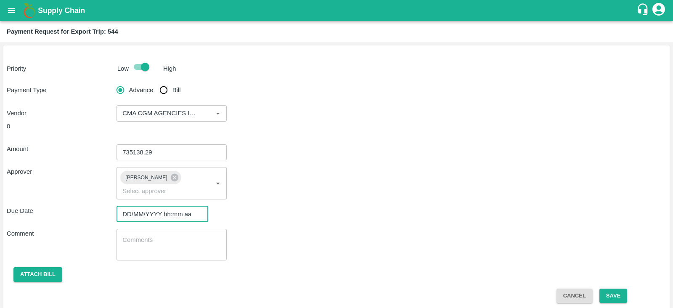
click at [160, 206] on input "DD/MM/YYYY hh:mm aa" at bounding box center [159, 214] width 86 height 16
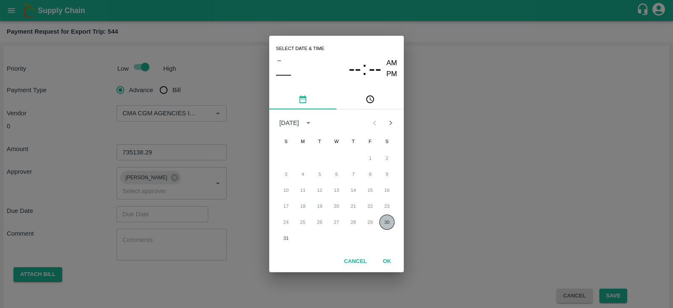
click at [380, 218] on button "30" at bounding box center [386, 221] width 15 height 15
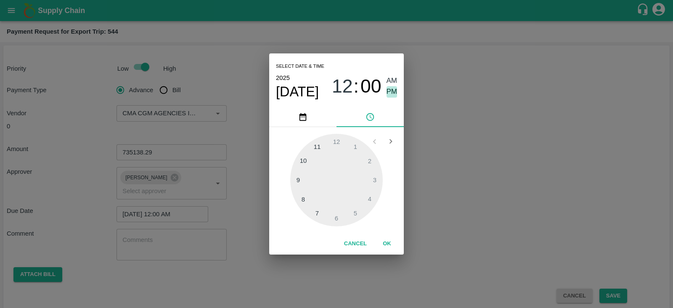
click at [392, 92] on span "PM" at bounding box center [392, 91] width 11 height 11
click at [376, 180] on div at bounding box center [336, 180] width 93 height 93
type input "[DATE] 03:00 PM"
click at [391, 244] on button "OK" at bounding box center [386, 243] width 27 height 15
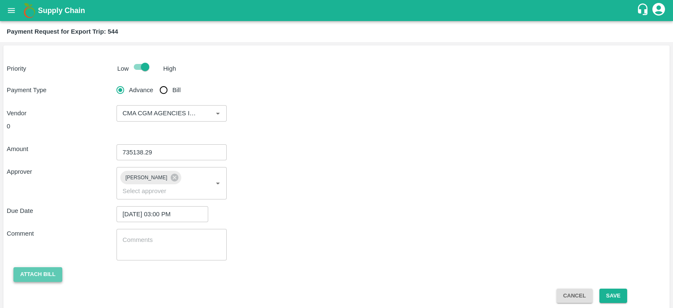
click at [40, 267] on button "Attach bill" at bounding box center [37, 274] width 49 height 15
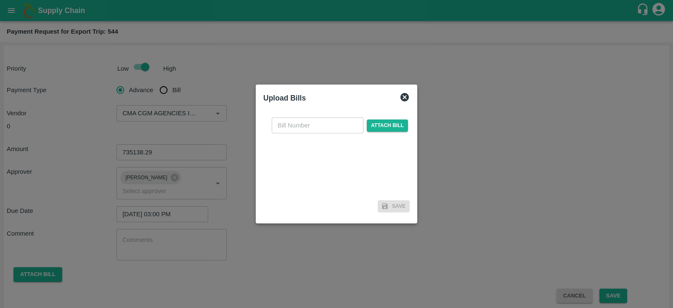
click at [332, 125] on input "text" at bounding box center [318, 125] width 92 height 16
paste input "INEMHC26063369"
type input "INEMHC26063369"
click at [383, 123] on span "Attach bill" at bounding box center [387, 125] width 41 height 12
click at [0, 0] on input "Attach bill" at bounding box center [0, 0] width 0 height 0
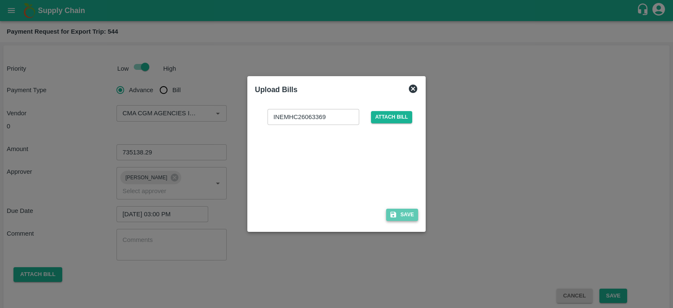
click at [408, 213] on button "Save" at bounding box center [402, 215] width 32 height 12
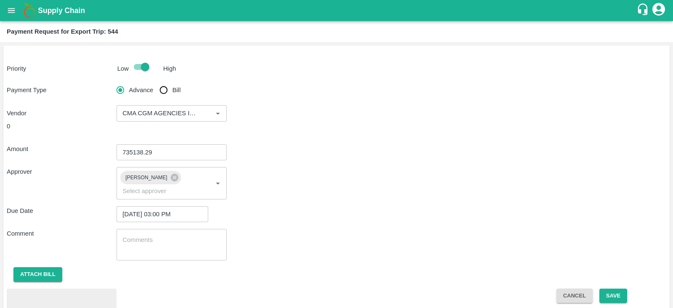
scroll to position [39, 0]
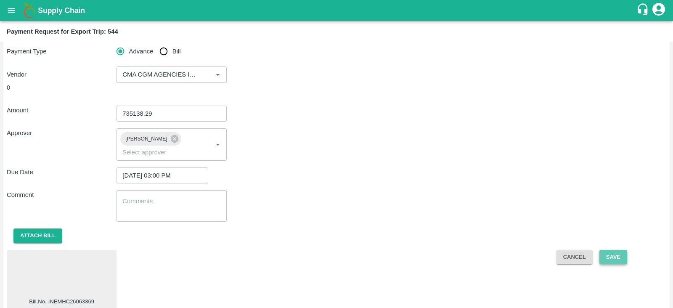
click at [620, 250] on button "Save" at bounding box center [613, 257] width 28 height 15
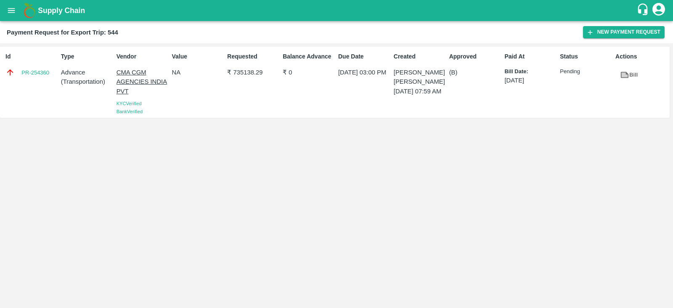
click at [46, 84] on div "Id PR-254360" at bounding box center [30, 82] width 56 height 67
copy link "PR-254360"
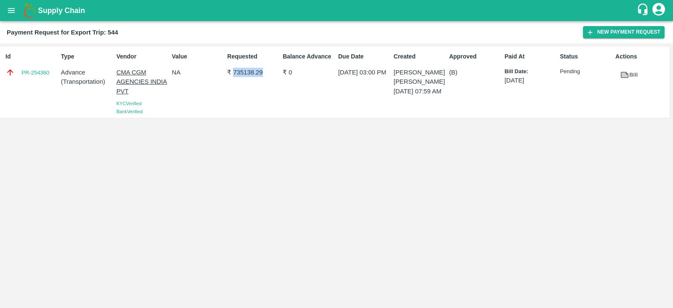
drag, startPoint x: 233, startPoint y: 74, endPoint x: 263, endPoint y: 74, distance: 29.9
click at [263, 74] on p "₹ 735138.29" at bounding box center [253, 72] width 52 height 9
copy p "735138.29"
click at [478, 220] on div "Id PR-254360 Type Advance ( Transportation ) Vendor CMA CGM AGENCIES [GEOGRAPHI…" at bounding box center [336, 175] width 673 height 265
